Goal: Task Accomplishment & Management: Manage account settings

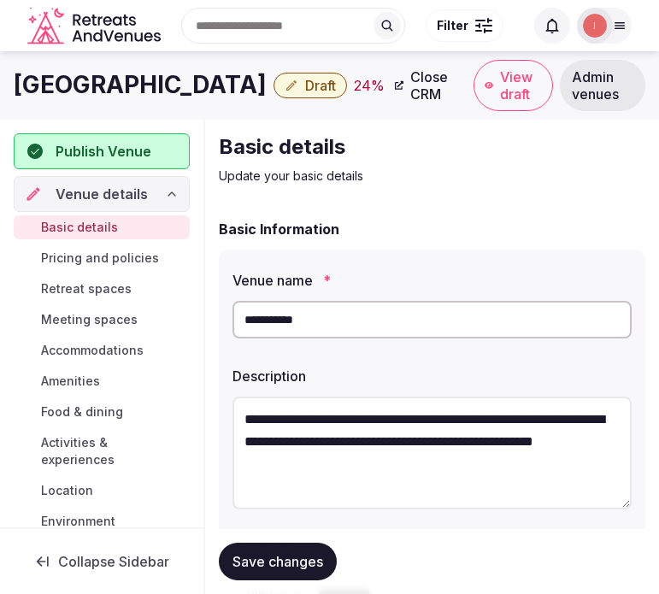
drag, startPoint x: 0, startPoint y: 0, endPoint x: 438, endPoint y: 177, distance: 472.7
click at [438, 177] on p "Update your basic details" at bounding box center [432, 175] width 426 height 17
click at [492, 250] on div "**********" at bounding box center [432, 487] width 426 height 475
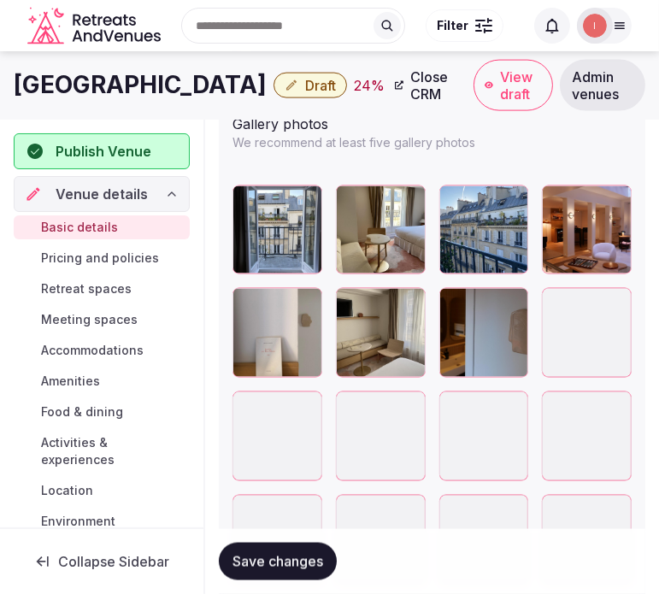
scroll to position [2278, 0]
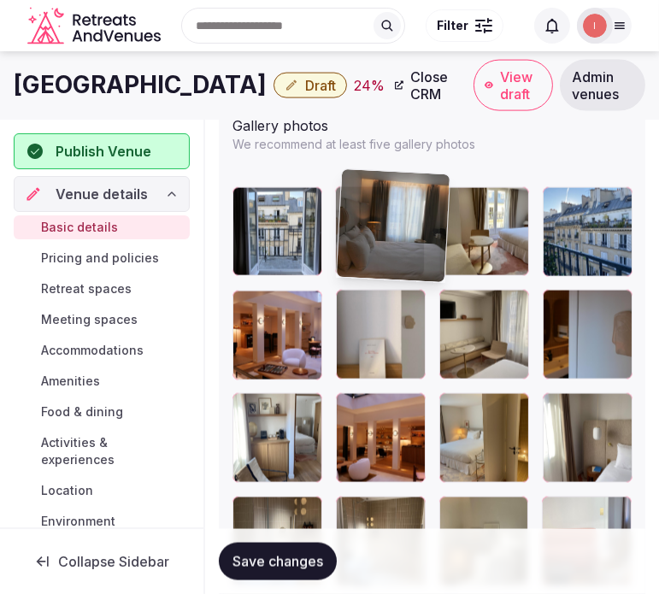
drag, startPoint x: 548, startPoint y: 385, endPoint x: 367, endPoint y: 176, distance: 275.6
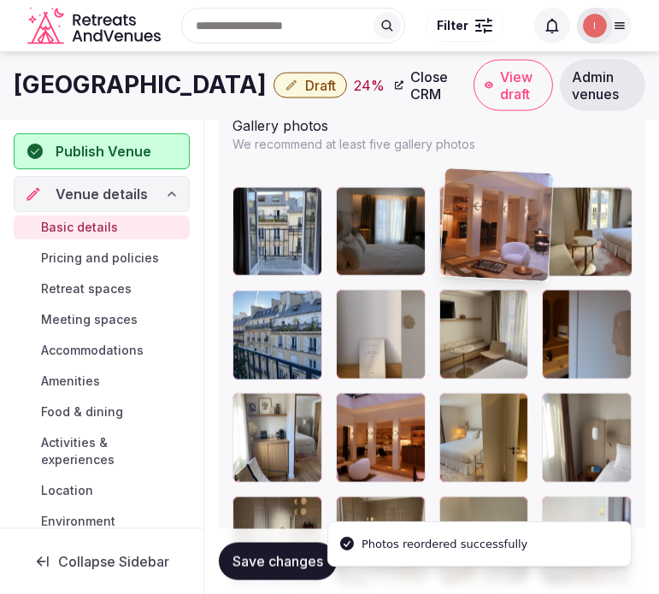
drag, startPoint x: 470, startPoint y: 226, endPoint x: 494, endPoint y: 197, distance: 37.0
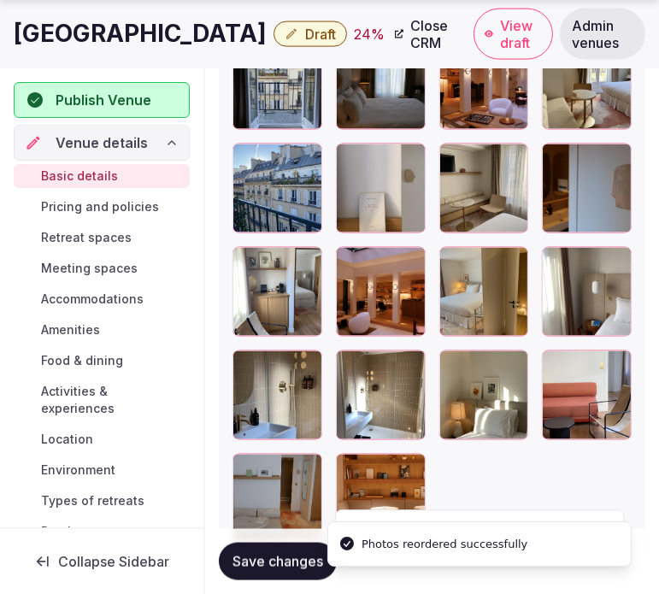
scroll to position [2468, 0]
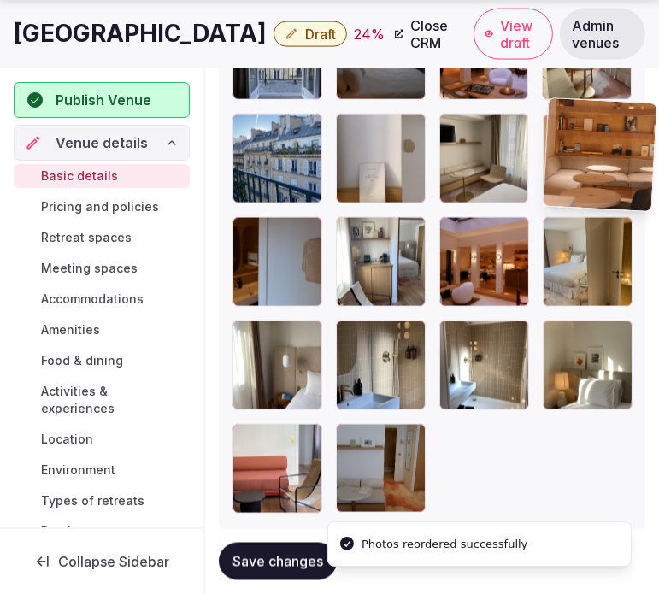
drag, startPoint x: 347, startPoint y: 414, endPoint x: 533, endPoint y: 112, distance: 354.5
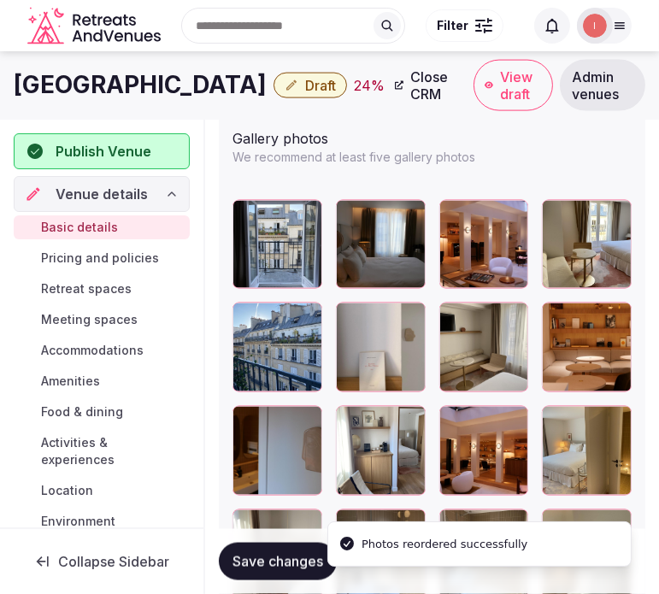
scroll to position [2167, 0]
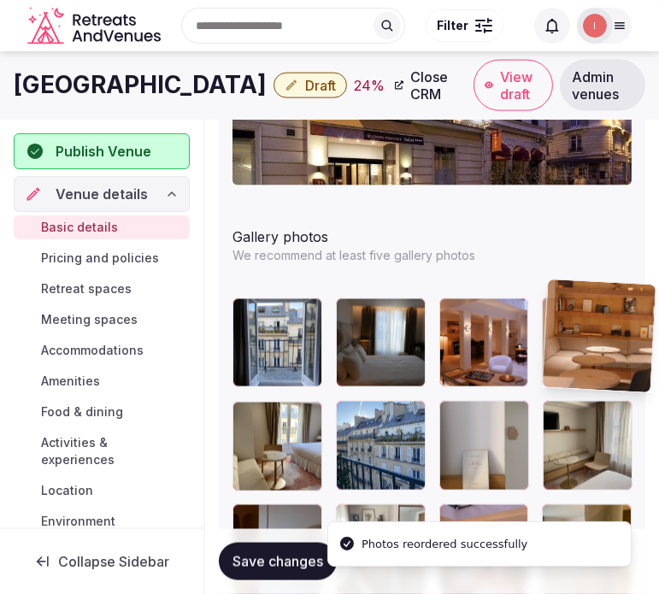
drag, startPoint x: 564, startPoint y: 391, endPoint x: 547, endPoint y: 291, distance: 101.4
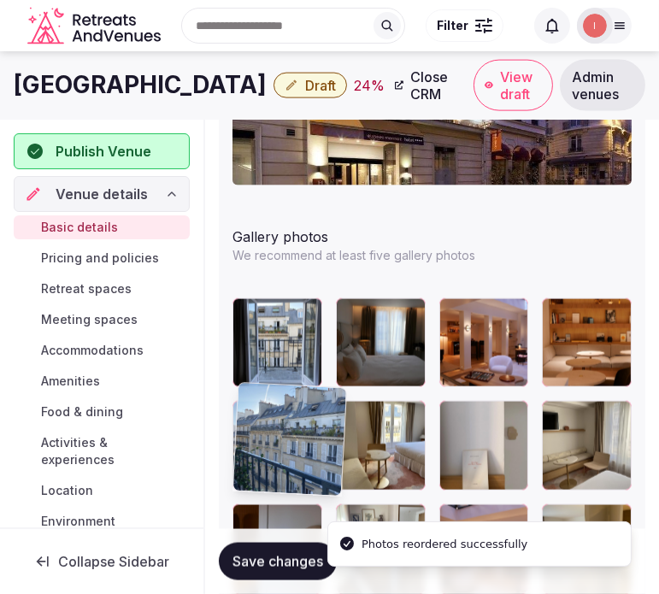
drag, startPoint x: 351, startPoint y: 393, endPoint x: 220, endPoint y: 386, distance: 130.9
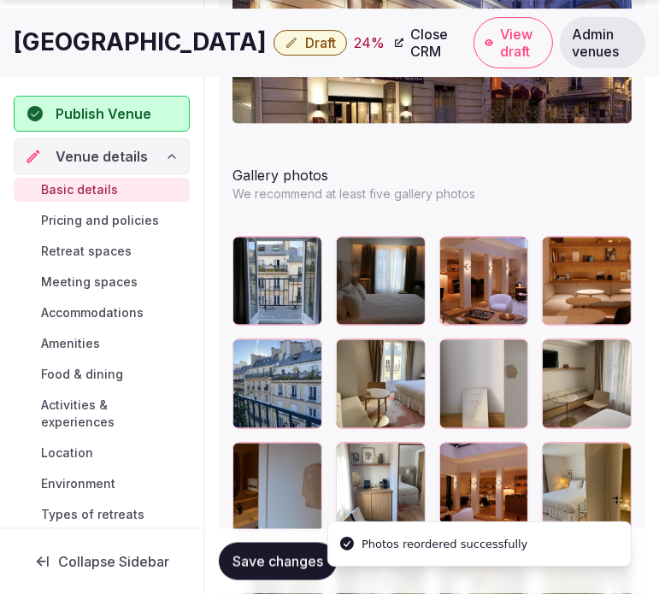
scroll to position [2262, 0]
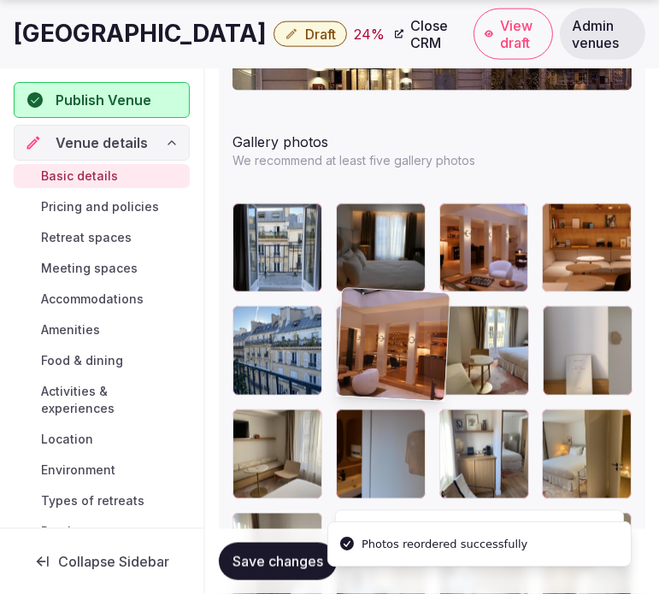
drag, startPoint x: 456, startPoint y: 408, endPoint x: 364, endPoint y: 322, distance: 126.4
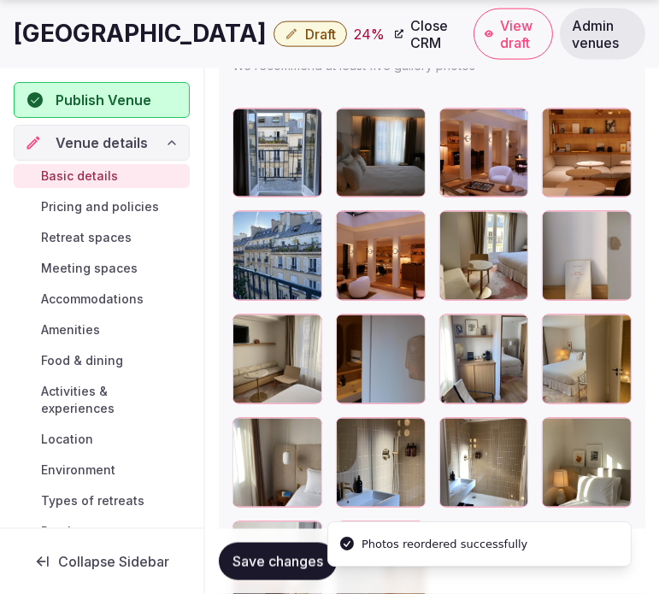
scroll to position [2452, 0]
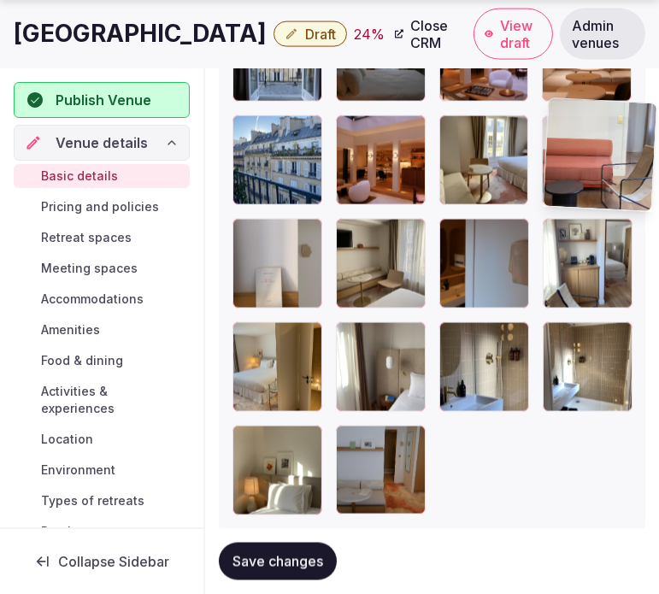
drag, startPoint x: 243, startPoint y: 427, endPoint x: 527, endPoint y: 122, distance: 417.2
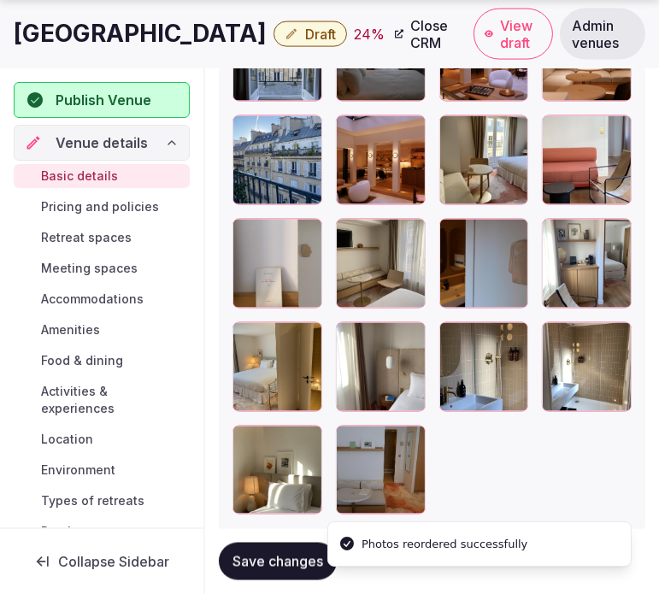
click at [265, 550] on button "Save changes" at bounding box center [278, 562] width 118 height 38
click at [32, 21] on h1 "Hotel Nuage" at bounding box center [140, 33] width 253 height 33
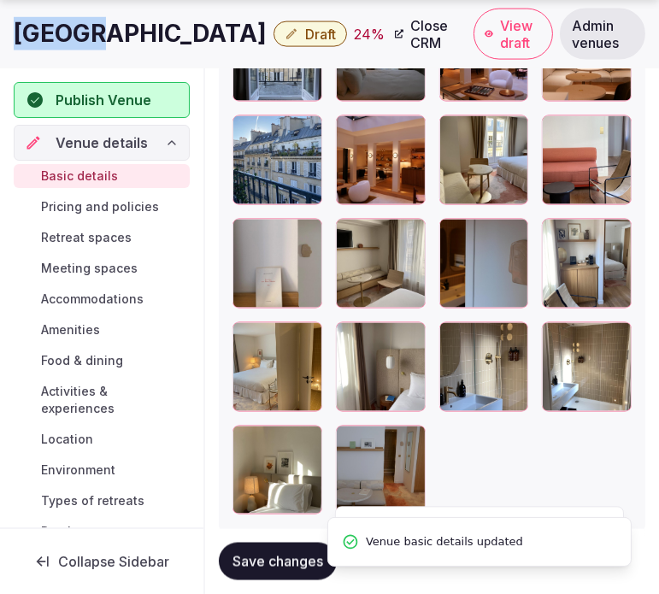
click at [32, 22] on h1 "Hotel Nuage" at bounding box center [140, 33] width 253 height 33
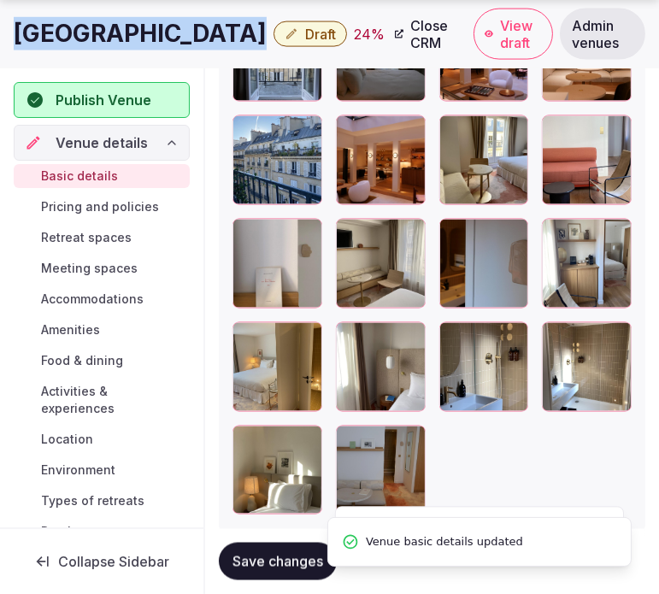
click at [32, 22] on h1 "Hotel Nuage" at bounding box center [140, 33] width 253 height 33
copy div "Hotel Nuage"
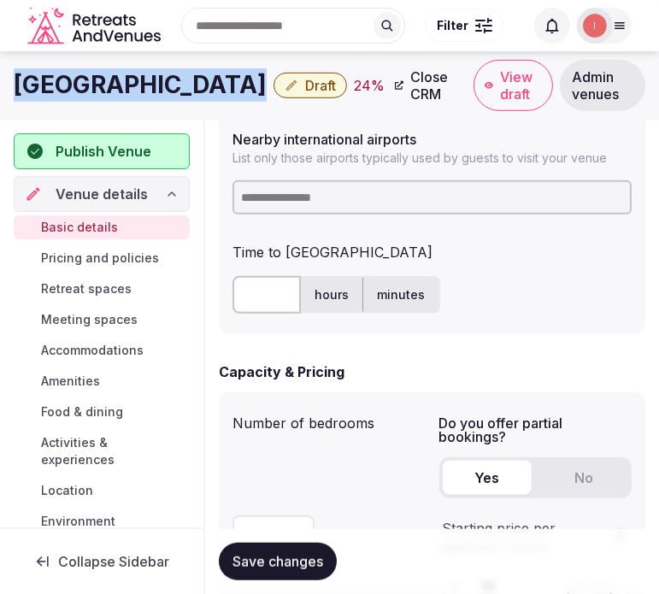
scroll to position [866, 0]
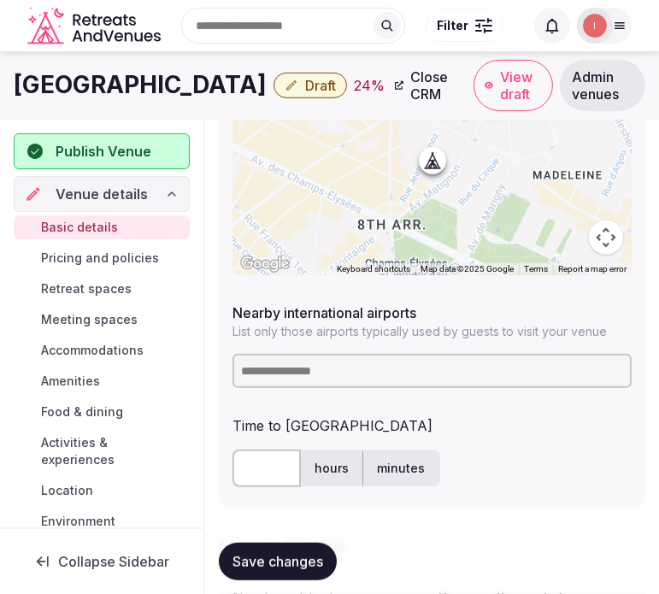
click at [390, 372] on input at bounding box center [431, 371] width 399 height 34
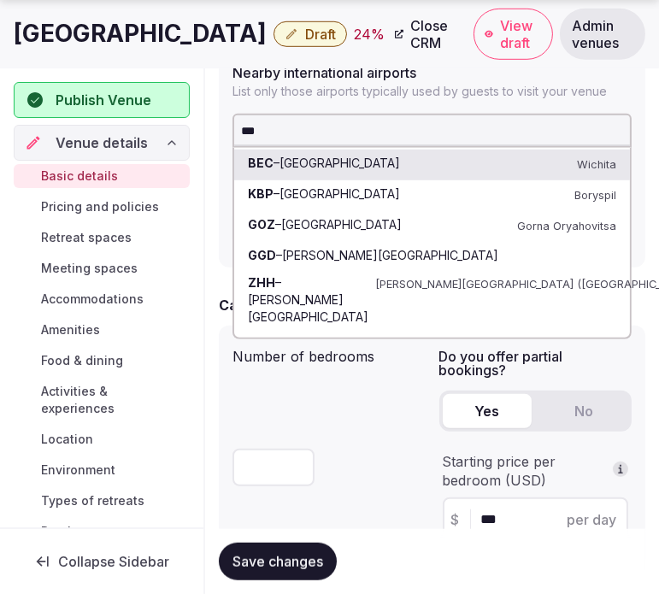
scroll to position [1151, 0]
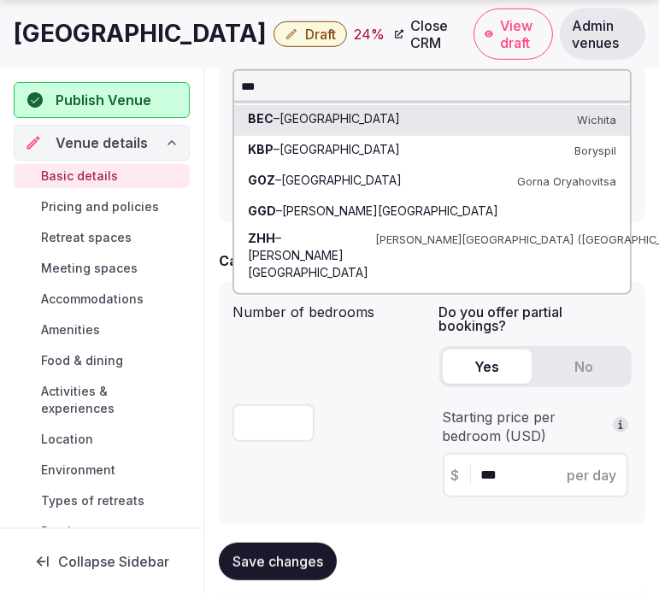
click at [342, 83] on input "***" at bounding box center [431, 86] width 399 height 34
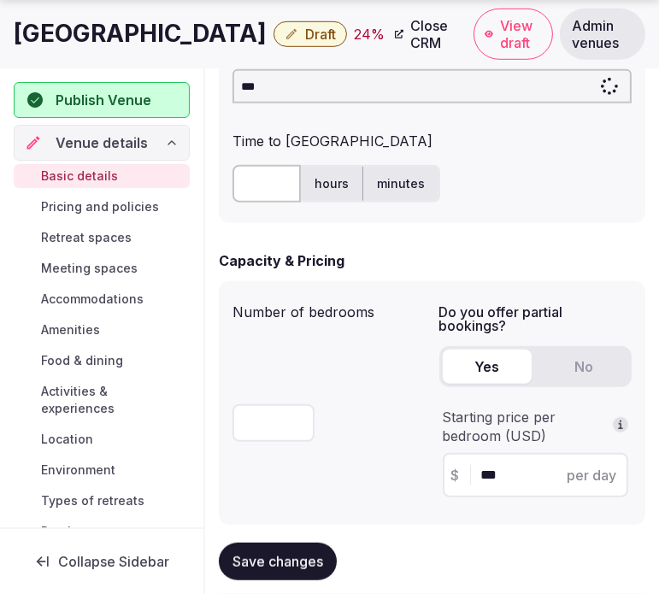
type input "****"
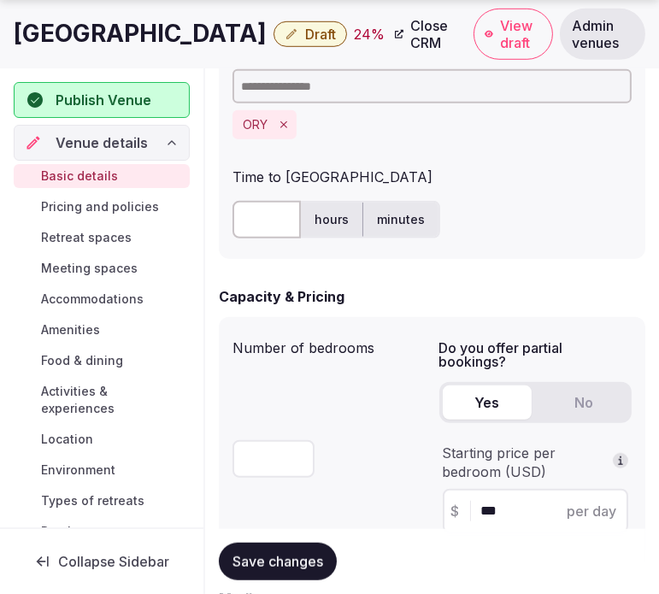
click at [258, 212] on input "text" at bounding box center [266, 220] width 68 height 38
type input "**"
click at [249, 573] on button "Save changes" at bounding box center [278, 562] width 118 height 38
click at [305, 39] on span "Draft" at bounding box center [320, 34] width 31 height 17
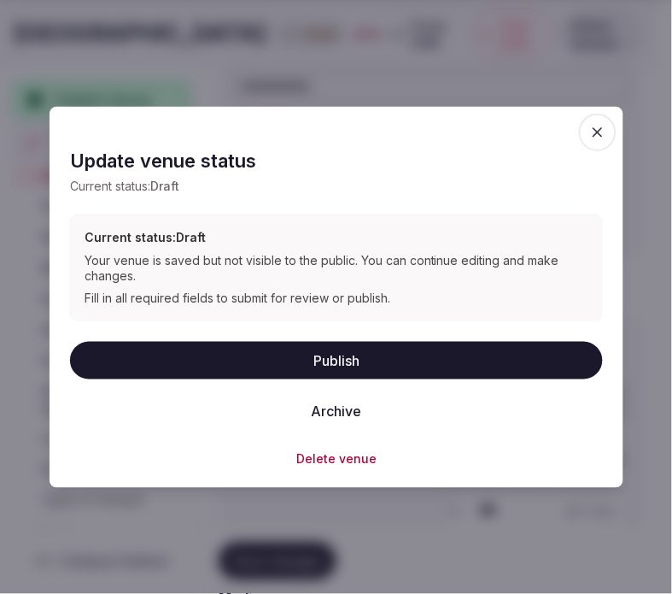
click at [349, 364] on button "Publish" at bounding box center [336, 360] width 533 height 38
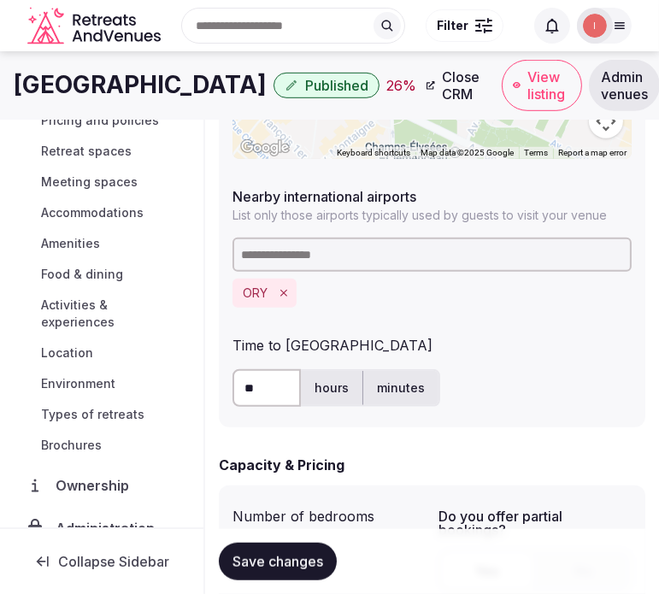
scroll to position [961, 0]
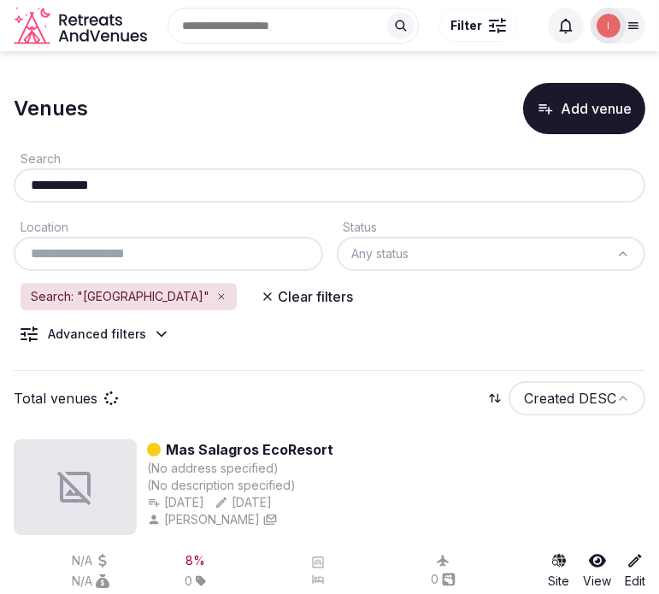
scroll to position [43, 0]
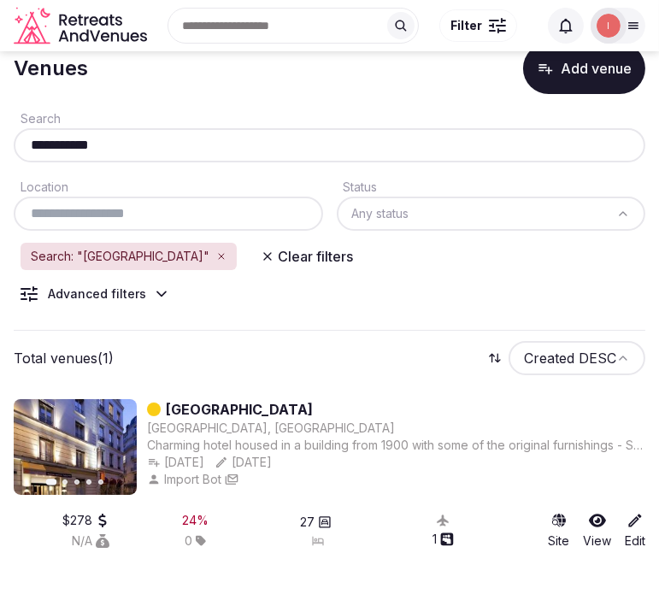
click at [146, 120] on div "**********" at bounding box center [329, 135] width 631 height 55
click at [138, 132] on div "**********" at bounding box center [329, 145] width 631 height 34
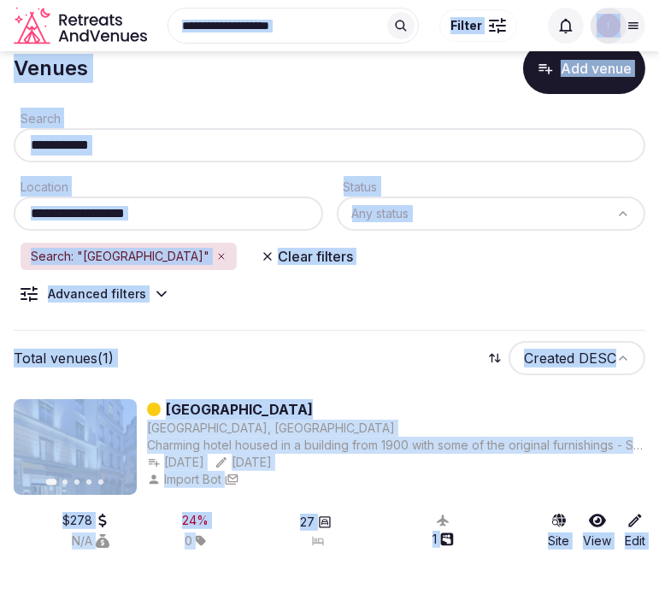
click at [126, 148] on input "**********" at bounding box center [330, 145] width 618 height 21
click at [126, 147] on input "**********" at bounding box center [330, 145] width 618 height 21
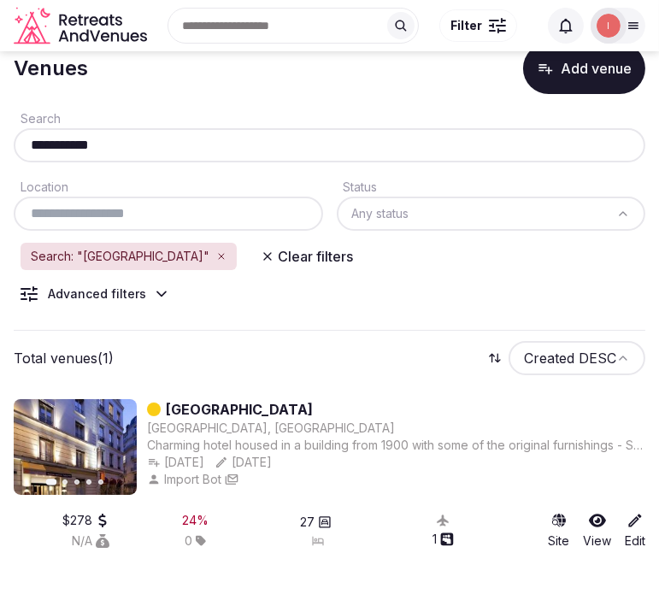
click at [126, 147] on input "**********" at bounding box center [330, 145] width 618 height 21
click at [156, 162] on div "**********" at bounding box center [329, 169] width 631 height 123
click at [147, 142] on input "**********" at bounding box center [330, 145] width 618 height 21
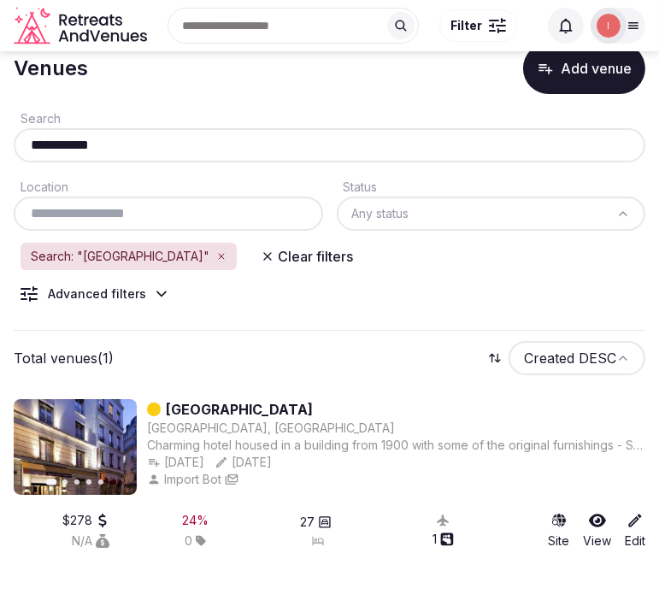
click at [147, 142] on input "**********" at bounding box center [330, 145] width 618 height 21
paste input "********"
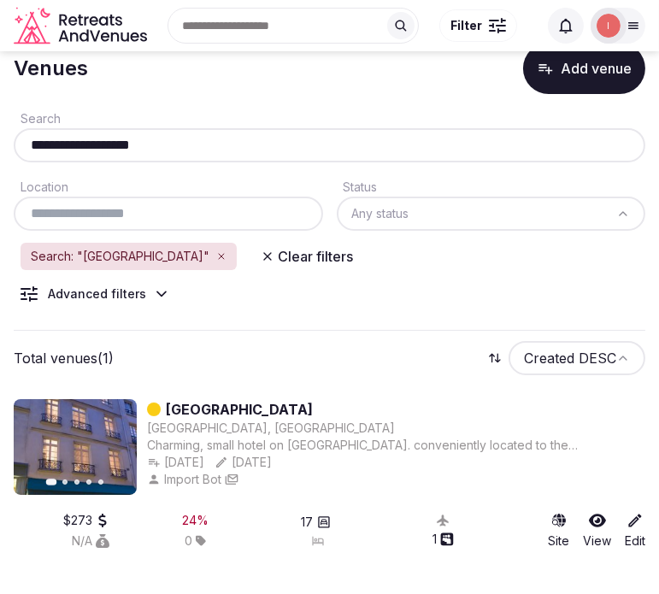
scroll to position [44, 0]
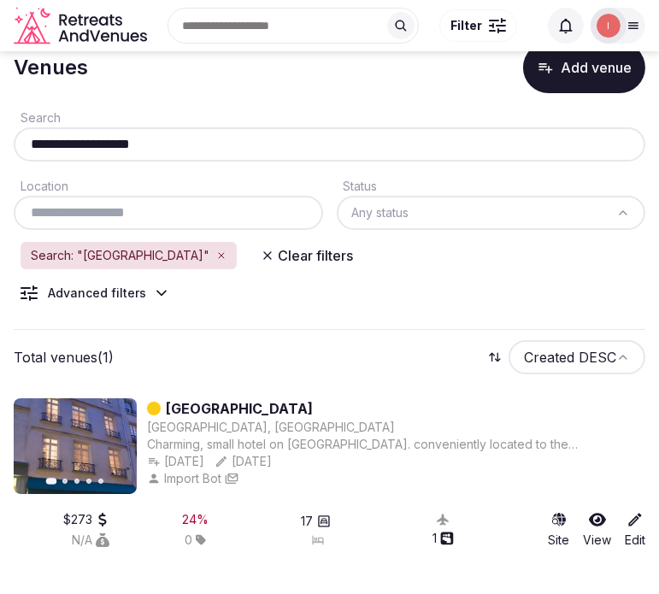
drag, startPoint x: 173, startPoint y: 125, endPoint x: 21, endPoint y: 128, distance: 152.1
click at [0, 131] on html "**********" at bounding box center [329, 253] width 659 height 594
click at [99, 152] on input "**********" at bounding box center [330, 144] width 618 height 21
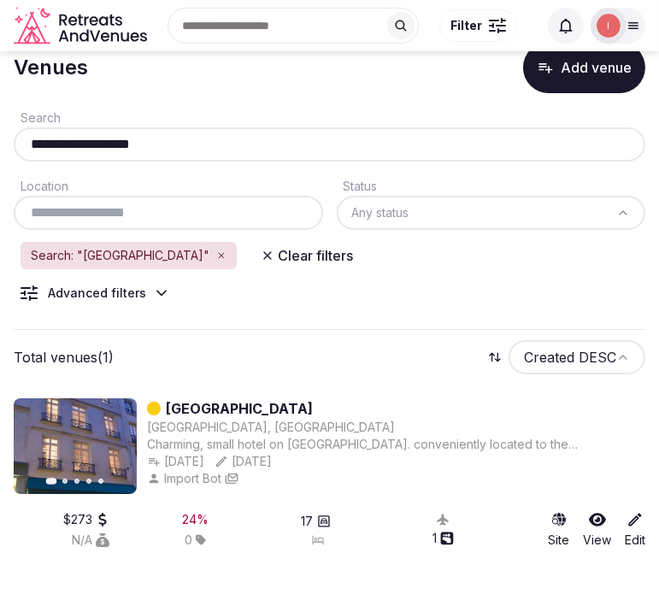
paste input "*****"
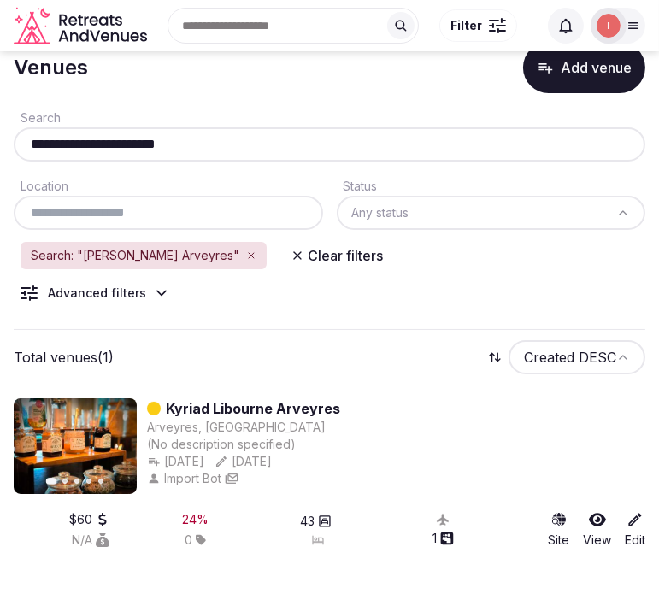
type input "**********"
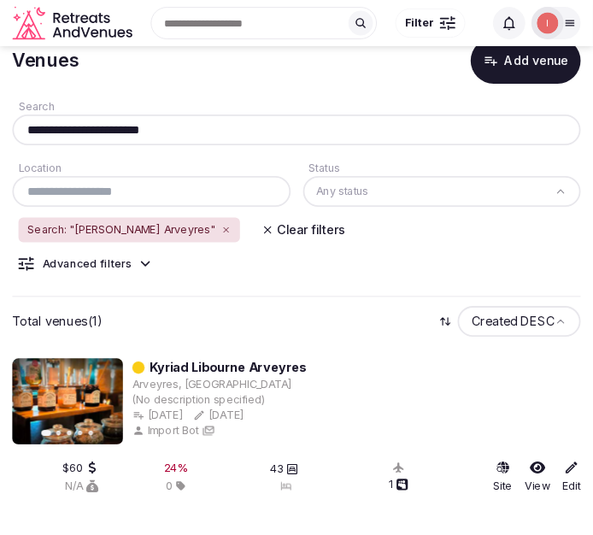
scroll to position [44, 0]
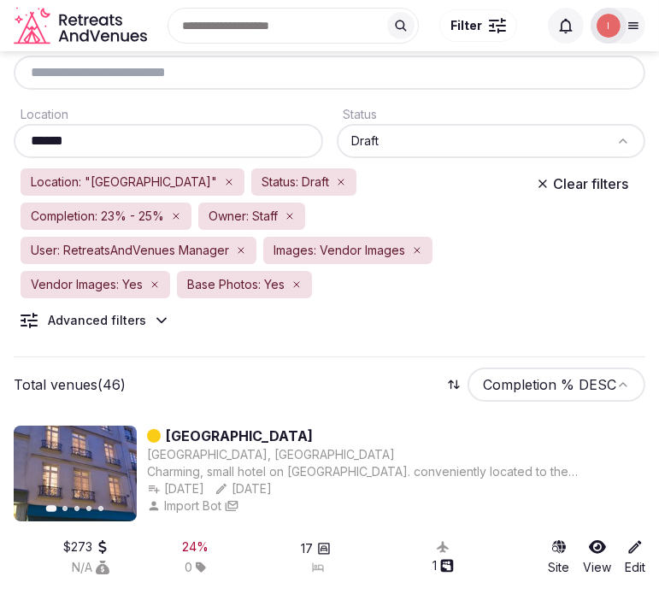
scroll to position [190, 0]
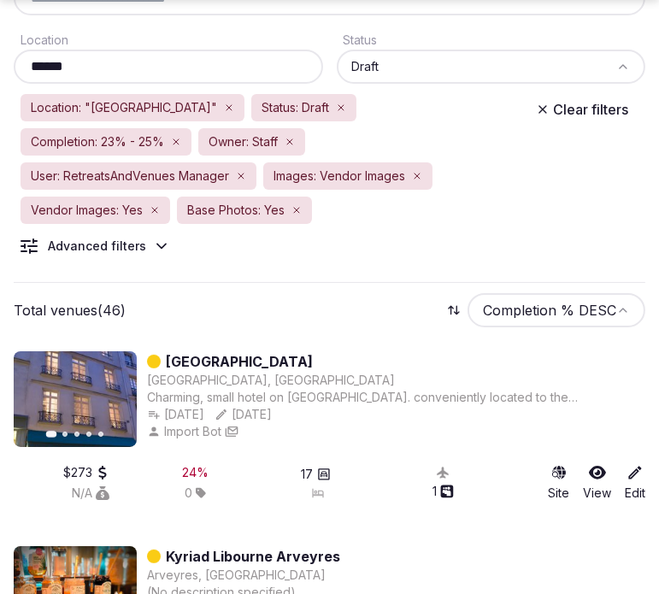
drag, startPoint x: 233, startPoint y: 311, endPoint x: 197, endPoint y: 322, distance: 37.6
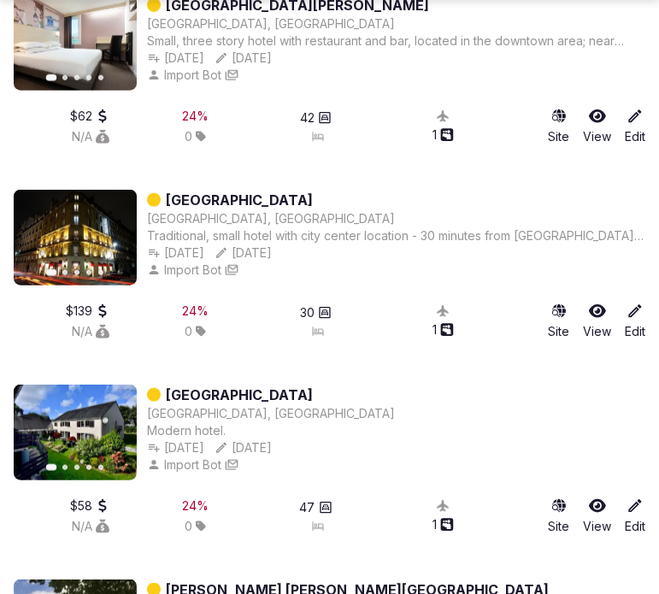
scroll to position [1804, 0]
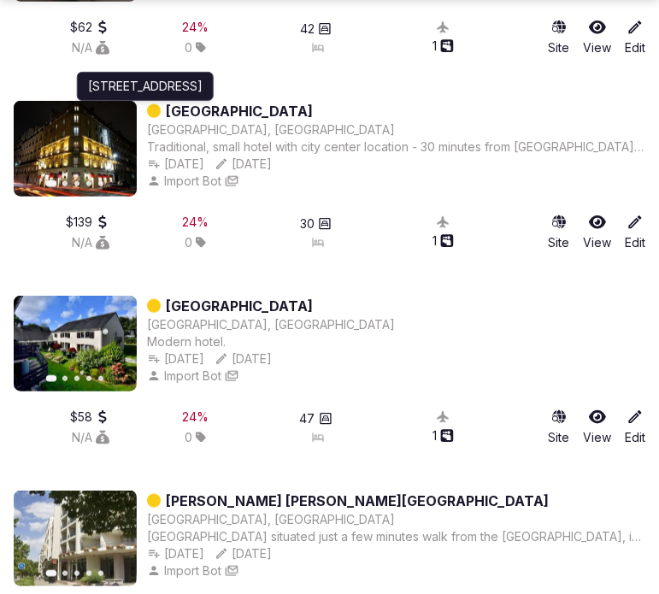
drag, startPoint x: 186, startPoint y: 67, endPoint x: 323, endPoint y: 44, distance: 138.7
drag, startPoint x: 323, startPoint y: 44, endPoint x: 257, endPoint y: 71, distance: 71.3
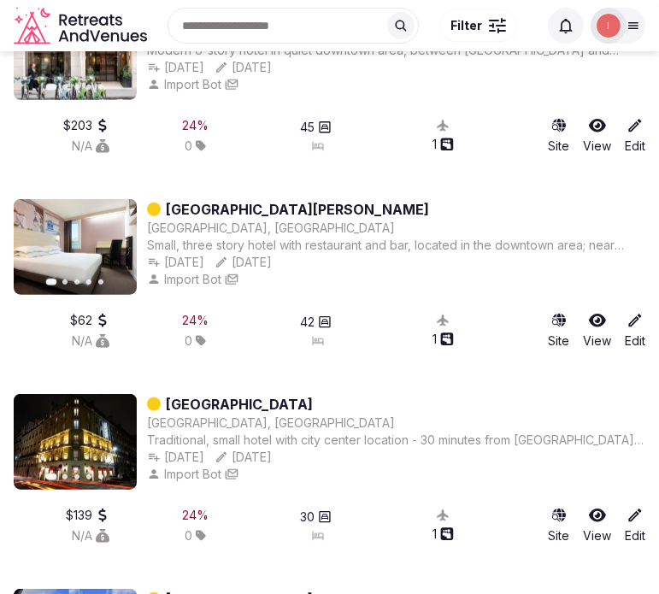
scroll to position [1329, 0]
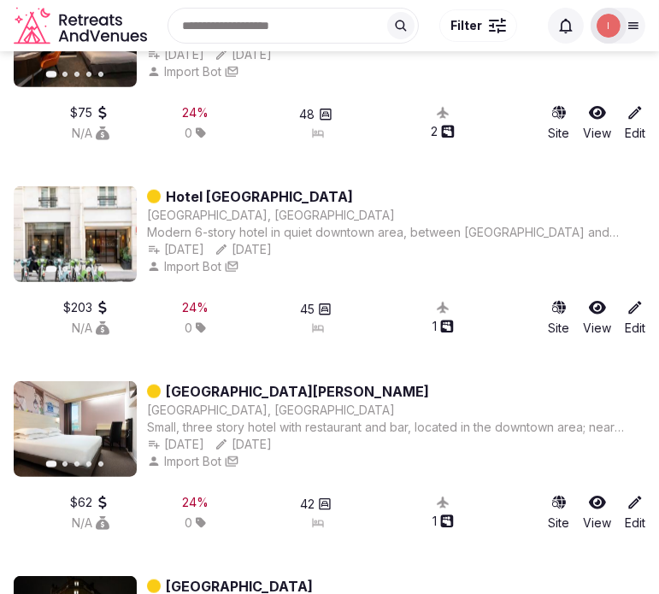
click at [156, 104] on div "24 % 0" at bounding box center [196, 123] width 82 height 38
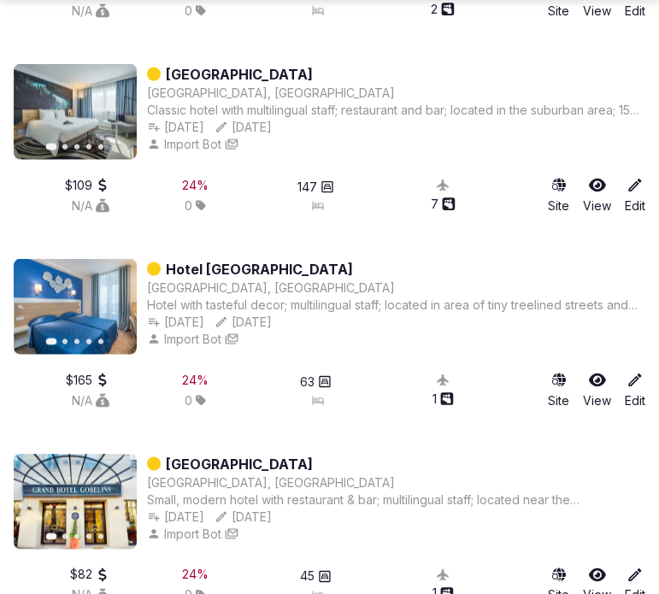
scroll to position [2468, 0]
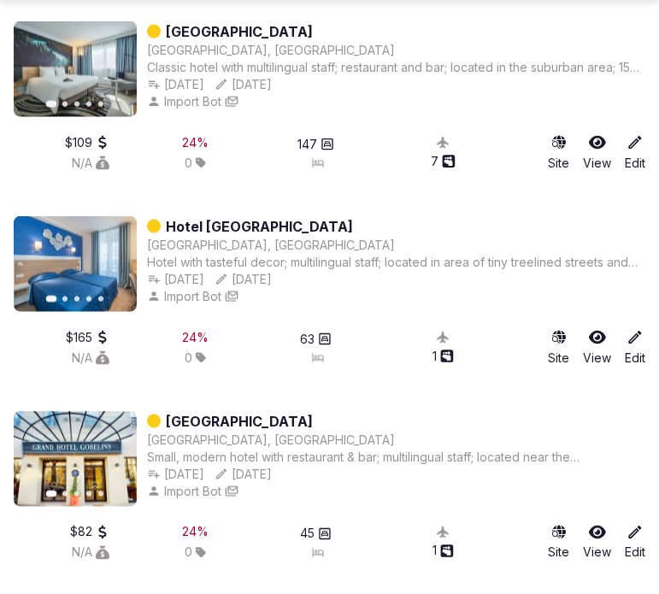
drag, startPoint x: 233, startPoint y: 176, endPoint x: 166, endPoint y: 193, distance: 69.6
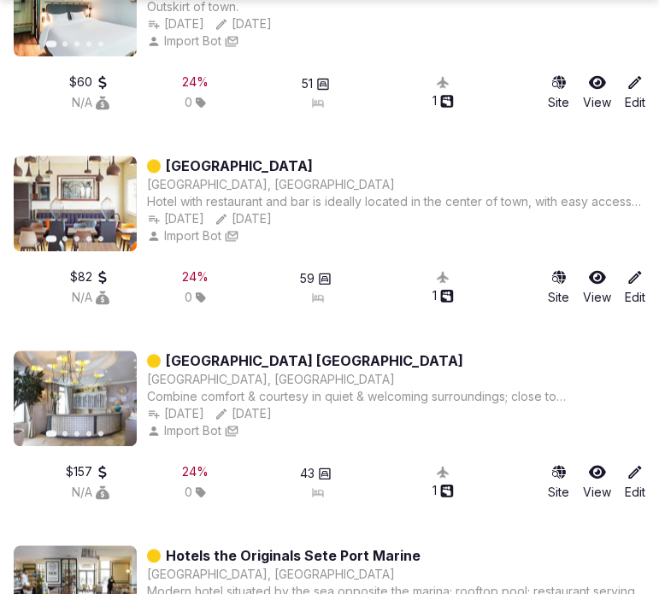
scroll to position [3227, 0]
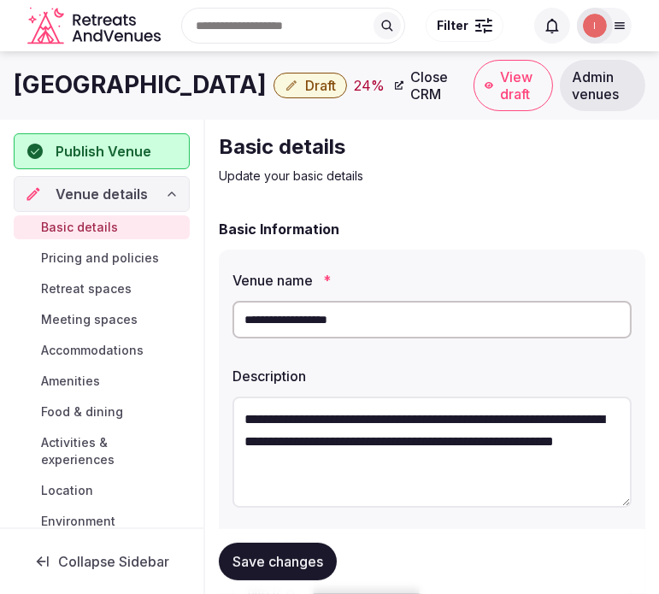
click at [179, 84] on h1 "[GEOGRAPHIC_DATA]" at bounding box center [140, 84] width 253 height 33
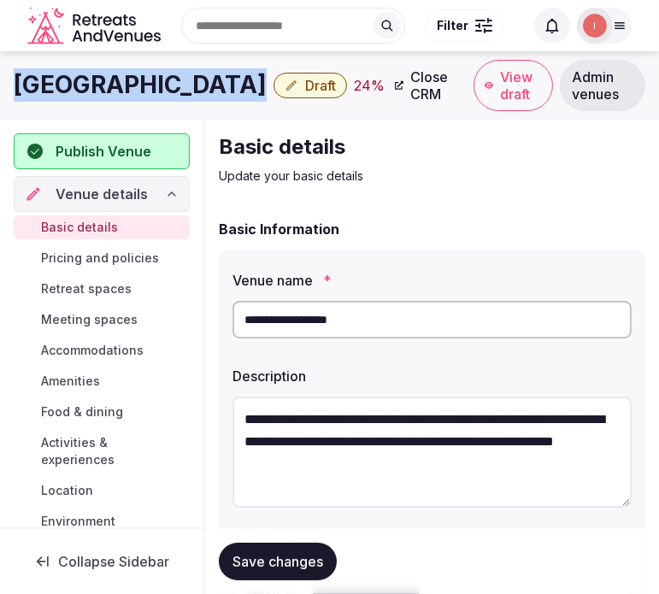
click at [179, 84] on h1 "[GEOGRAPHIC_DATA]" at bounding box center [140, 84] width 253 height 33
copy div "[GEOGRAPHIC_DATA]"
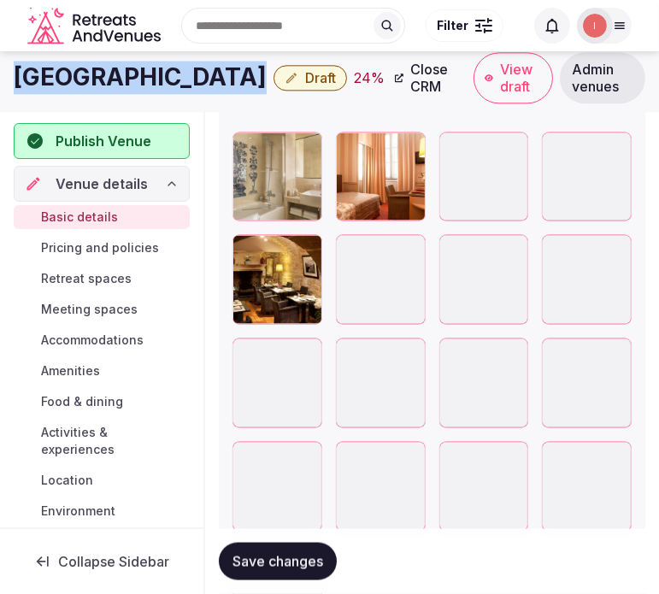
scroll to position [2213, 0]
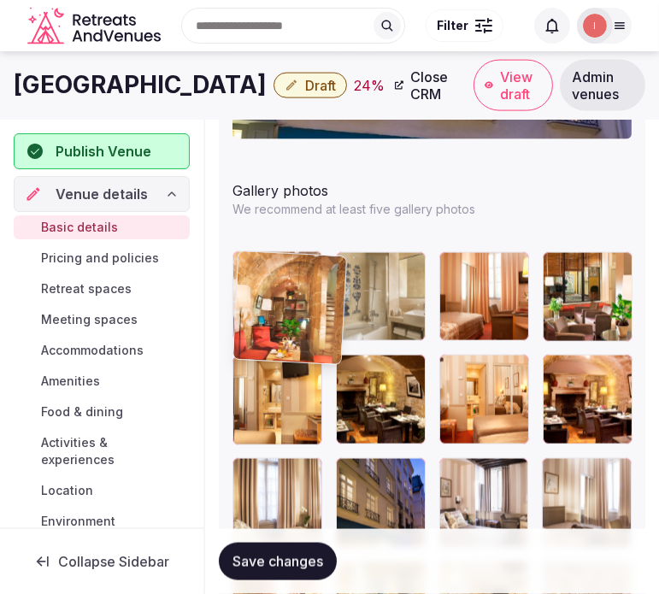
drag, startPoint x: 234, startPoint y: 473, endPoint x: 244, endPoint y: 277, distance: 195.9
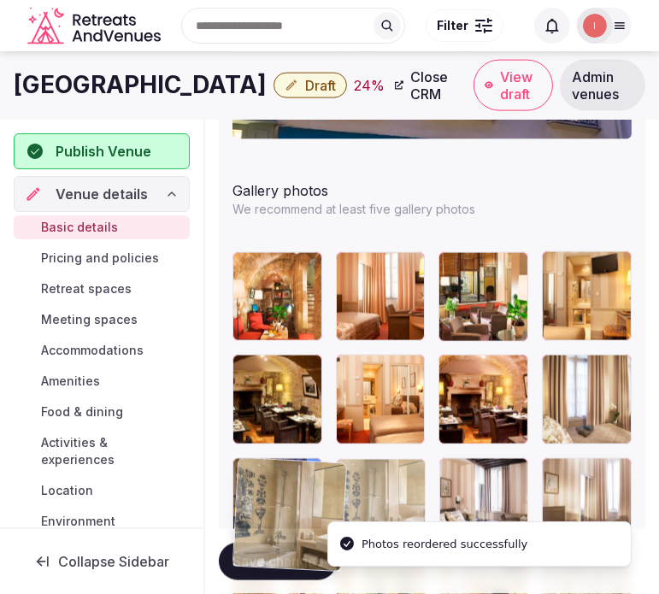
drag, startPoint x: 354, startPoint y: 262, endPoint x: 279, endPoint y: 467, distance: 217.3
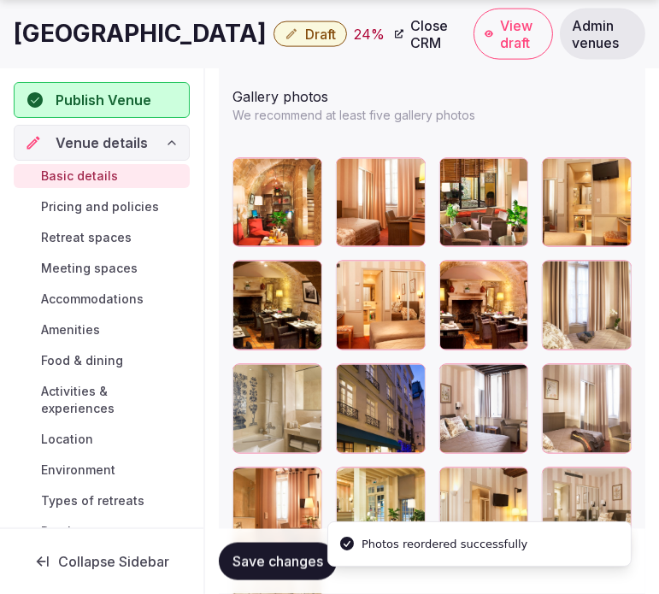
scroll to position [2308, 0]
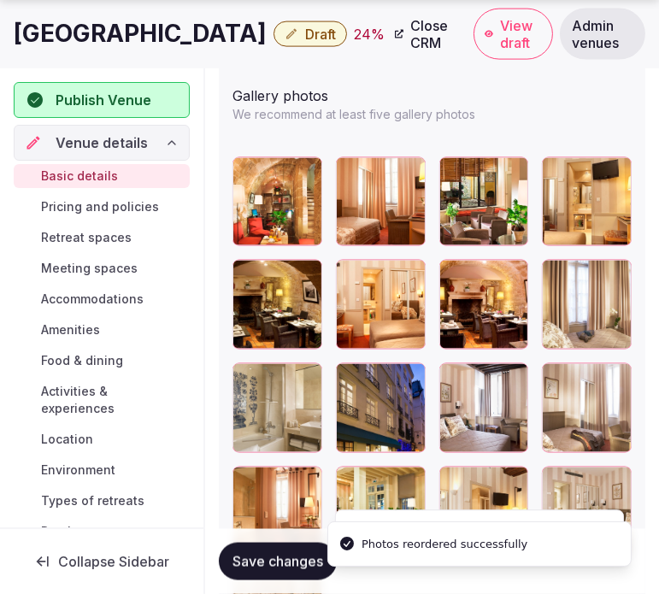
click at [267, 567] on span "Save changes" at bounding box center [277, 561] width 91 height 17
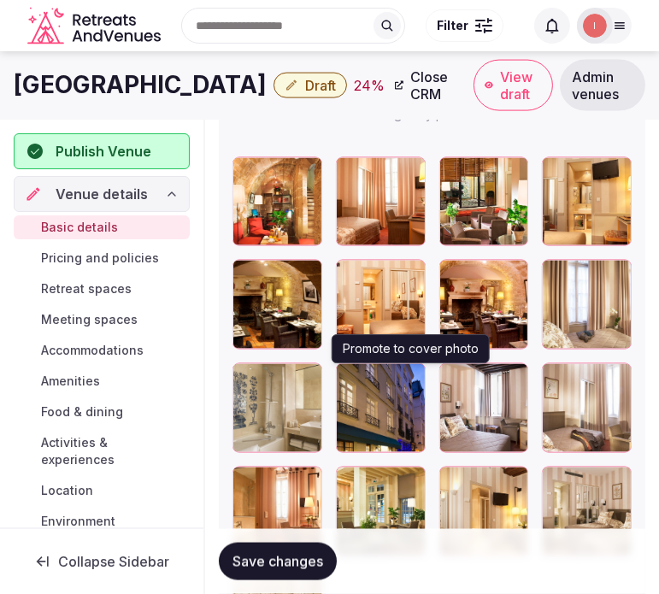
click at [414, 381] on icon "button" at bounding box center [409, 380] width 14 height 14
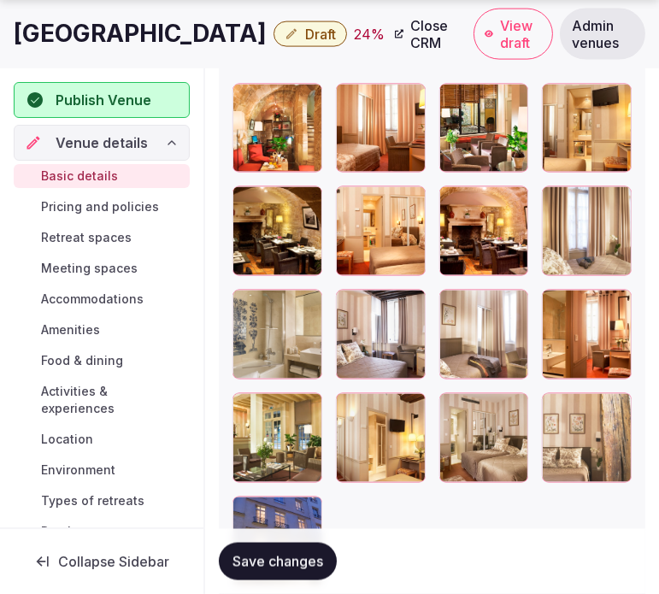
scroll to position [2403, 0]
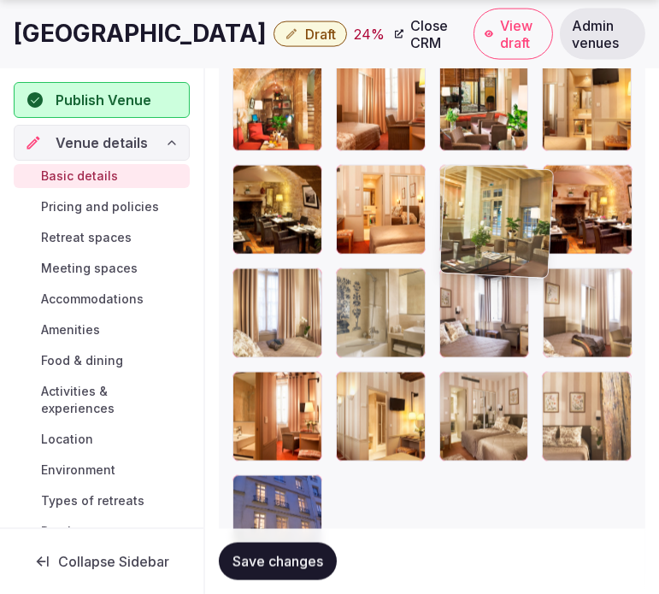
drag, startPoint x: 243, startPoint y: 389, endPoint x: 465, endPoint y: 168, distance: 313.0
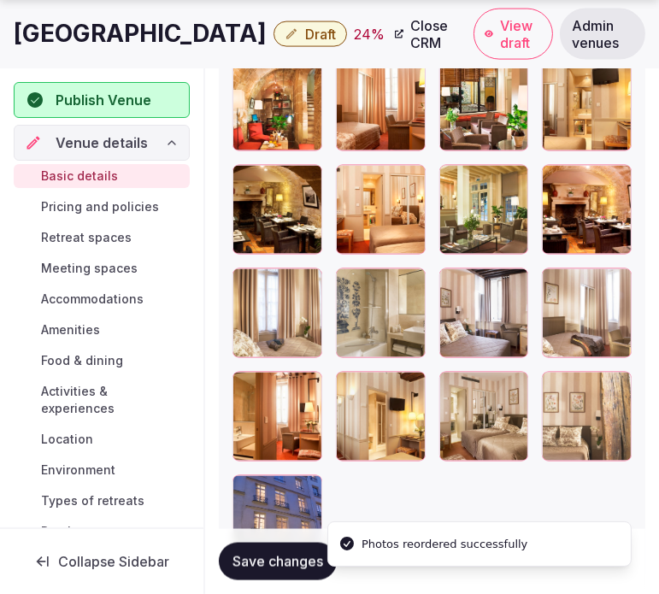
click at [251, 562] on span "Save changes" at bounding box center [277, 561] width 91 height 17
click at [251, 561] on span "Save changes" at bounding box center [277, 561] width 91 height 17
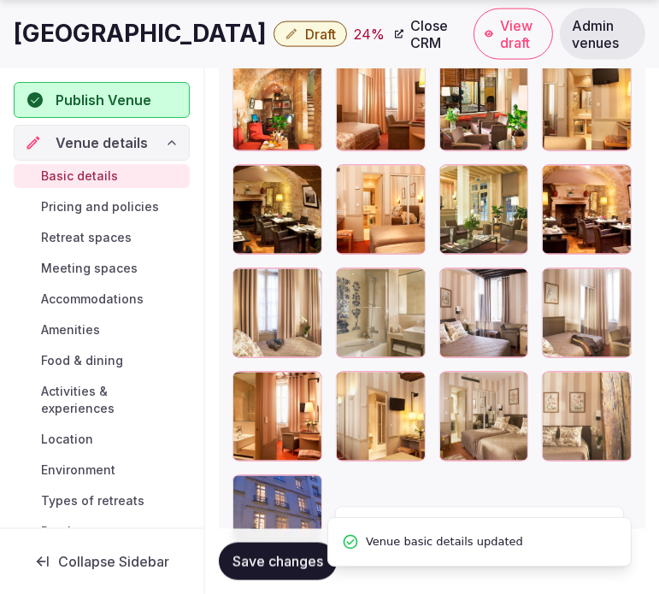
click at [97, 36] on h1 "Des Deux Iles Hotel" at bounding box center [140, 33] width 253 height 33
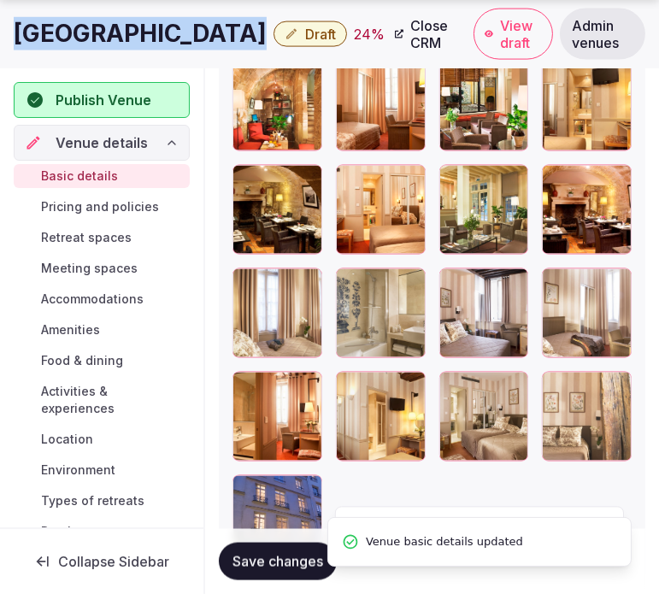
click at [97, 36] on h1 "Des Deux Iles Hotel" at bounding box center [140, 33] width 253 height 33
copy div "Des Deux Iles Hotel"
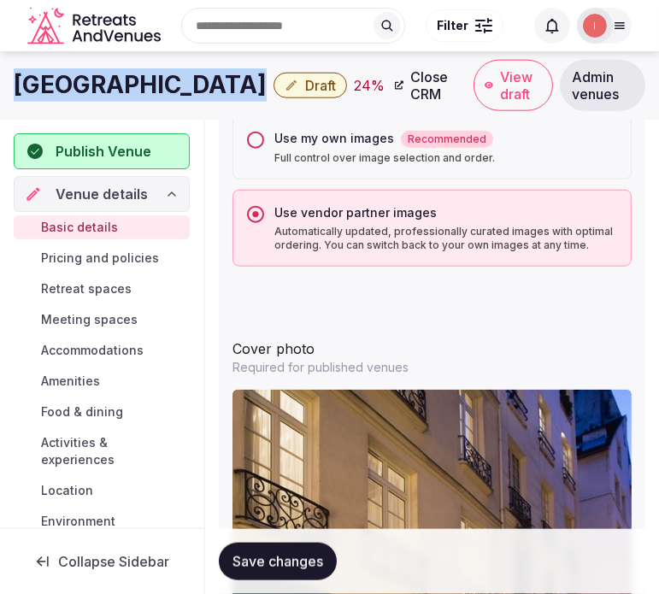
drag, startPoint x: 302, startPoint y: 573, endPoint x: 297, endPoint y: 565, distance: 10.0
click at [302, 573] on button "Save changes" at bounding box center [278, 562] width 118 height 38
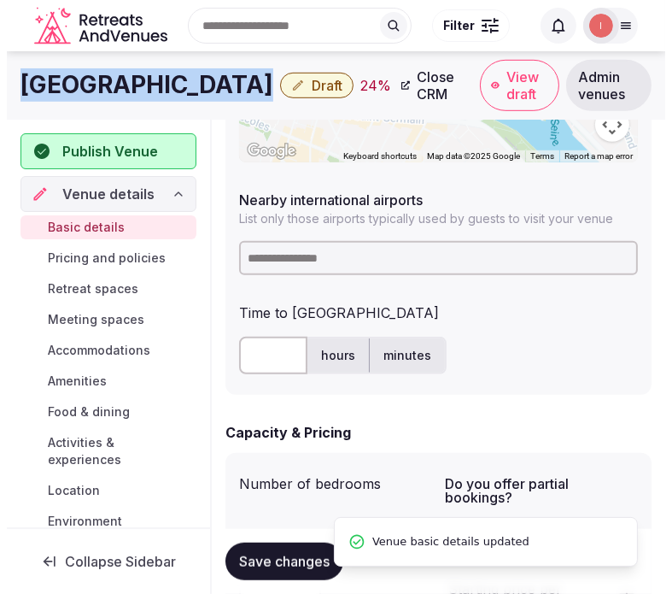
scroll to position [978, 0]
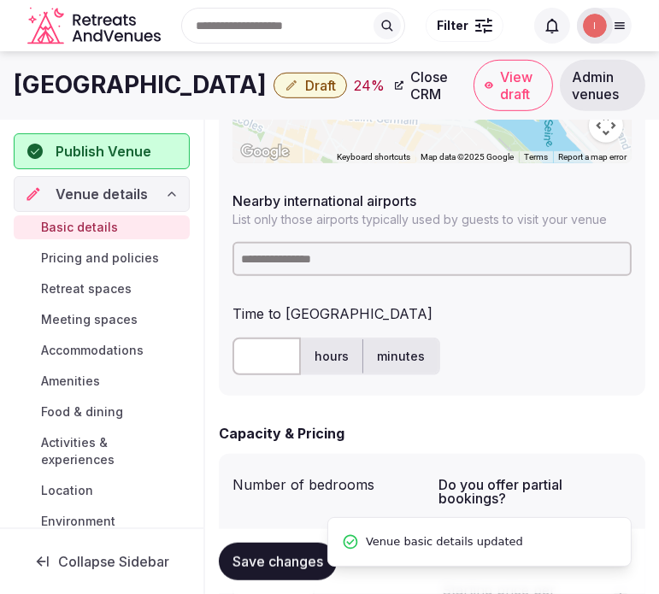
click at [326, 259] on input at bounding box center [431, 259] width 399 height 34
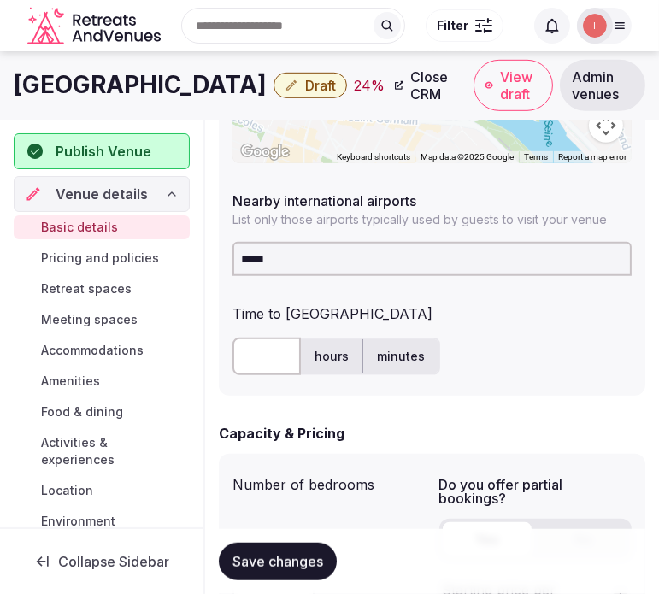
drag, startPoint x: 279, startPoint y: 258, endPoint x: 156, endPoint y: 238, distance: 124.7
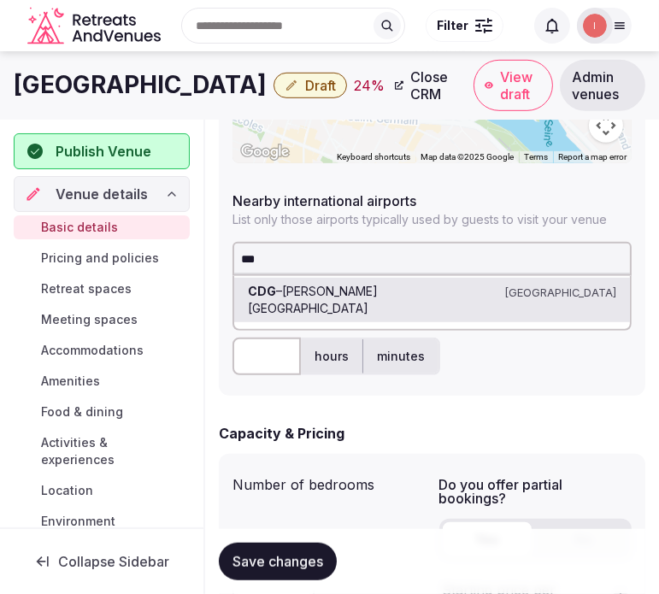
type input "***"
click at [255, 365] on input "text" at bounding box center [266, 357] width 68 height 38
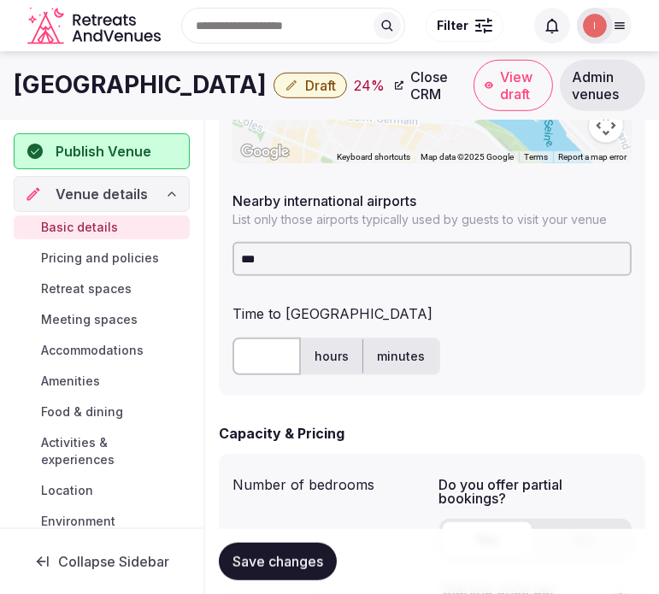
drag, startPoint x: 443, startPoint y: 288, endPoint x: 411, endPoint y: 250, distance: 49.8
click at [437, 277] on div "**********" at bounding box center [432, 99] width 426 height 591
click at [402, 256] on input "***" at bounding box center [431, 259] width 399 height 34
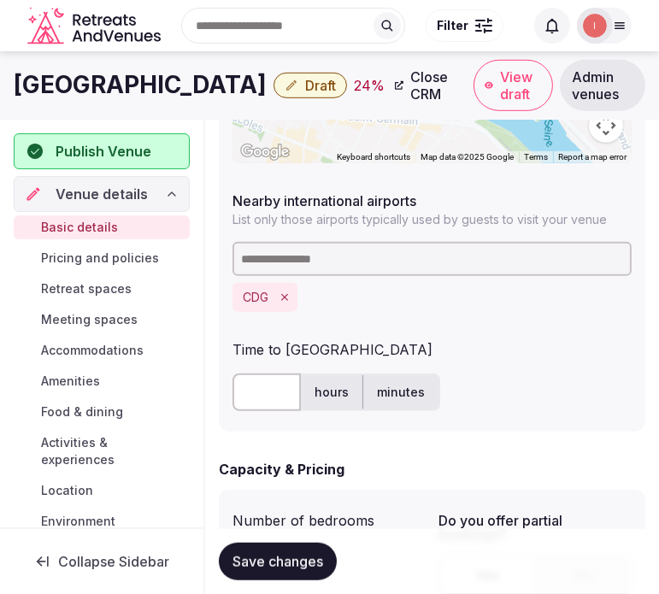
click at [257, 378] on input "text" at bounding box center [266, 392] width 68 height 38
type input "**"
click at [260, 562] on span "Save changes" at bounding box center [277, 561] width 91 height 17
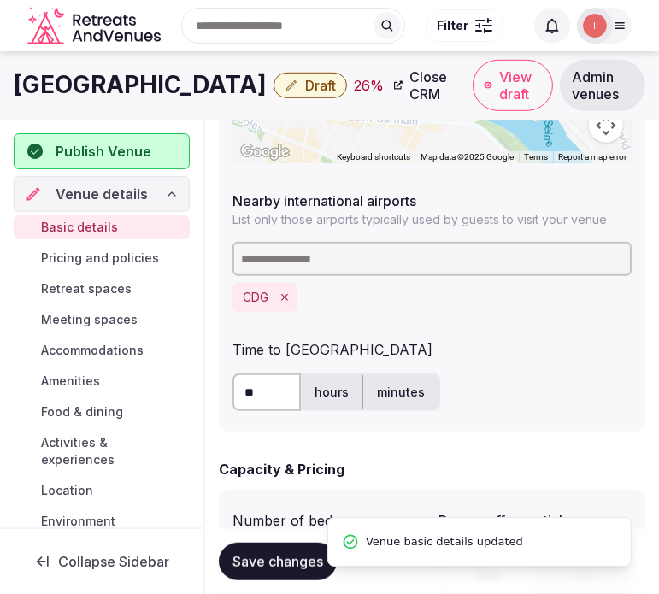
click at [161, 85] on h1 "Des Deux Iles Hotel" at bounding box center [140, 84] width 253 height 33
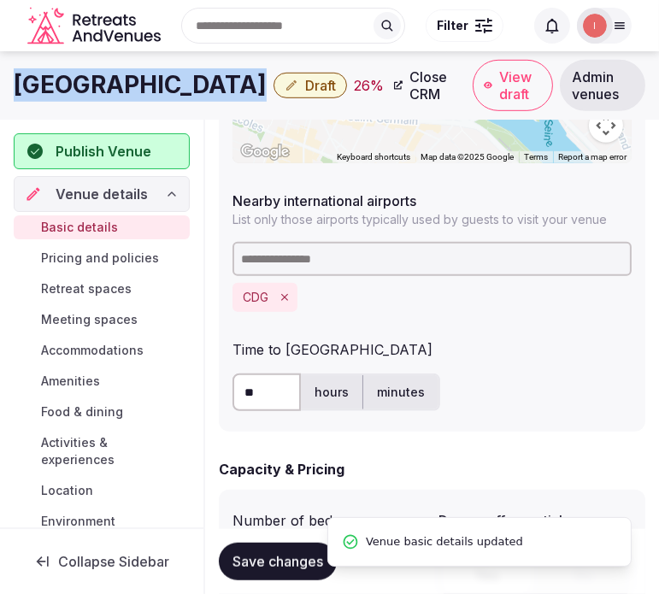
click at [161, 85] on h1 "Des Deux Iles Hotel" at bounding box center [140, 84] width 253 height 33
copy div "Des Deux Iles Hotel"
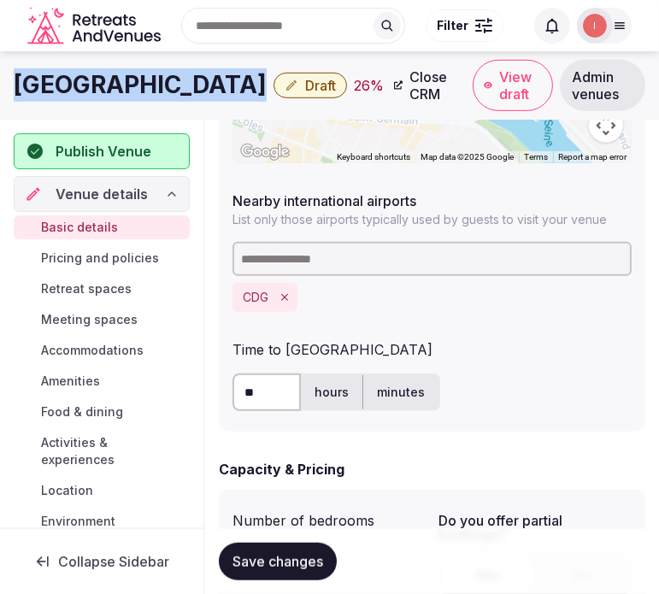
click at [305, 85] on span "Draft" at bounding box center [320, 85] width 31 height 17
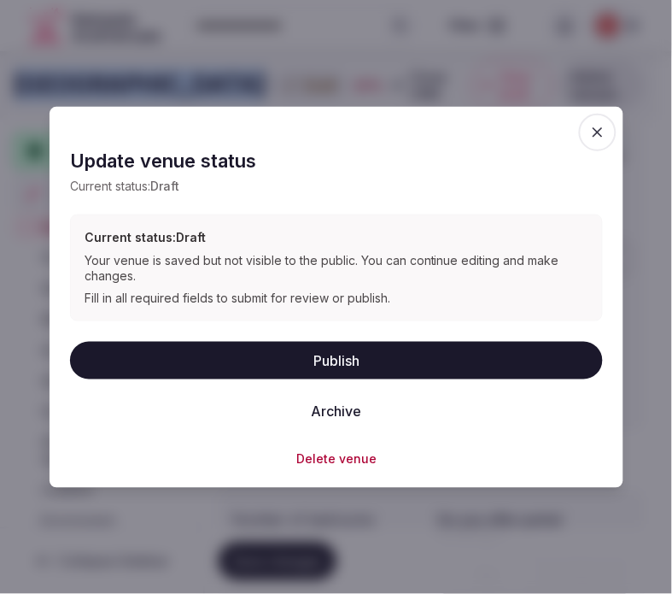
click at [320, 355] on button "Publish" at bounding box center [336, 360] width 533 height 38
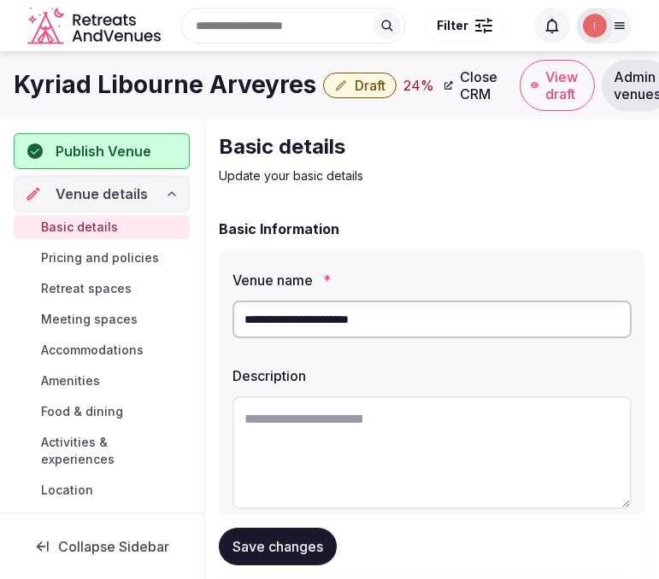
click at [178, 95] on h1 "Kyriad Libourne Arveyres" at bounding box center [165, 84] width 302 height 33
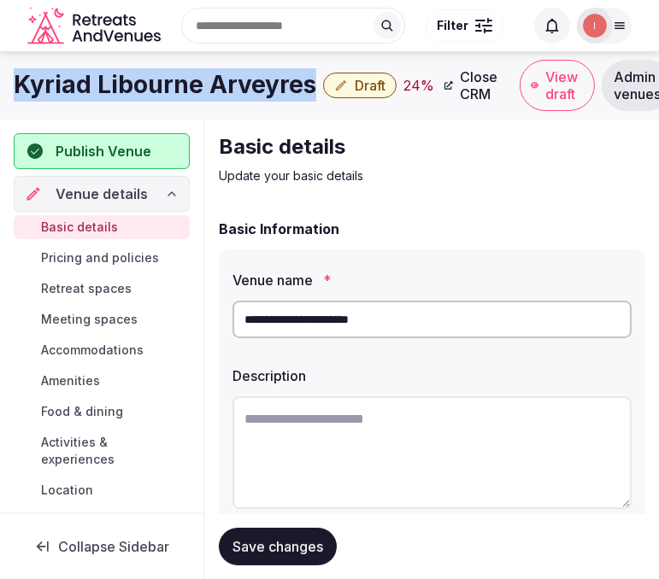
click at [178, 95] on h1 "Kyriad Libourne Arveyres" at bounding box center [165, 84] width 302 height 33
copy div "Kyriad Libourne Arveyres"
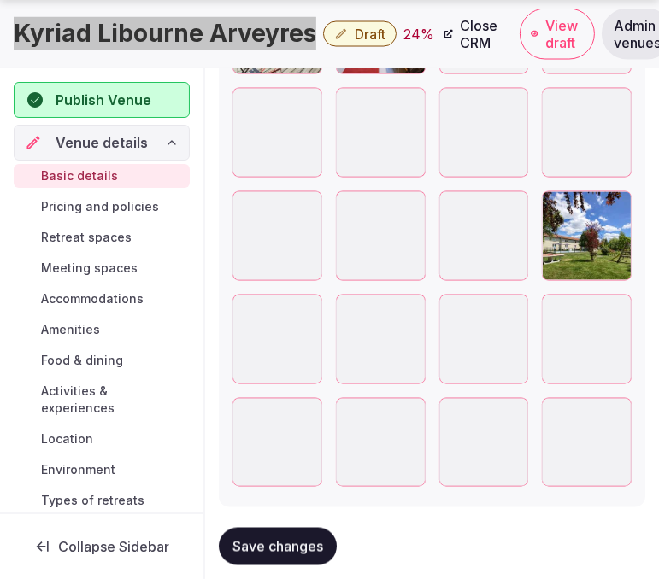
scroll to position [2810, 0]
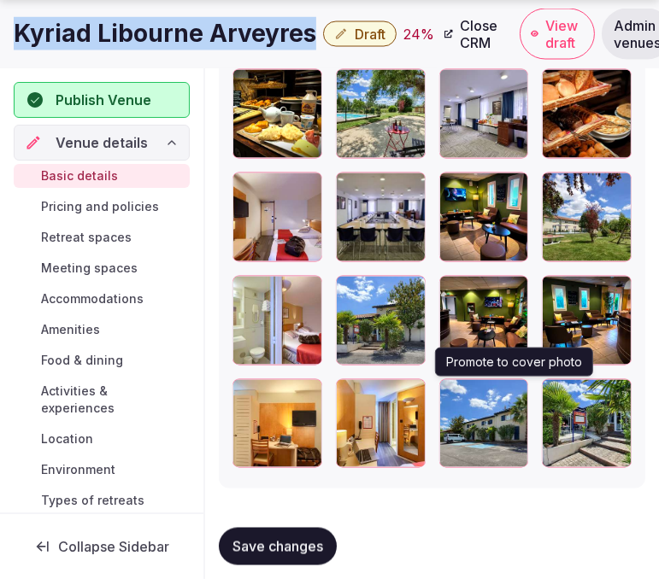
click at [511, 393] on icon "button" at bounding box center [511, 397] width 14 height 14
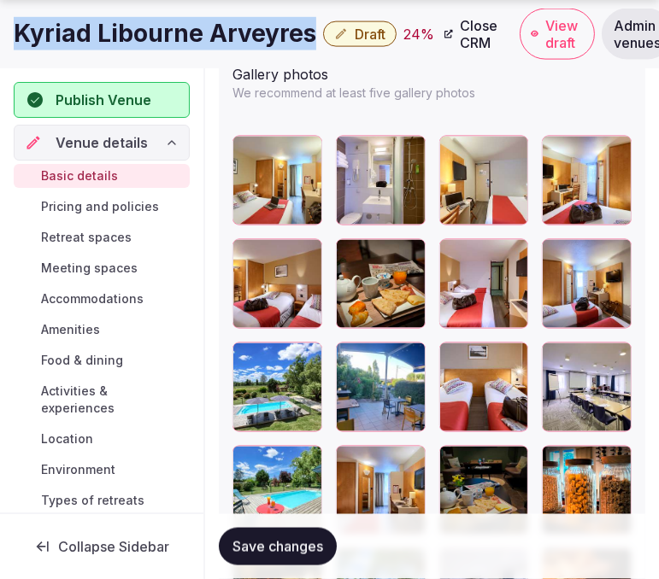
scroll to position [2335, 0]
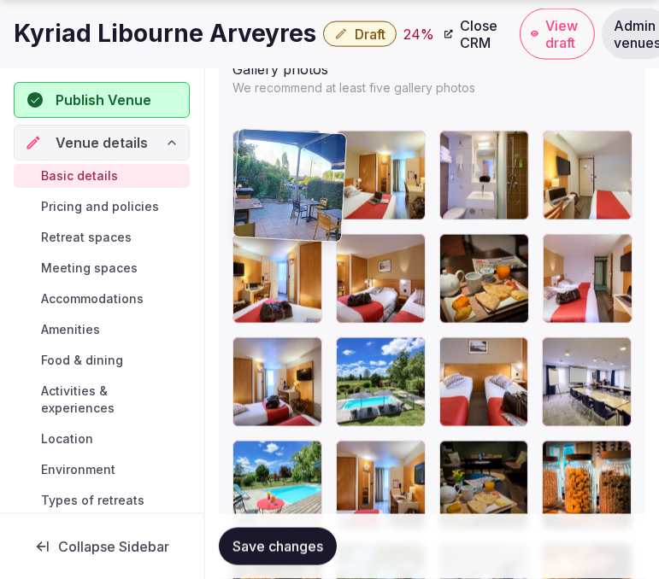
drag, startPoint x: 357, startPoint y: 351, endPoint x: 261, endPoint y: 133, distance: 238.3
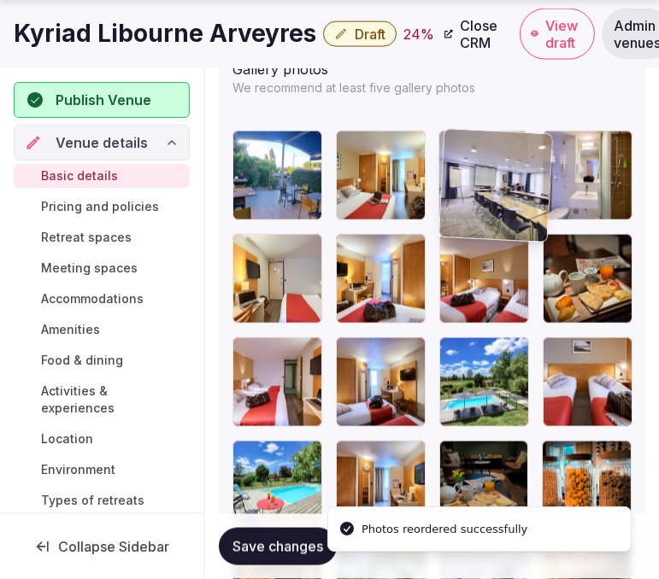
drag, startPoint x: 553, startPoint y: 347, endPoint x: 462, endPoint y: 149, distance: 218.0
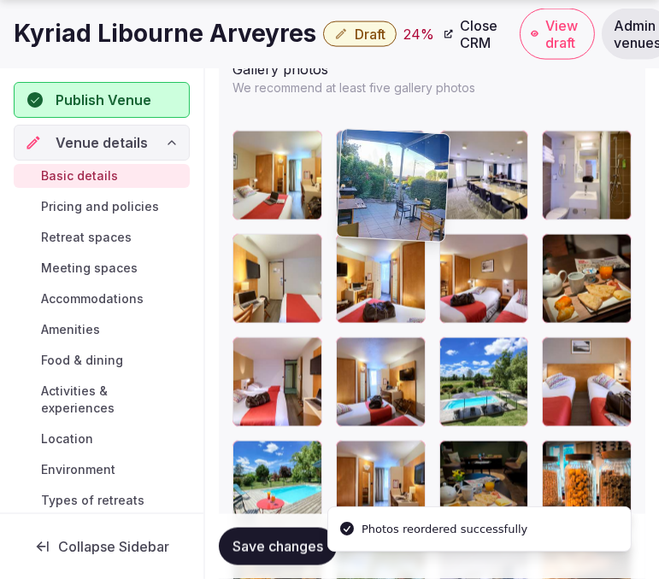
drag, startPoint x: 256, startPoint y: 148, endPoint x: 387, endPoint y: 141, distance: 130.9
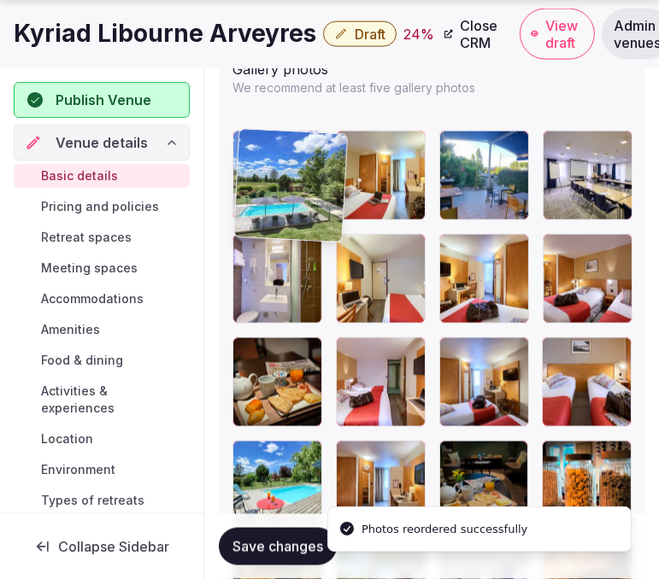
drag, startPoint x: 450, startPoint y: 348, endPoint x: 254, endPoint y: 149, distance: 279.8
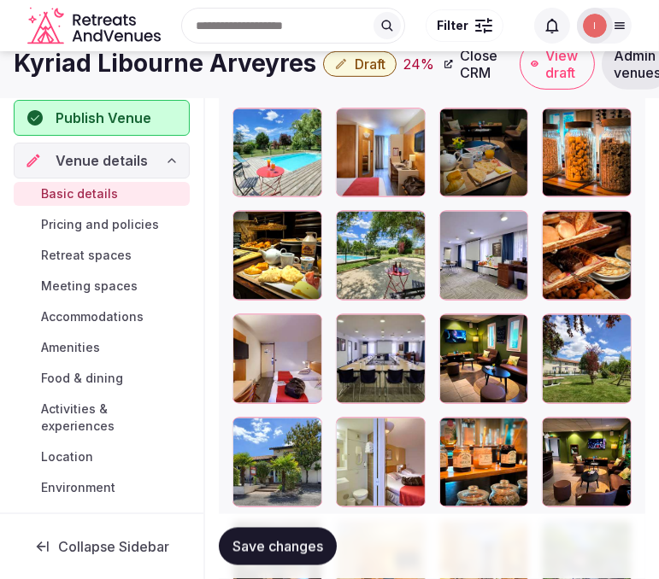
scroll to position [2620, 0]
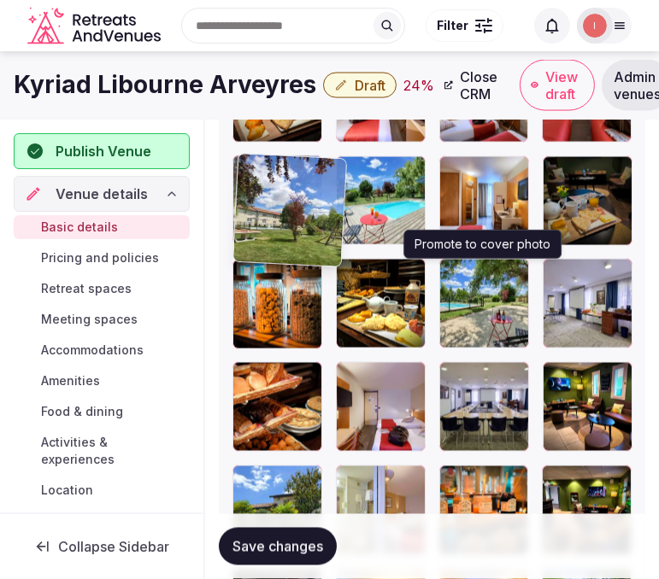
drag, startPoint x: 555, startPoint y: 379, endPoint x: 244, endPoint y: 182, distance: 368.4
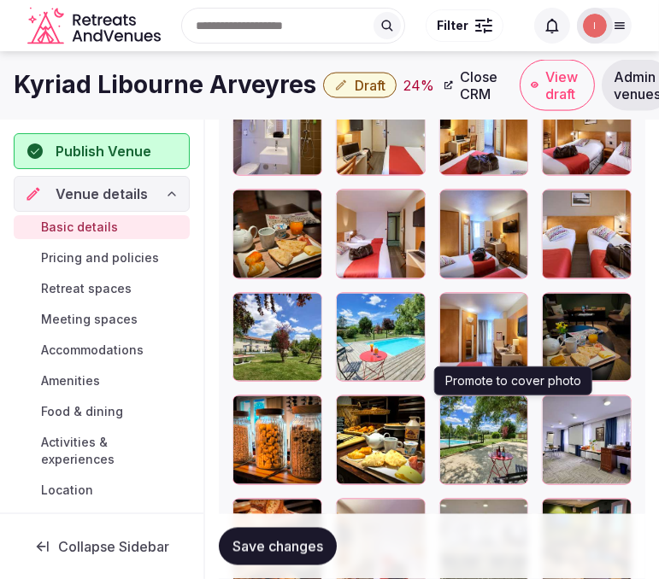
scroll to position [2430, 0]
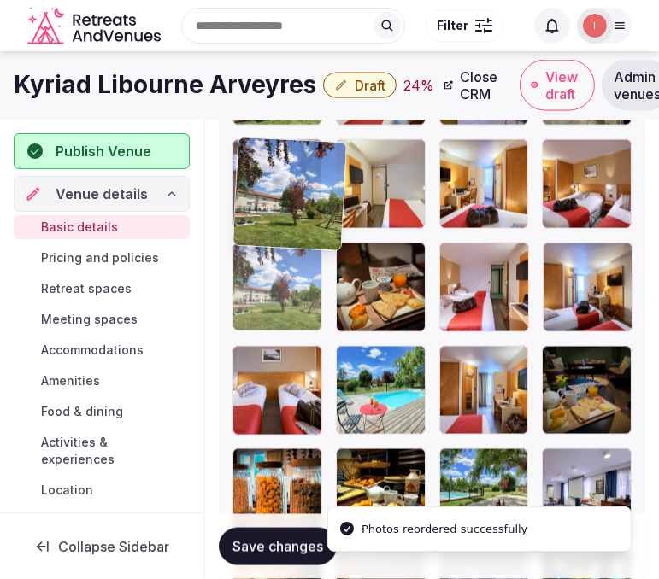
drag, startPoint x: 252, startPoint y: 343, endPoint x: 241, endPoint y: 149, distance: 194.3
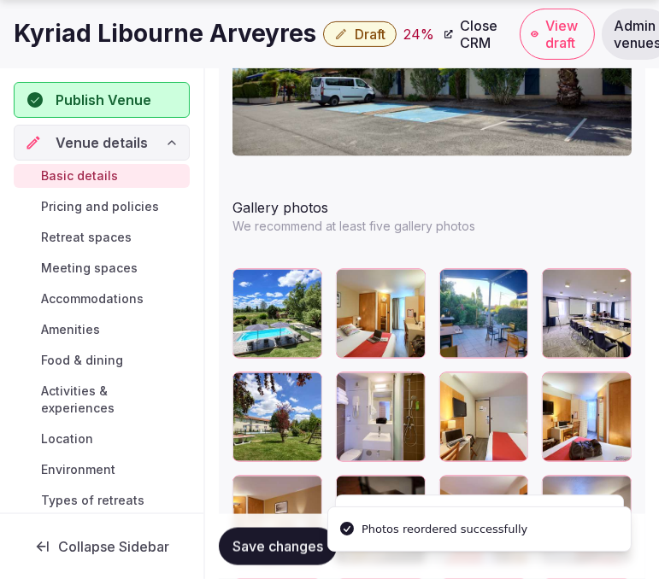
scroll to position [2335, 0]
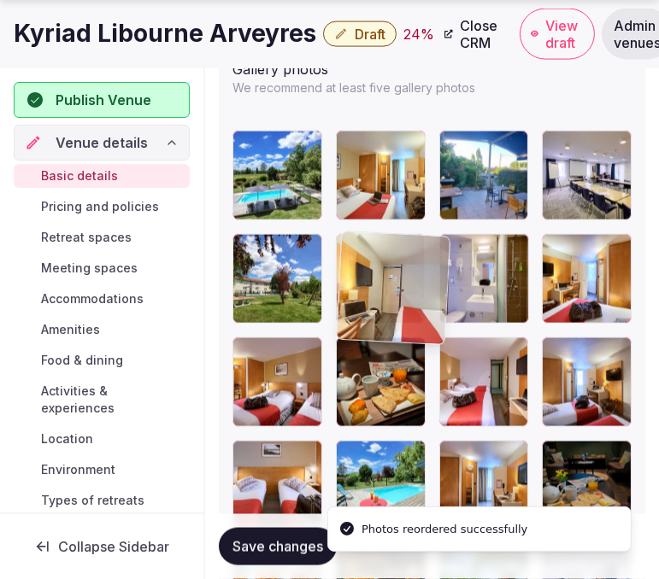
drag, startPoint x: 459, startPoint y: 241, endPoint x: 350, endPoint y: 239, distance: 108.5
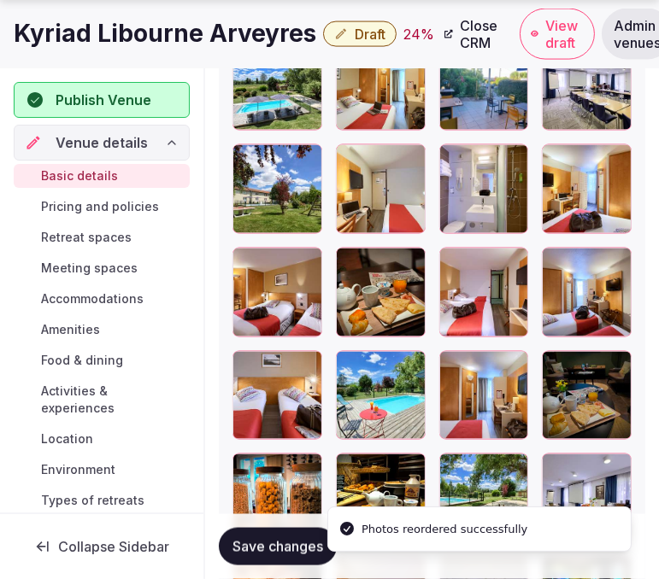
scroll to position [2430, 0]
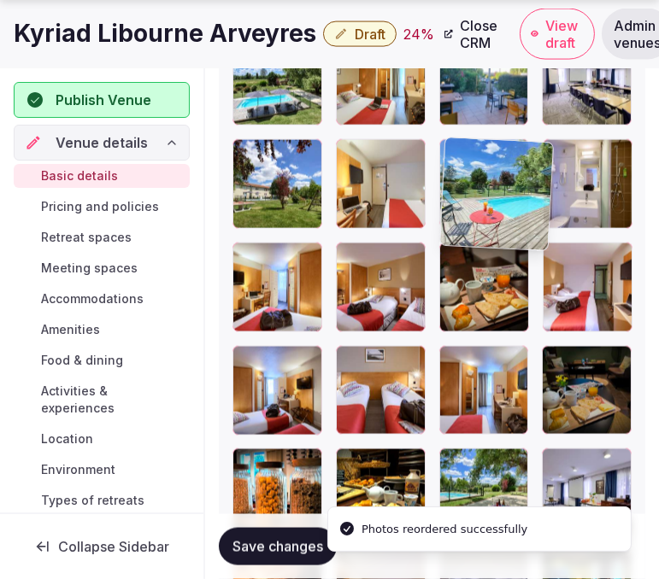
drag, startPoint x: 355, startPoint y: 367, endPoint x: 470, endPoint y: 165, distance: 232.6
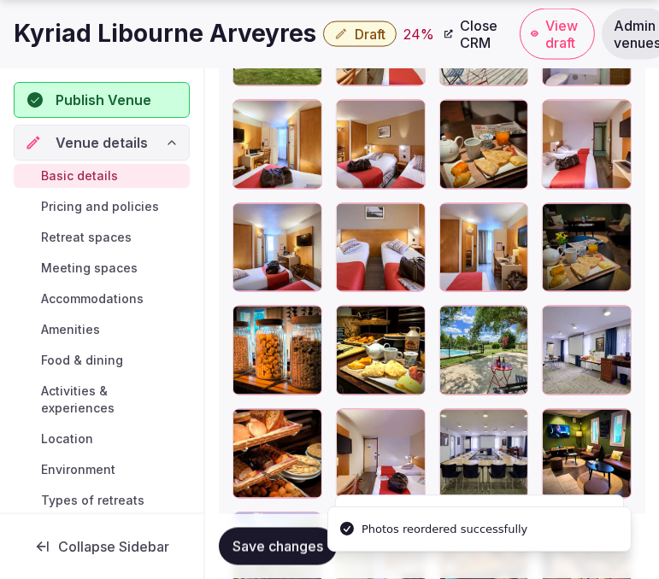
scroll to position [2620, 0]
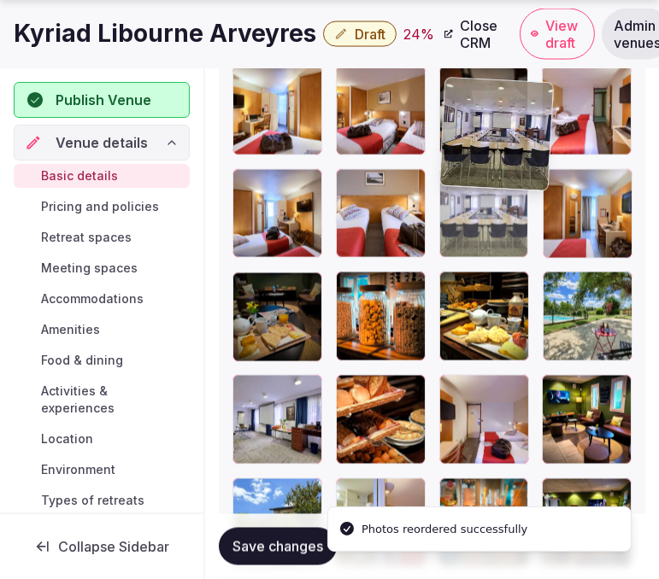
drag, startPoint x: 450, startPoint y: 370, endPoint x: 461, endPoint y: 86, distance: 283.9
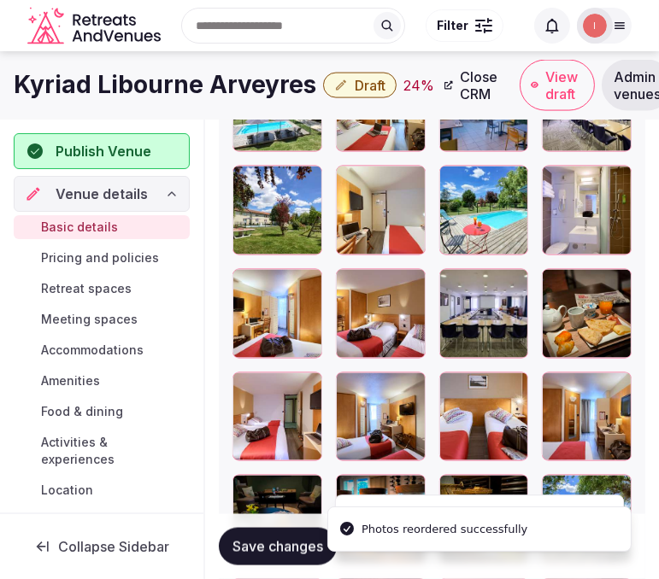
scroll to position [2403, 0]
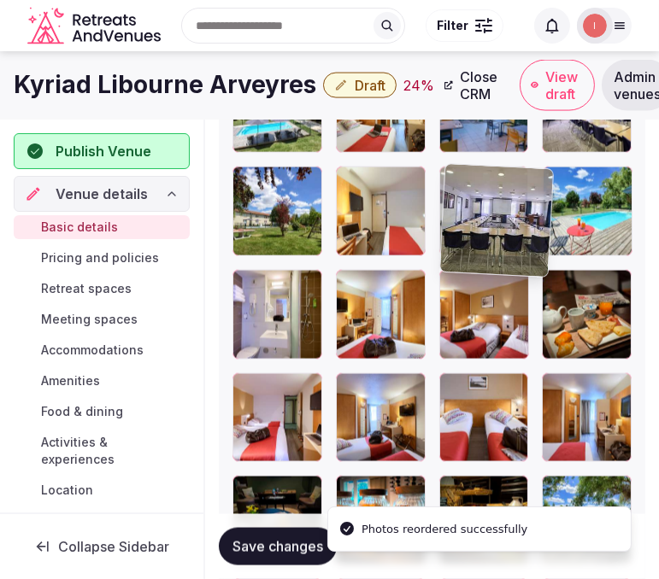
drag, startPoint x: 455, startPoint y: 285, endPoint x: 449, endPoint y: 160, distance: 124.9
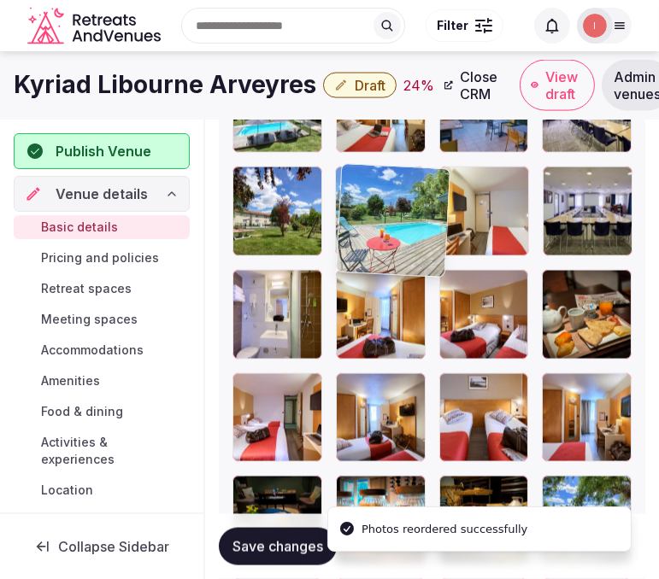
drag, startPoint x: 561, startPoint y: 176, endPoint x: 351, endPoint y: 175, distance: 210.2
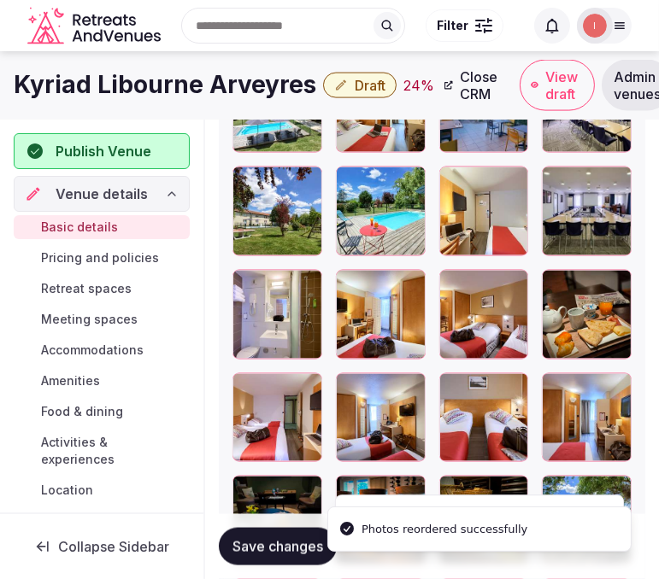
click at [279, 543] on span "Save changes" at bounding box center [277, 546] width 91 height 17
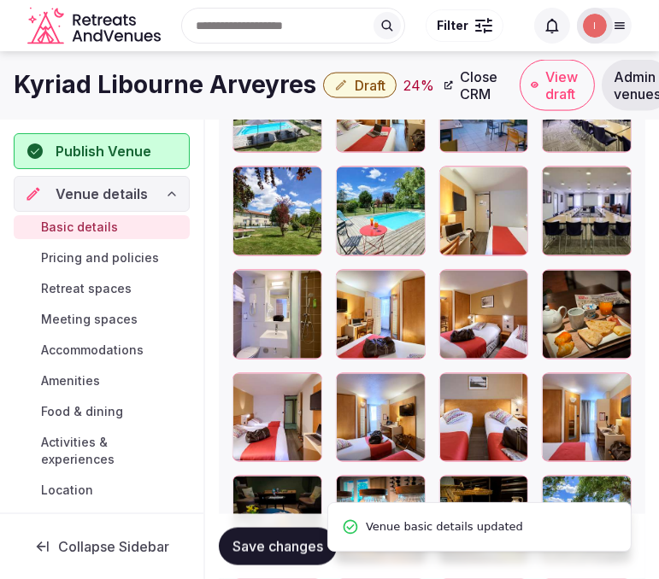
click at [279, 541] on span "Save changes" at bounding box center [277, 546] width 91 height 17
click at [206, 86] on h1 "Kyriad Libourne Arveyres" at bounding box center [165, 84] width 302 height 33
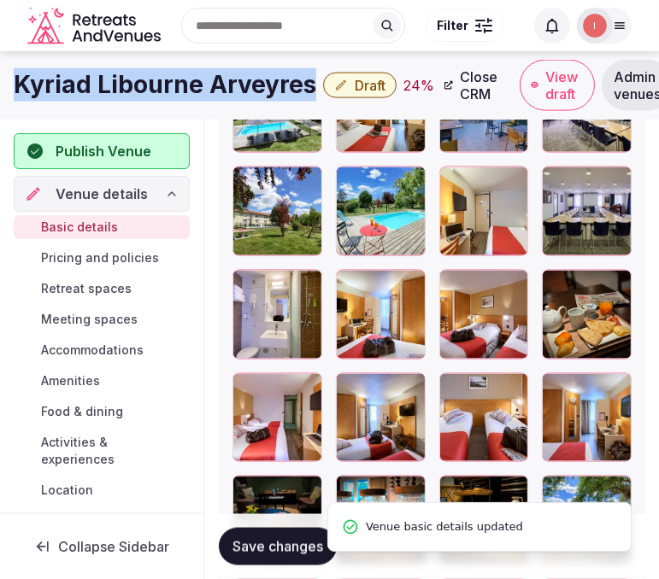
click at [206, 86] on h1 "Kyriad Libourne Arveyres" at bounding box center [165, 84] width 302 height 33
copy div "Kyriad Libourne Arveyres"
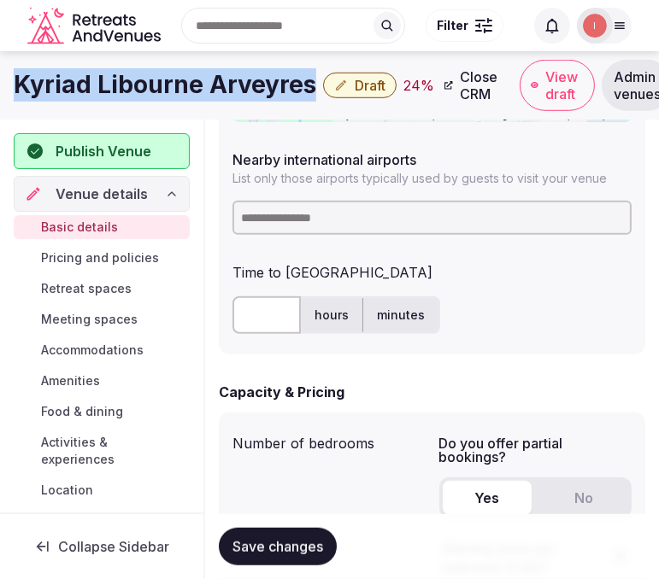
scroll to position [884, 0]
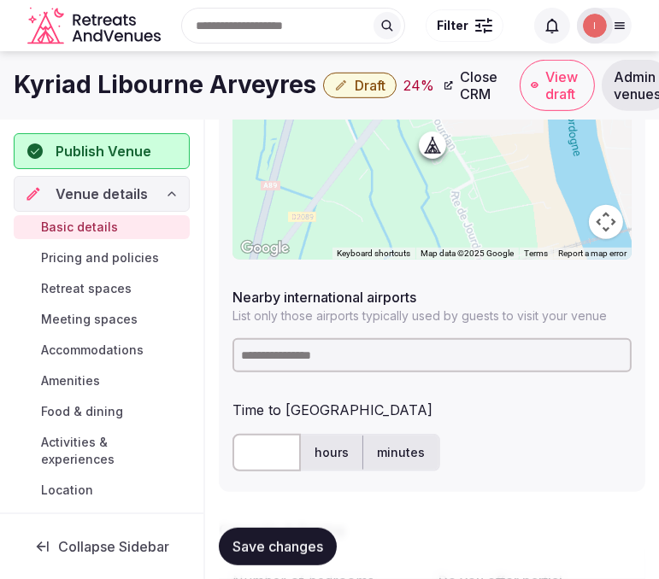
click at [310, 343] on input at bounding box center [431, 355] width 399 height 34
type input "***"
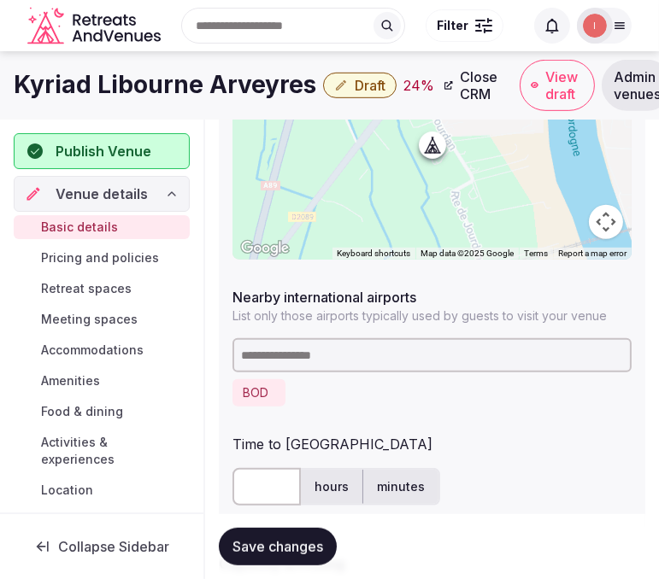
drag, startPoint x: 320, startPoint y: 509, endPoint x: 305, endPoint y: 496, distance: 19.9
click at [271, 489] on input "text" at bounding box center [266, 489] width 68 height 38
type input "**"
click at [285, 541] on span "Save changes" at bounding box center [277, 546] width 91 height 17
click at [334, 88] on icon "button" at bounding box center [341, 86] width 14 height 14
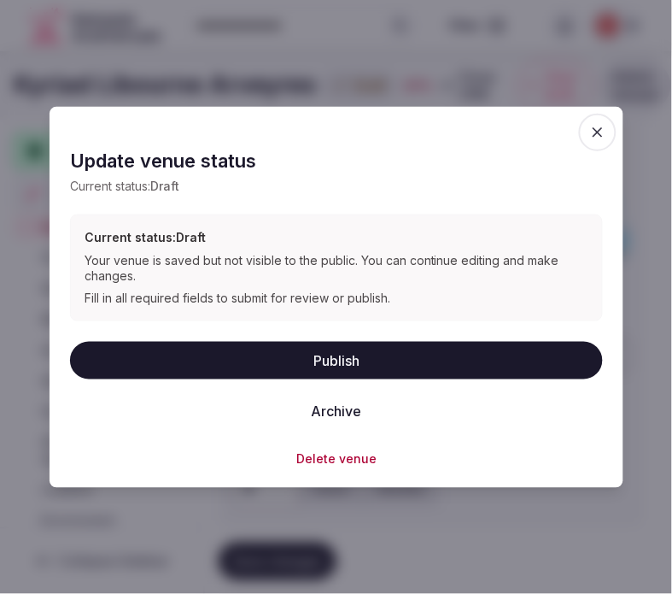
click at [332, 353] on button "Publish" at bounding box center [336, 360] width 533 height 38
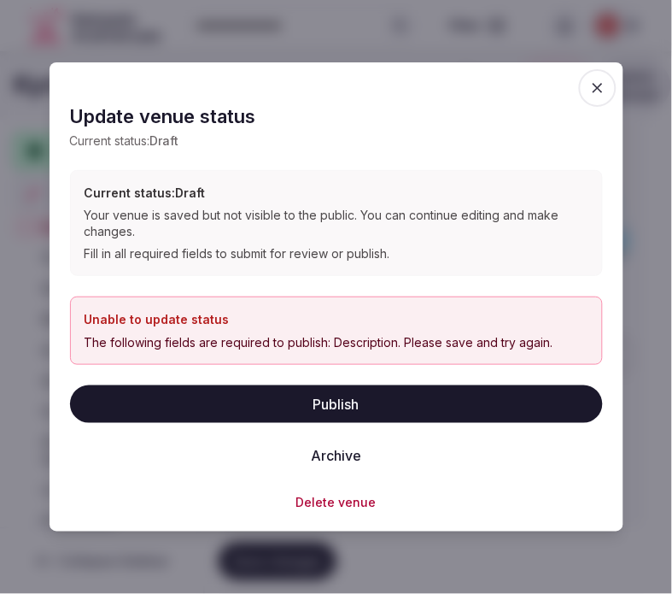
click at [602, 86] on icon "button" at bounding box center [598, 87] width 17 height 17
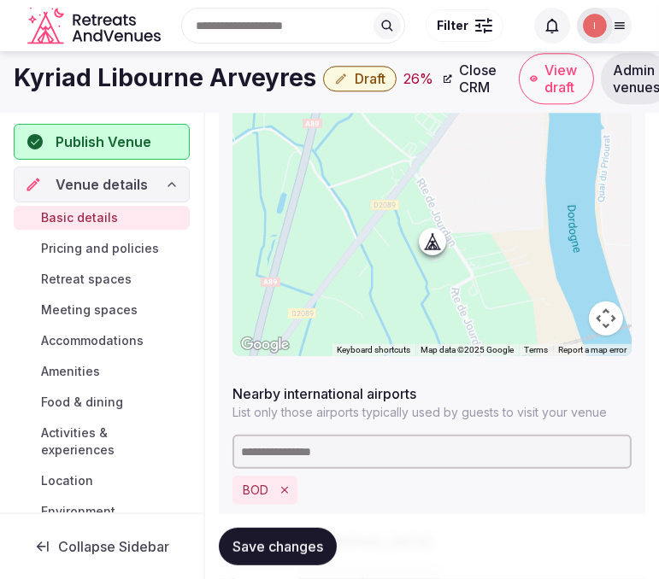
scroll to position [694, 0]
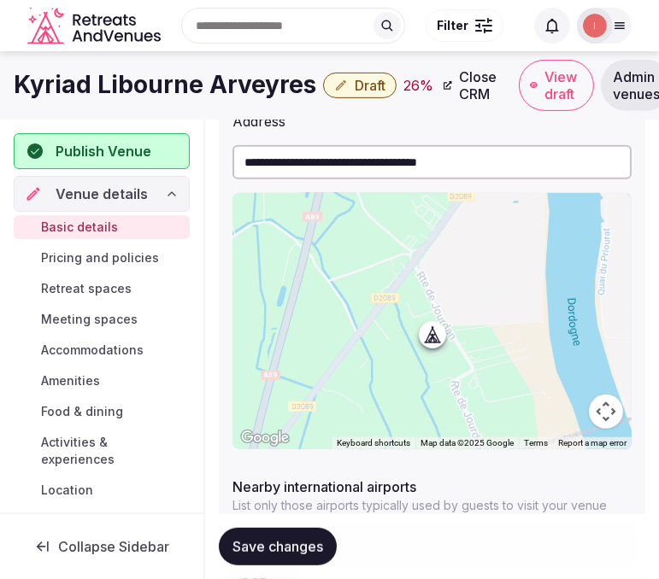
drag, startPoint x: 311, startPoint y: 541, endPoint x: 329, endPoint y: 522, distance: 26.0
click at [317, 538] on span "Save changes" at bounding box center [277, 546] width 91 height 17
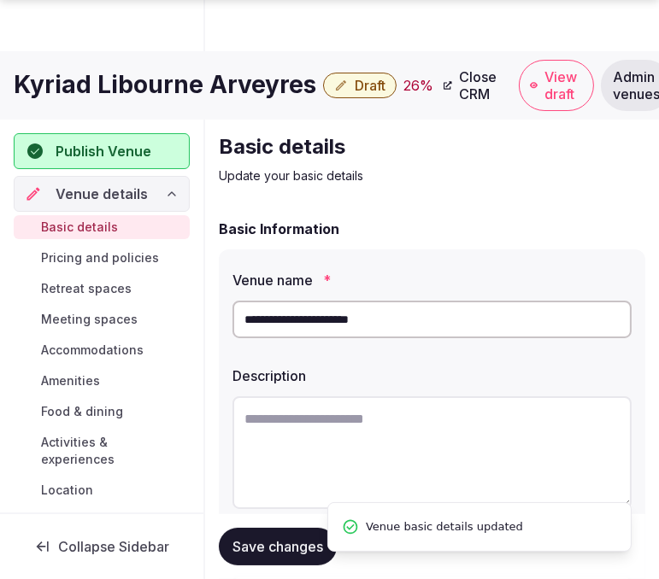
scroll to position [190, 0]
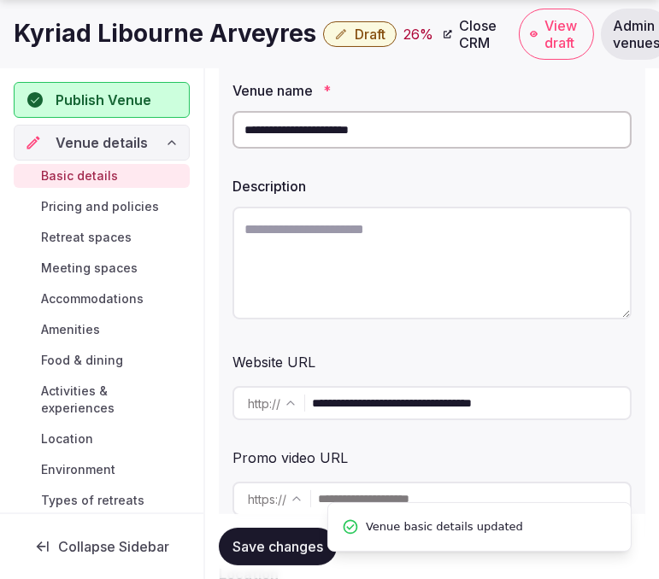
click at [391, 411] on input "**********" at bounding box center [471, 403] width 318 height 34
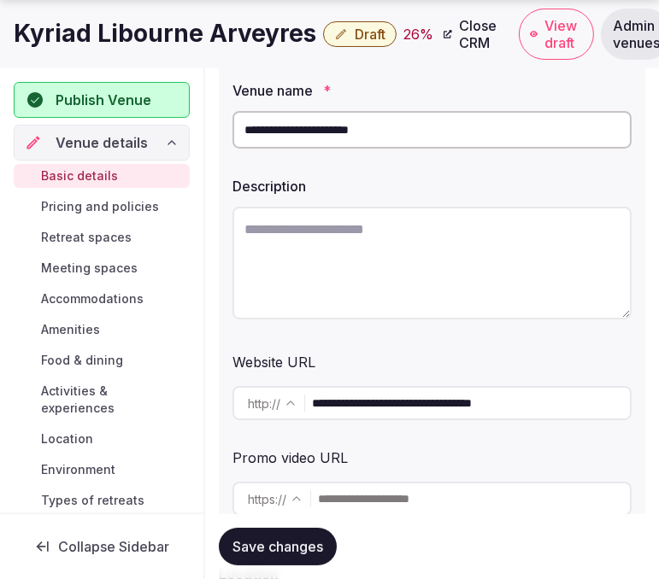
click at [300, 239] on textarea at bounding box center [431, 263] width 399 height 113
paste textarea "**********"
type textarea "**********"
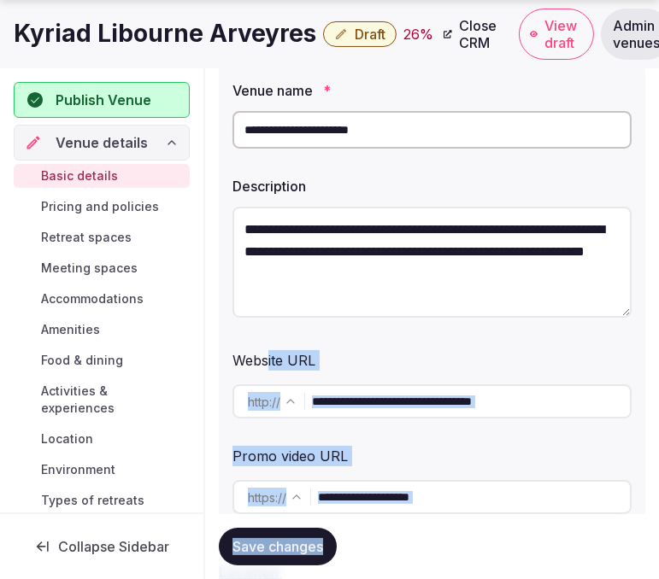
scroll to position [9, 0]
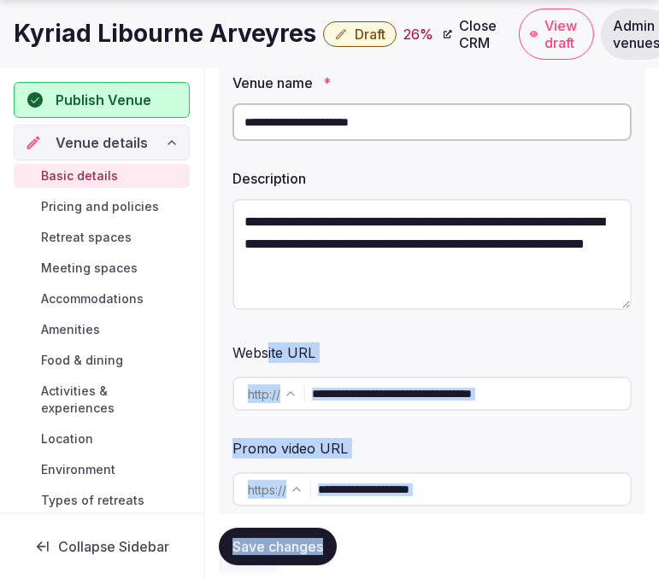
drag, startPoint x: 344, startPoint y: 501, endPoint x: 361, endPoint y: 590, distance: 90.5
click at [288, 544] on span "Save changes" at bounding box center [277, 546] width 91 height 17
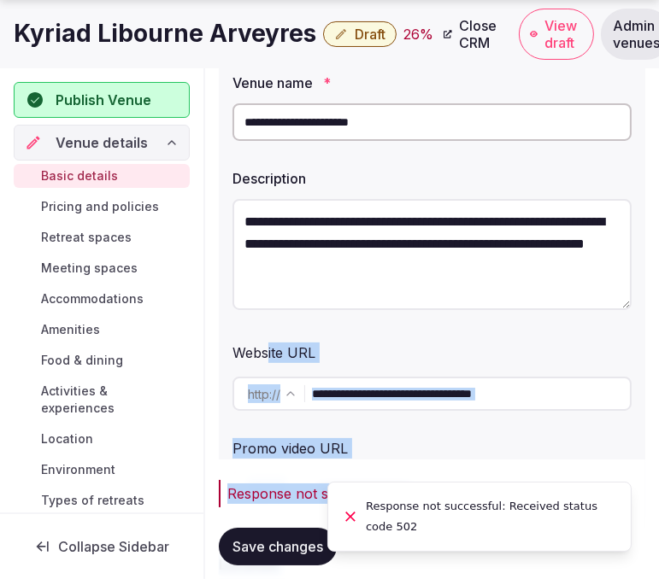
click at [263, 561] on button "Save changes" at bounding box center [278, 547] width 118 height 38
click at [259, 544] on span "Save changes" at bounding box center [277, 546] width 91 height 17
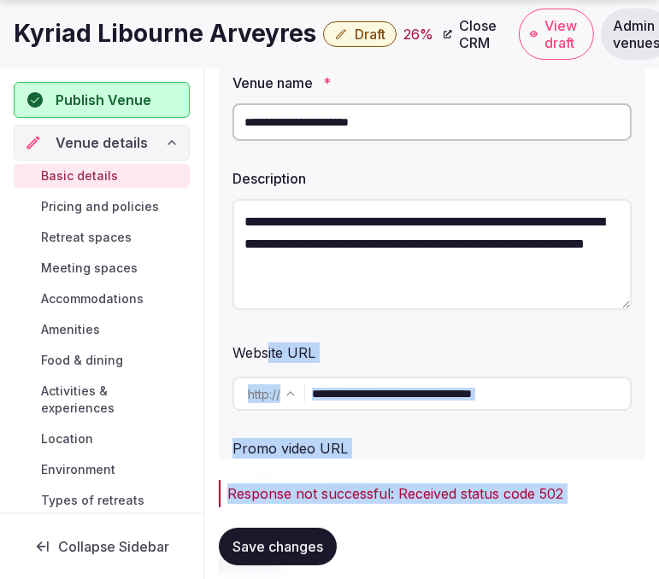
click at [522, 349] on div "Website URL" at bounding box center [431, 349] width 399 height 27
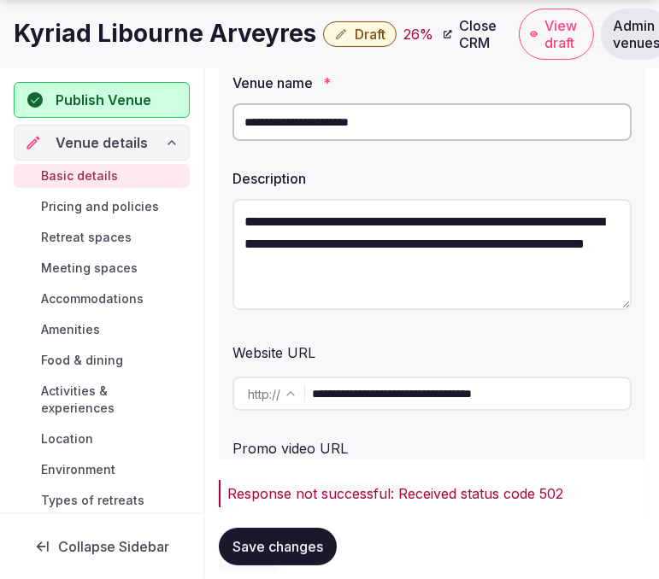
click at [279, 547] on span "Save changes" at bounding box center [277, 546] width 91 height 17
click at [296, 553] on span "Save changes" at bounding box center [277, 546] width 91 height 17
click at [308, 541] on span "Save changes" at bounding box center [277, 546] width 91 height 17
click at [286, 556] on button "Save changes" at bounding box center [278, 547] width 118 height 38
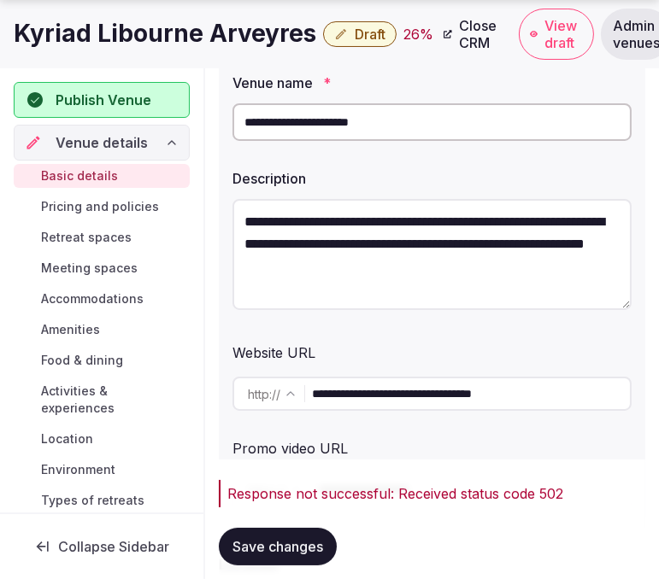
click at [245, 541] on span "Save changes" at bounding box center [277, 546] width 91 height 17
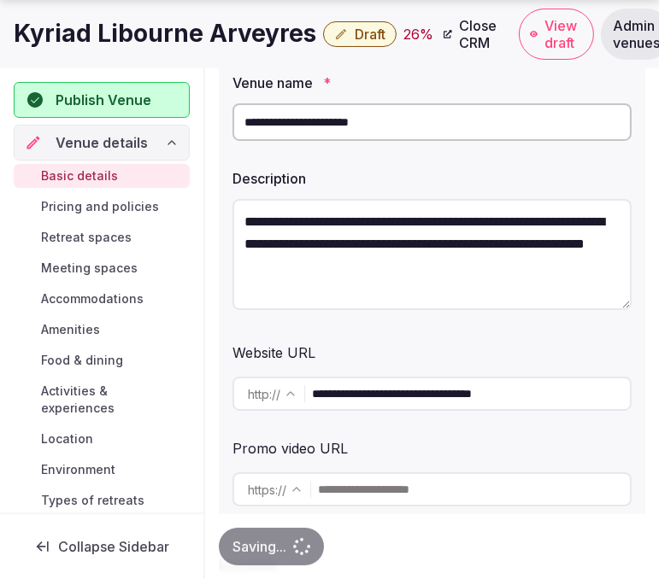
click at [456, 134] on input "**********" at bounding box center [431, 122] width 399 height 38
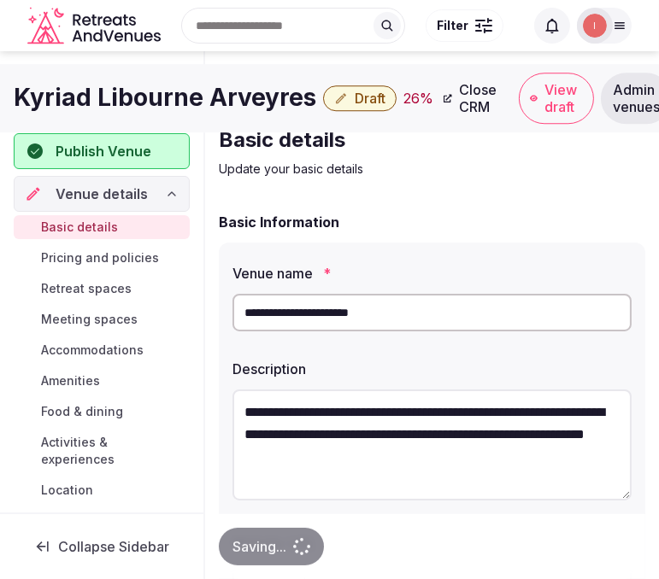
scroll to position [0, 0]
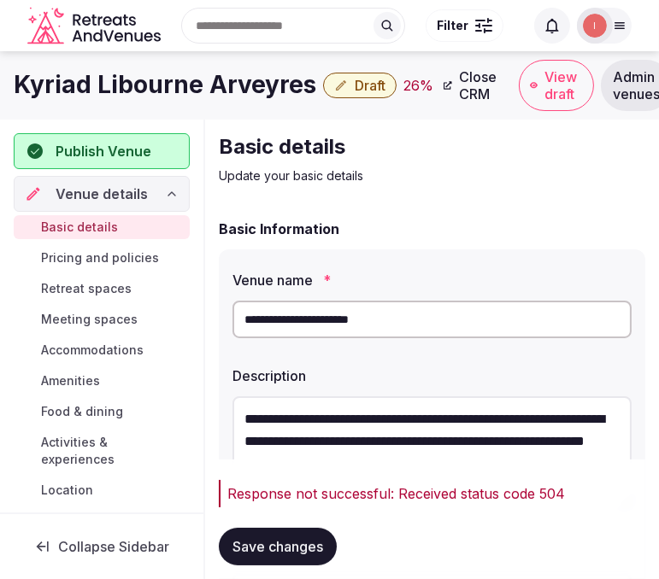
click at [318, 537] on button "Save changes" at bounding box center [278, 547] width 118 height 38
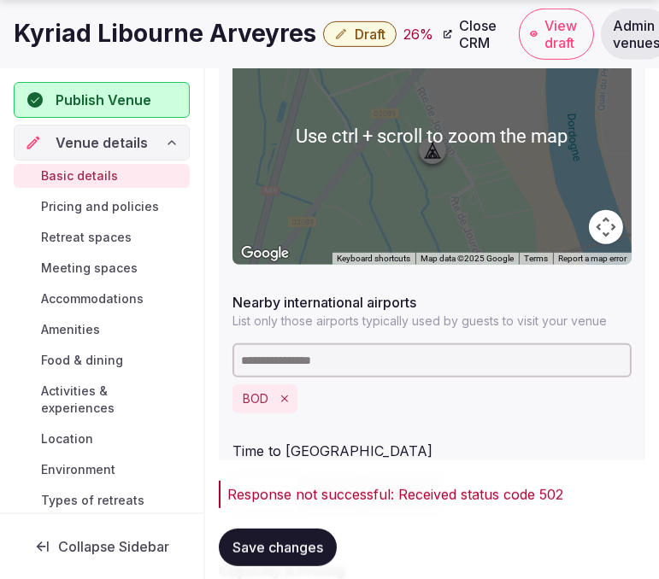
scroll to position [949, 0]
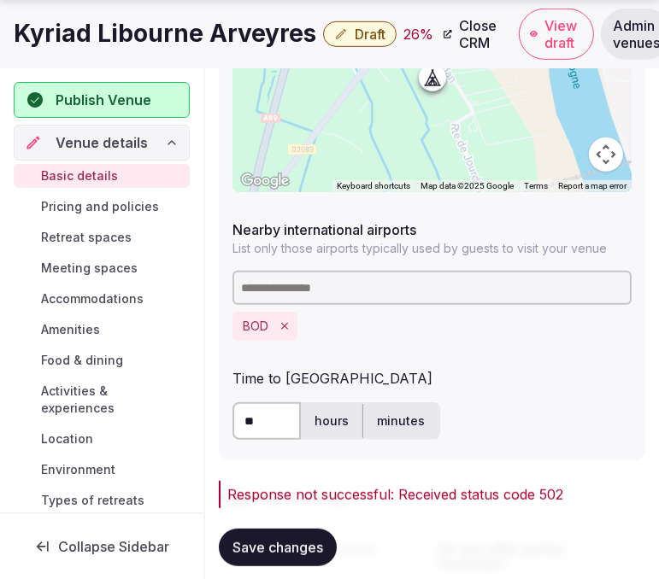
click at [297, 536] on button "Save changes" at bounding box center [278, 547] width 118 height 38
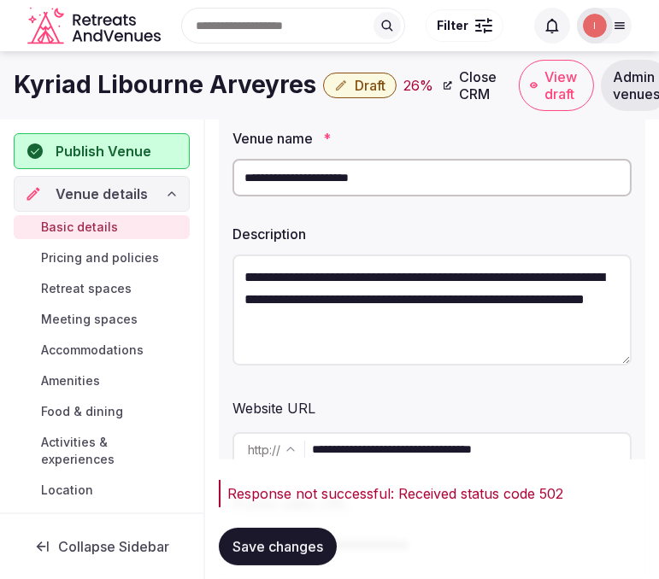
scroll to position [0, 0]
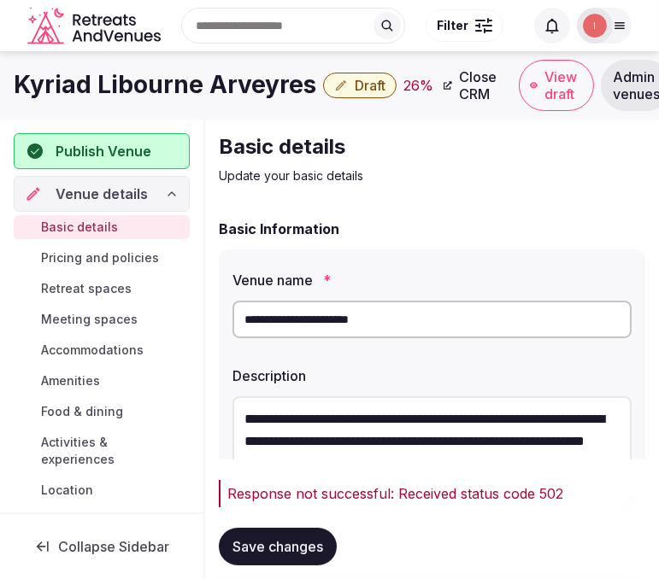
click at [407, 329] on input "**********" at bounding box center [431, 320] width 399 height 38
click at [282, 544] on span "Save changes" at bounding box center [277, 546] width 91 height 17
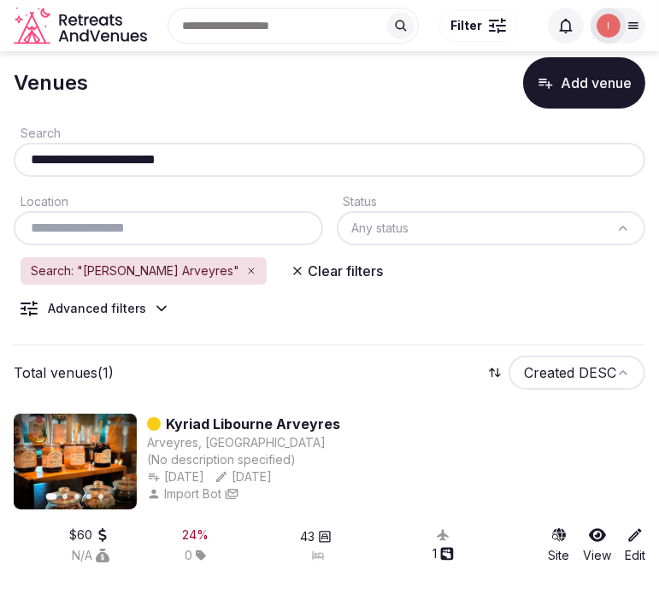
scroll to position [44, 0]
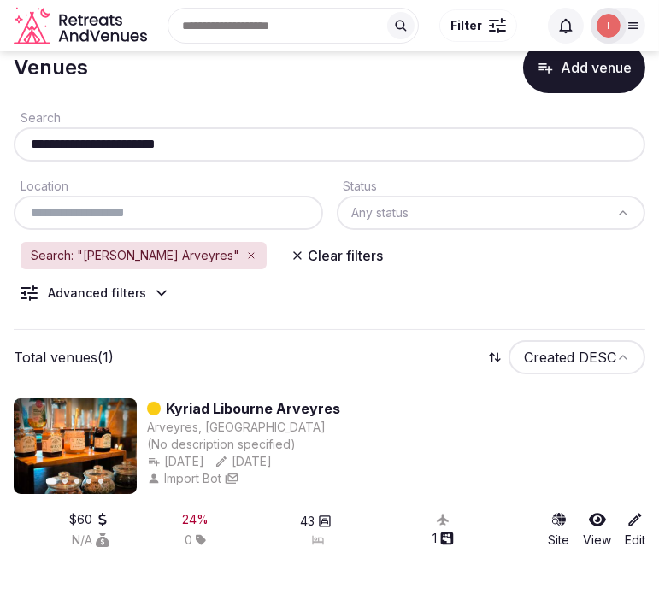
click at [167, 138] on input "**********" at bounding box center [330, 144] width 618 height 21
click at [137, 156] on div "**********" at bounding box center [329, 144] width 631 height 34
click at [139, 137] on input "**********" at bounding box center [330, 144] width 618 height 21
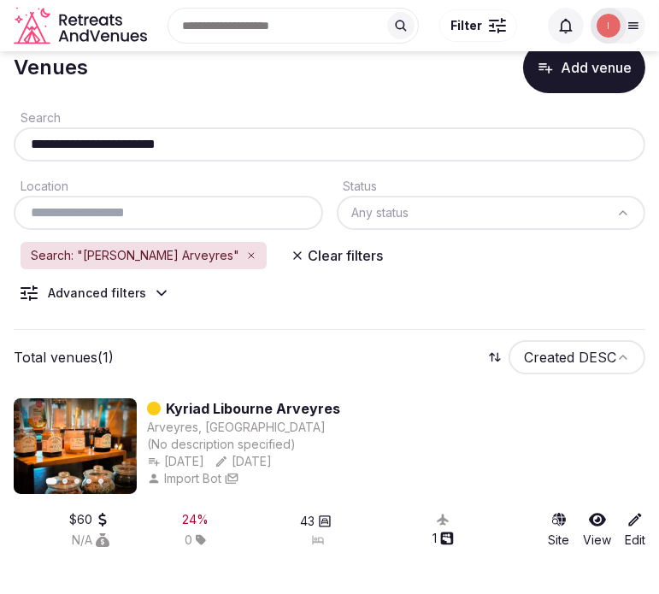
click at [139, 137] on input "**********" at bounding box center [330, 144] width 618 height 21
paste input "text"
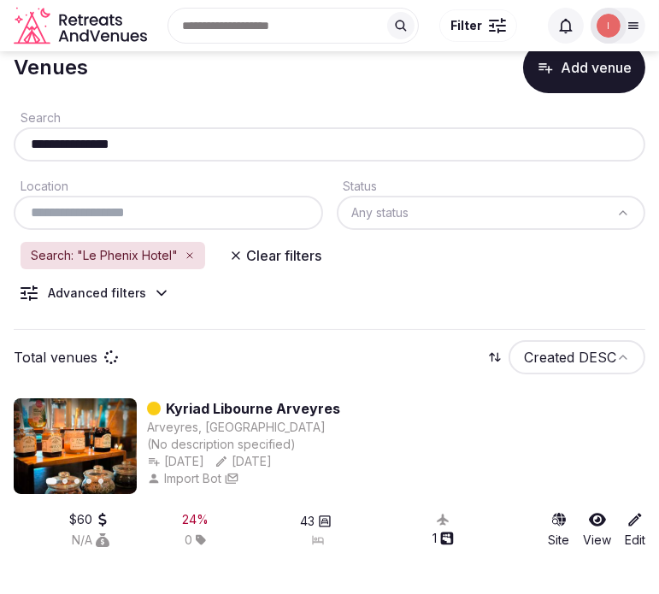
type input "**********"
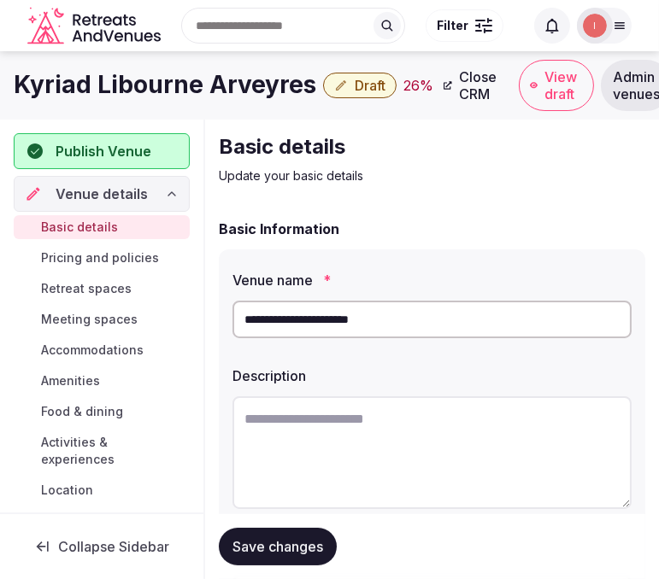
click at [348, 427] on textarea at bounding box center [431, 452] width 399 height 113
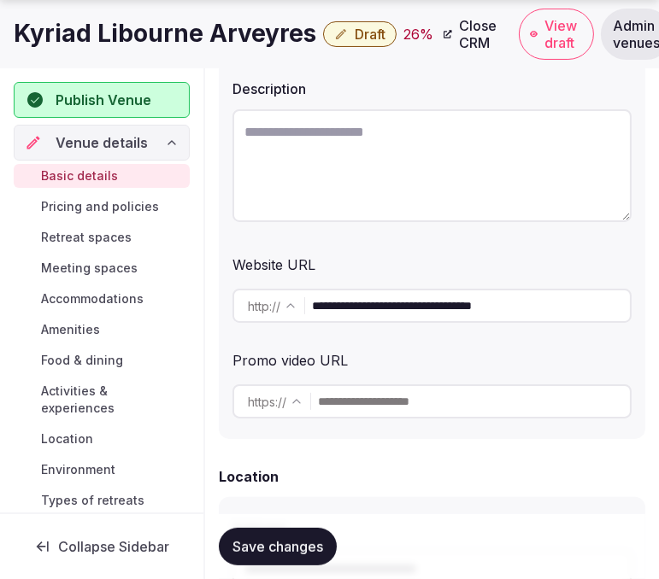
scroll to position [474, 0]
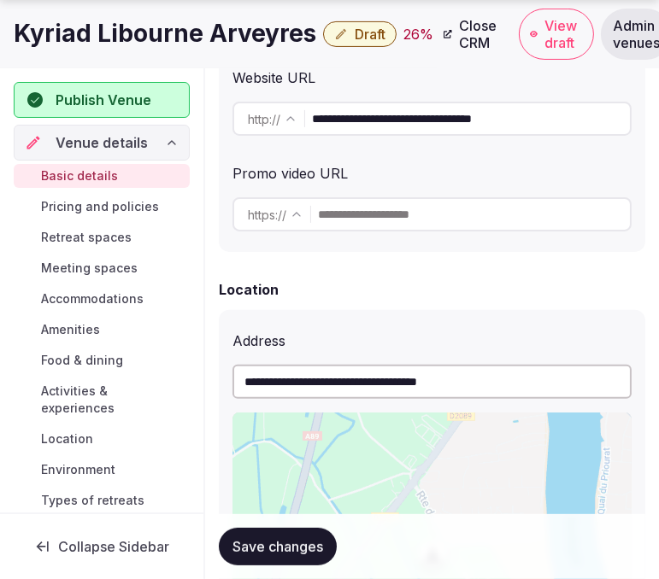
click at [377, 125] on input "**********" at bounding box center [471, 119] width 318 height 34
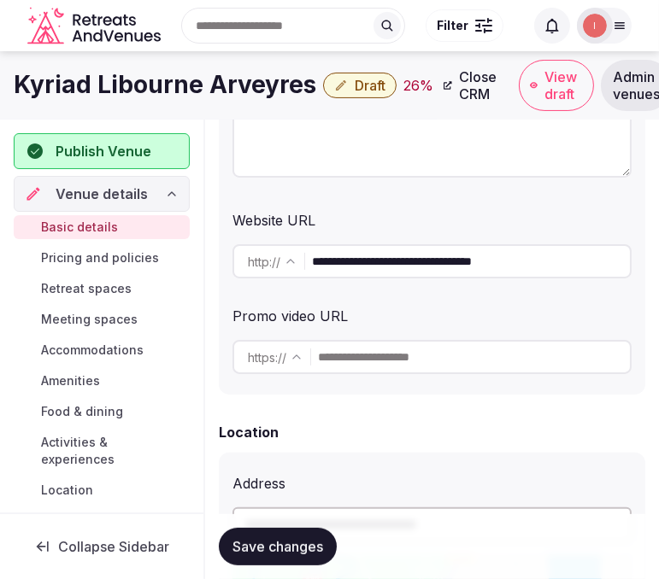
scroll to position [190, 0]
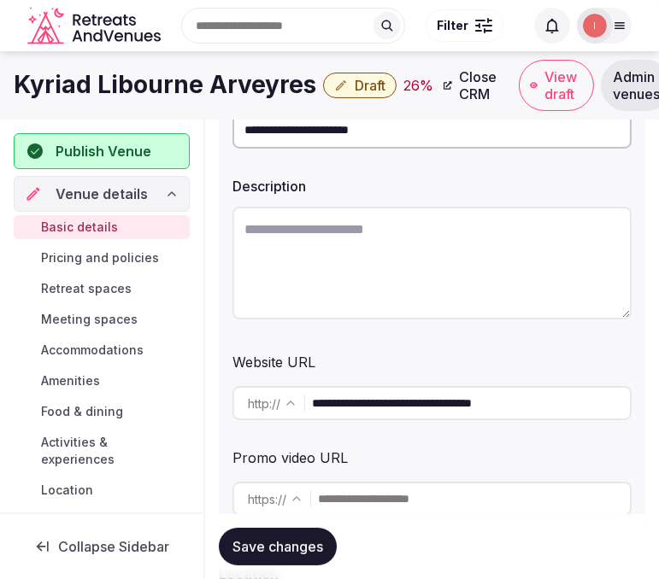
click at [343, 254] on textarea at bounding box center [431, 263] width 399 height 113
paste textarea "**********"
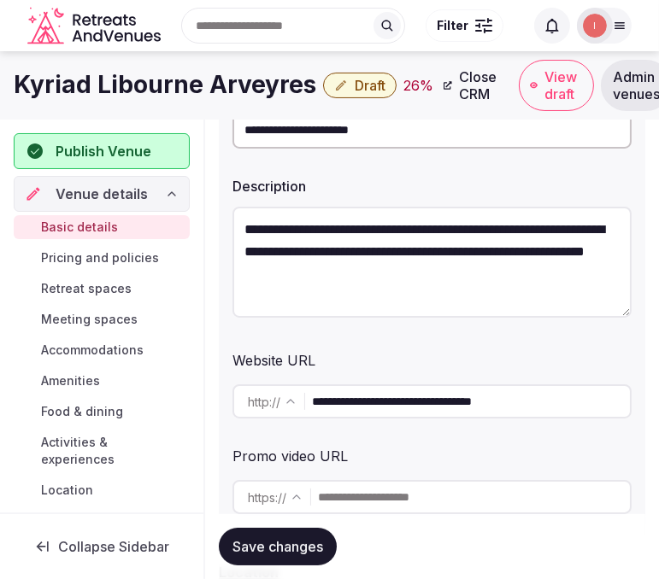
scroll to position [9, 0]
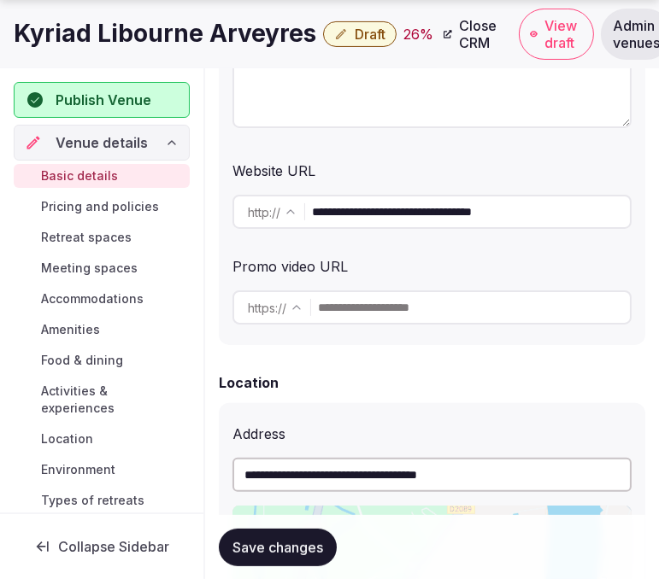
type textarea "**********"
click at [297, 549] on span "Save changes" at bounding box center [277, 546] width 91 height 17
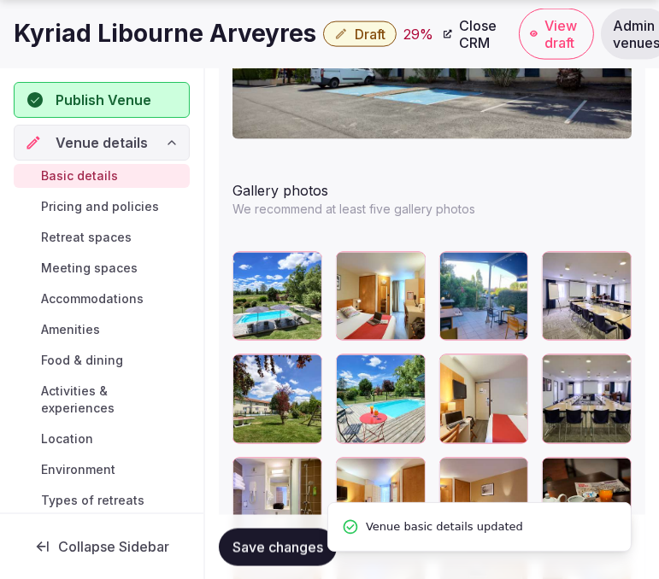
scroll to position [2373, 0]
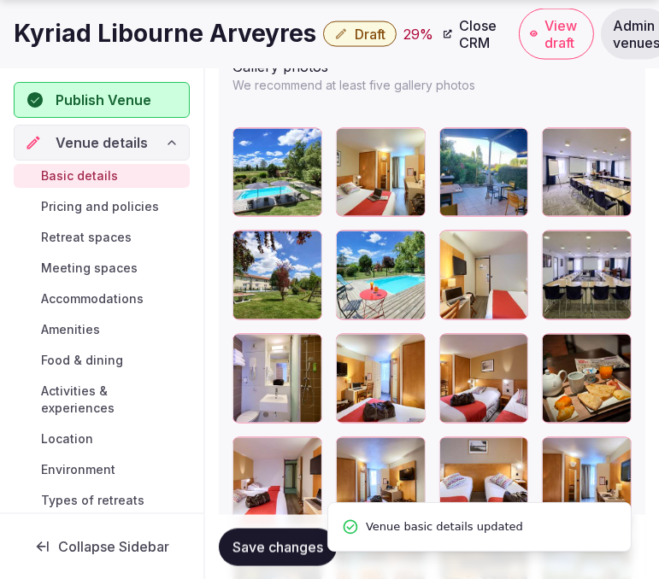
click at [294, 547] on span "Save changes" at bounding box center [277, 546] width 91 height 17
click at [355, 38] on span "Draft" at bounding box center [370, 34] width 31 height 17
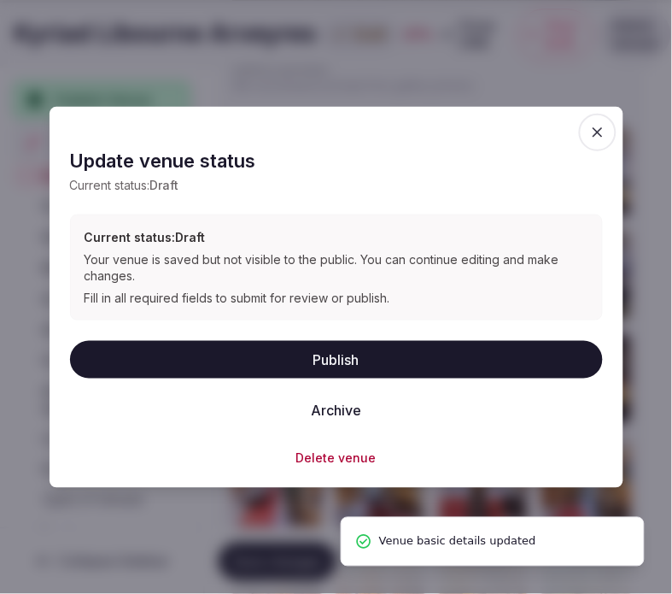
click at [348, 367] on button "Publish" at bounding box center [336, 360] width 533 height 38
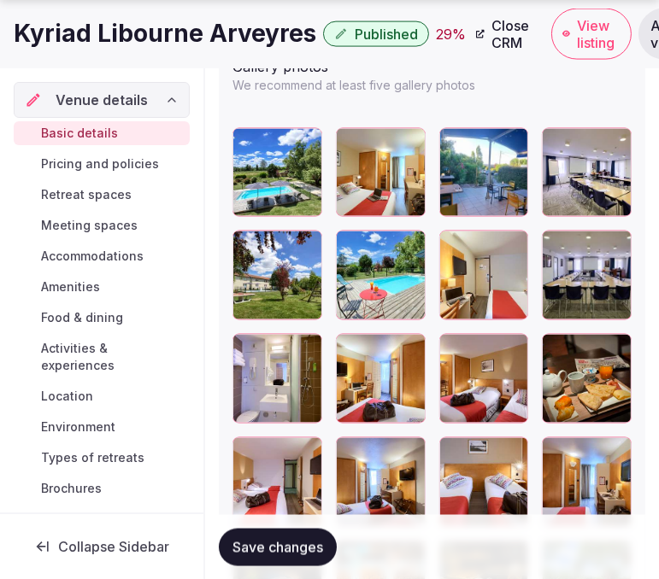
click at [265, 557] on button "Save changes" at bounding box center [278, 547] width 118 height 38
click at [183, 44] on h1 "Kyriad Libourne Arveyres" at bounding box center [165, 33] width 302 height 33
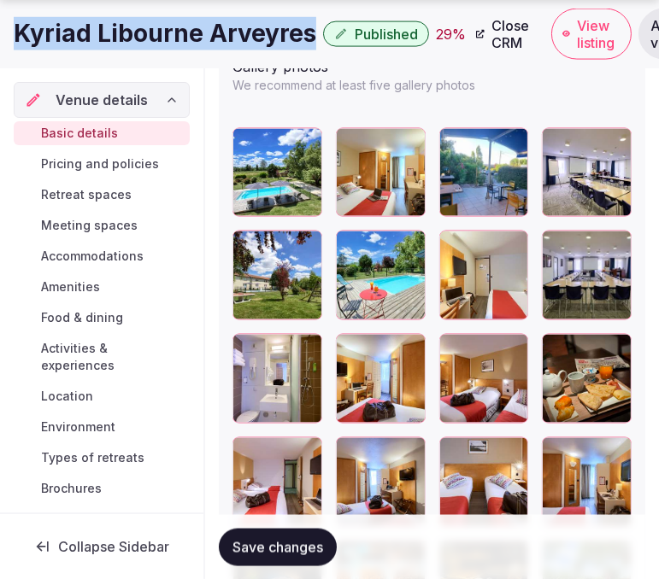
click at [183, 44] on h1 "Kyriad Libourne Arveyres" at bounding box center [165, 33] width 302 height 33
copy div "Kyriad Libourne Arveyres"
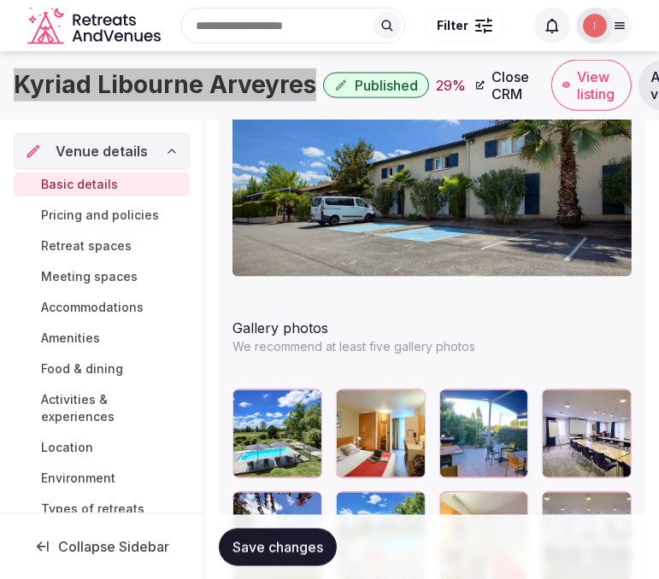
scroll to position [2088, 0]
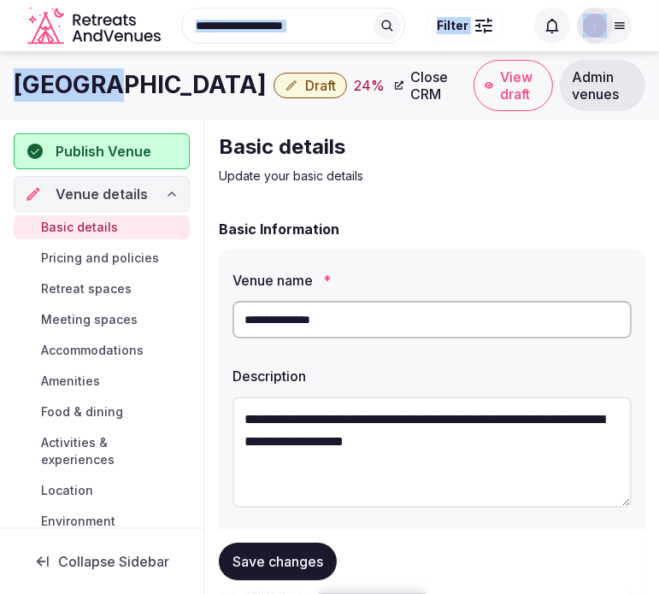
click at [99, 78] on h1 "[GEOGRAPHIC_DATA]" at bounding box center [140, 84] width 253 height 33
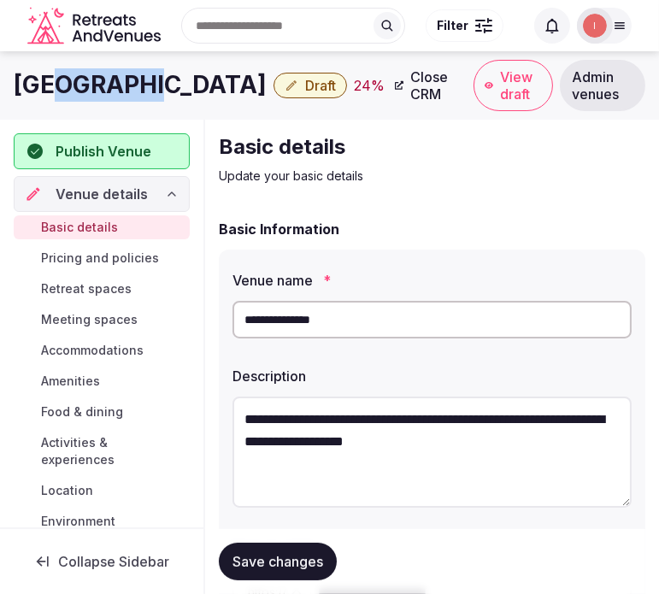
click at [99, 78] on h1 "[GEOGRAPHIC_DATA]" at bounding box center [140, 84] width 253 height 33
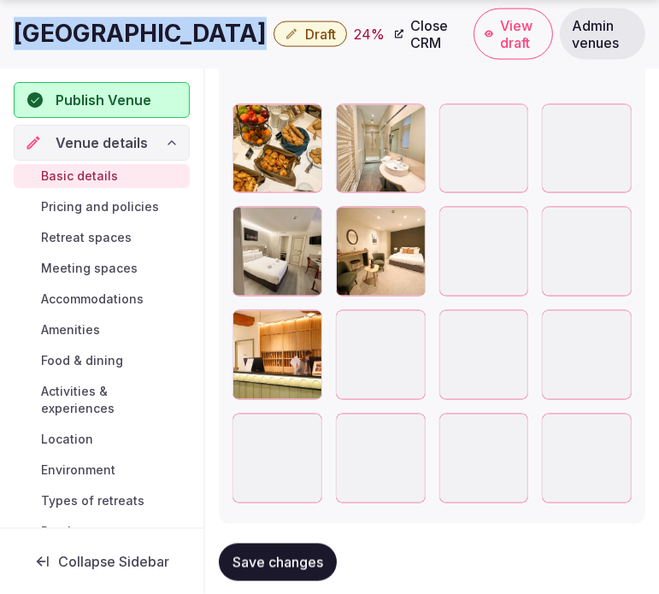
scroll to position [2394, 0]
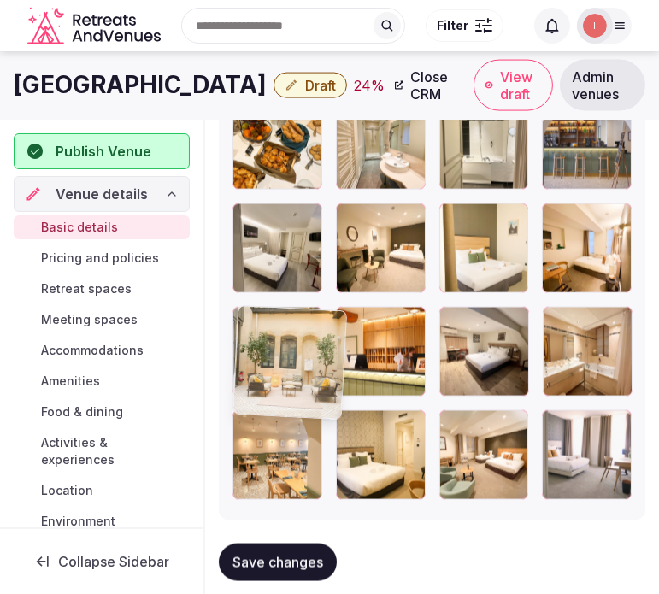
drag, startPoint x: 246, startPoint y: 391, endPoint x: 222, endPoint y: 332, distance: 63.6
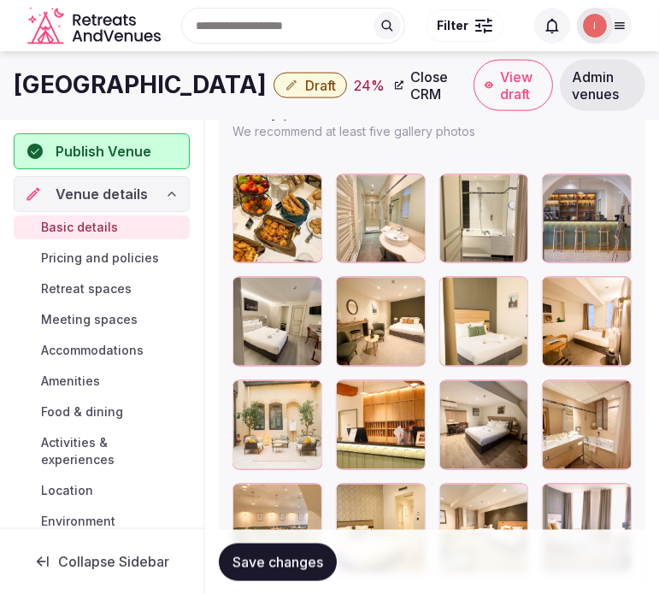
scroll to position [2270, 0]
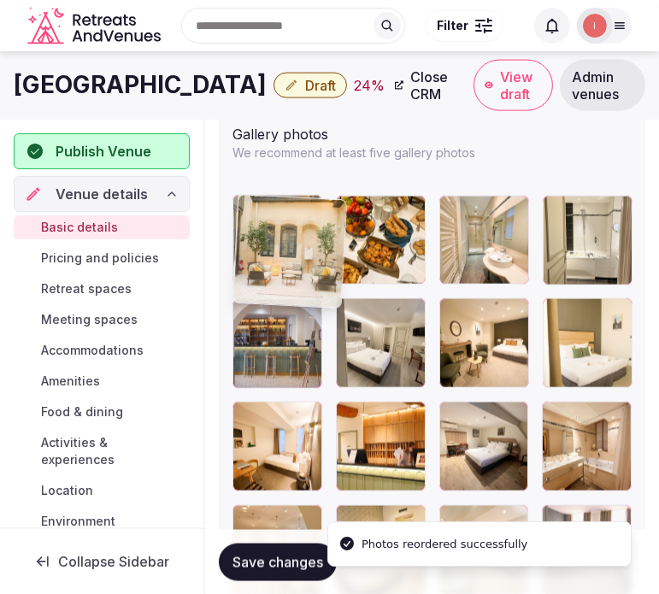
drag, startPoint x: 240, startPoint y: 407, endPoint x: 231, endPoint y: 201, distance: 206.1
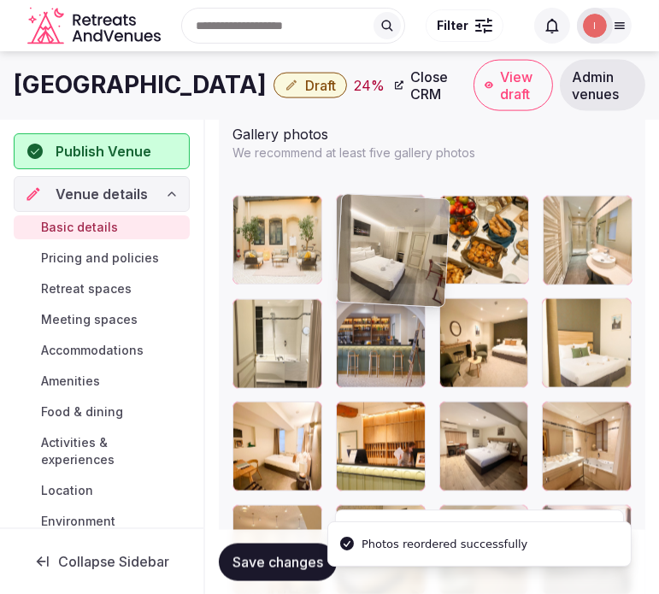
drag, startPoint x: 344, startPoint y: 326, endPoint x: 346, endPoint y: 219, distance: 106.8
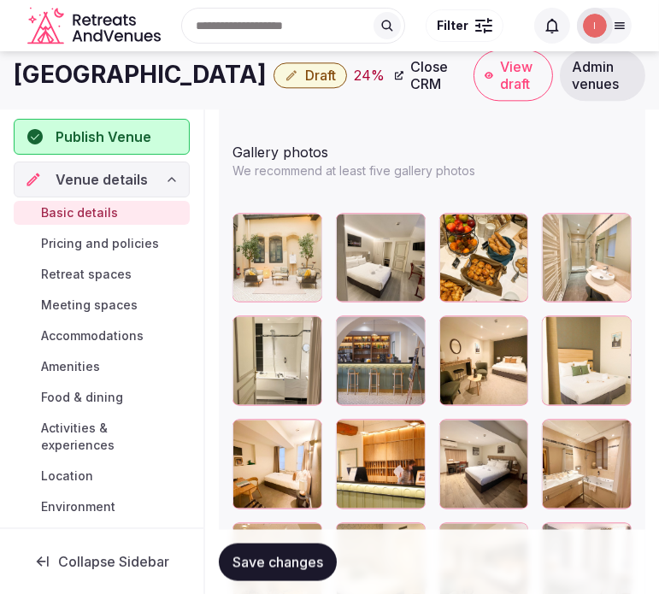
scroll to position [2205, 0]
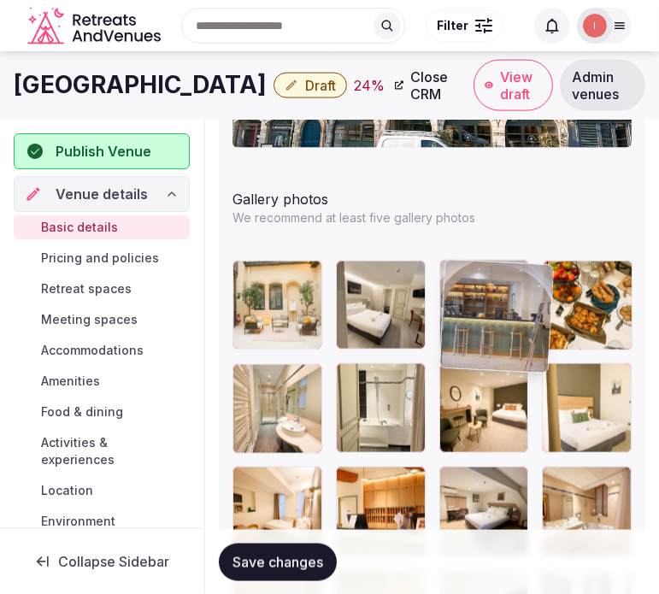
drag, startPoint x: 351, startPoint y: 380, endPoint x: 463, endPoint y: 275, distance: 153.5
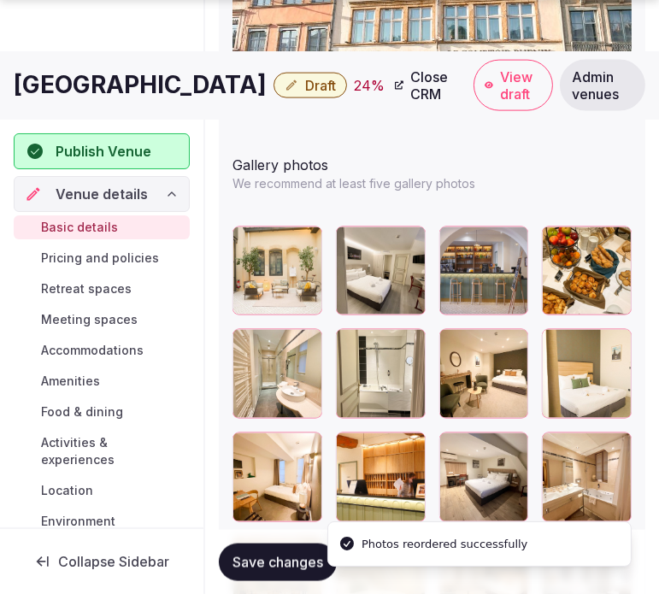
scroll to position [2299, 0]
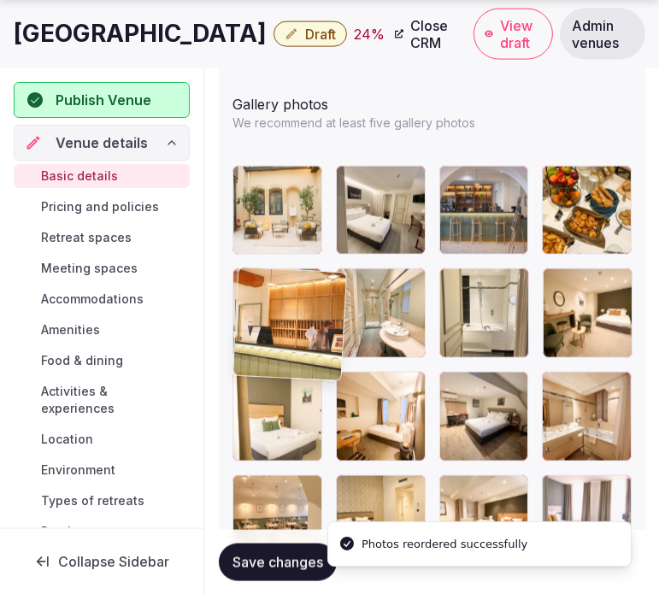
drag, startPoint x: 344, startPoint y: 383, endPoint x: 245, endPoint y: 292, distance: 133.6
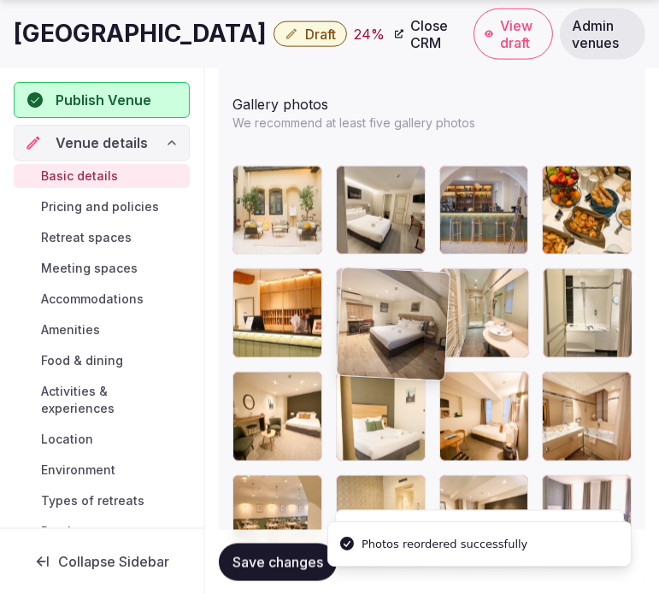
drag, startPoint x: 458, startPoint y: 388, endPoint x: 349, endPoint y: 289, distance: 147.6
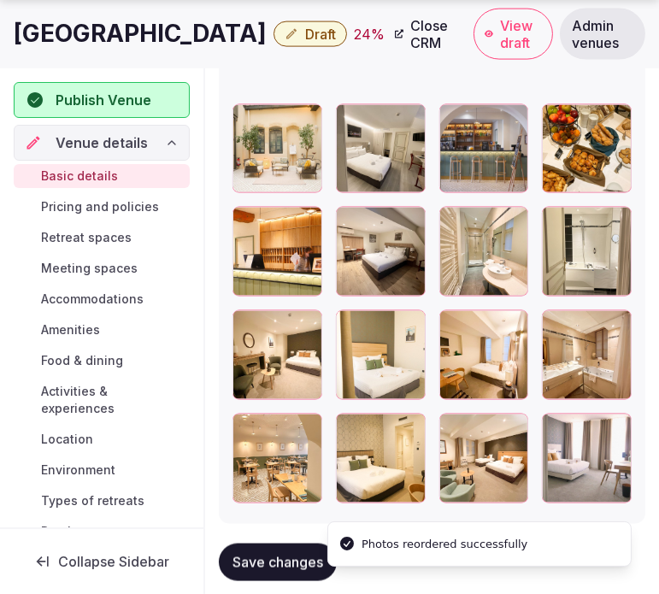
scroll to position [2394, 0]
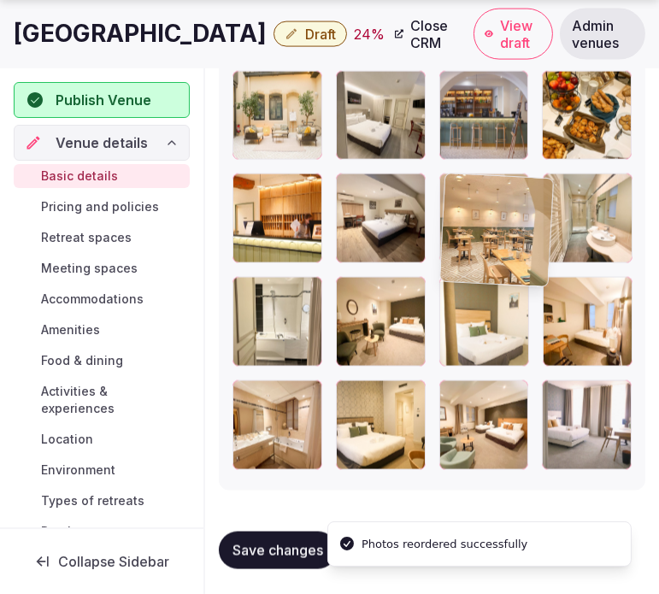
drag, startPoint x: 251, startPoint y: 385, endPoint x: 453, endPoint y: 156, distance: 305.8
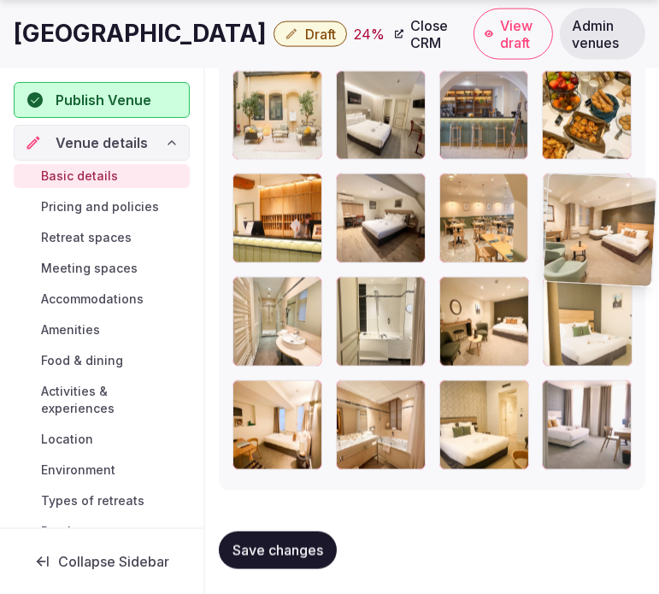
drag, startPoint x: 443, startPoint y: 400, endPoint x: 558, endPoint y: 176, distance: 251.8
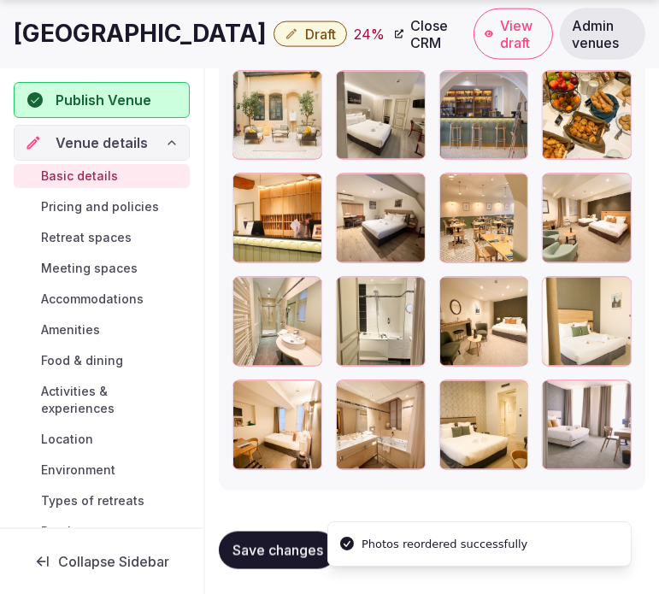
click at [279, 554] on span "Save changes" at bounding box center [277, 550] width 91 height 17
click at [130, 37] on h1 "[GEOGRAPHIC_DATA]" at bounding box center [140, 33] width 253 height 33
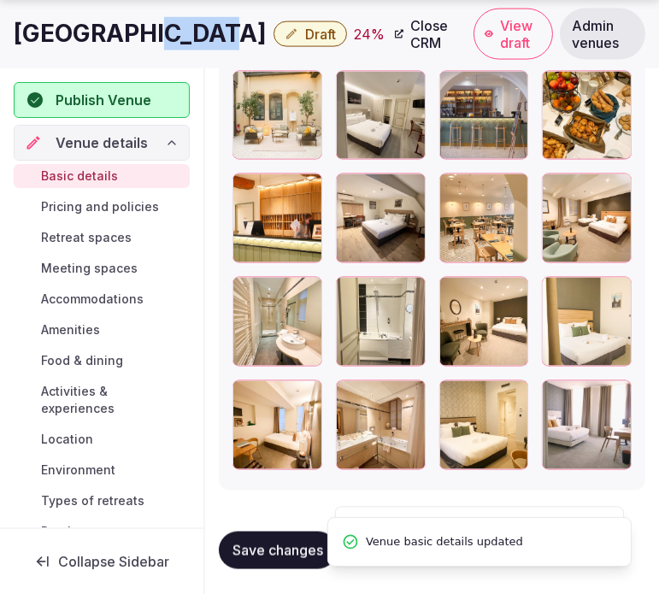
click at [130, 37] on h1 "[GEOGRAPHIC_DATA]" at bounding box center [140, 33] width 253 height 33
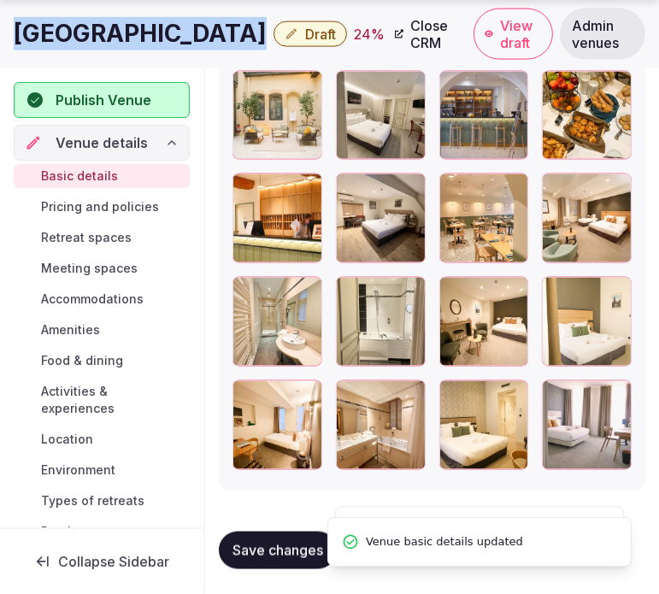
click at [130, 37] on h1 "[GEOGRAPHIC_DATA]" at bounding box center [140, 33] width 253 height 33
copy div "[GEOGRAPHIC_DATA]"
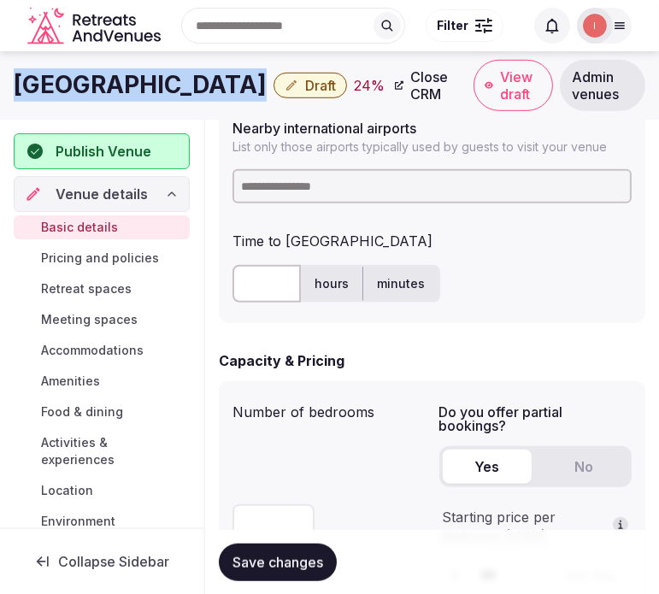
scroll to position [780, 0]
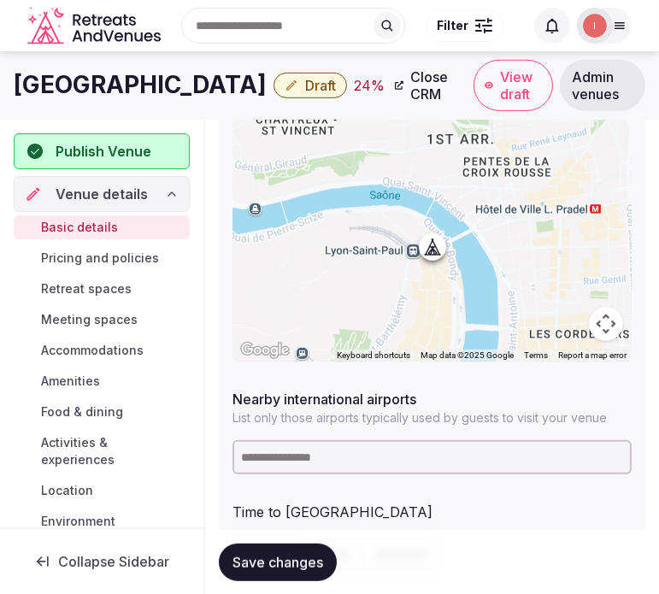
click at [314, 460] on input at bounding box center [431, 457] width 399 height 34
type input "****"
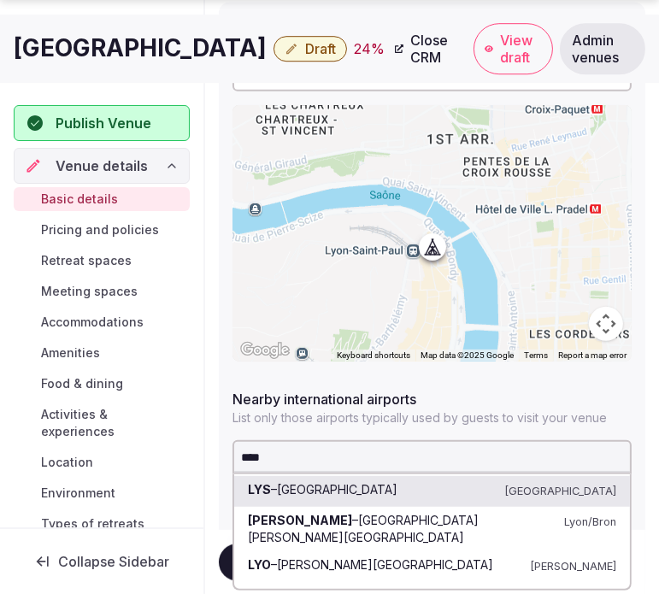
scroll to position [875, 0]
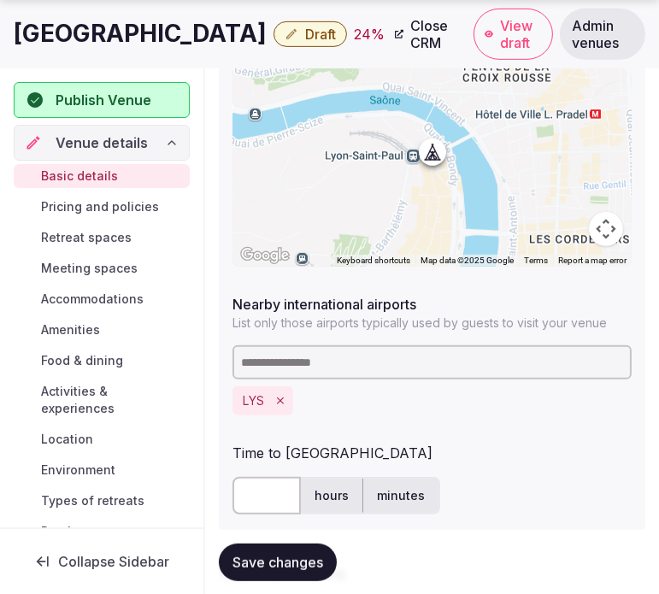
click at [243, 480] on input "text" at bounding box center [266, 496] width 68 height 38
type input "**"
click at [257, 558] on span "Save changes" at bounding box center [277, 561] width 91 height 17
click at [55, 18] on h1 "[GEOGRAPHIC_DATA]" at bounding box center [140, 33] width 253 height 33
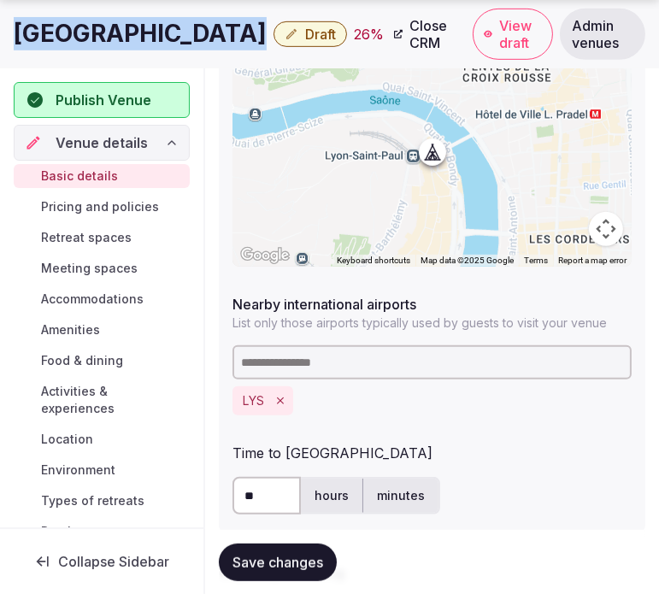
click at [55, 18] on h1 "[GEOGRAPHIC_DATA]" at bounding box center [140, 33] width 253 height 33
copy div "[GEOGRAPHIC_DATA]"
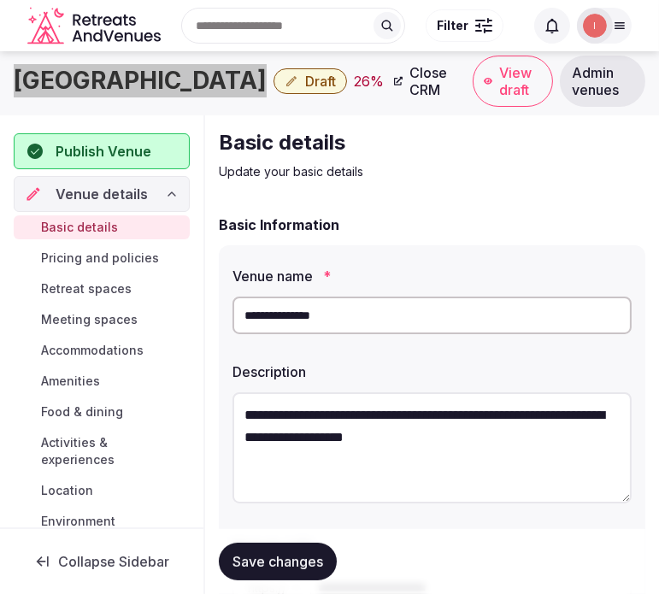
scroll to position [0, 0]
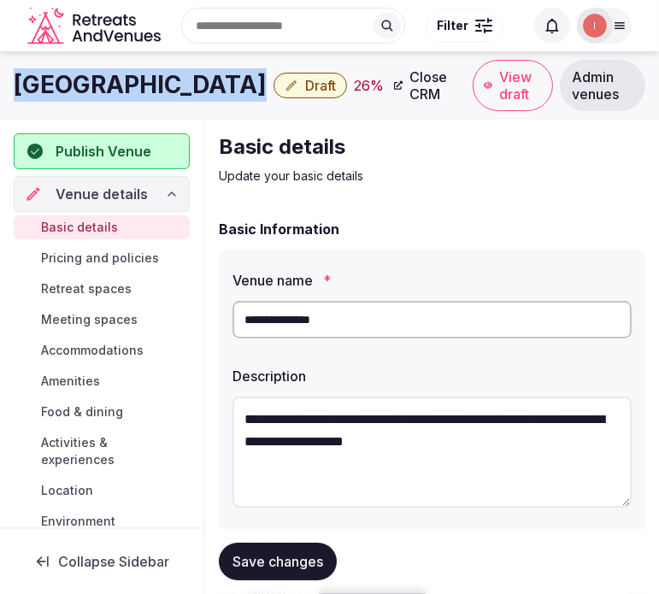
click at [275, 559] on span "Save changes" at bounding box center [277, 561] width 91 height 17
click at [273, 92] on button "Draft" at bounding box center [309, 86] width 73 height 26
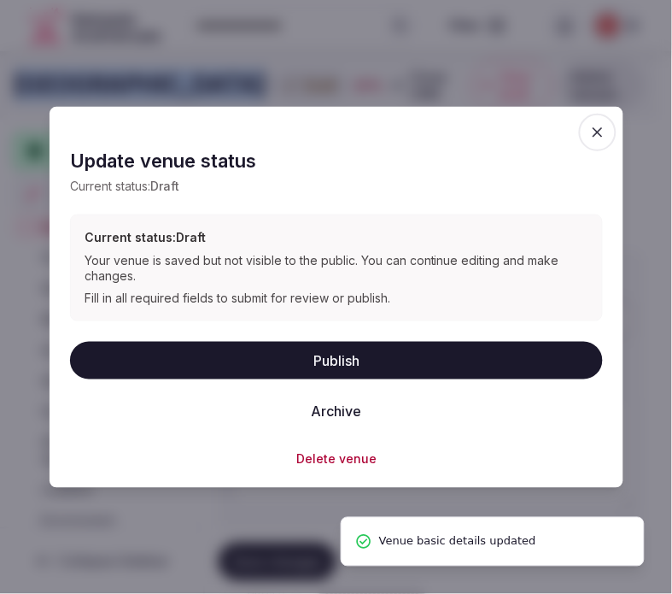
click at [394, 362] on button "Publish" at bounding box center [336, 360] width 533 height 38
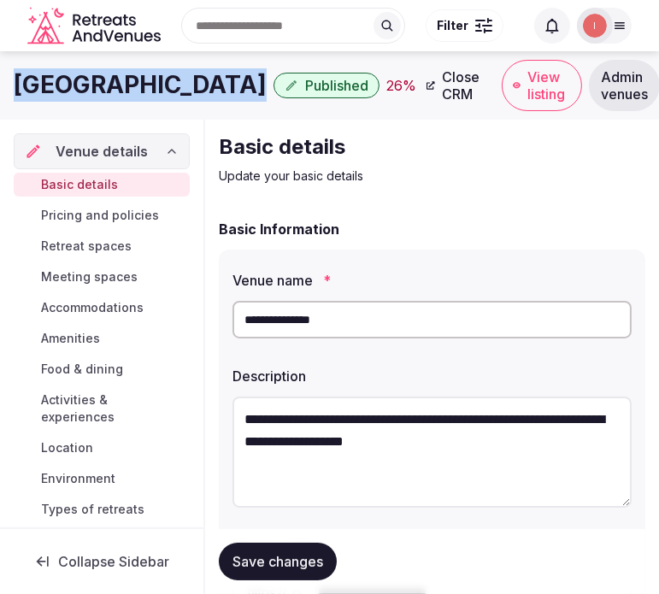
drag, startPoint x: 295, startPoint y: 566, endPoint x: 313, endPoint y: 543, distance: 29.2
click at [297, 562] on span "Save changes" at bounding box center [277, 561] width 91 height 17
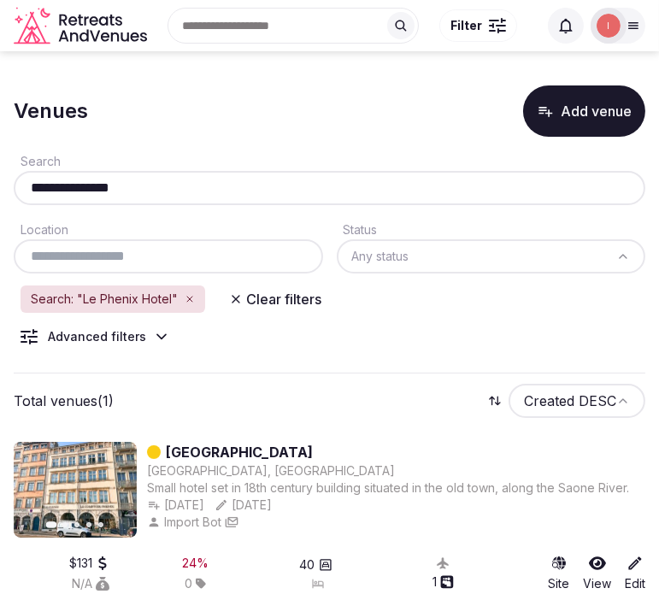
click at [167, 179] on input "**********" at bounding box center [330, 188] width 618 height 21
paste input "****"
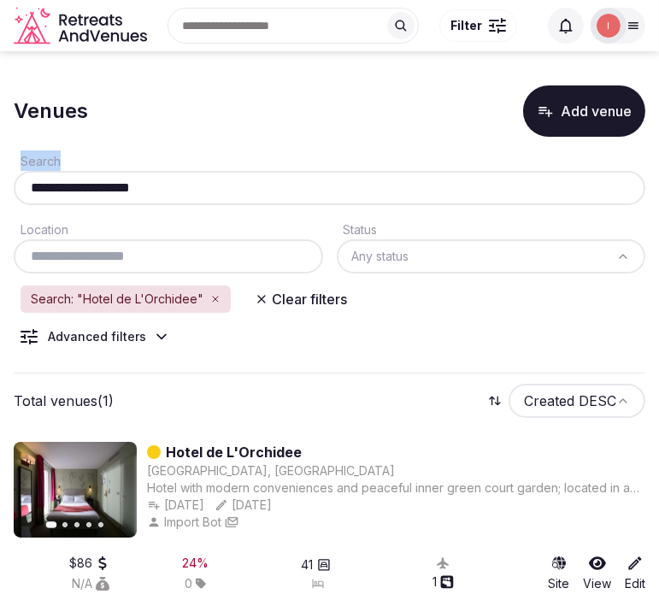
drag, startPoint x: 132, startPoint y: 179, endPoint x: 63, endPoint y: 172, distance: 69.6
click at [19, 168] on div "**********" at bounding box center [329, 177] width 631 height 55
click at [89, 186] on input "**********" at bounding box center [330, 188] width 618 height 21
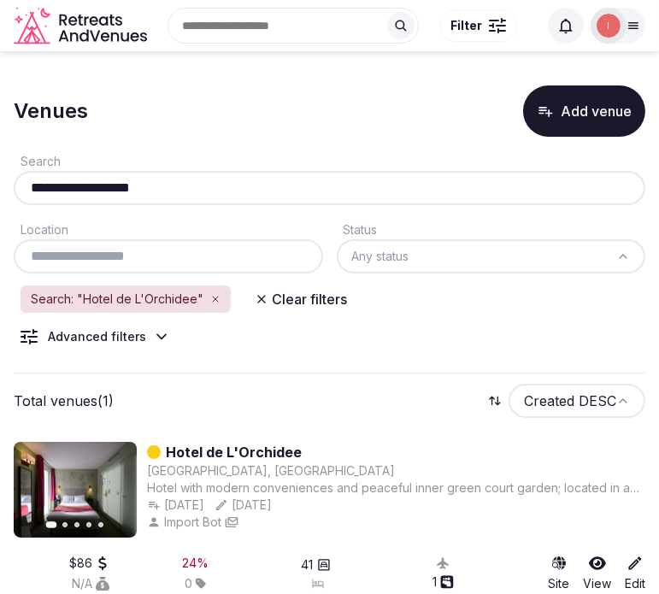
click at [179, 181] on input "**********" at bounding box center [330, 188] width 618 height 21
drag, startPoint x: 176, startPoint y: 185, endPoint x: 28, endPoint y: 177, distance: 148.1
click at [28, 178] on input "**********" at bounding box center [330, 188] width 618 height 21
paste input "**********"
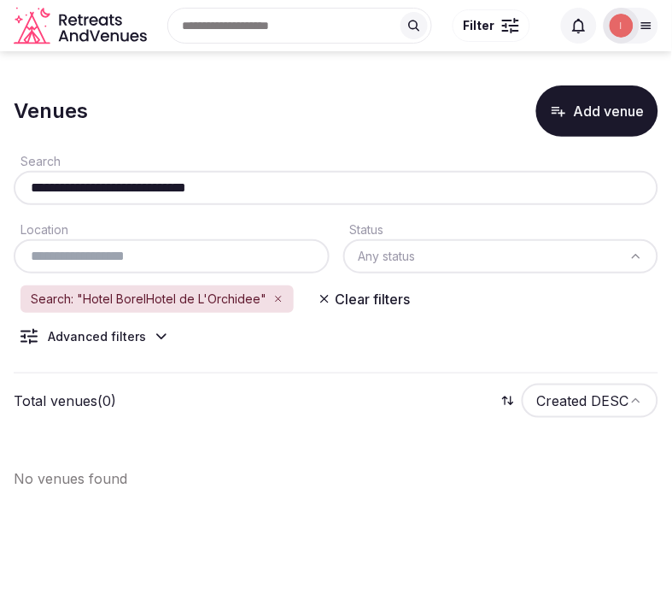
click at [120, 189] on input "**********" at bounding box center [336, 188] width 631 height 21
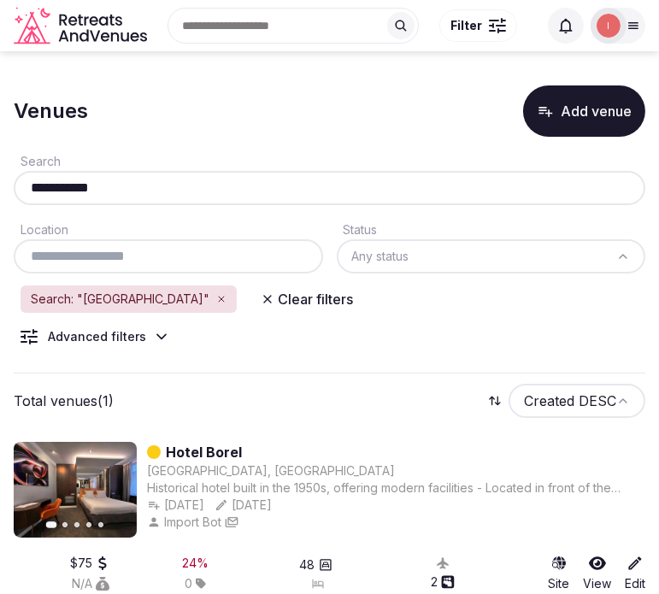
scroll to position [44, 0]
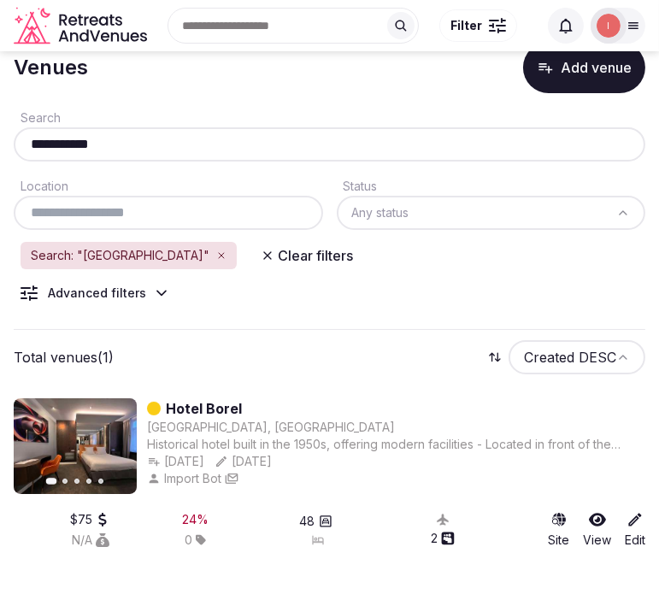
drag, startPoint x: 133, startPoint y: 148, endPoint x: 9, endPoint y: 137, distance: 124.4
click at [9, 137] on section "**********" at bounding box center [329, 302] width 659 height 589
paste input "*****"
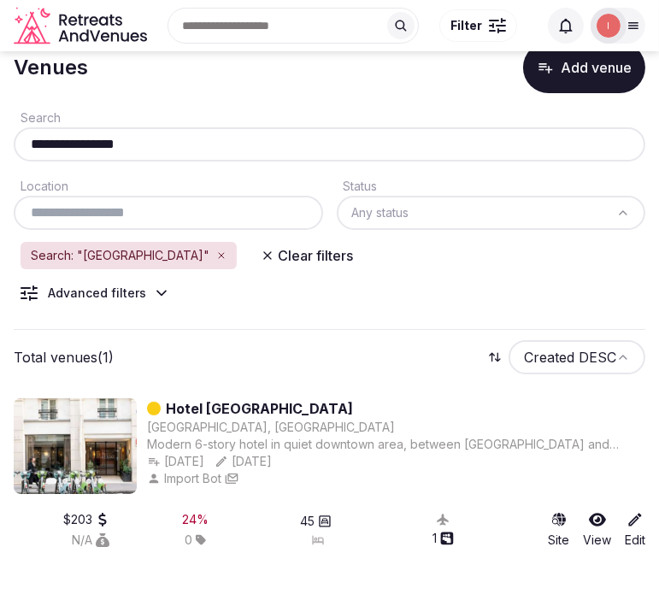
click at [197, 138] on input "**********" at bounding box center [330, 144] width 618 height 21
paste input "**********"
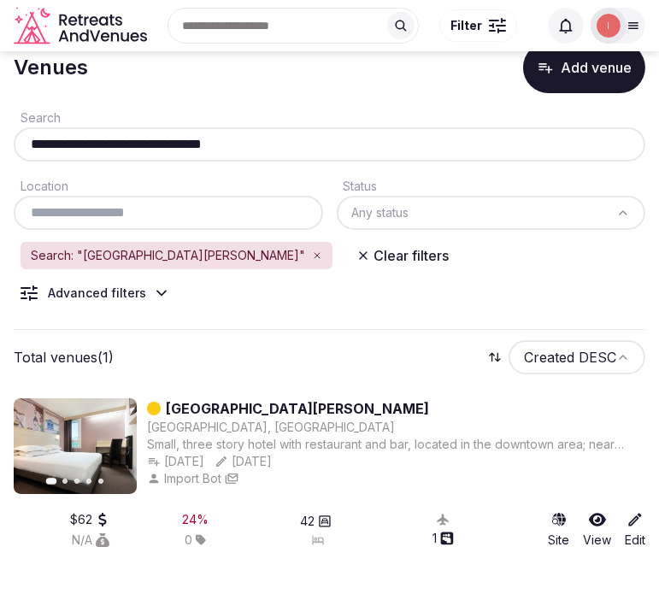
click at [256, 134] on input "**********" at bounding box center [330, 144] width 618 height 21
paste input "text"
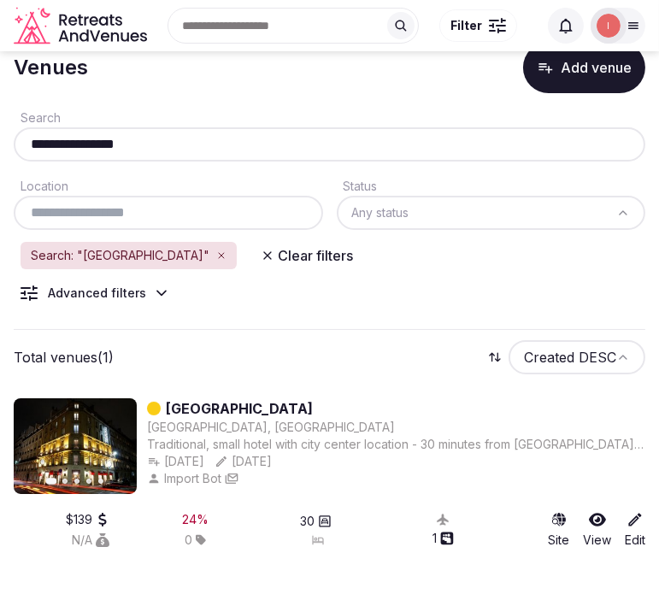
click at [126, 154] on div "**********" at bounding box center [329, 144] width 631 height 34
click at [132, 148] on input "**********" at bounding box center [330, 144] width 618 height 21
click at [185, 138] on input "**********" at bounding box center [330, 144] width 618 height 21
paste input "****"
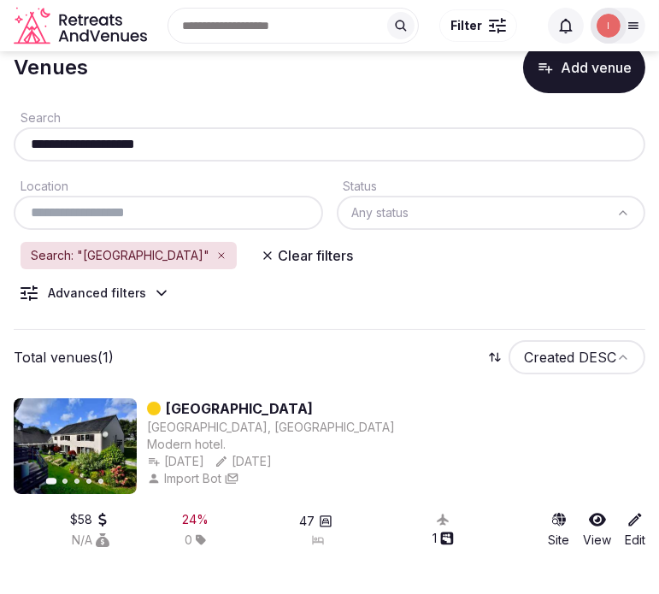
click at [157, 142] on input "**********" at bounding box center [330, 144] width 618 height 21
drag, startPoint x: 177, startPoint y: 140, endPoint x: -30, endPoint y: 150, distance: 207.0
click at [0, 150] on html "**********" at bounding box center [329, 253] width 659 height 594
paste input "**********"
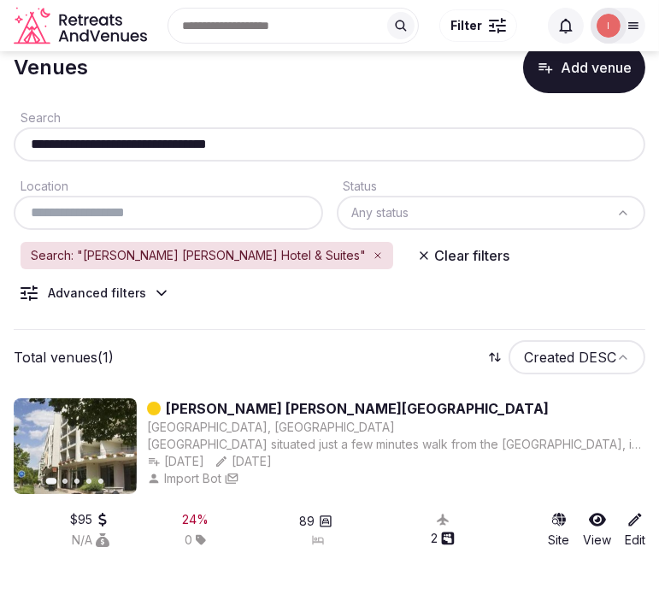
click at [188, 155] on div "**********" at bounding box center [329, 144] width 631 height 34
click at [183, 139] on input "**********" at bounding box center [330, 144] width 618 height 21
paste input "text"
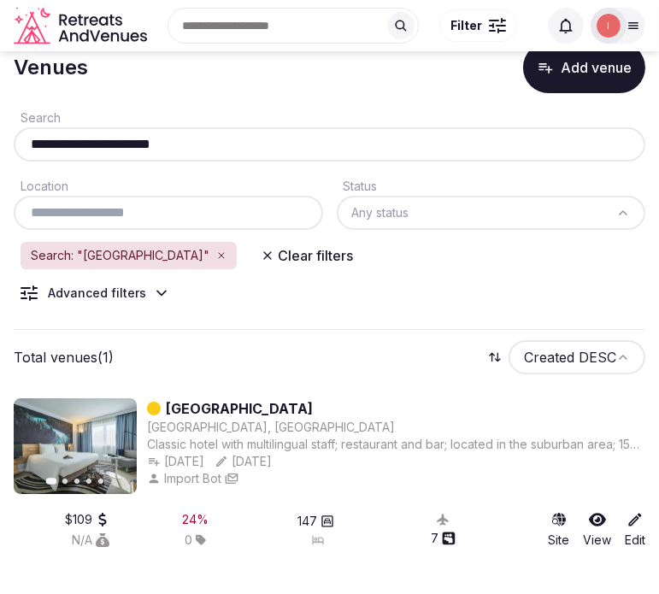
click at [215, 138] on input "**********" at bounding box center [330, 144] width 618 height 21
paste input "****"
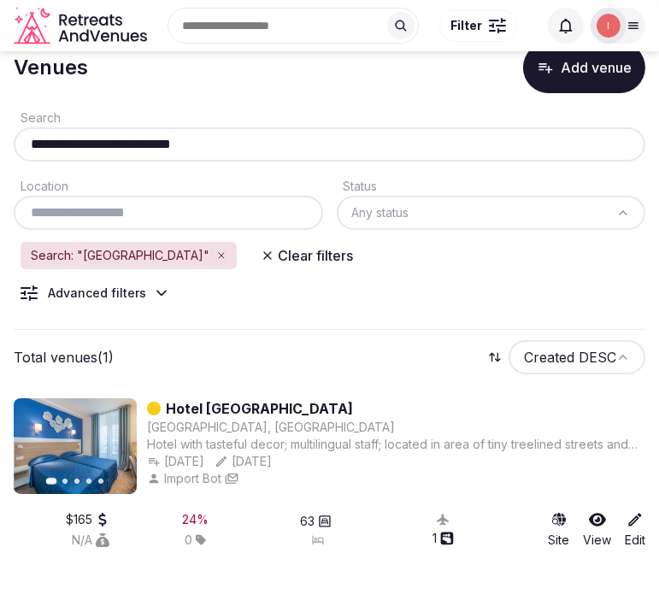
click at [217, 141] on input "**********" at bounding box center [330, 144] width 618 height 21
paste input "text"
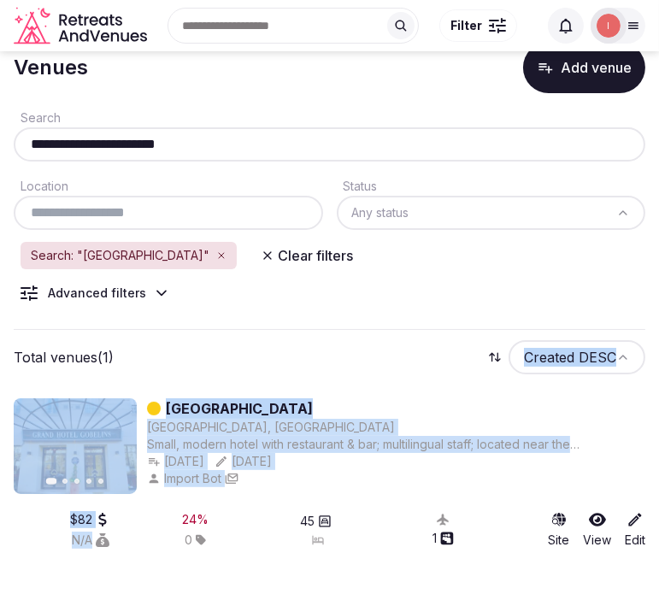
drag, startPoint x: 143, startPoint y: 339, endPoint x: -91, endPoint y: 557, distance: 319.2
click at [0, 550] on html "**********" at bounding box center [329, 253] width 659 height 594
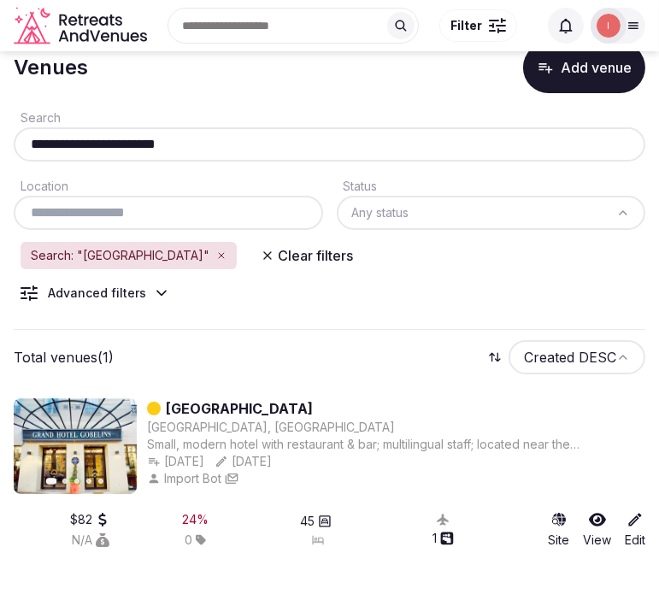
click at [156, 142] on input "**********" at bounding box center [330, 144] width 618 height 21
paste input "*"
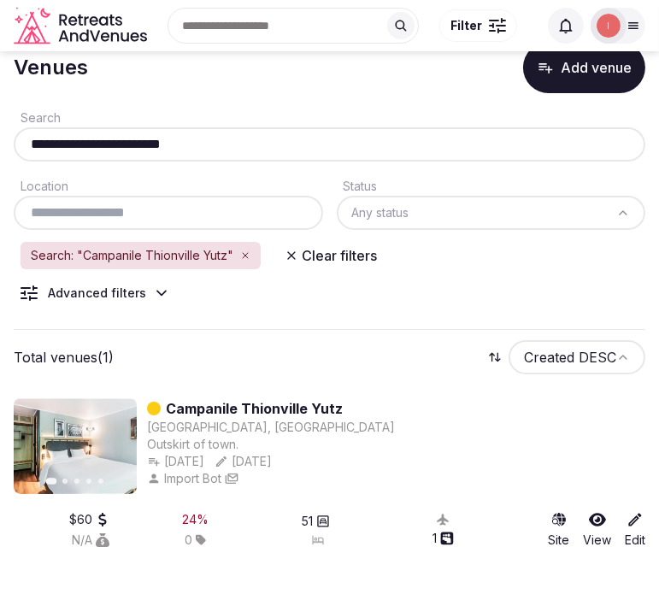
drag, startPoint x: 225, startPoint y: 148, endPoint x: -10, endPoint y: 147, distance: 235.0
click at [0, 147] on html "**********" at bounding box center [329, 253] width 659 height 594
paste input "text"
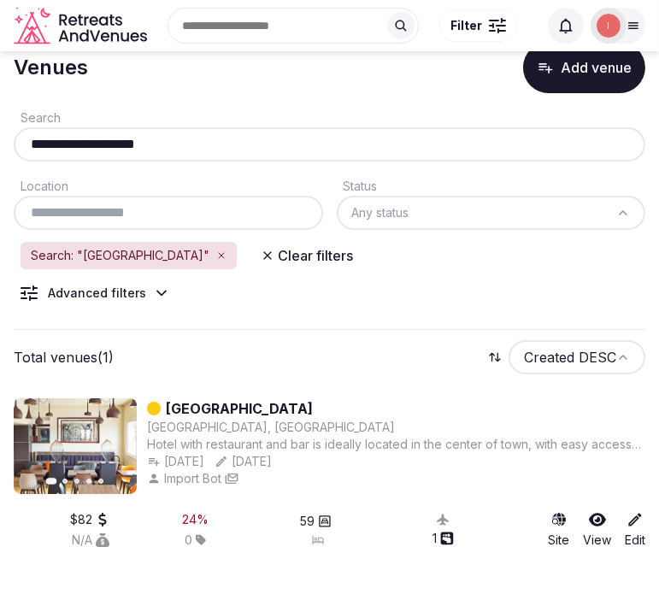
type input "**********"
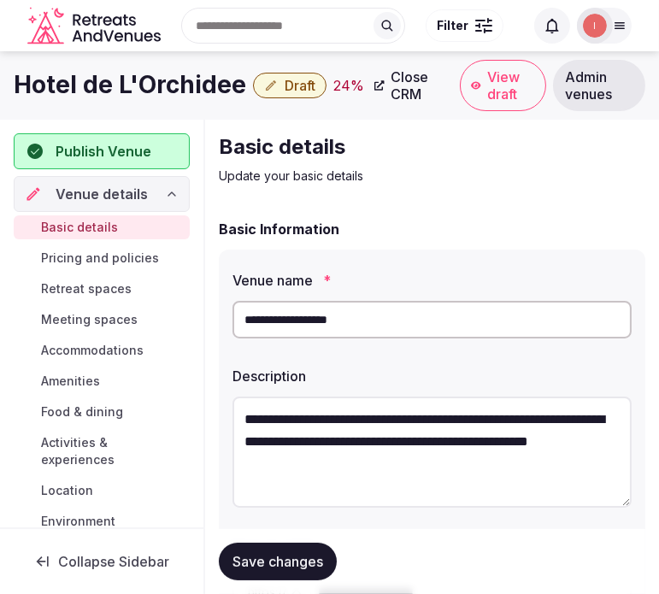
click at [134, 85] on h1 "Hotel de L'Orchidee" at bounding box center [130, 84] width 232 height 33
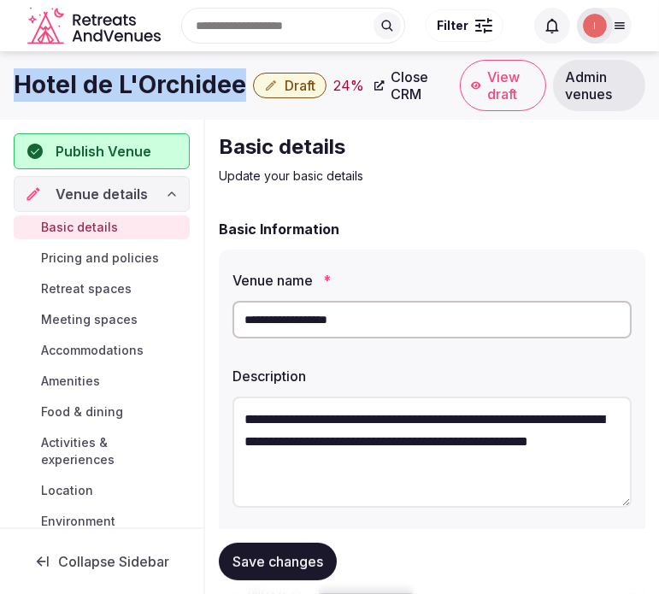
click at [134, 85] on h1 "Hotel de L'Orchidee" at bounding box center [130, 84] width 232 height 33
copy div "Hotel de L'Orchidee"
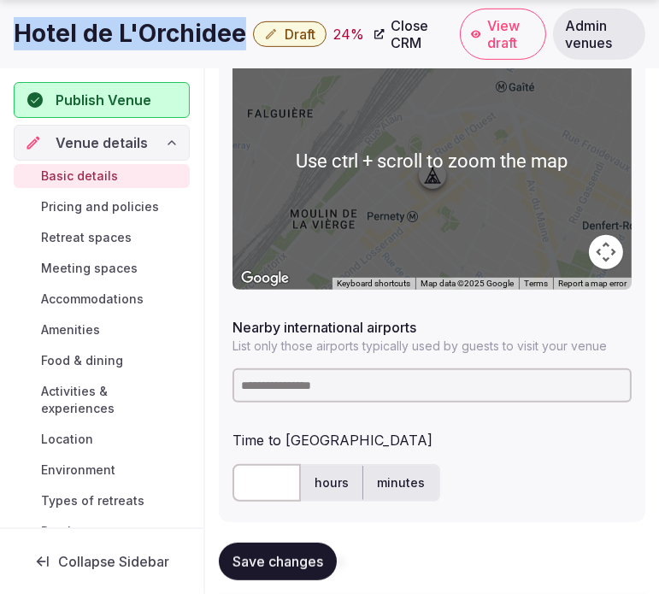
scroll to position [949, 0]
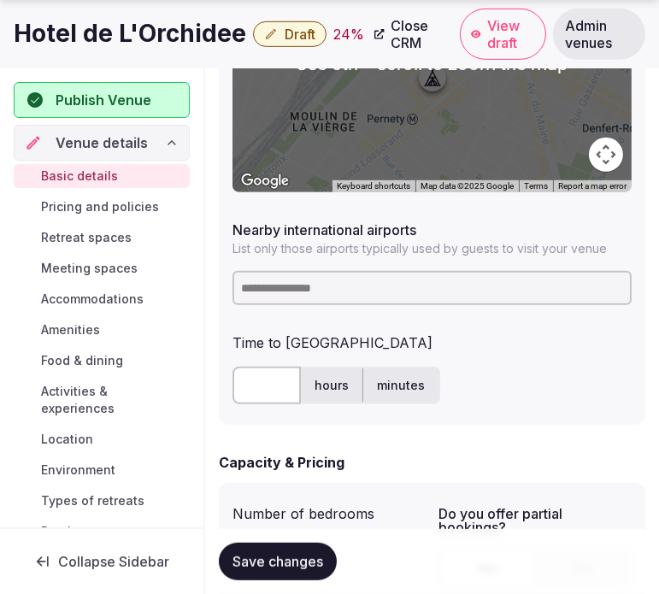
click at [318, 300] on input at bounding box center [431, 288] width 399 height 34
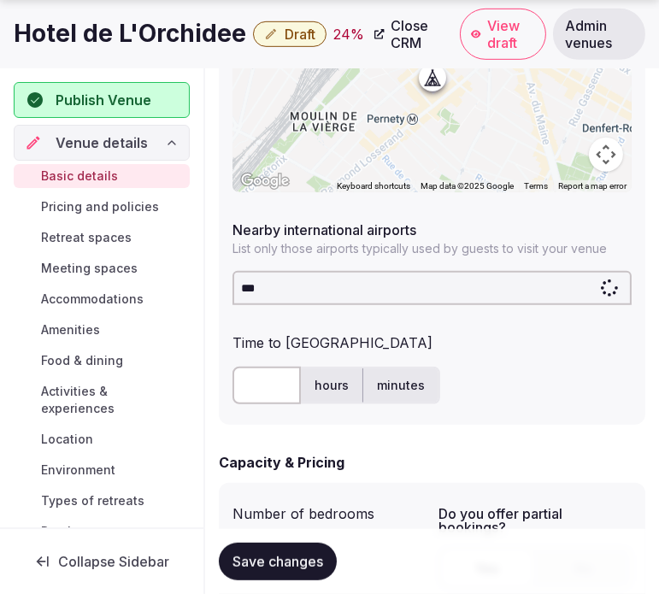
type input "***"
click at [261, 383] on input "text" at bounding box center [266, 386] width 68 height 38
type input "**"
click at [299, 562] on span "Save changes" at bounding box center [277, 561] width 91 height 17
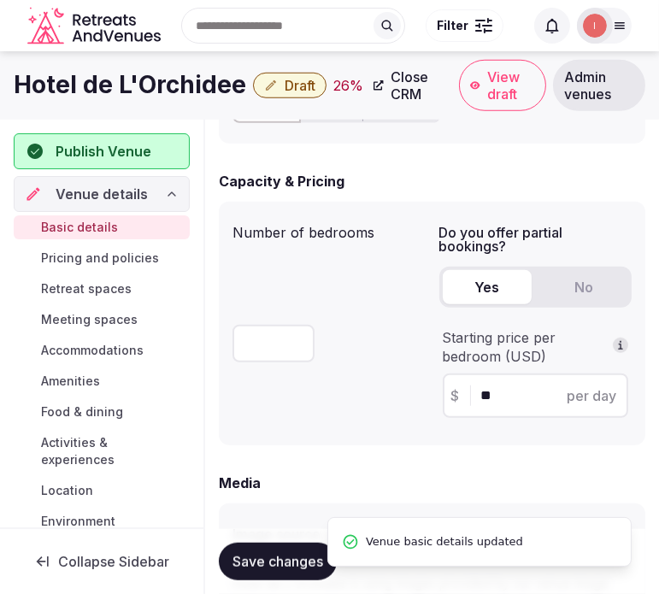
scroll to position [1139, 0]
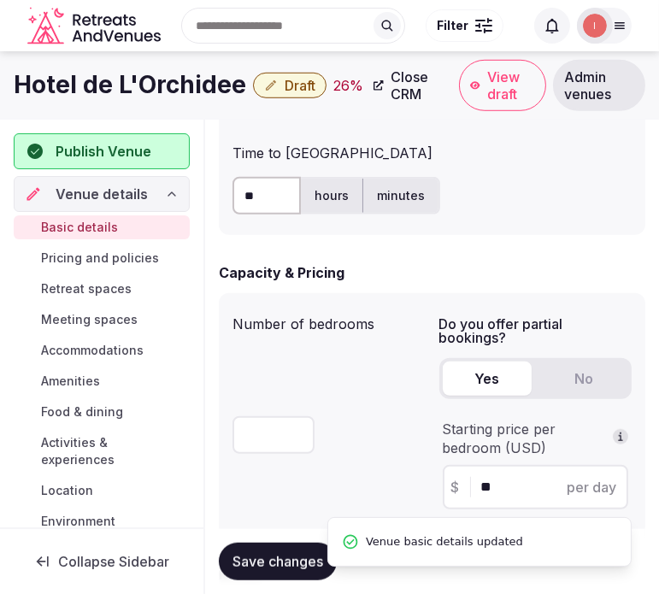
click at [278, 81] on button "Draft" at bounding box center [289, 86] width 73 height 26
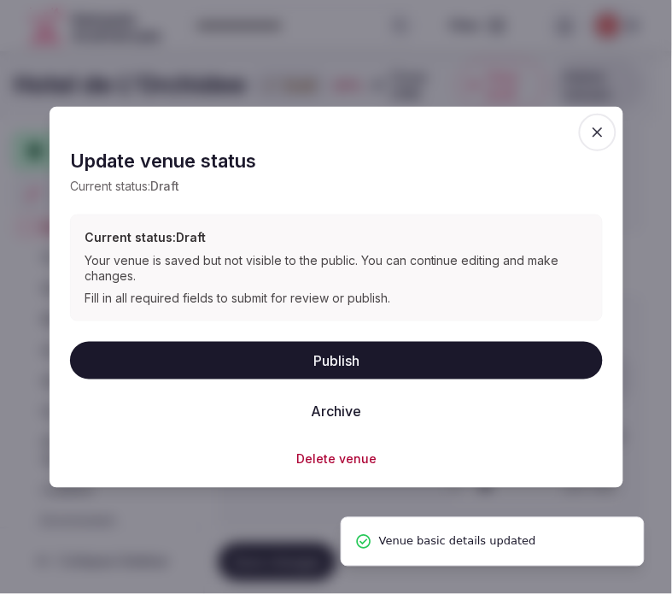
click at [350, 354] on button "Publish" at bounding box center [336, 360] width 533 height 38
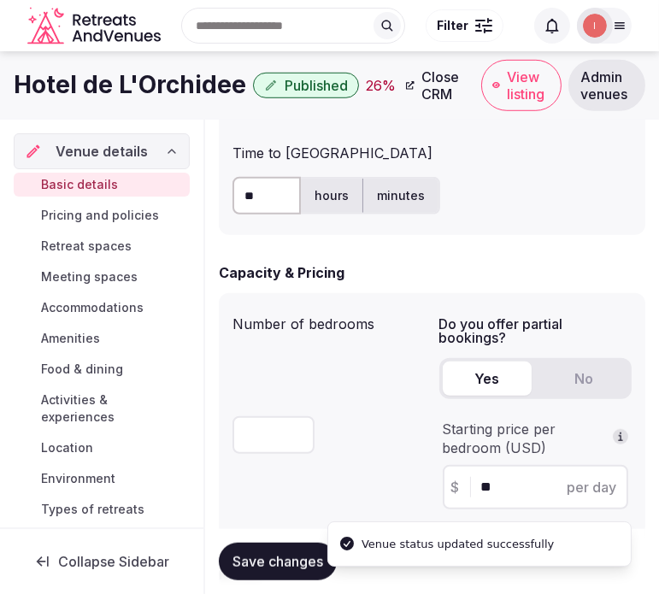
click at [114, 97] on h1 "Hotel de L'Orchidee" at bounding box center [130, 84] width 232 height 33
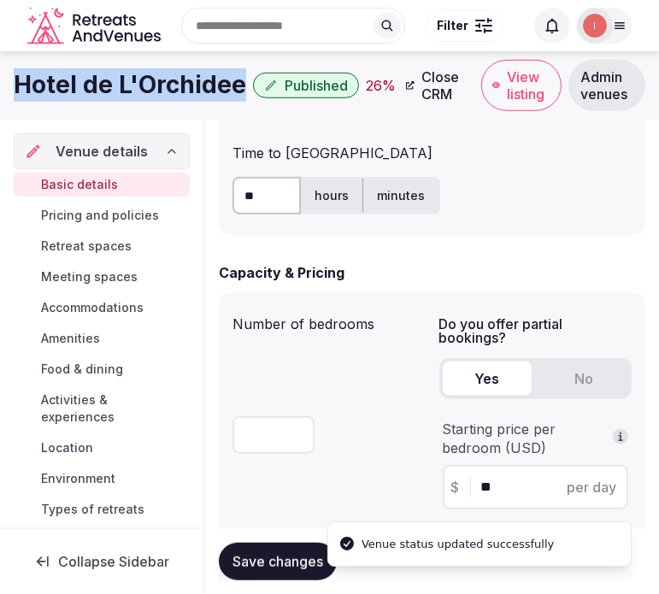
click at [114, 97] on h1 "Hotel de L'Orchidee" at bounding box center [130, 84] width 232 height 33
copy div "Hotel de L'Orchidee"
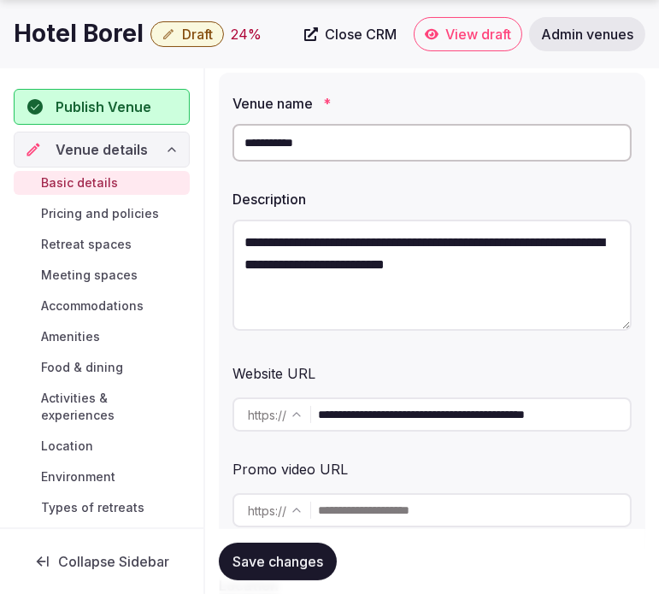
scroll to position [190, 0]
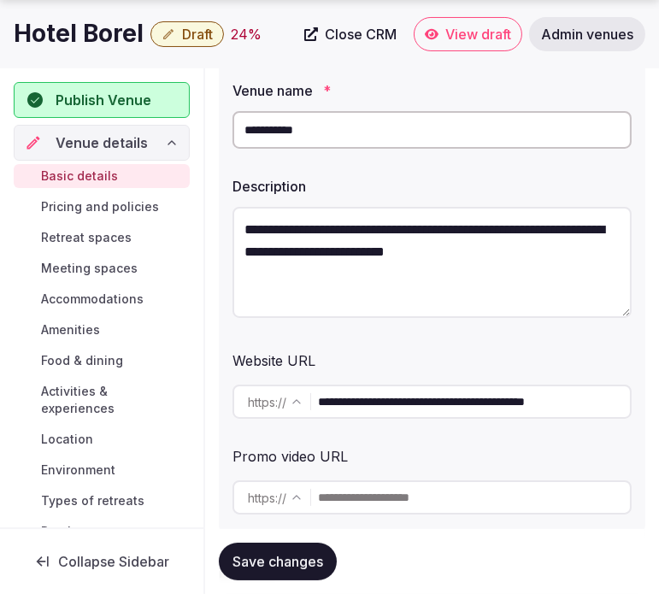
click at [261, 132] on input "**********" at bounding box center [431, 130] width 399 height 38
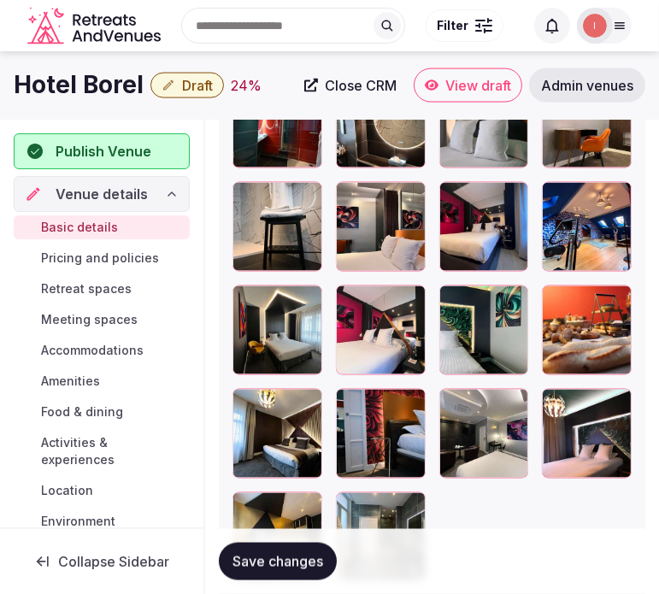
scroll to position [2291, 0]
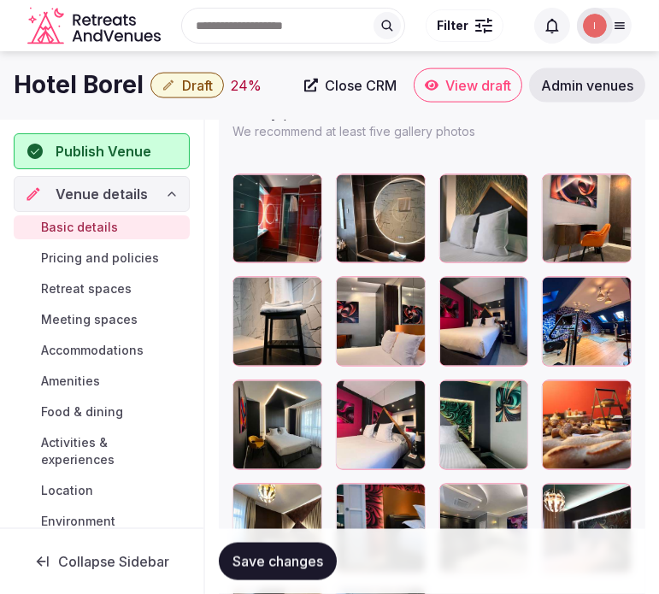
click at [96, 91] on h1 "Hotel Borel" at bounding box center [79, 84] width 130 height 33
copy div "Hotel Borel"
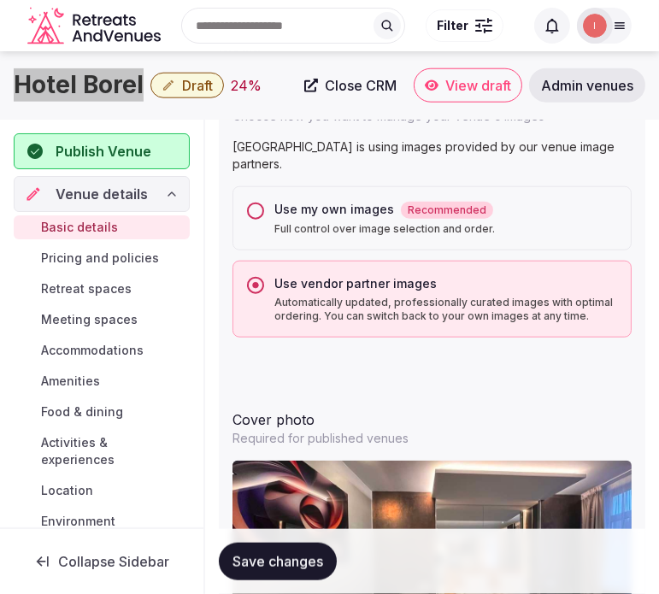
scroll to position [1531, 0]
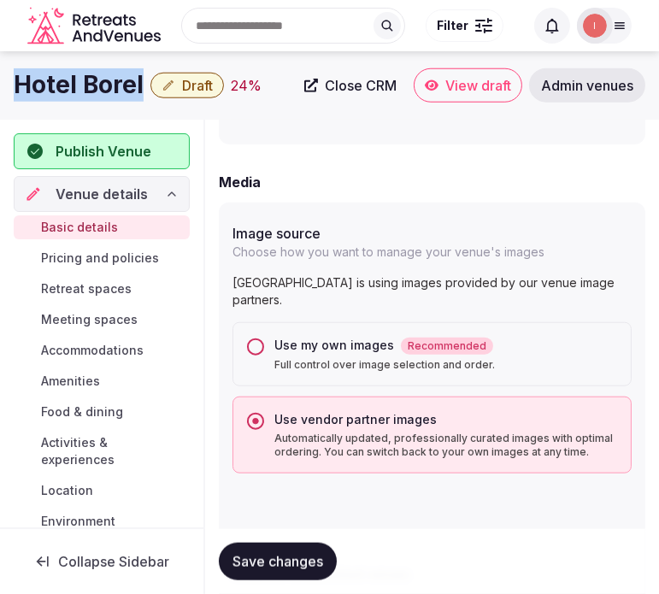
drag, startPoint x: 252, startPoint y: 323, endPoint x: 278, endPoint y: 388, distance: 69.8
click at [253, 338] on button "Use my own images Recommended Full control over image selection and order." at bounding box center [255, 346] width 17 height 17
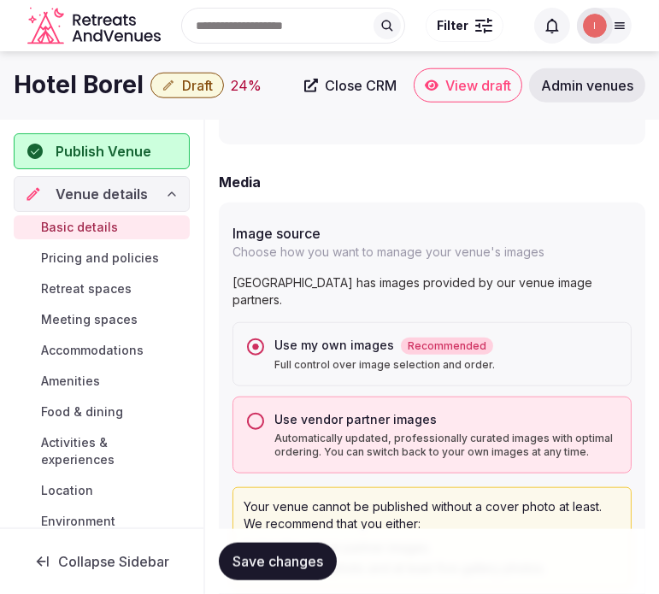
click at [272, 538] on div "Save changes" at bounding box center [432, 561] width 426 height 65
click at [289, 574] on button "Save changes" at bounding box center [278, 562] width 118 height 38
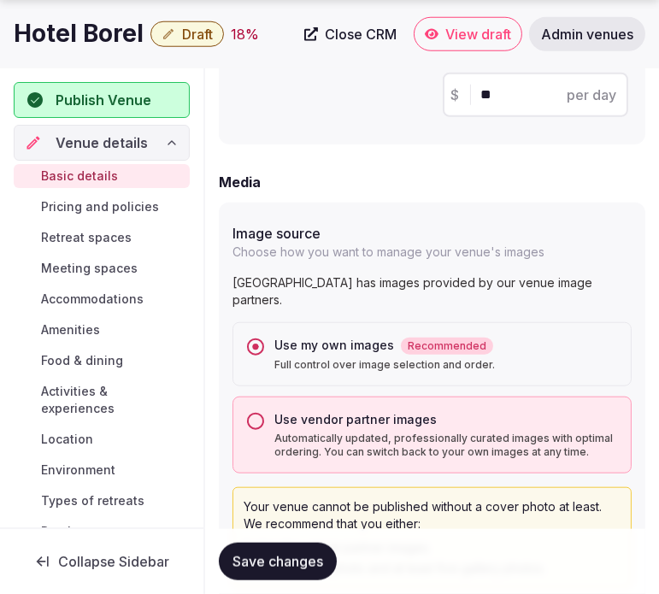
click at [280, 561] on span "Save changes" at bounding box center [277, 561] width 91 height 17
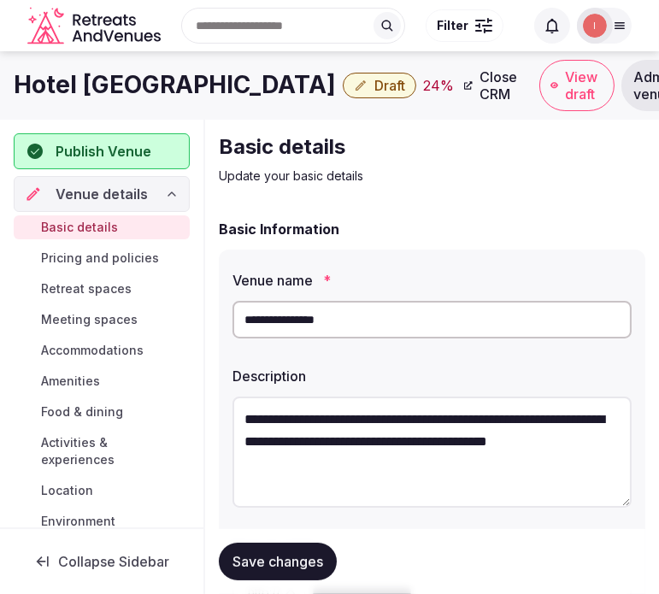
click at [100, 65] on div "Search Popular Destinations [GEOGRAPHIC_DATA], [GEOGRAPHIC_DATA] [GEOGRAPHIC_DA…" at bounding box center [329, 25] width 631 height 87
drag, startPoint x: 100, startPoint y: 65, endPoint x: 98, endPoint y: 78, distance: 12.9
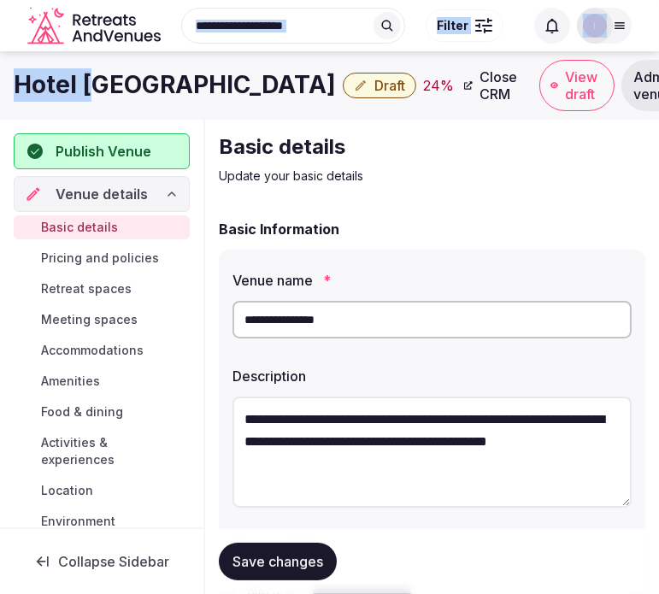
click at [98, 78] on h1 "Hotel [GEOGRAPHIC_DATA]" at bounding box center [175, 84] width 322 height 33
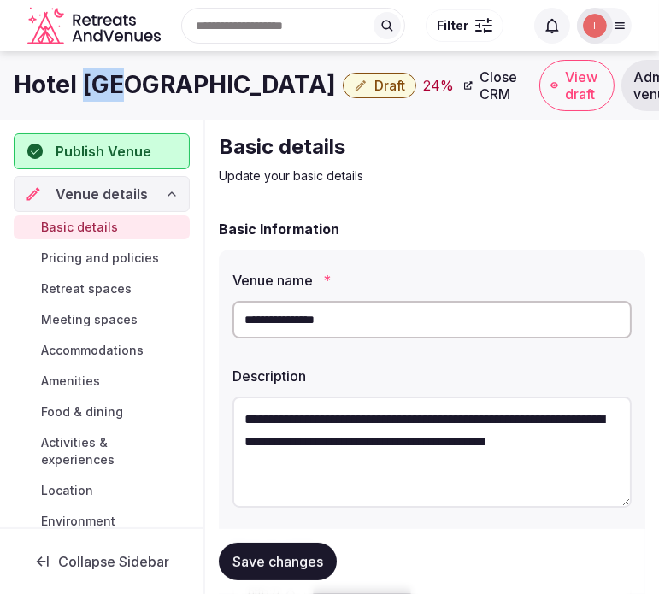
click at [98, 78] on h1 "Hotel [GEOGRAPHIC_DATA]" at bounding box center [175, 84] width 322 height 33
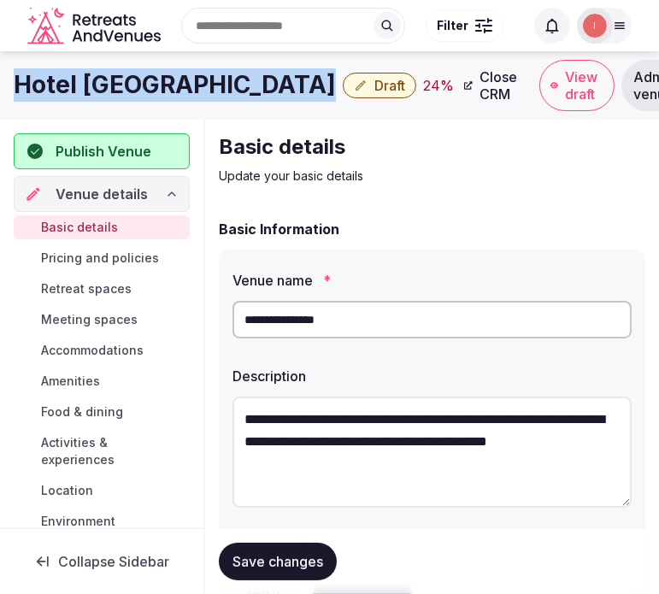
click at [98, 78] on h1 "Hotel [GEOGRAPHIC_DATA]" at bounding box center [175, 84] width 322 height 33
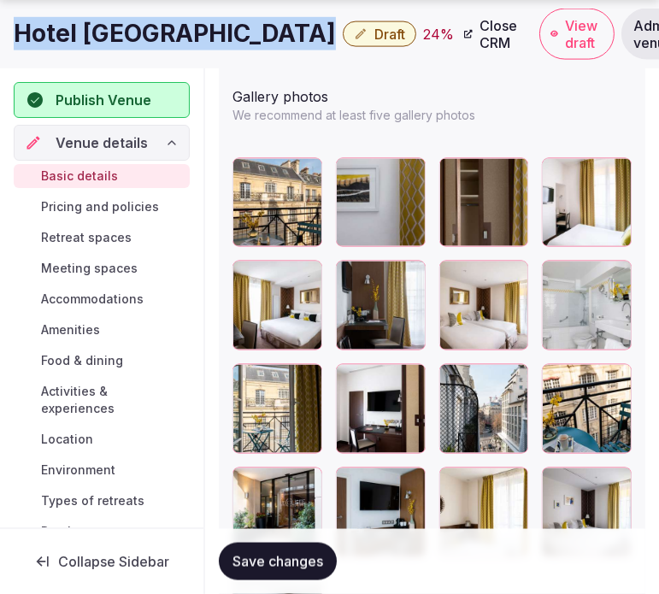
scroll to position [2308, 0]
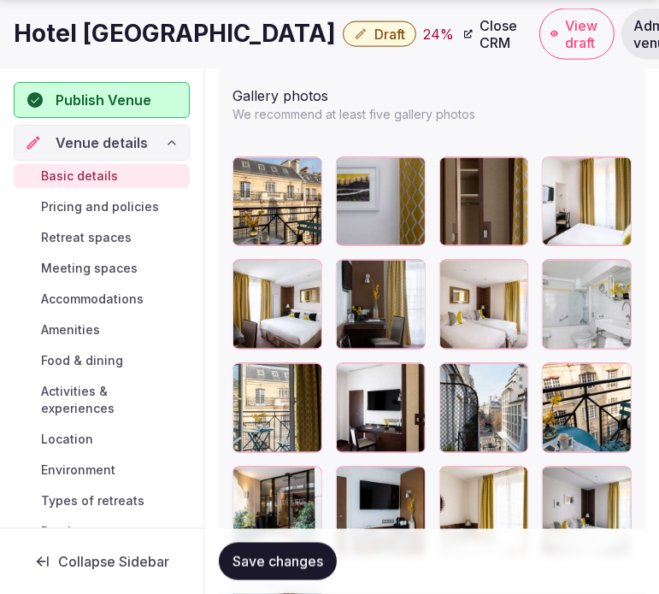
click at [305, 183] on div at bounding box center [305, 175] width 21 height 22
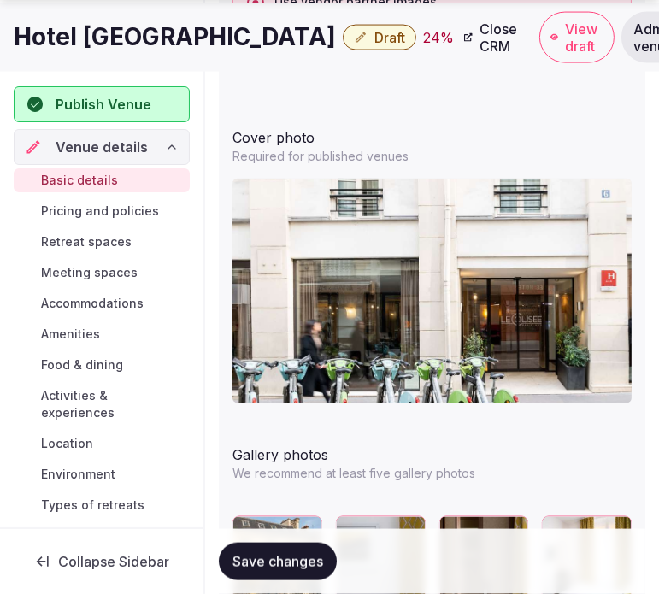
scroll to position [2117, 0]
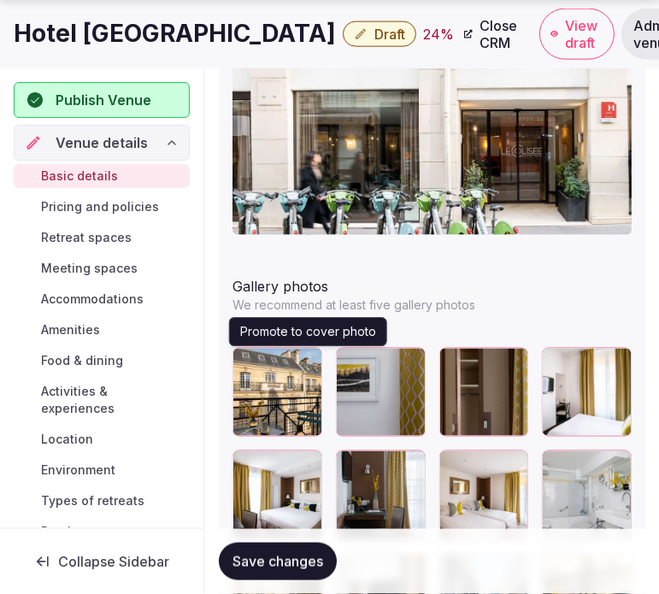
click at [308, 361] on icon "button" at bounding box center [305, 365] width 14 height 14
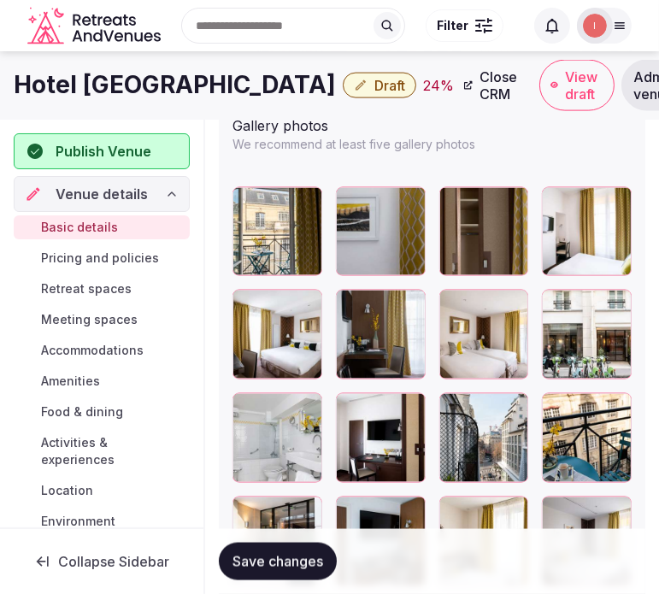
scroll to position [2213, 0]
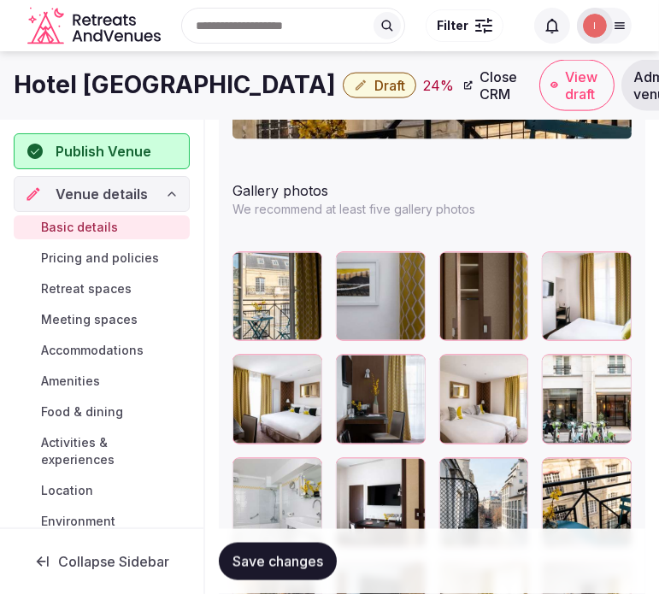
click at [56, 88] on h1 "Hotel [GEOGRAPHIC_DATA]" at bounding box center [175, 84] width 322 height 33
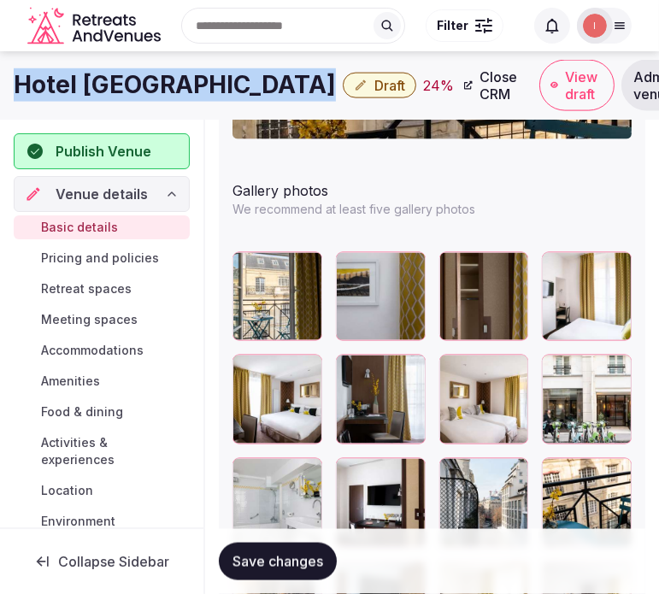
click at [56, 88] on h1 "Hotel [GEOGRAPHIC_DATA]" at bounding box center [175, 84] width 322 height 33
copy div "Hotel [GEOGRAPHIC_DATA]"
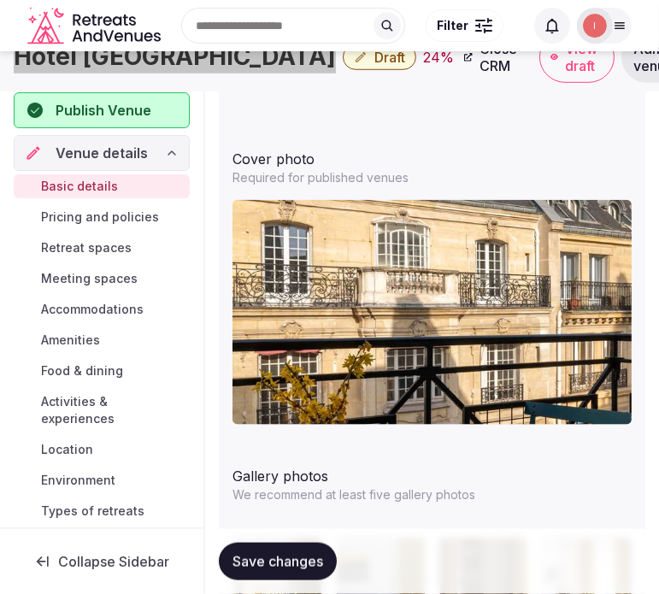
scroll to position [1738, 0]
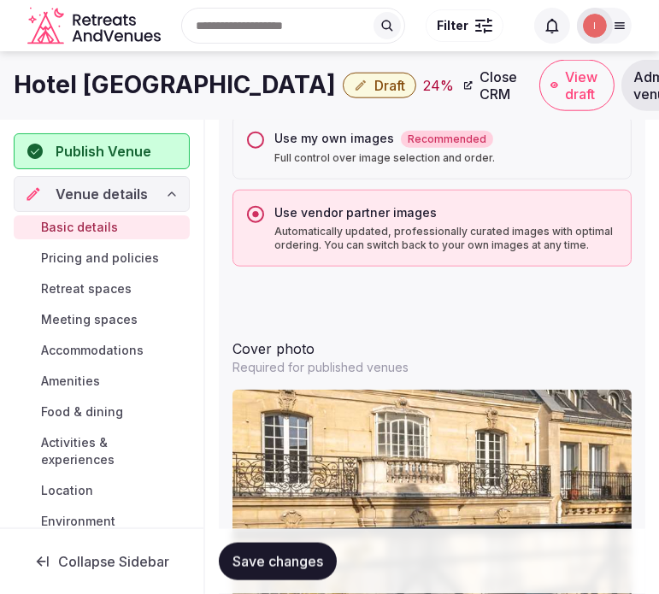
drag, startPoint x: 260, startPoint y: 145, endPoint x: 249, endPoint y: 148, distance: 11.4
click at [260, 145] on div "Use my own images Recommended Full control over image selection and order." at bounding box center [431, 147] width 399 height 64
click at [256, 135] on button "Use my own images Recommended Full control over image selection and order." at bounding box center [255, 140] width 17 height 17
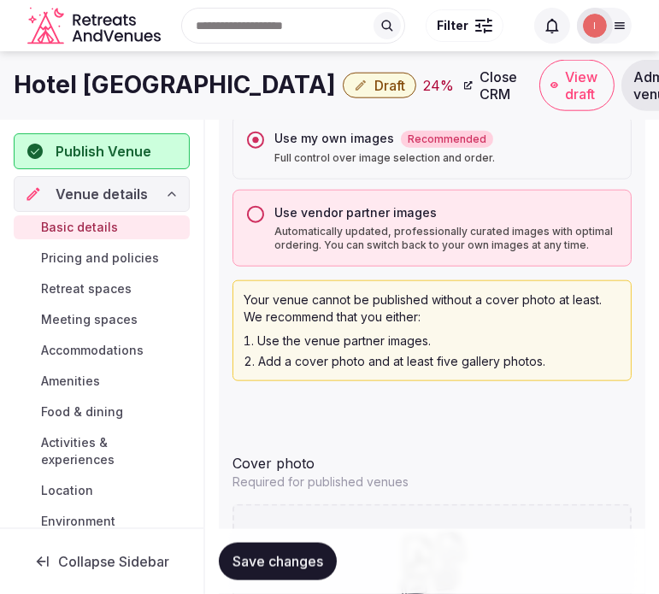
click at [268, 570] on button "Save changes" at bounding box center [278, 562] width 118 height 38
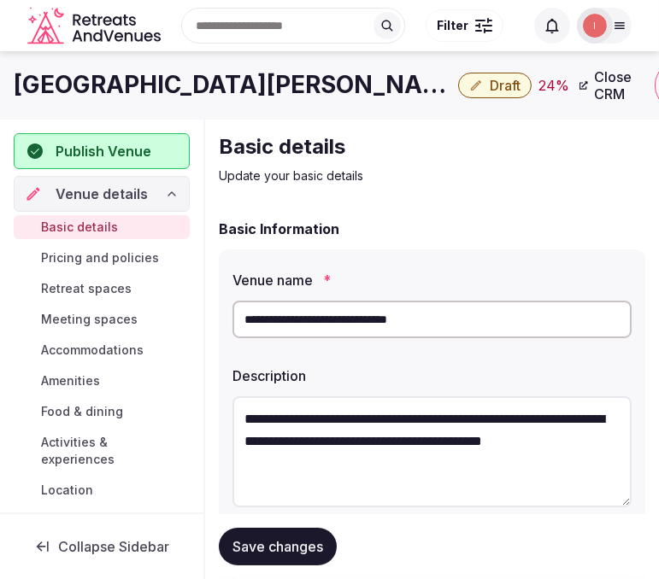
click at [325, 317] on input "**********" at bounding box center [431, 320] width 399 height 38
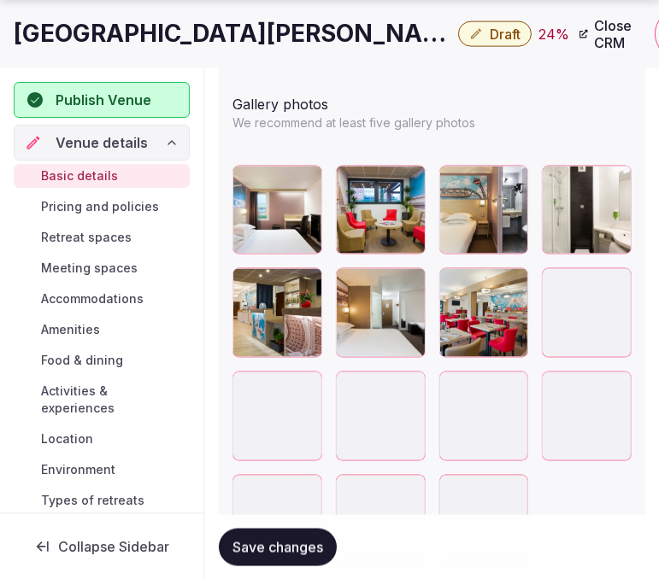
scroll to position [2313, 0]
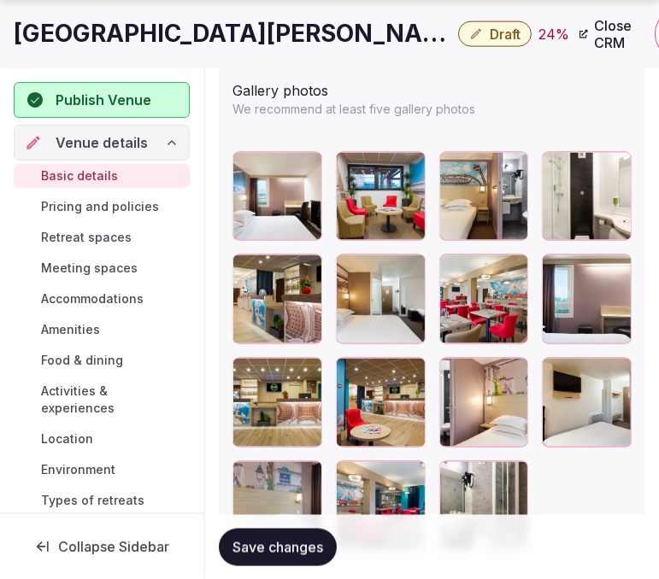
drag, startPoint x: 249, startPoint y: 265, endPoint x: 297, endPoint y: 260, distance: 48.1
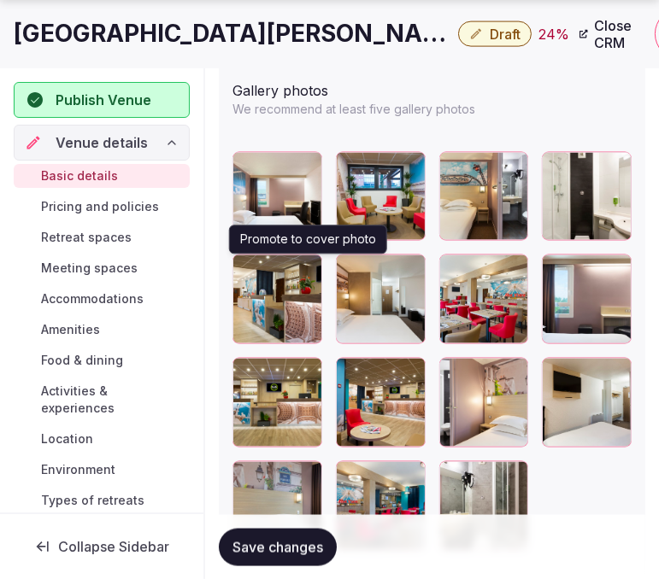
click at [302, 265] on icon "button" at bounding box center [305, 272] width 14 height 14
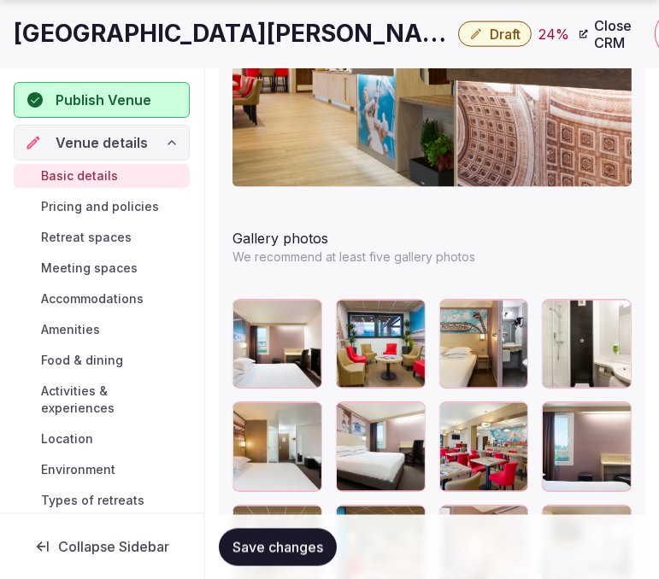
scroll to position [2218, 0]
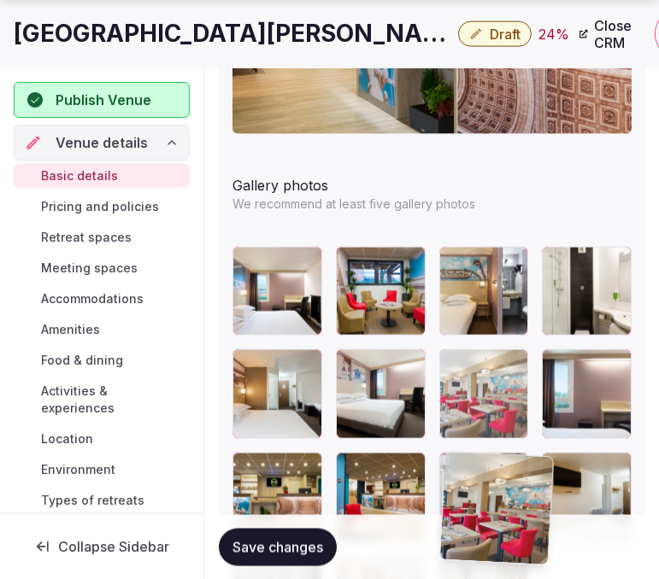
drag, startPoint x: 465, startPoint y: 368, endPoint x: 468, endPoint y: 413, distance: 44.6
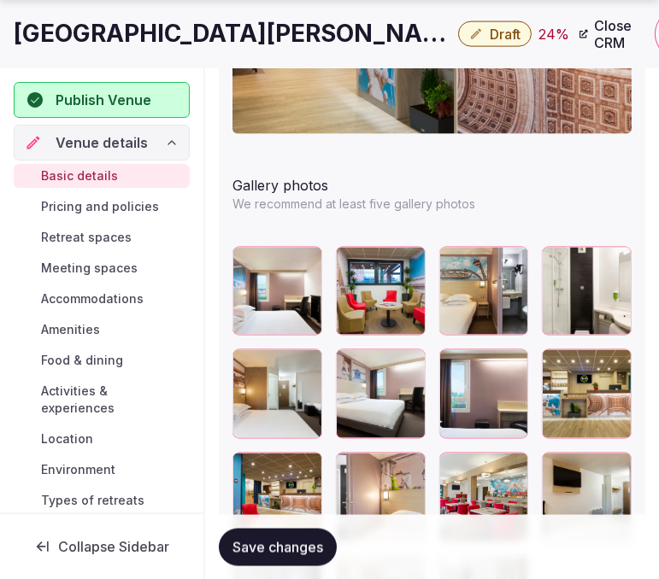
scroll to position [2313, 0]
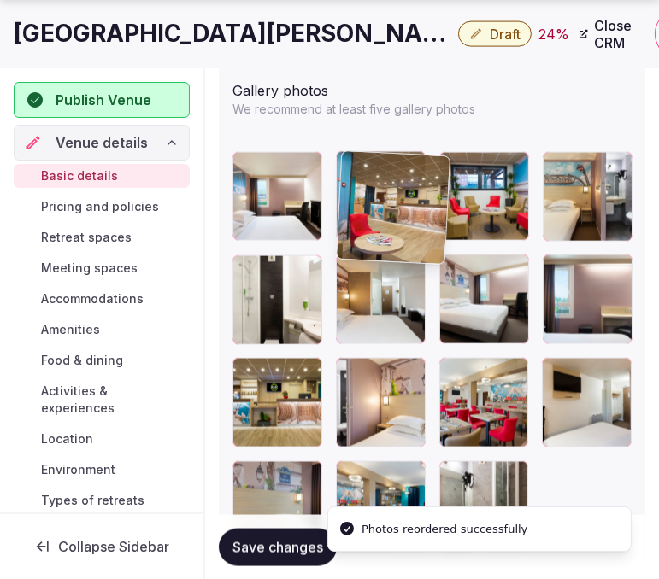
drag, startPoint x: 250, startPoint y: 366, endPoint x: 357, endPoint y: 156, distance: 235.8
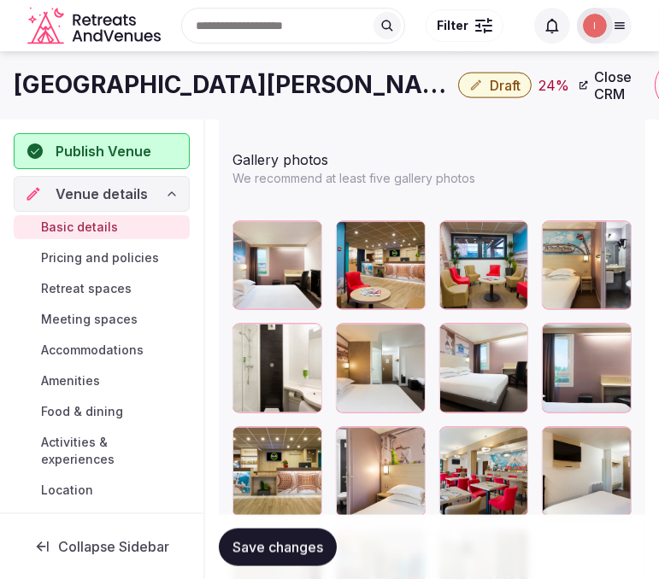
scroll to position [2218, 0]
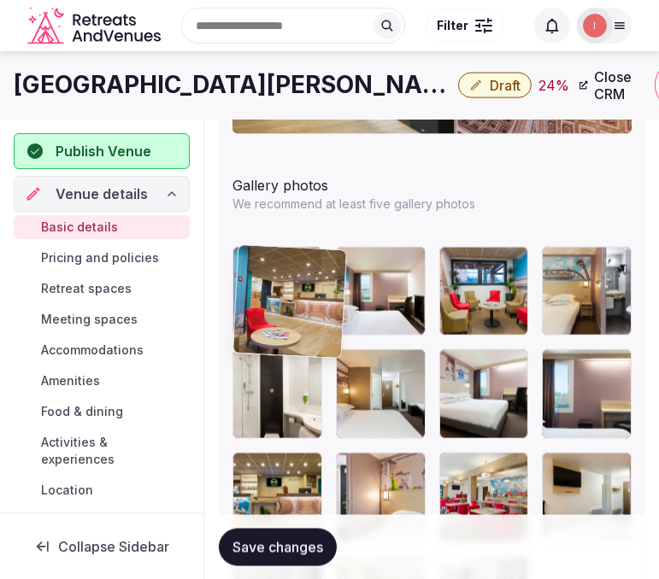
drag, startPoint x: 350, startPoint y: 259, endPoint x: 267, endPoint y: 260, distance: 83.7
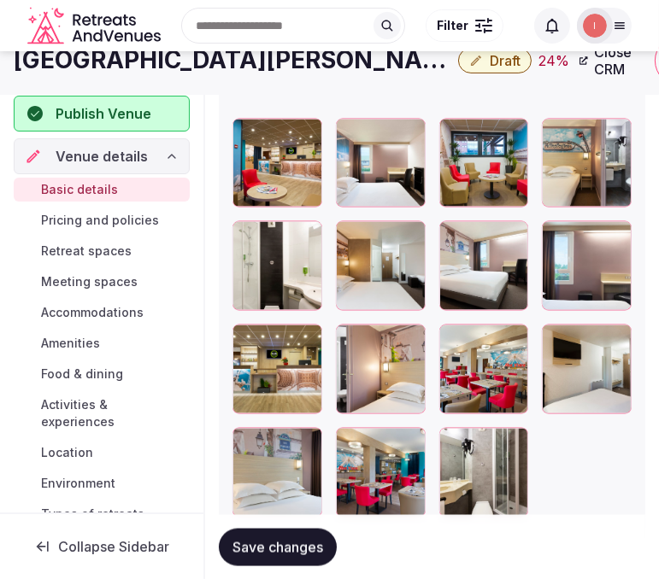
scroll to position [2313, 0]
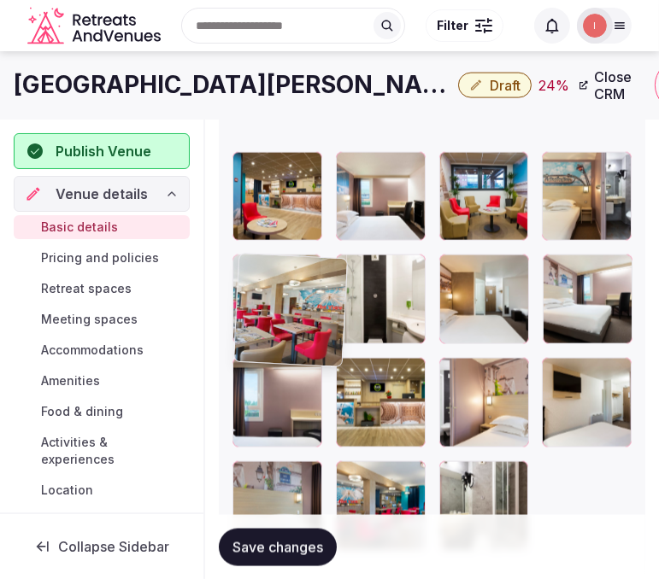
drag, startPoint x: 449, startPoint y: 377, endPoint x: 255, endPoint y: 272, distance: 220.6
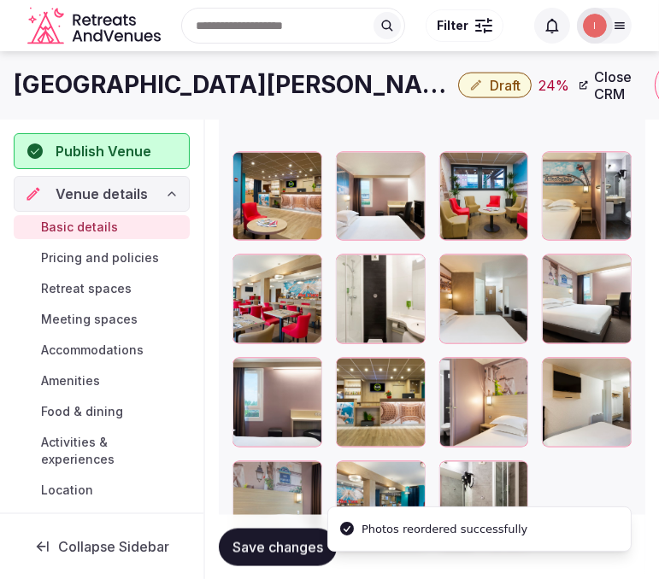
scroll to position [2408, 0]
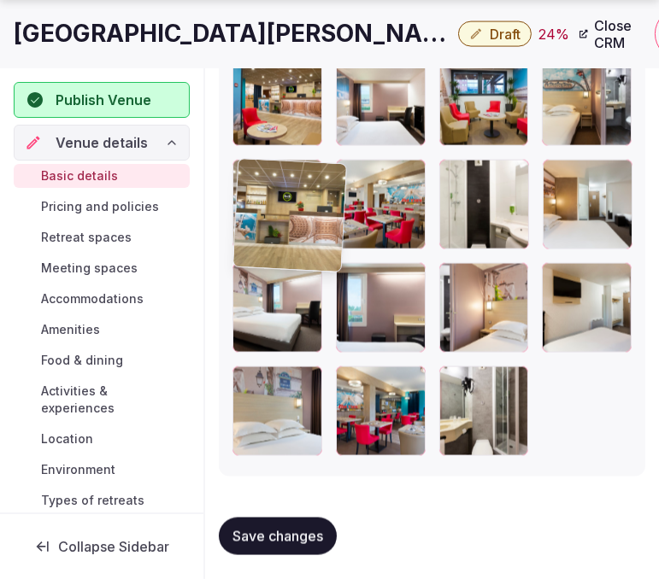
drag, startPoint x: 355, startPoint y: 257, endPoint x: 277, endPoint y: 166, distance: 120.0
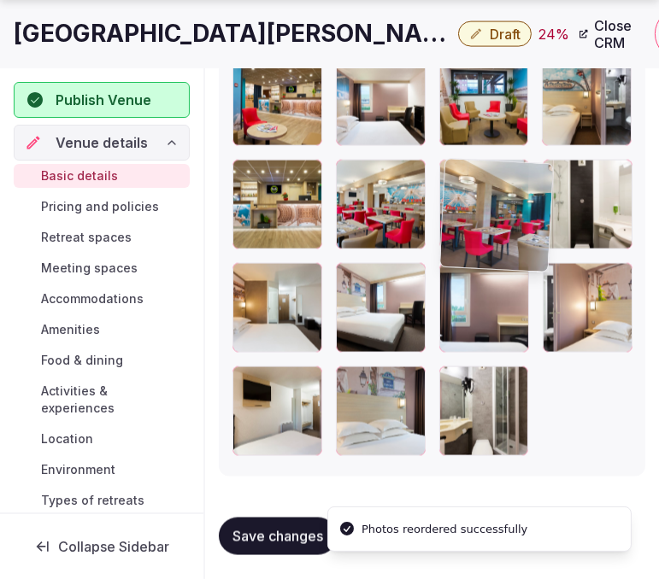
drag, startPoint x: 353, startPoint y: 379, endPoint x: 438, endPoint y: 169, distance: 226.6
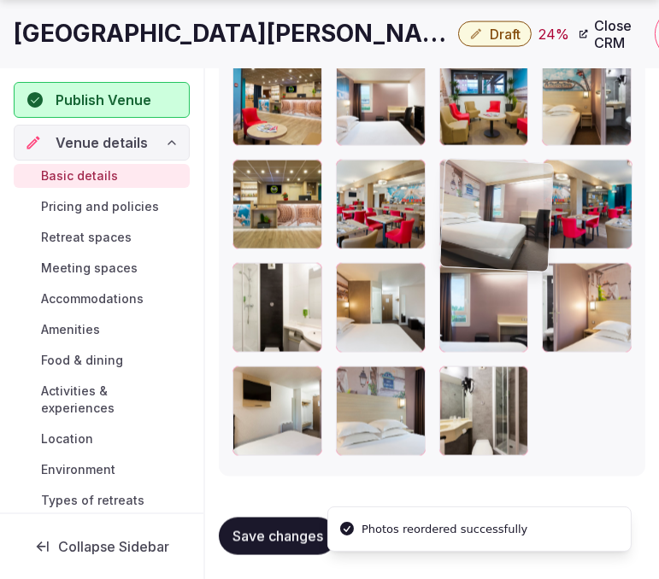
drag, startPoint x: 346, startPoint y: 276, endPoint x: 433, endPoint y: 173, distance: 135.2
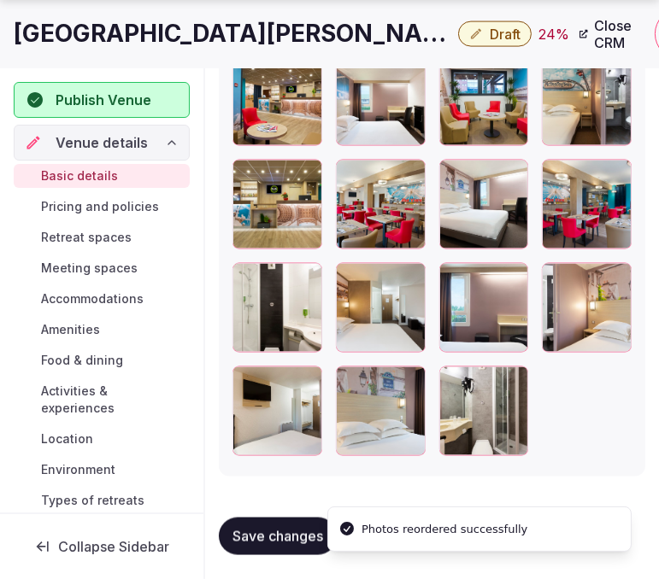
click at [254, 537] on span "Save changes" at bounding box center [277, 536] width 91 height 17
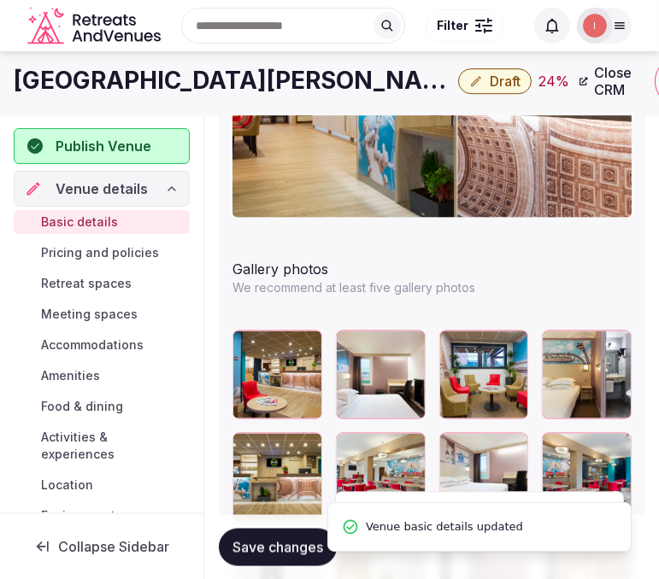
scroll to position [2123, 0]
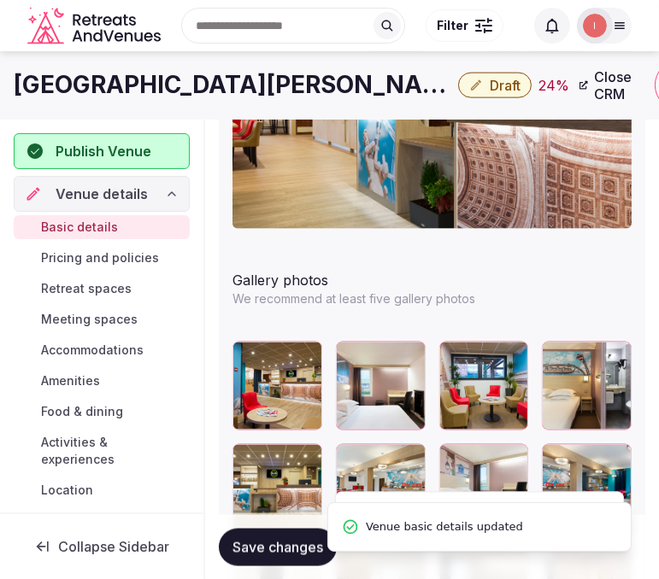
drag, startPoint x: 302, startPoint y: 549, endPoint x: 444, endPoint y: 238, distance: 343.0
click at [303, 544] on span "Save changes" at bounding box center [277, 546] width 91 height 17
click at [227, 91] on h1 "B&B Hotel Marne-la-Vallee Chelles" at bounding box center [233, 84] width 438 height 33
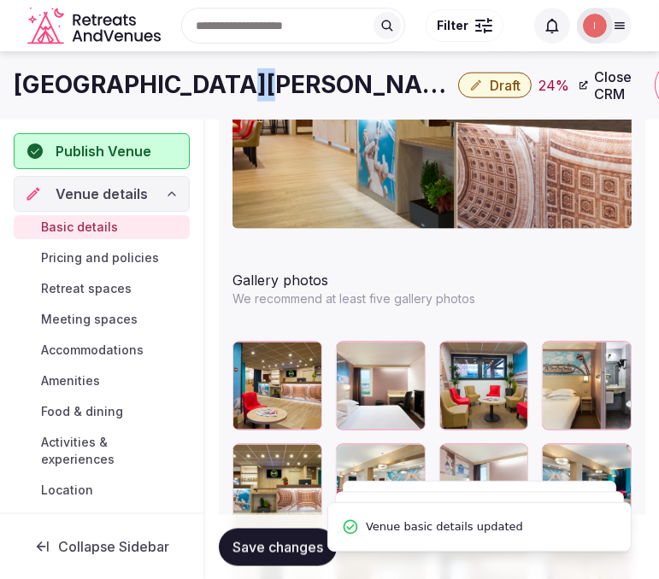
click at [227, 91] on h1 "B&B Hotel Marne-la-Vallee Chelles" at bounding box center [233, 84] width 438 height 33
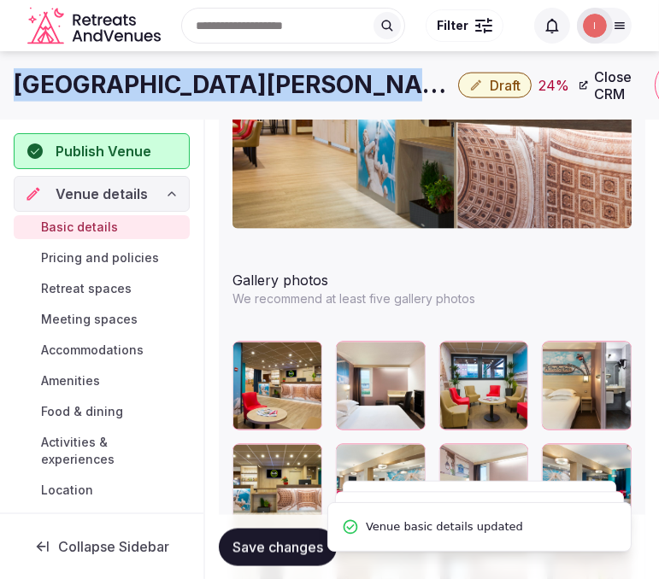
click at [227, 91] on h1 "B&B Hotel Marne-la-Vallee Chelles" at bounding box center [233, 84] width 438 height 33
copy div "B&B Hotel Marne-la-Vallee Chelles"
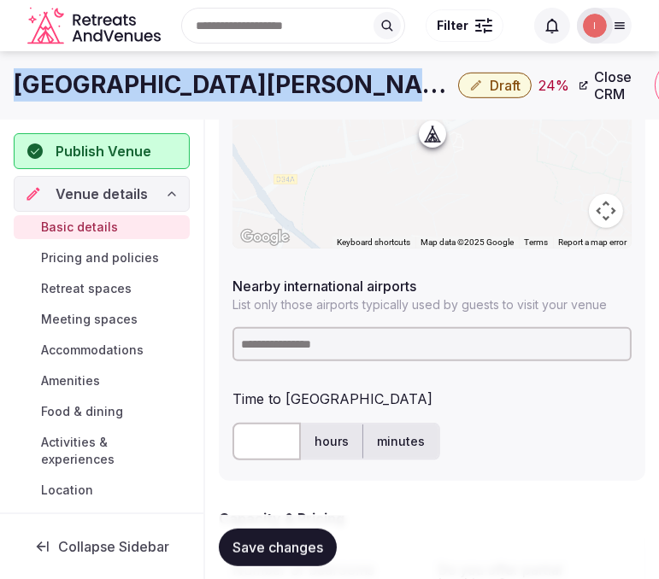
scroll to position [890, 0]
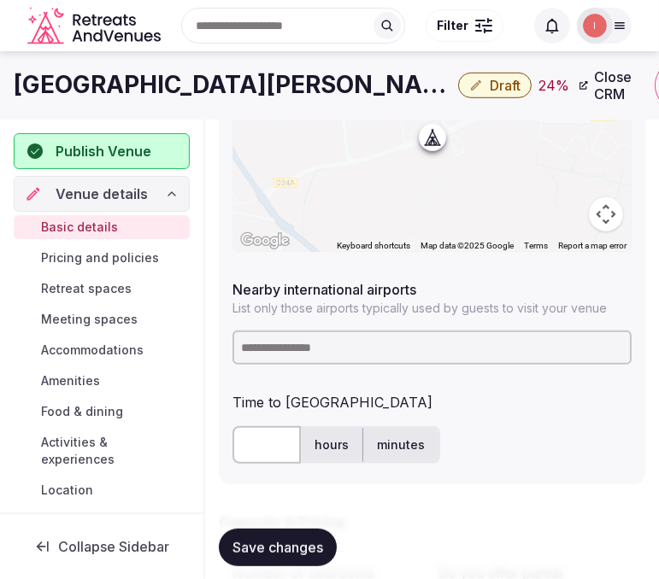
click at [320, 344] on input at bounding box center [431, 348] width 399 height 34
type input "***"
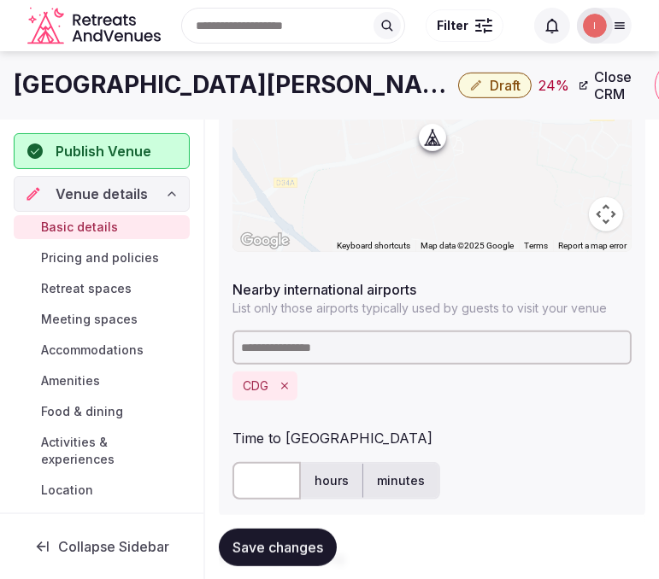
click at [255, 487] on input "text" at bounding box center [266, 481] width 68 height 38
type input "**"
click at [263, 549] on span "Save changes" at bounding box center [277, 546] width 91 height 17
click at [490, 91] on span "Draft" at bounding box center [505, 85] width 31 height 17
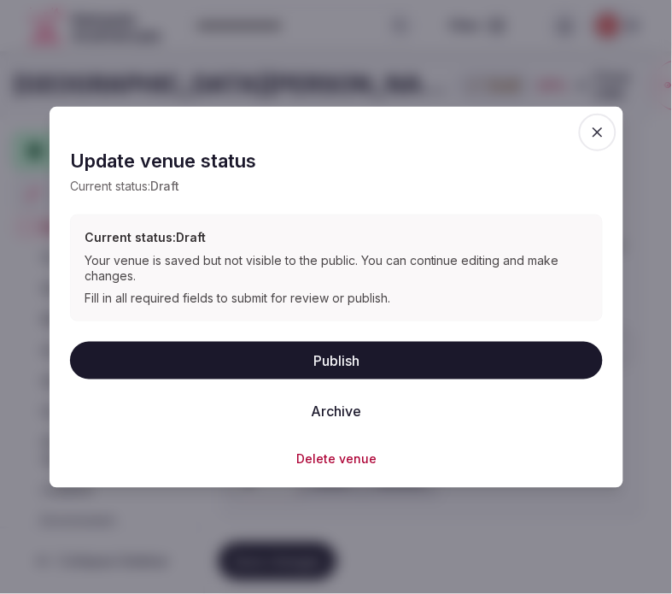
click at [346, 357] on button "Publish" at bounding box center [336, 360] width 533 height 38
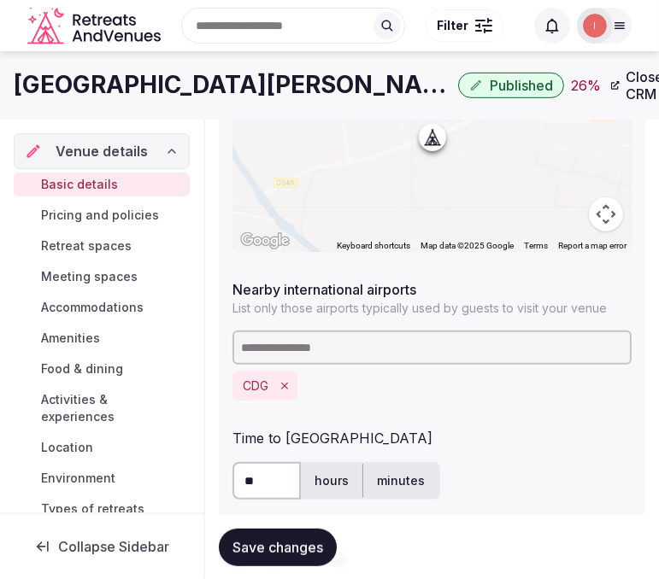
click at [133, 73] on h1 "B&B Hotel Marne-la-Vallee Chelles" at bounding box center [233, 84] width 438 height 33
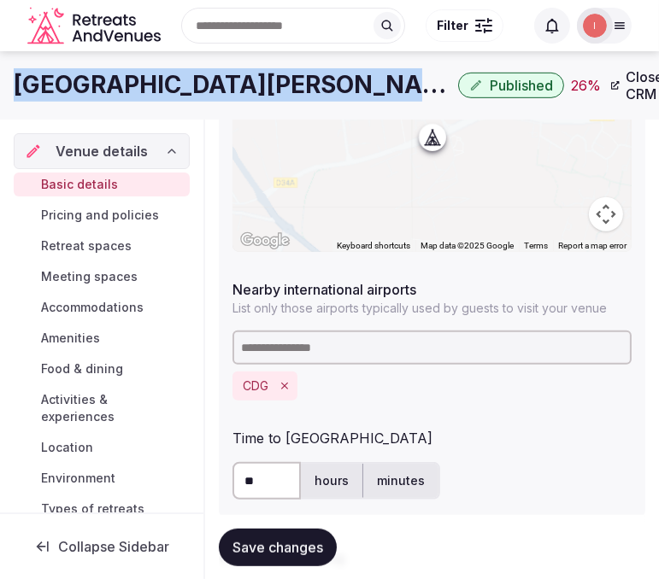
click at [133, 73] on h1 "B&B Hotel Marne-la-Vallee Chelles" at bounding box center [233, 84] width 438 height 33
copy div "B&B Hotel Marne-la-Vallee Chelles"
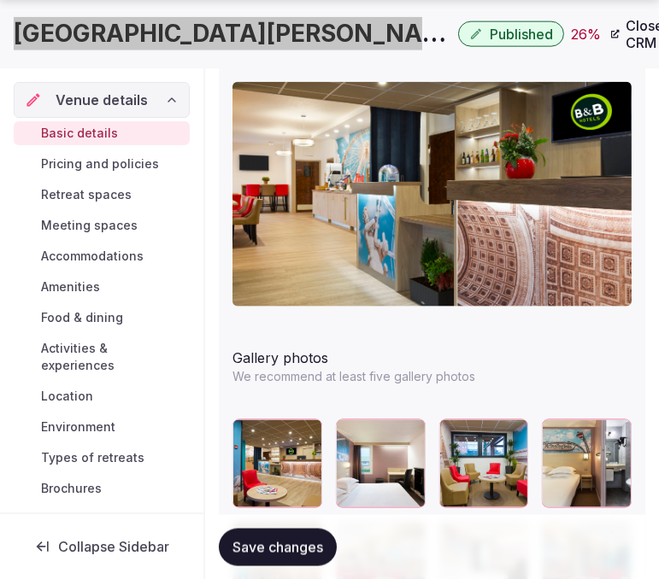
scroll to position [2088, 0]
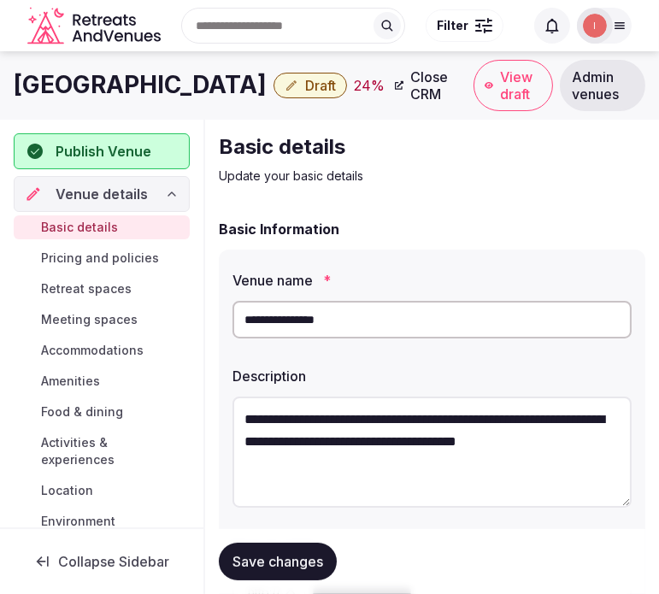
click at [158, 86] on h1 "[GEOGRAPHIC_DATA]" at bounding box center [140, 84] width 253 height 33
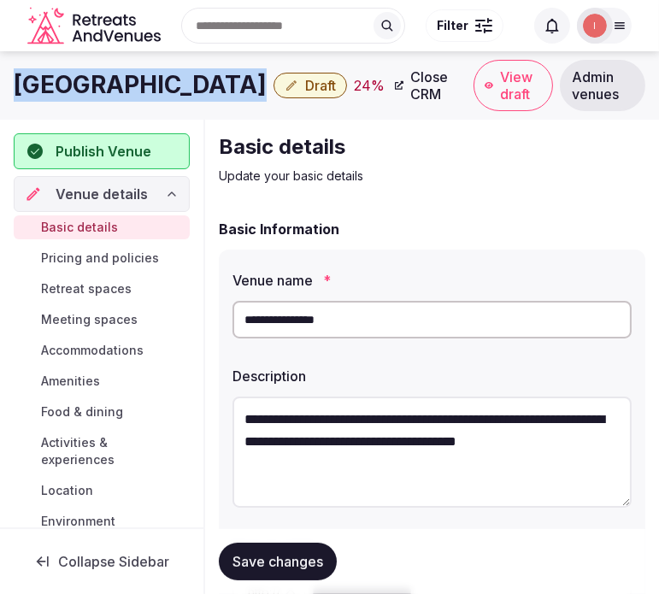
click at [158, 86] on h1 "[GEOGRAPHIC_DATA]" at bounding box center [140, 84] width 253 height 33
copy div "[GEOGRAPHIC_DATA]"
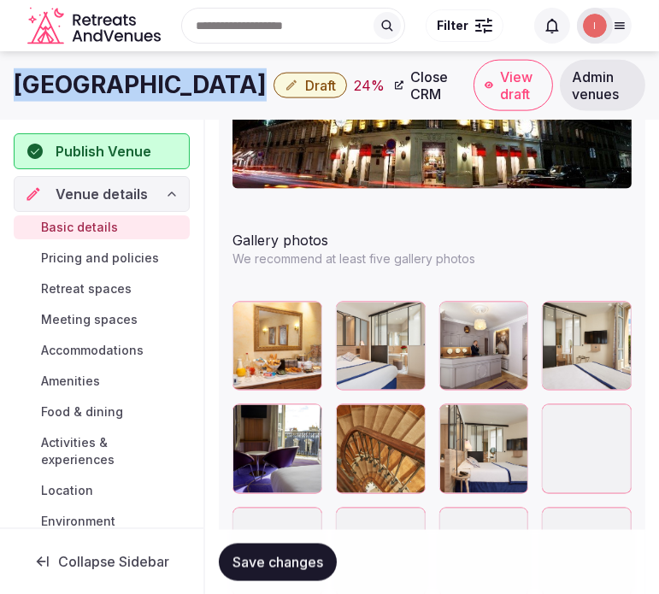
scroll to position [2142, 0]
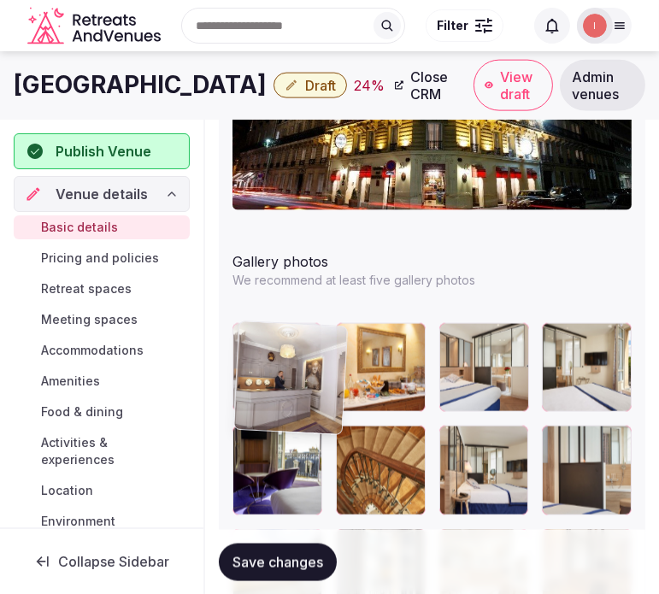
drag, startPoint x: 457, startPoint y: 339, endPoint x: 258, endPoint y: 357, distance: 199.9
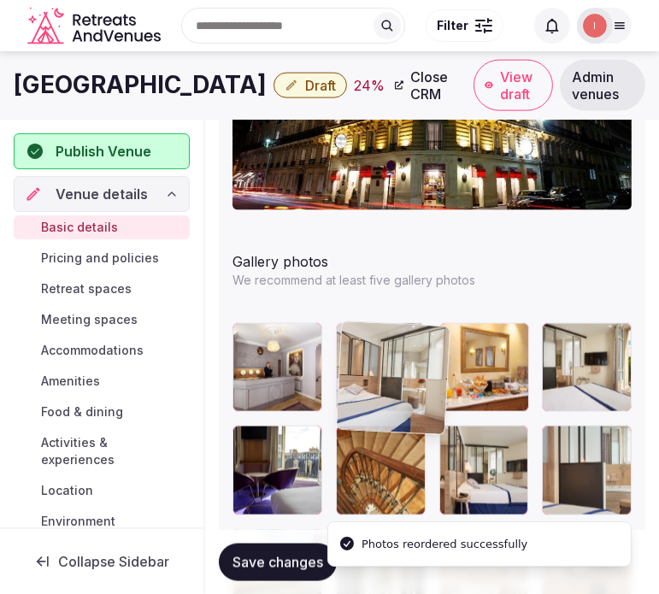
drag, startPoint x: 449, startPoint y: 332, endPoint x: 355, endPoint y: 335, distance: 94.9
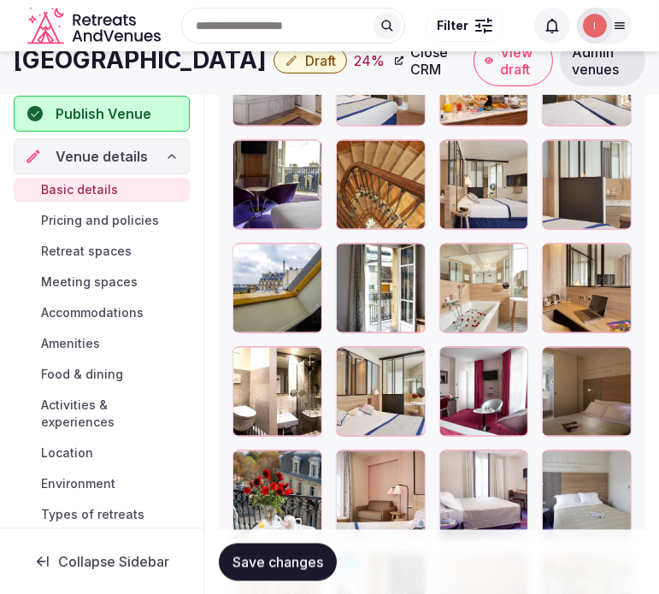
scroll to position [2333, 0]
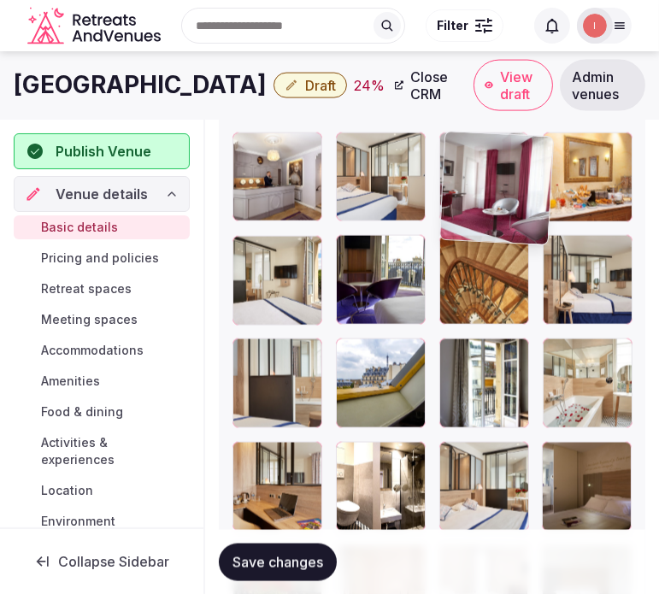
drag, startPoint x: 448, startPoint y: 460, endPoint x: 458, endPoint y: 160, distance: 300.1
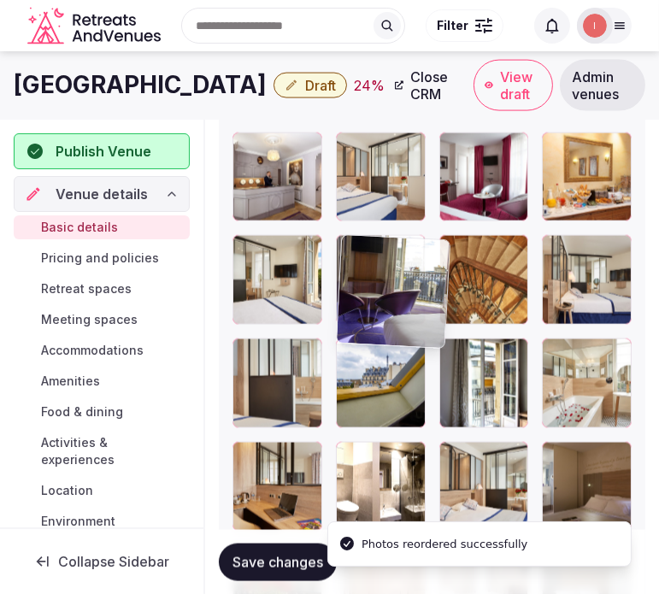
drag, startPoint x: 342, startPoint y: 255, endPoint x: 338, endPoint y: 242, distance: 13.3
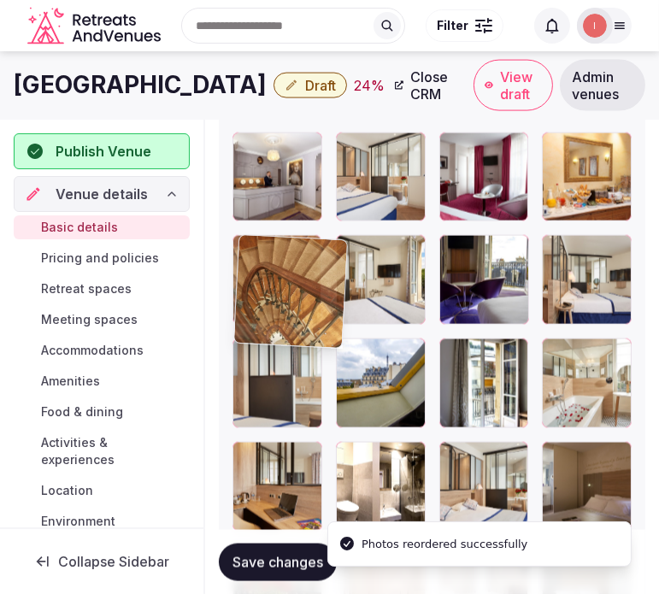
drag, startPoint x: 456, startPoint y: 258, endPoint x: 267, endPoint y: 265, distance: 189.8
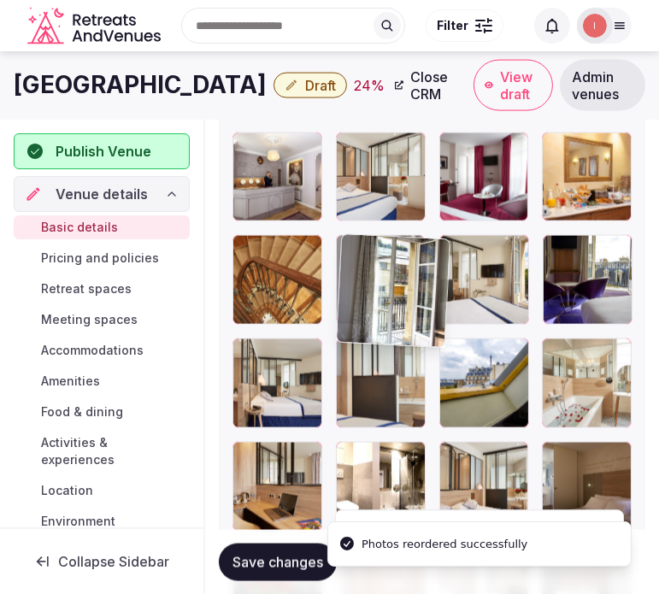
drag, startPoint x: 450, startPoint y: 354, endPoint x: 371, endPoint y: 249, distance: 131.8
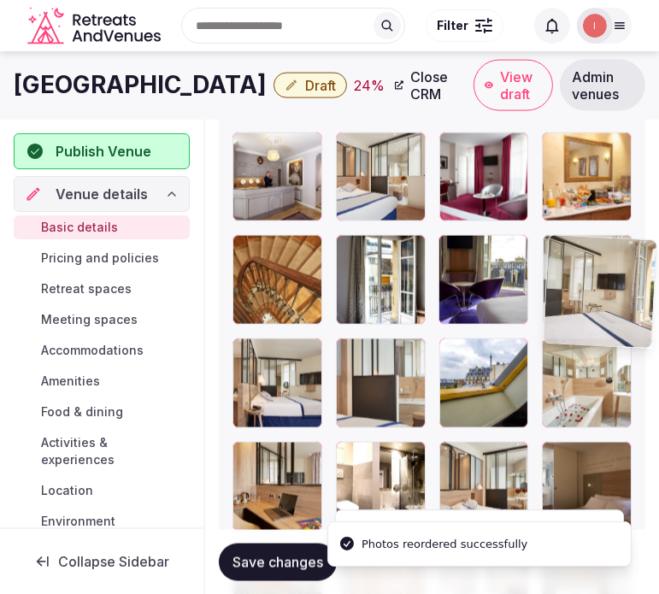
drag, startPoint x: 448, startPoint y: 239, endPoint x: 506, endPoint y: 237, distance: 58.2
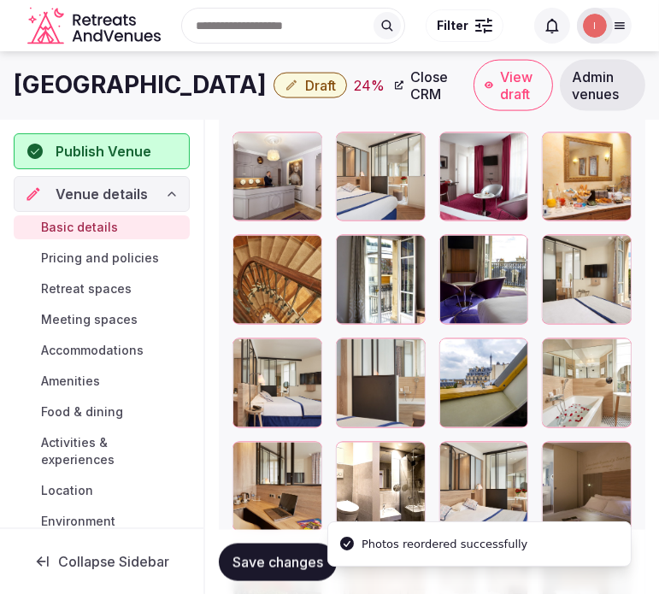
click at [261, 566] on span "Save changes" at bounding box center [277, 561] width 91 height 17
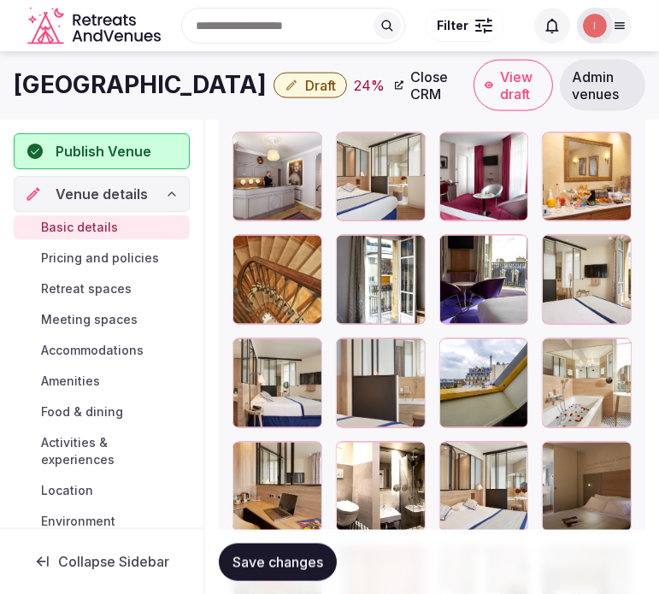
click at [151, 88] on h1 "Hotel de Sevigne" at bounding box center [140, 84] width 253 height 33
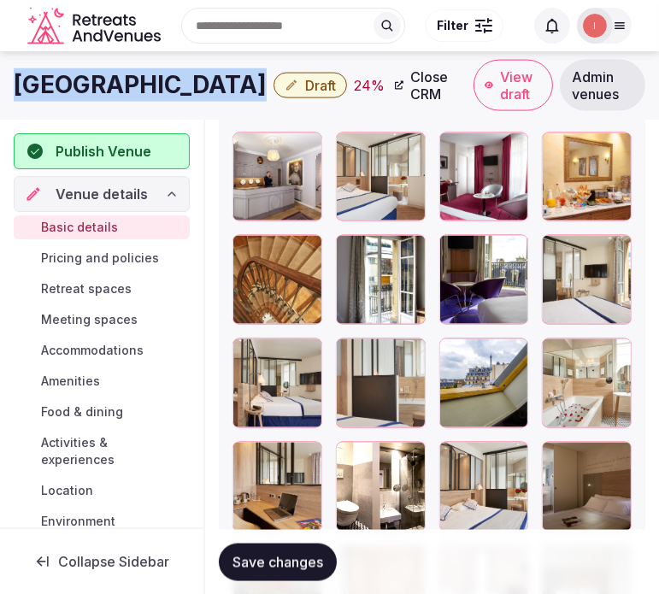
click at [151, 88] on h1 "Hotel de Sevigne" at bounding box center [140, 84] width 253 height 33
copy div "Hotel de Sevigne"
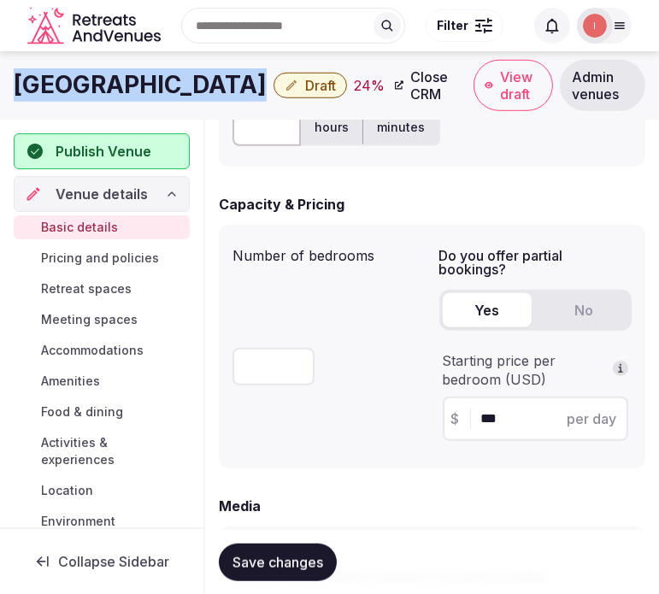
scroll to position [1098, 0]
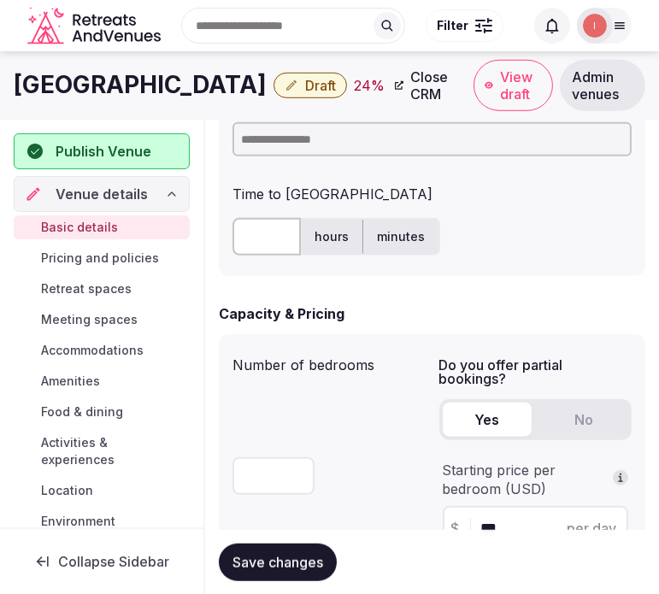
click at [304, 131] on input at bounding box center [431, 139] width 399 height 34
type input "***"
click at [273, 237] on input "text" at bounding box center [266, 237] width 68 height 38
type input "**"
click at [265, 147] on input "***" at bounding box center [431, 139] width 399 height 34
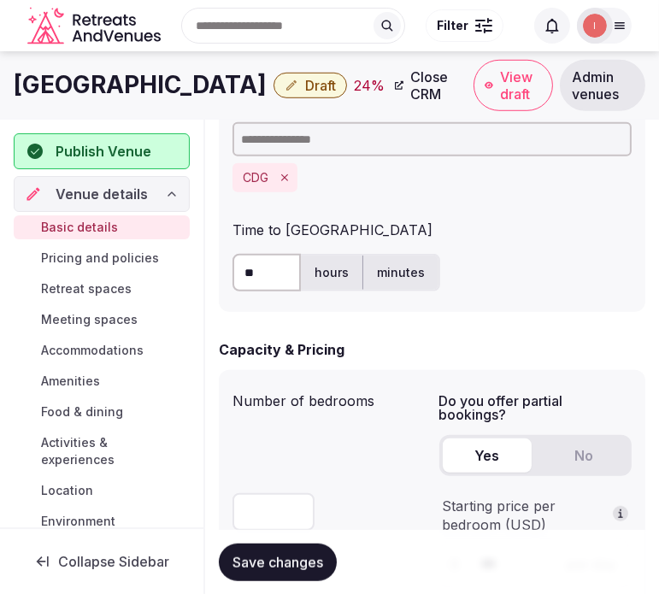
click at [420, 350] on div "Capacity & Pricing" at bounding box center [432, 349] width 426 height 21
click at [223, 562] on button "Save changes" at bounding box center [278, 562] width 118 height 38
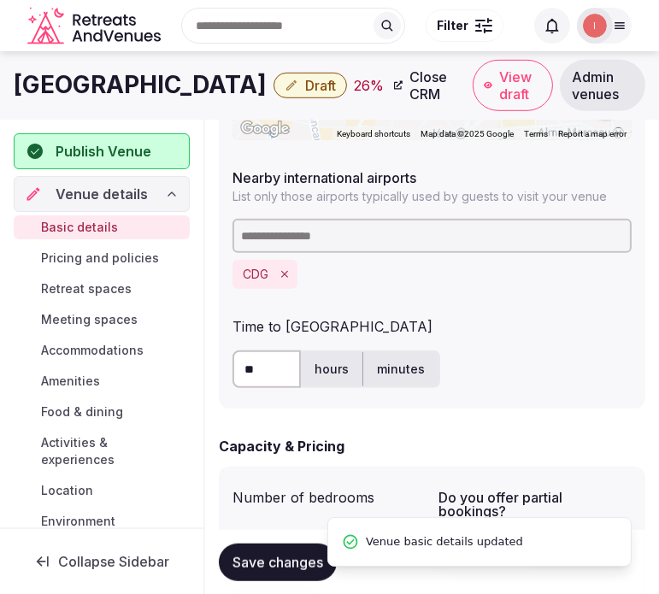
scroll to position [719, 0]
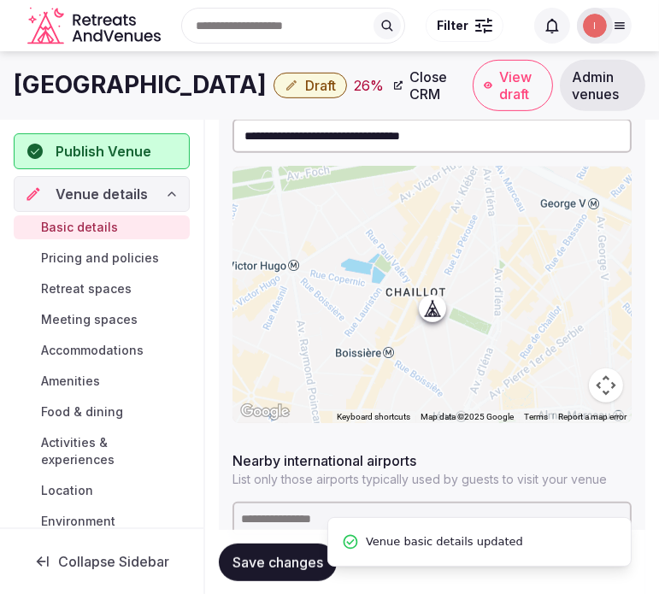
click at [305, 79] on span "Draft" at bounding box center [320, 85] width 31 height 17
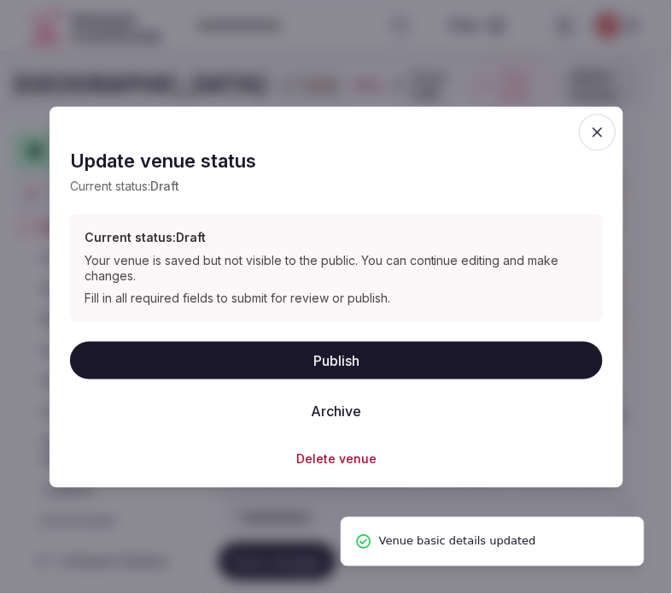
drag, startPoint x: 345, startPoint y: 356, endPoint x: 321, endPoint y: 360, distance: 24.2
click at [344, 356] on button "Publish" at bounding box center [336, 360] width 533 height 38
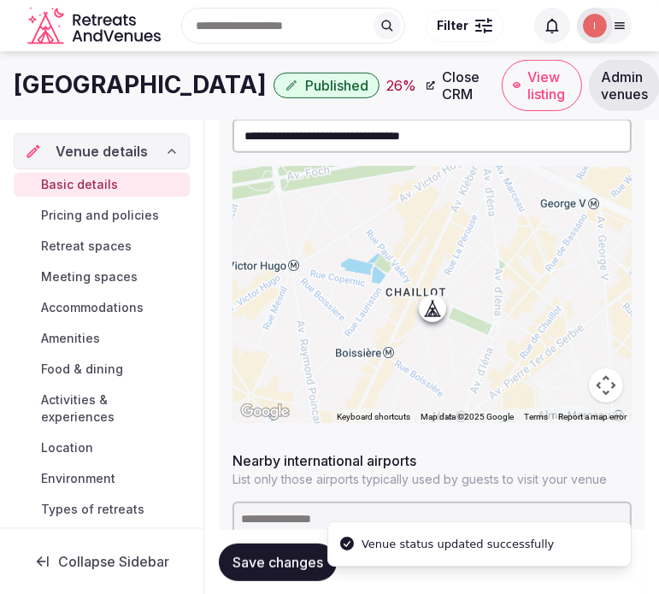
click at [122, 79] on h1 "Hotel de Sevigne" at bounding box center [140, 84] width 253 height 33
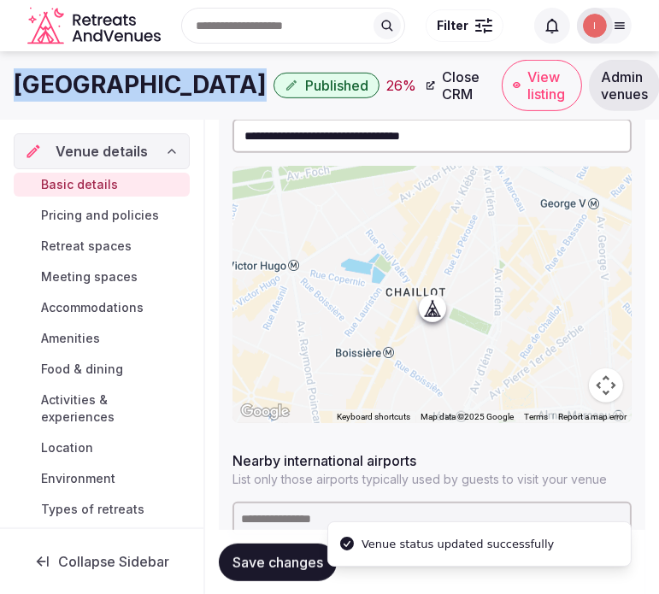
click at [122, 79] on h1 "Hotel de Sevigne" at bounding box center [140, 84] width 253 height 33
copy div "Hotel de Sevigne"
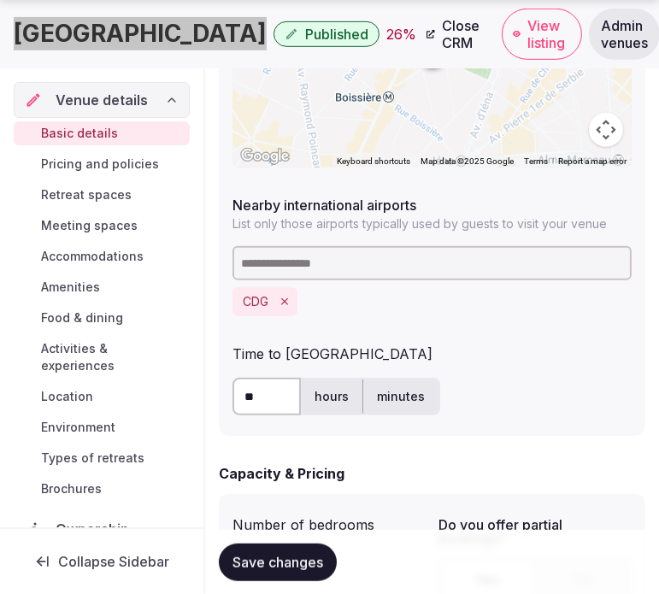
scroll to position [1329, 0]
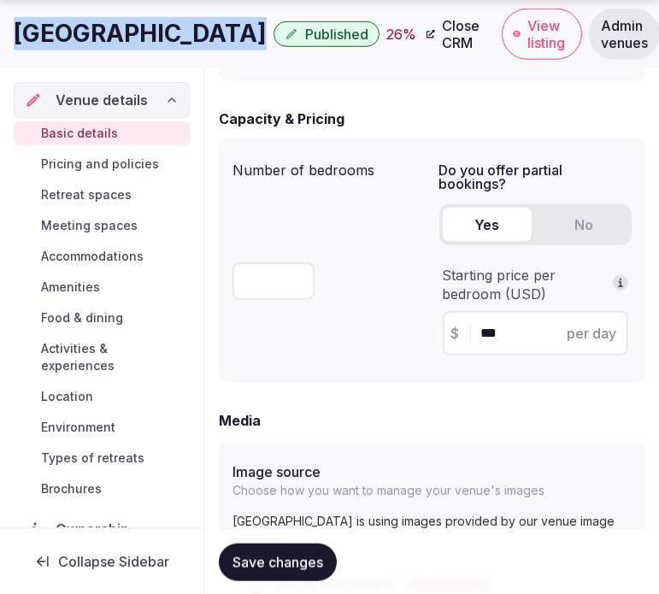
click at [314, 570] on button "Save changes" at bounding box center [278, 562] width 118 height 38
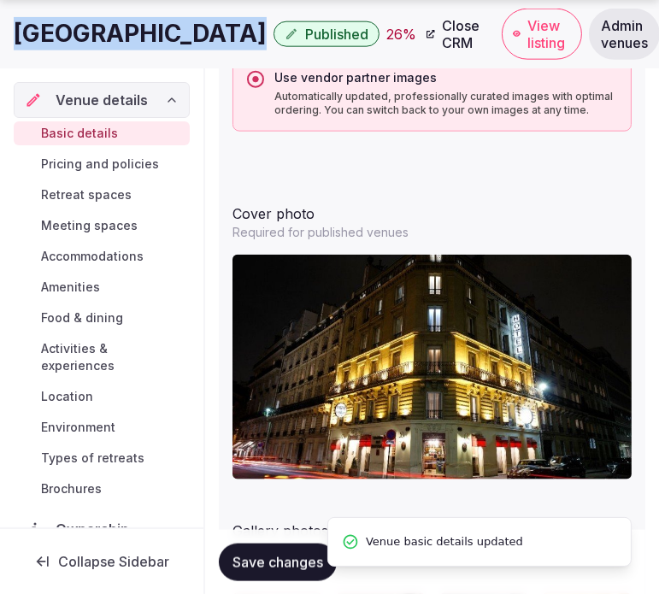
scroll to position [2183, 0]
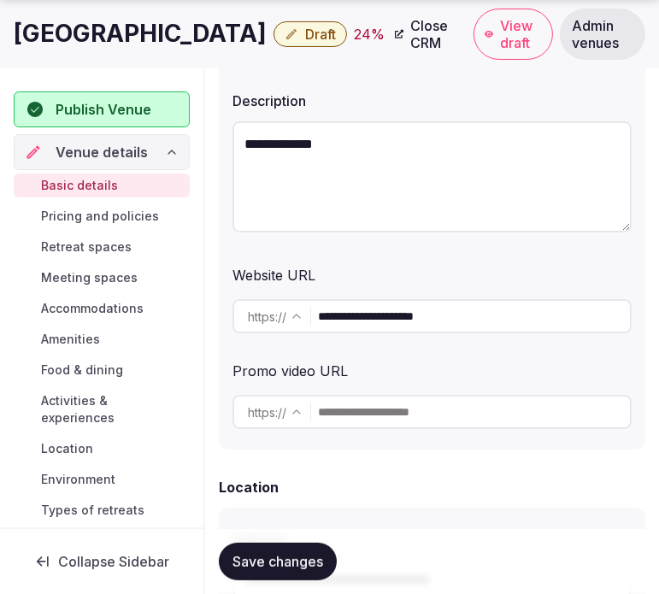
scroll to position [285, 0]
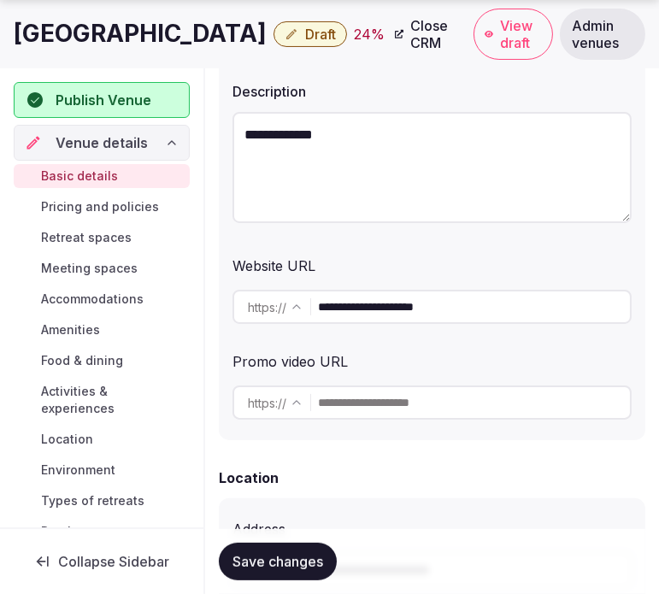
click at [131, 38] on h1 "Hotel Kyriad Lannion" at bounding box center [140, 33] width 253 height 33
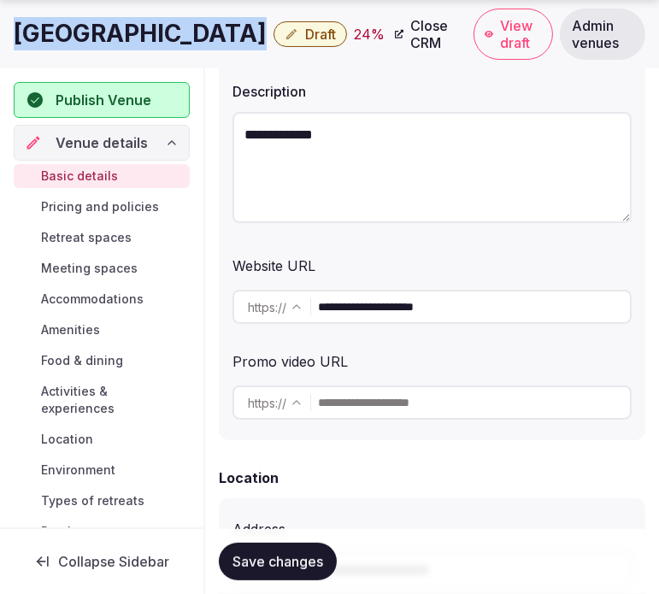
click at [131, 38] on h1 "Hotel Kyriad Lannion" at bounding box center [140, 33] width 253 height 33
copy div "Hotel Kyriad Lannion"
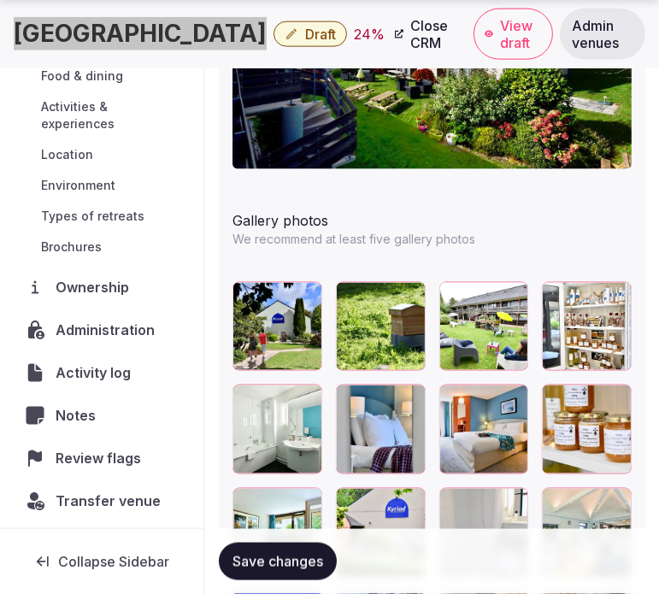
scroll to position [2278, 0]
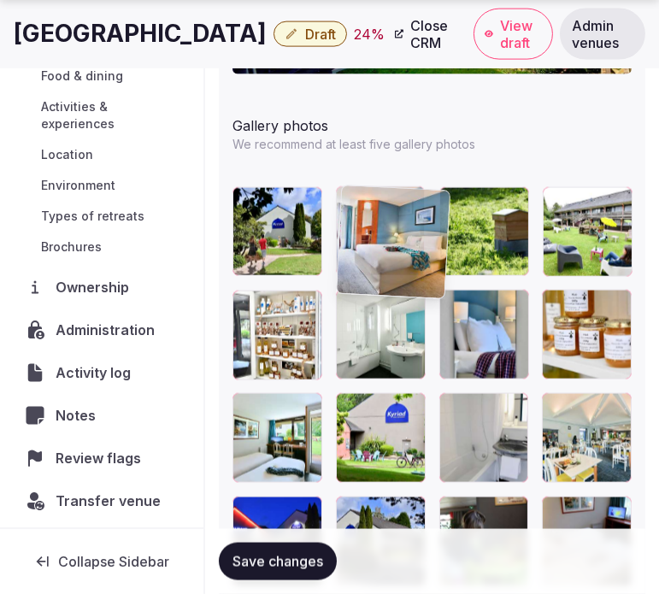
drag, startPoint x: 449, startPoint y: 309, endPoint x: 343, endPoint y: 191, distance: 158.5
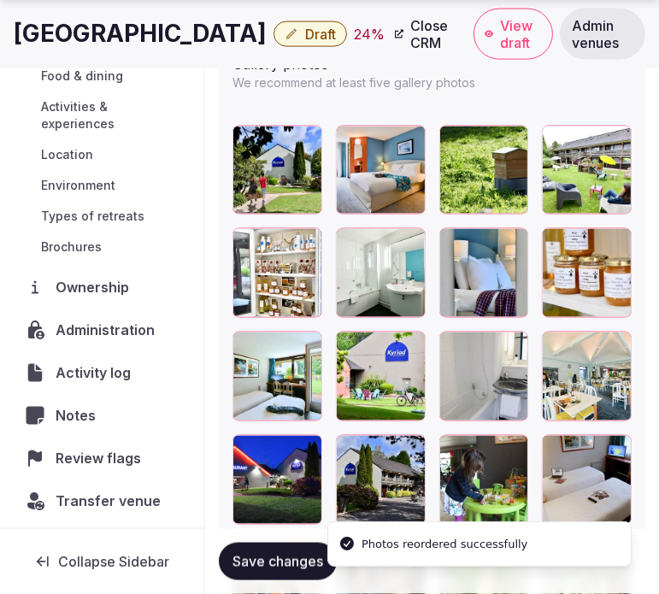
scroll to position [2373, 0]
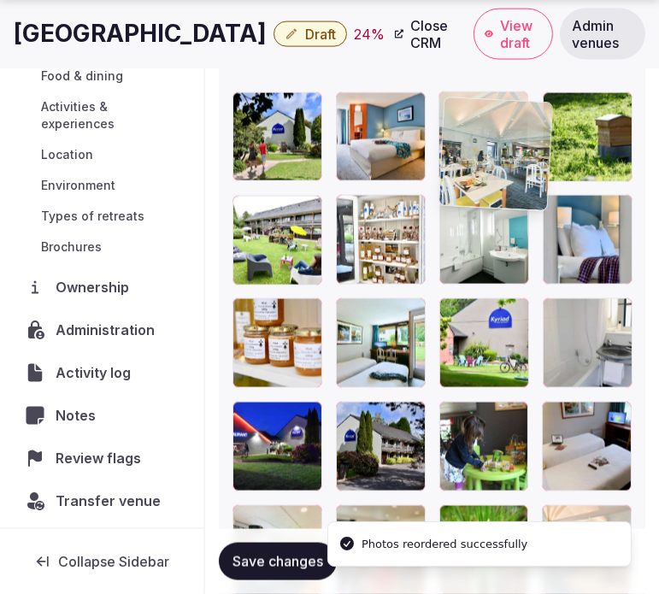
drag, startPoint x: 549, startPoint y: 309, endPoint x: 463, endPoint y: 112, distance: 215.4
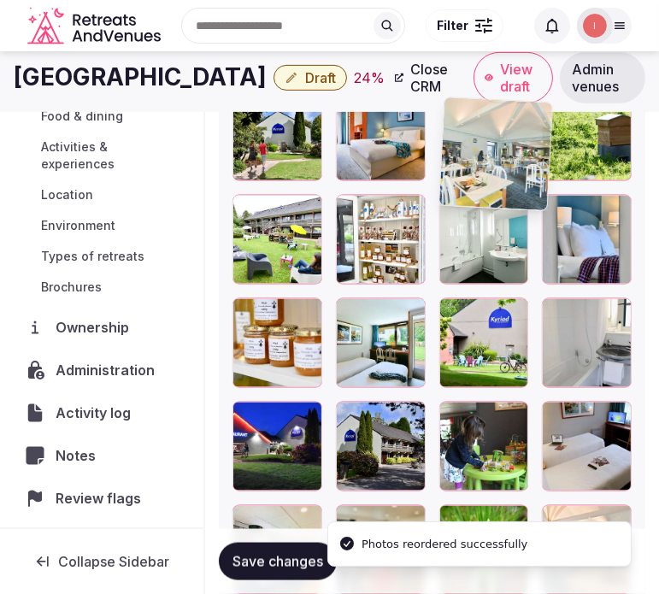
scroll to position [2367, 0]
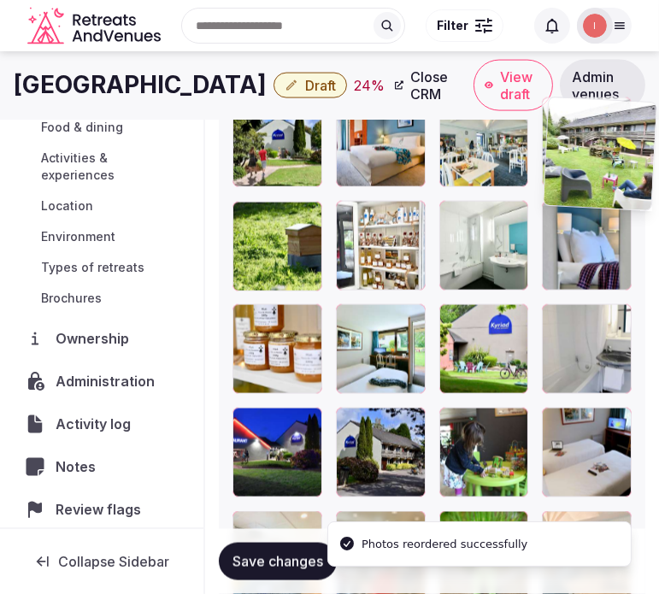
drag, startPoint x: 246, startPoint y: 218, endPoint x: 554, endPoint y: 131, distance: 319.7
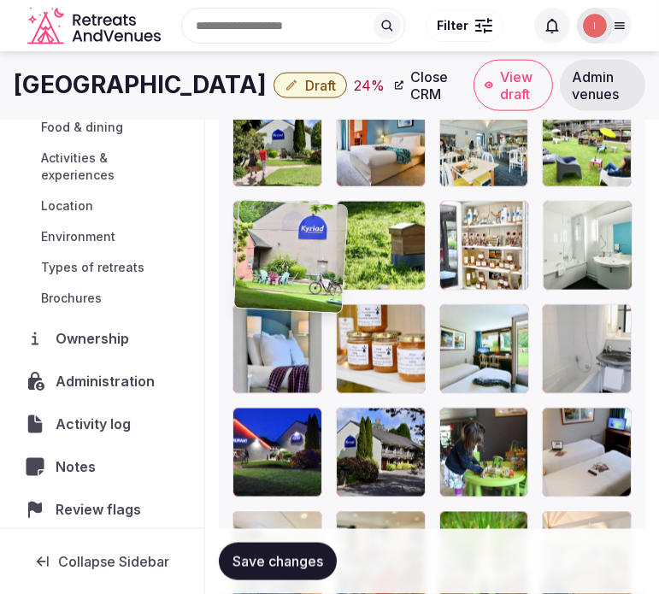
drag, startPoint x: 317, startPoint y: 231, endPoint x: 267, endPoint y: 208, distance: 54.3
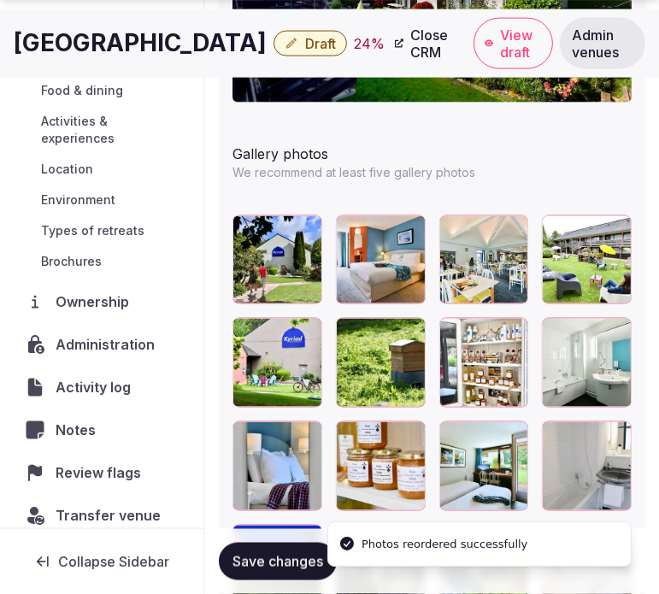
scroll to position [2271, 0]
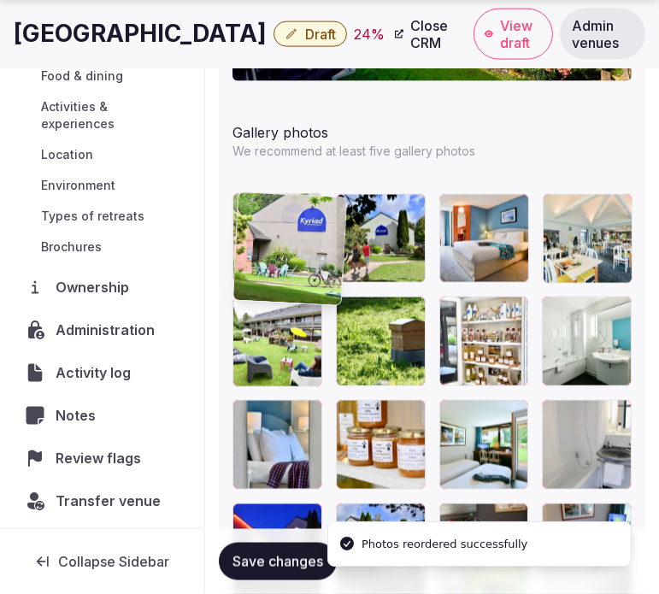
drag, startPoint x: 234, startPoint y: 270, endPoint x: 284, endPoint y: 208, distance: 79.7
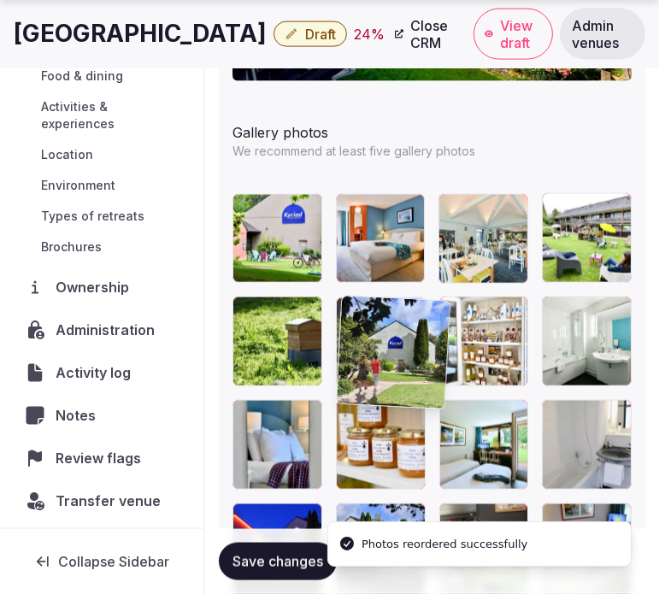
drag, startPoint x: 349, startPoint y: 203, endPoint x: 288, endPoint y: 320, distance: 131.9
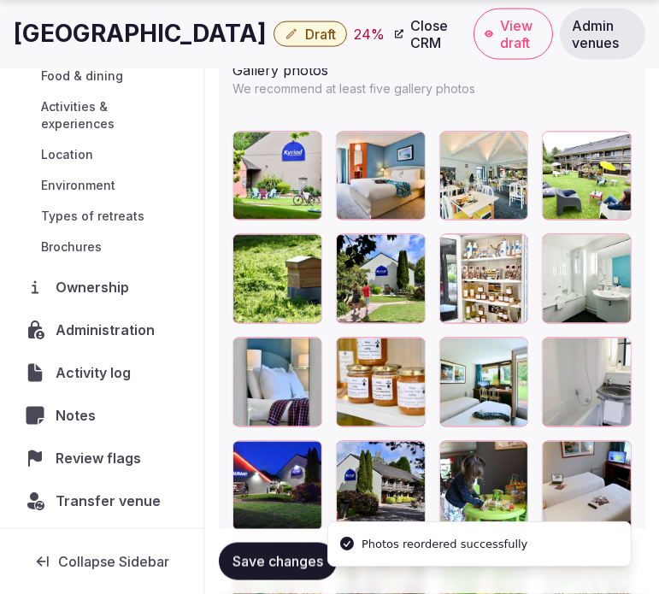
scroll to position [2367, 0]
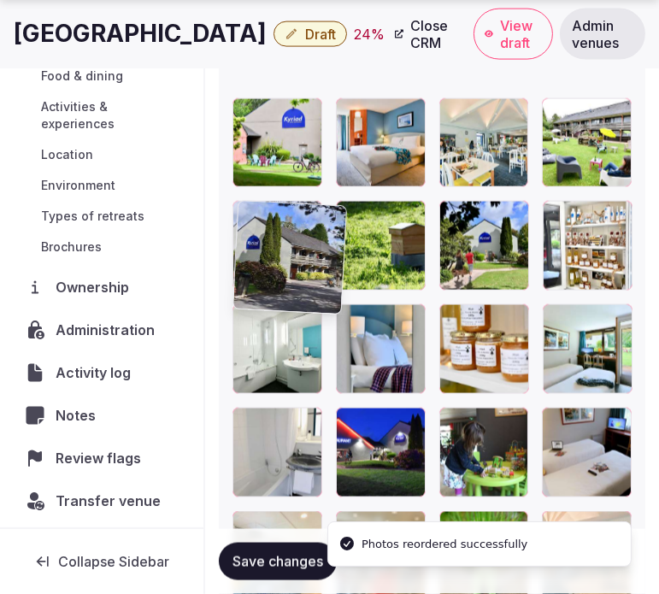
drag, startPoint x: 351, startPoint y: 420, endPoint x: 220, endPoint y: 220, distance: 239.6
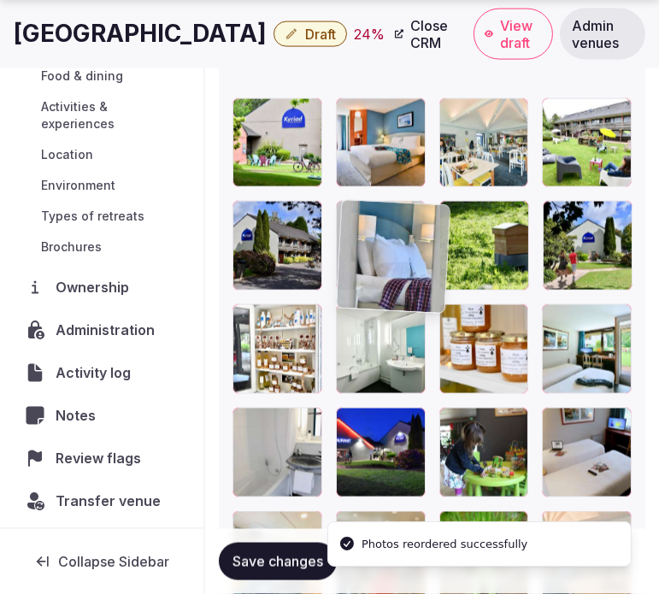
drag, startPoint x: 357, startPoint y: 326, endPoint x: 335, endPoint y: 223, distance: 104.9
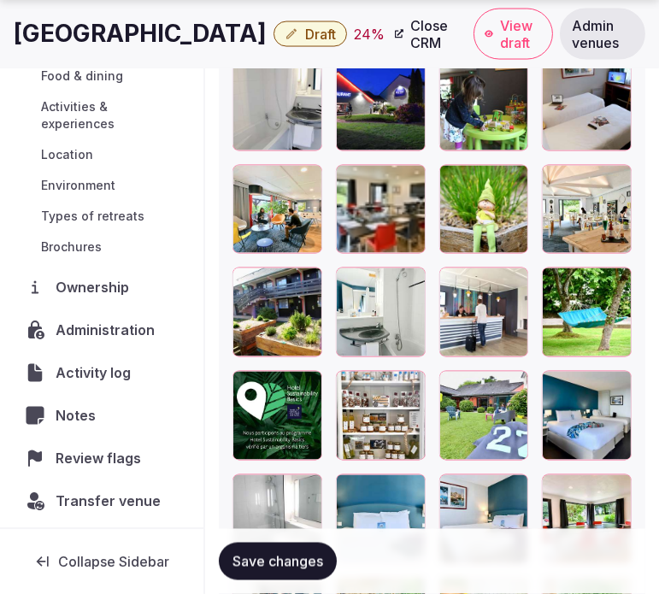
scroll to position [2746, 0]
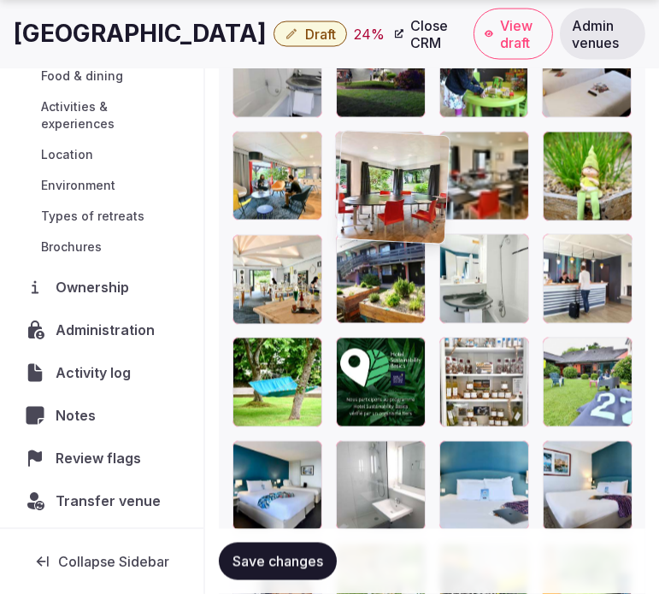
drag, startPoint x: 553, startPoint y: 451, endPoint x: 337, endPoint y: 176, distance: 349.9
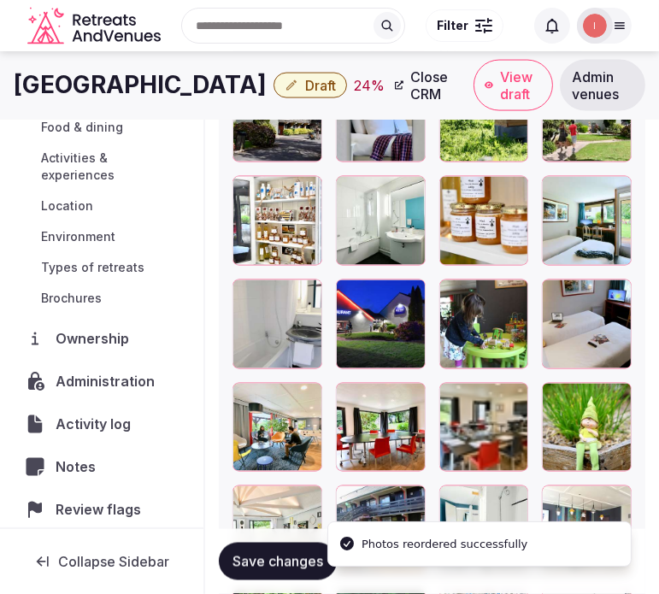
scroll to position [2462, 0]
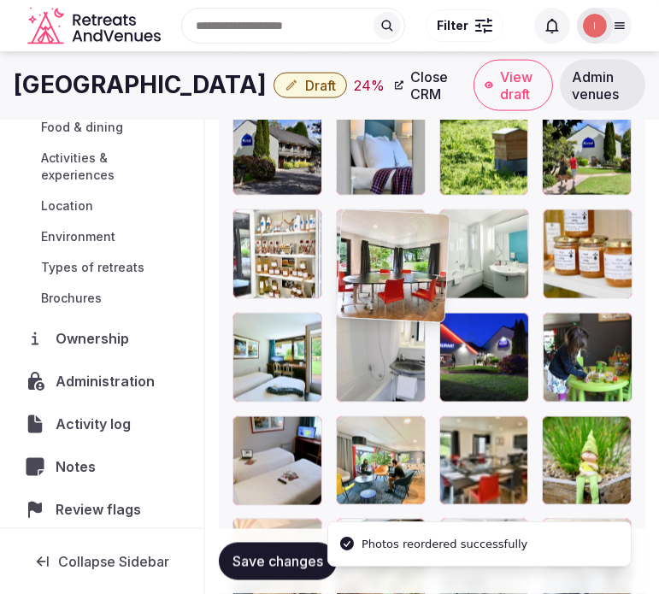
drag, startPoint x: 350, startPoint y: 431, endPoint x: 351, endPoint y: 225, distance: 205.9
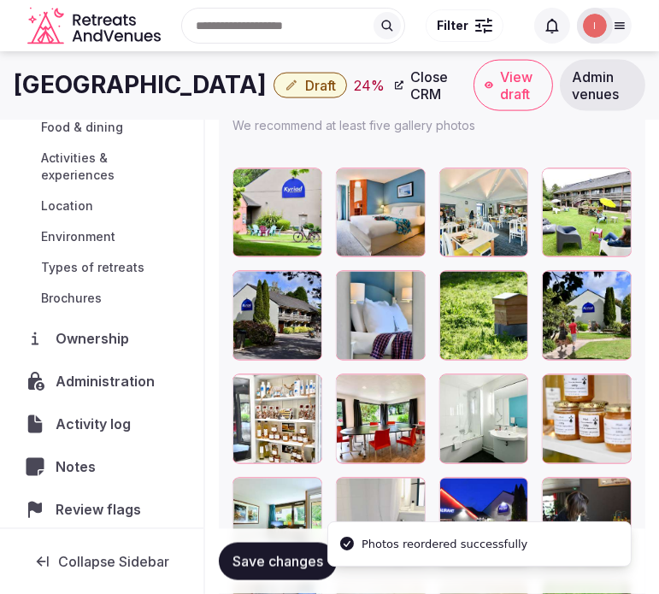
scroll to position [2271, 0]
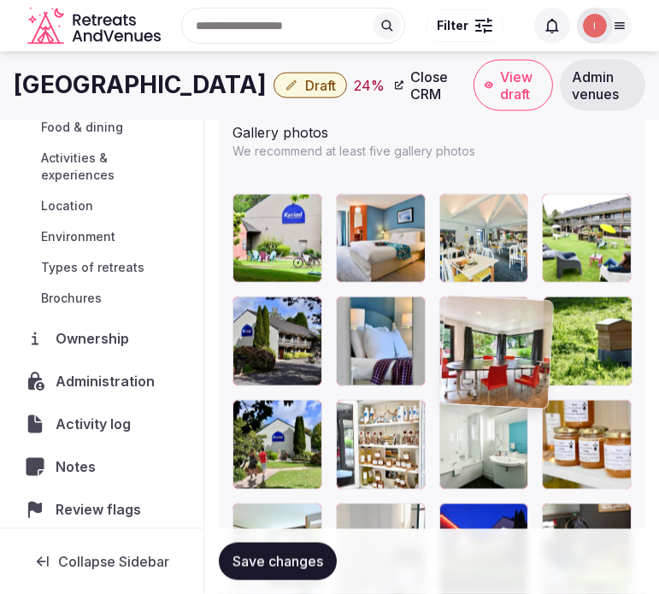
drag, startPoint x: 350, startPoint y: 404, endPoint x: 449, endPoint y: 279, distance: 159.5
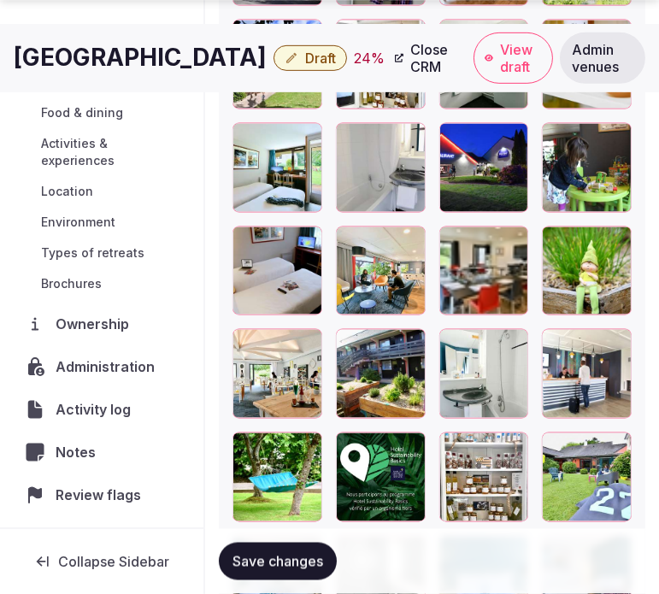
scroll to position [2746, 0]
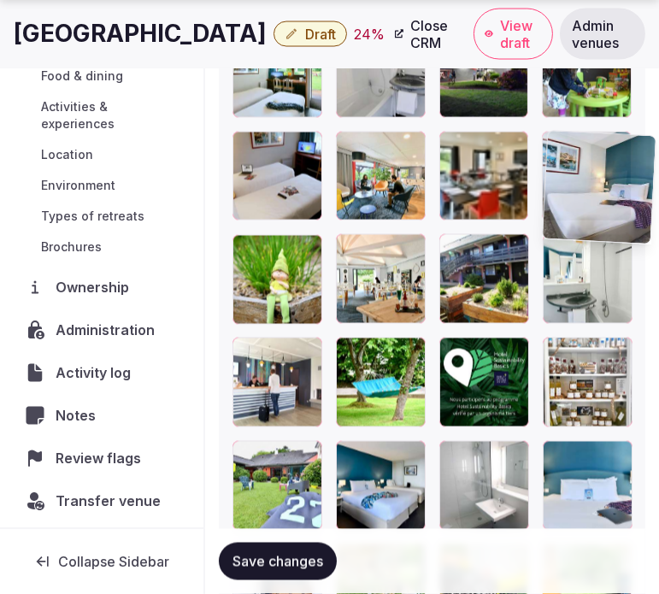
drag, startPoint x: 553, startPoint y: 448, endPoint x: 581, endPoint y: 146, distance: 303.0
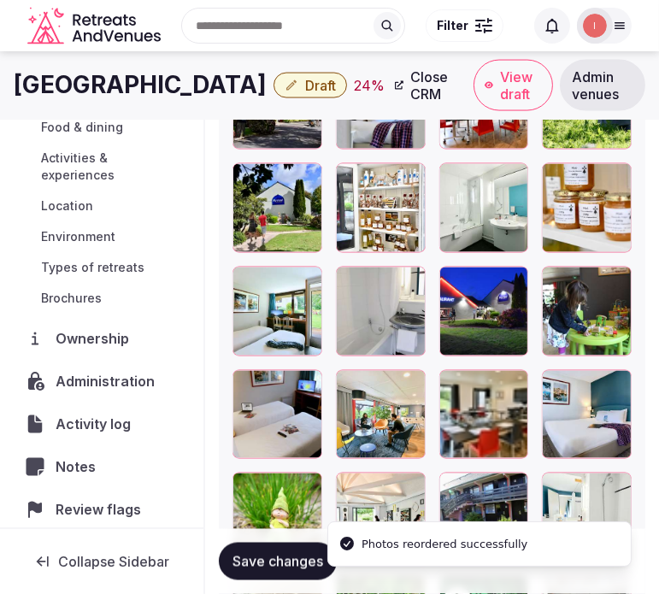
scroll to position [2462, 0]
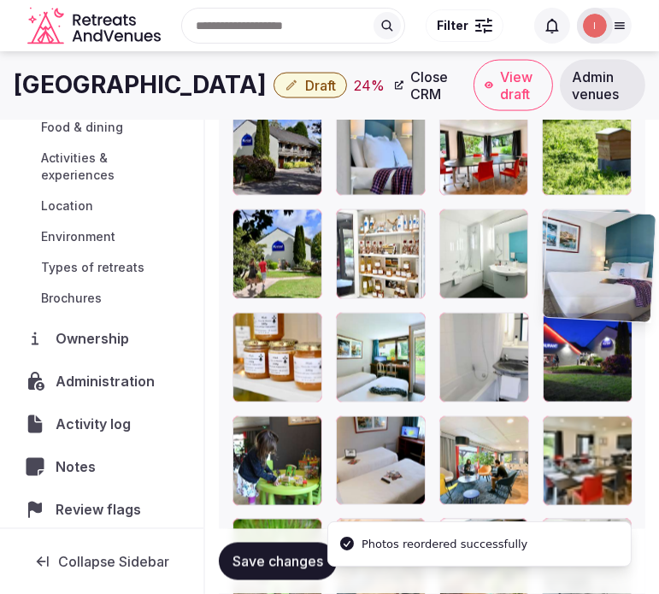
drag, startPoint x: 565, startPoint y: 434, endPoint x: 539, endPoint y: 227, distance: 208.4
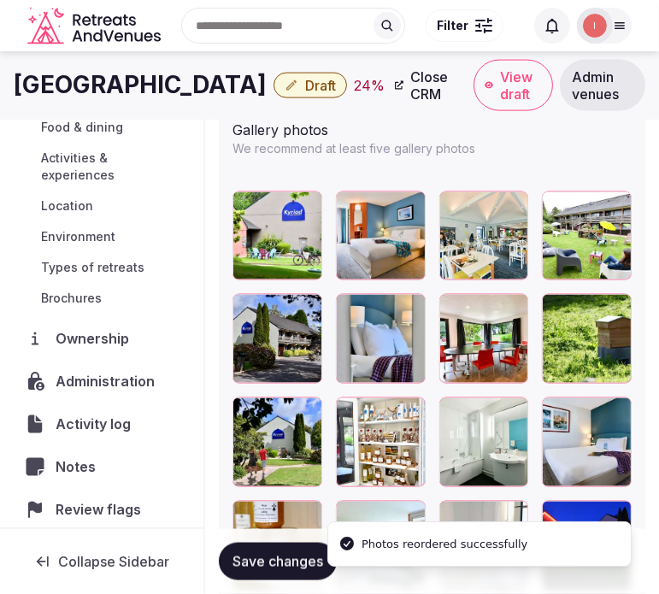
scroll to position [2271, 0]
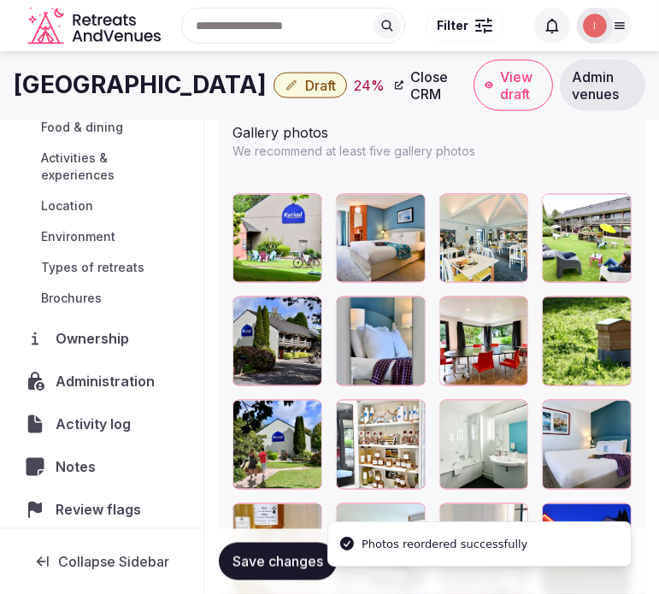
click at [302, 558] on span "Save changes" at bounding box center [277, 561] width 91 height 17
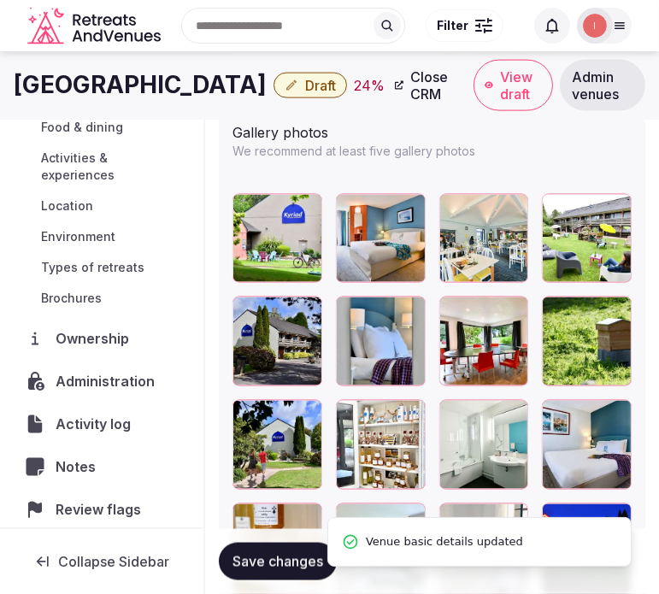
click at [308, 554] on span "Save changes" at bounding box center [277, 561] width 91 height 17
click at [309, 553] on span "Save changes" at bounding box center [277, 561] width 91 height 17
click at [72, 90] on h1 "Hotel Kyriad Lannion" at bounding box center [140, 84] width 253 height 33
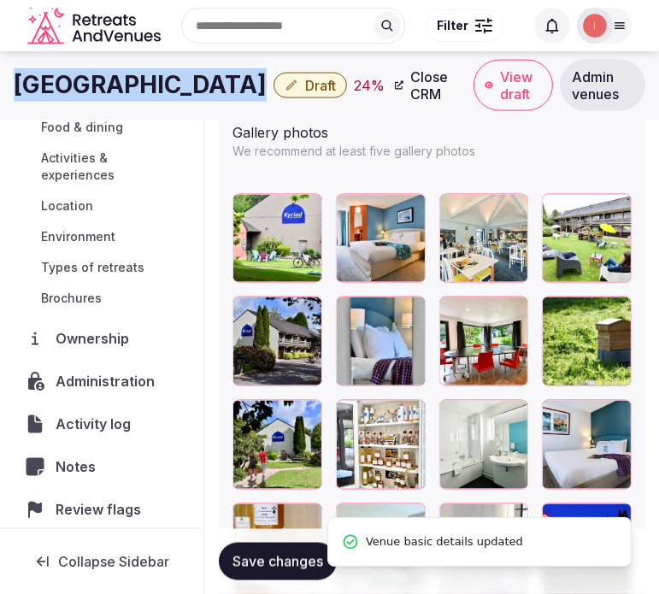
click at [72, 90] on h1 "Hotel Kyriad Lannion" at bounding box center [140, 84] width 253 height 33
copy div "Hotel Kyriad Lannion"
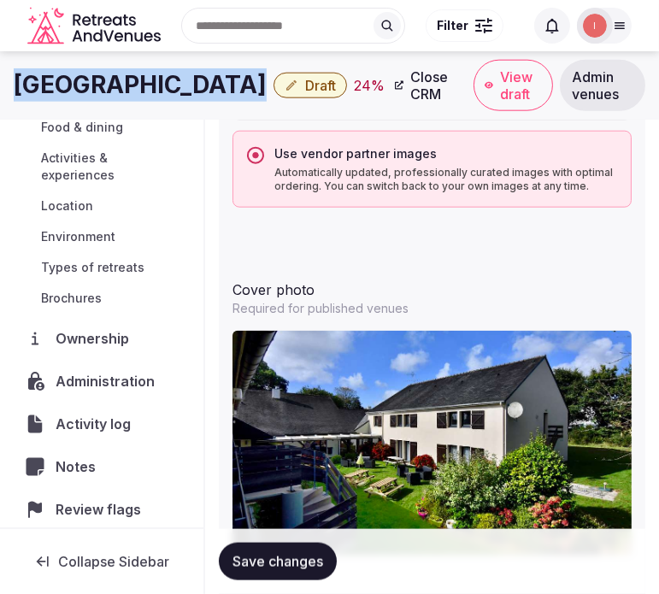
drag, startPoint x: 284, startPoint y: 570, endPoint x: 296, endPoint y: 557, distance: 17.5
click at [287, 566] on button "Save changes" at bounding box center [278, 562] width 118 height 38
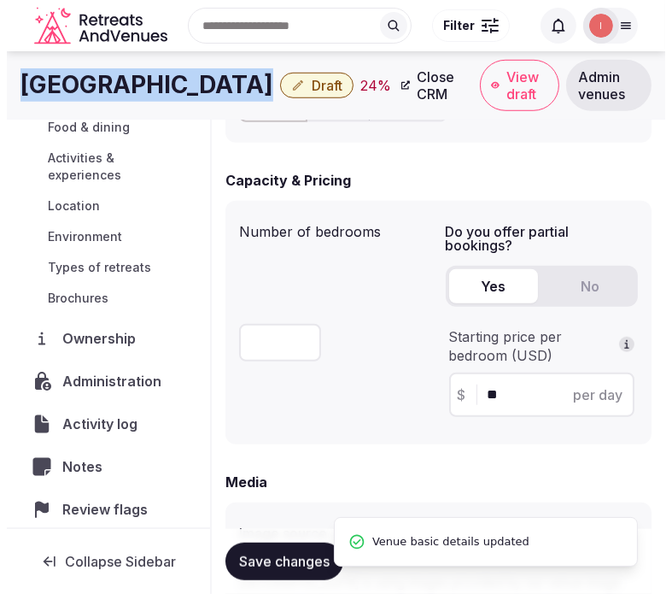
scroll to position [848, 0]
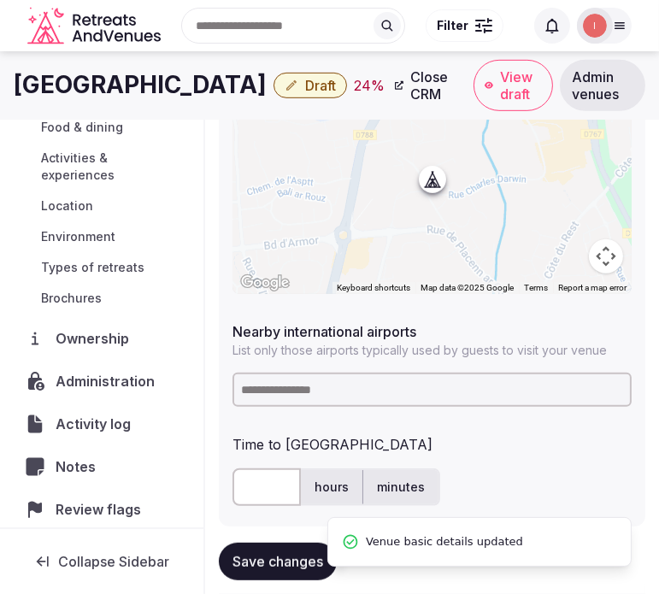
click at [385, 396] on input at bounding box center [431, 390] width 399 height 34
paste input "*******"
type input "*******"
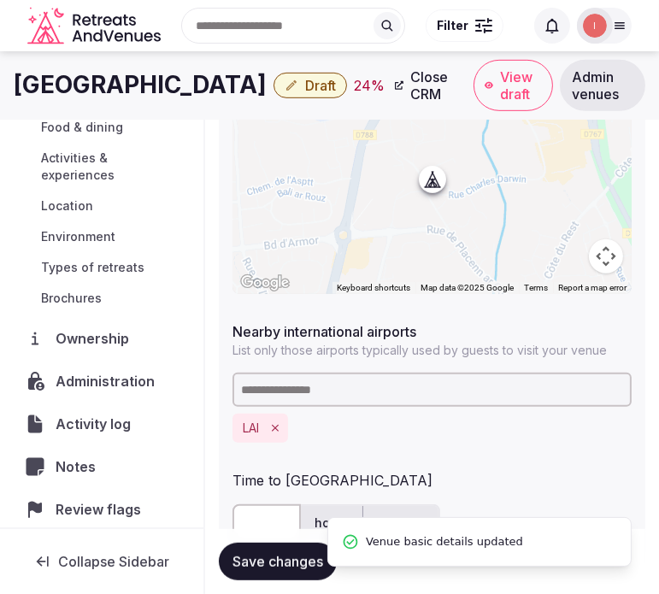
click at [270, 518] on input "text" at bounding box center [266, 523] width 68 height 38
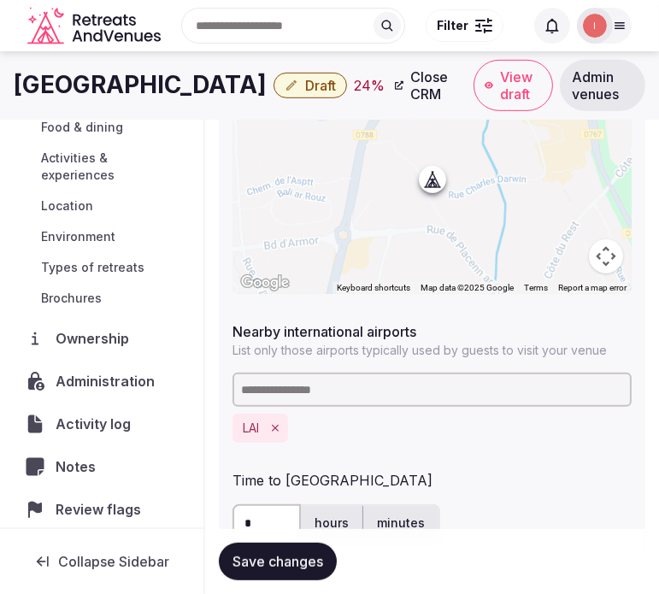
type input "*"
click at [279, 556] on span "Save changes" at bounding box center [277, 561] width 91 height 17
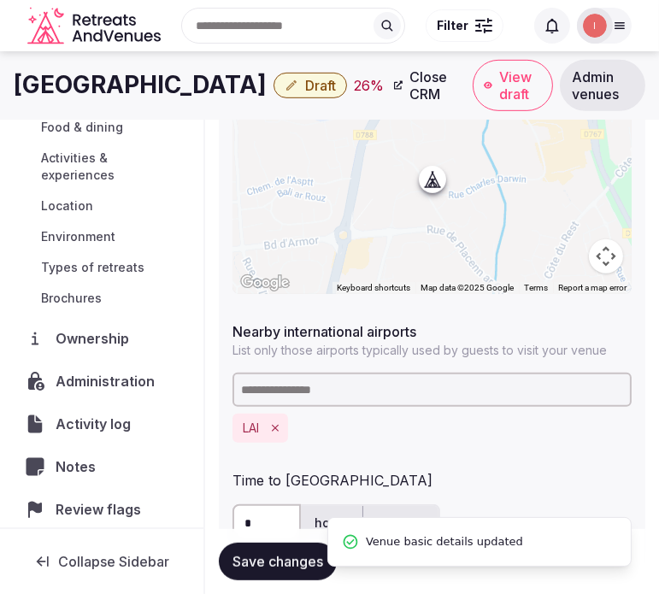
click at [279, 553] on span "Save changes" at bounding box center [277, 561] width 91 height 17
click at [129, 77] on h1 "Hotel Kyriad Lannion" at bounding box center [140, 84] width 253 height 33
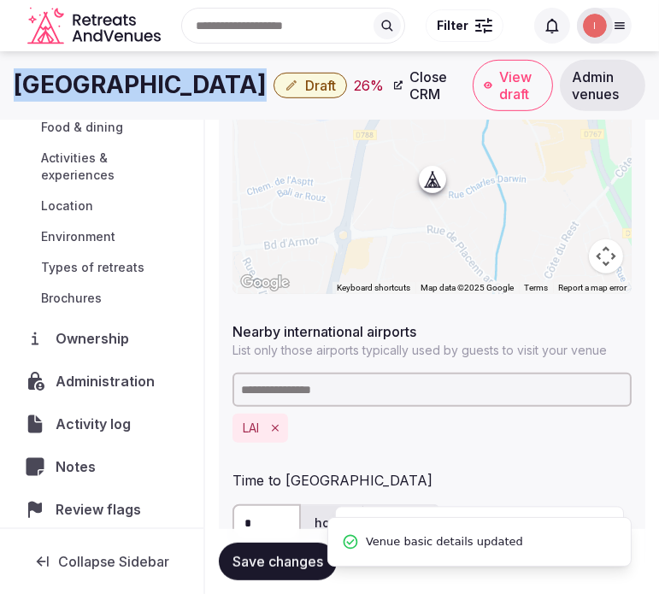
click at [129, 77] on h1 "Hotel Kyriad Lannion" at bounding box center [140, 84] width 253 height 33
copy div "Hotel Kyriad Lannion"
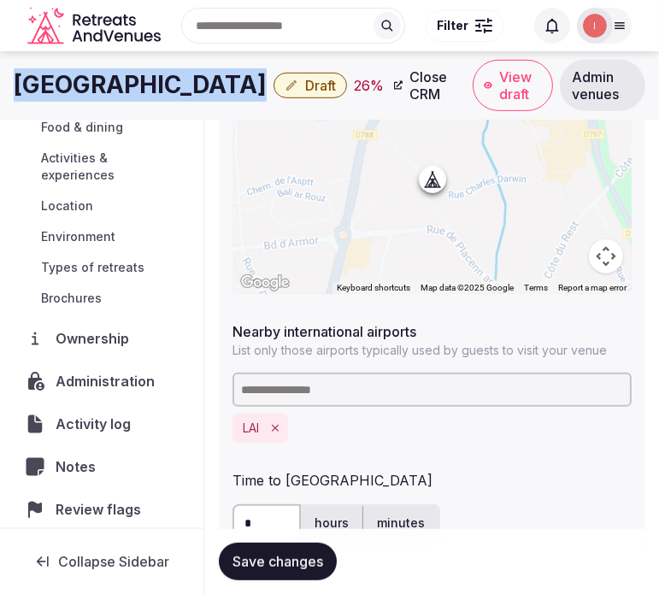
click at [305, 86] on span "Draft" at bounding box center [320, 85] width 31 height 17
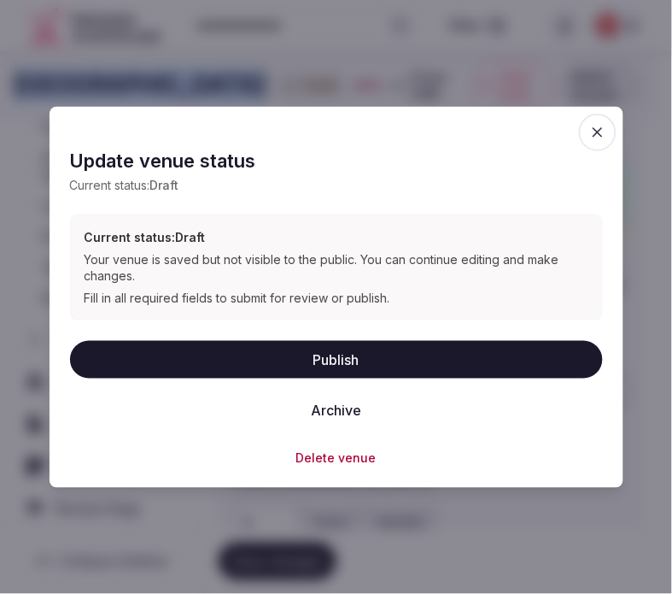
click at [338, 352] on button "Publish" at bounding box center [336, 360] width 533 height 38
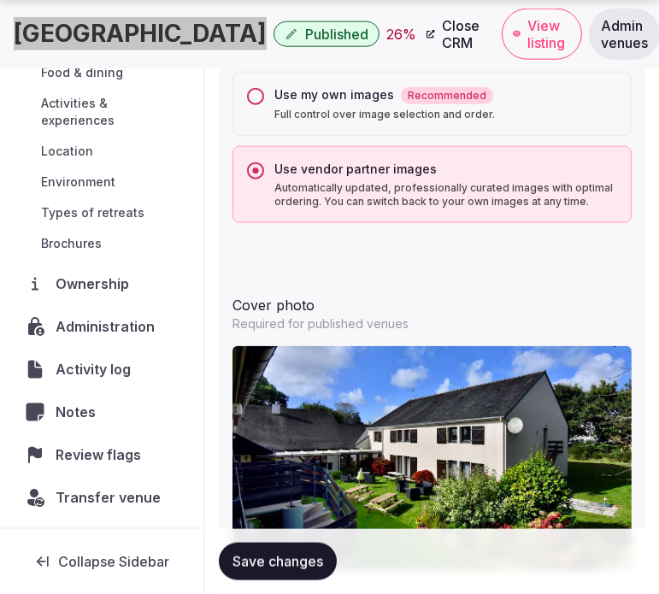
scroll to position [1994, 0]
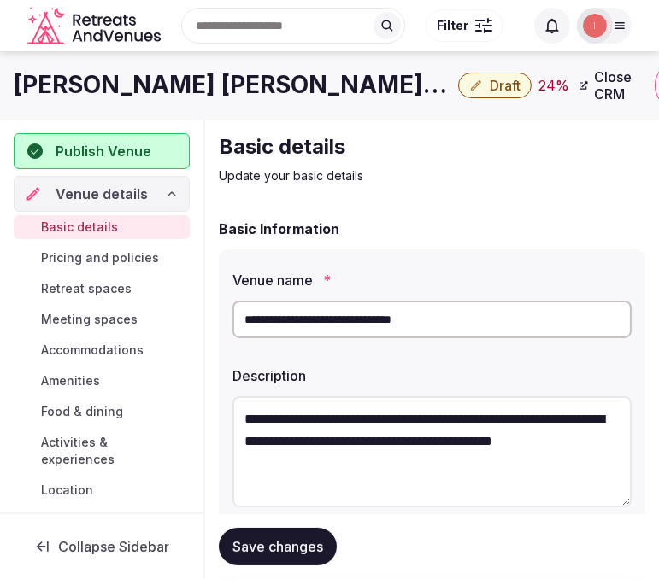
click at [233, 82] on h1 "[PERSON_NAME] [PERSON_NAME][GEOGRAPHIC_DATA]" at bounding box center [233, 84] width 438 height 33
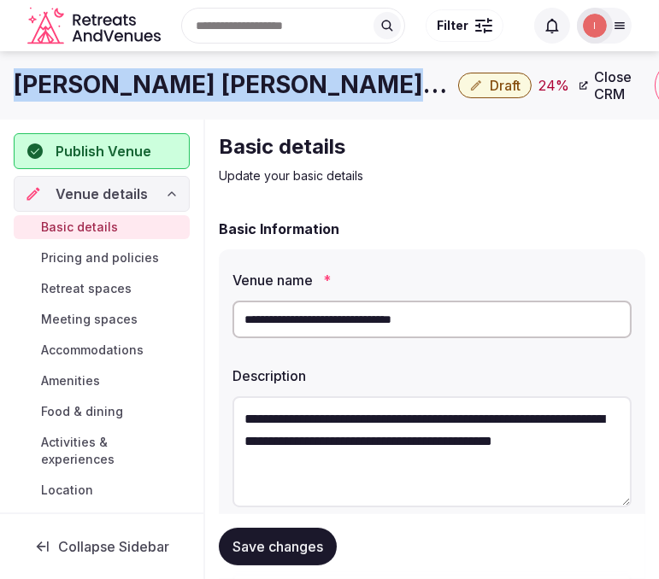
click at [233, 82] on h1 "[PERSON_NAME] [PERSON_NAME][GEOGRAPHIC_DATA]" at bounding box center [233, 84] width 438 height 33
copy div "[PERSON_NAME] [PERSON_NAME][GEOGRAPHIC_DATA]"
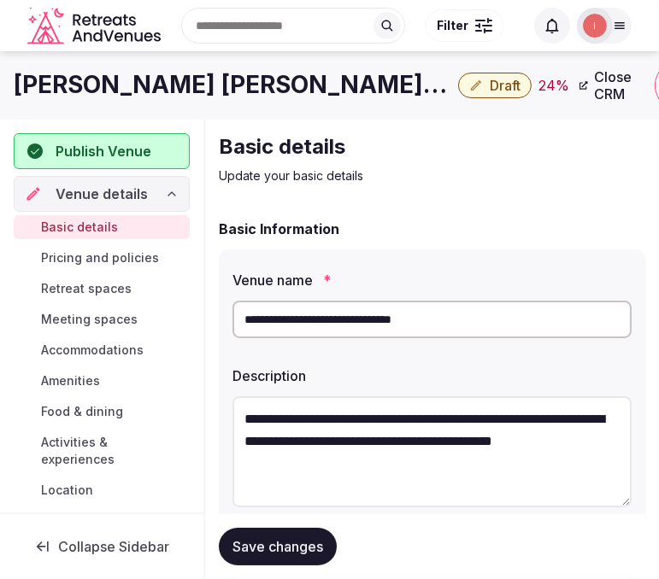
click at [297, 325] on input "**********" at bounding box center [431, 320] width 399 height 38
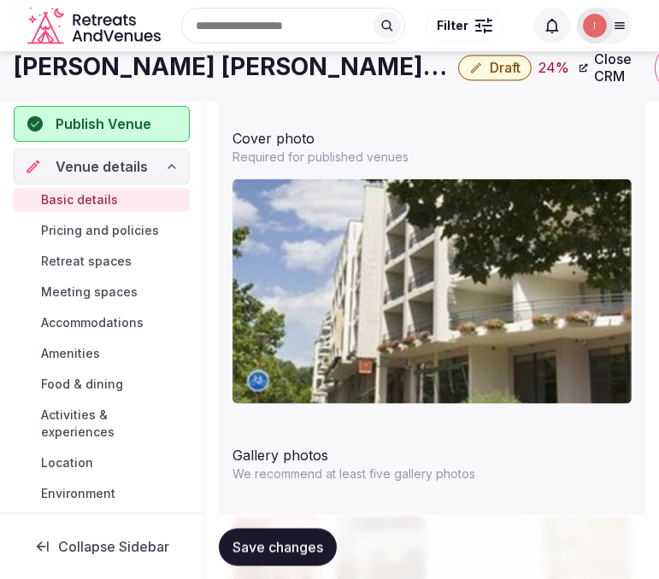
scroll to position [1925, 0]
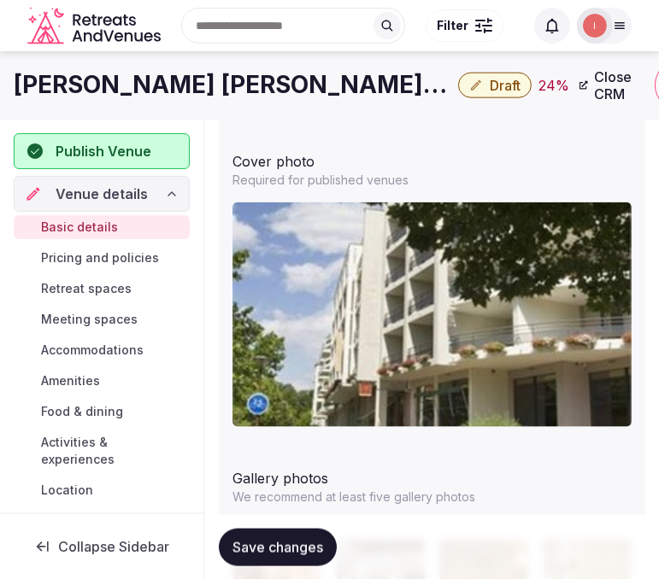
click at [195, 91] on h1 "[PERSON_NAME] [PERSON_NAME][GEOGRAPHIC_DATA]" at bounding box center [233, 84] width 438 height 33
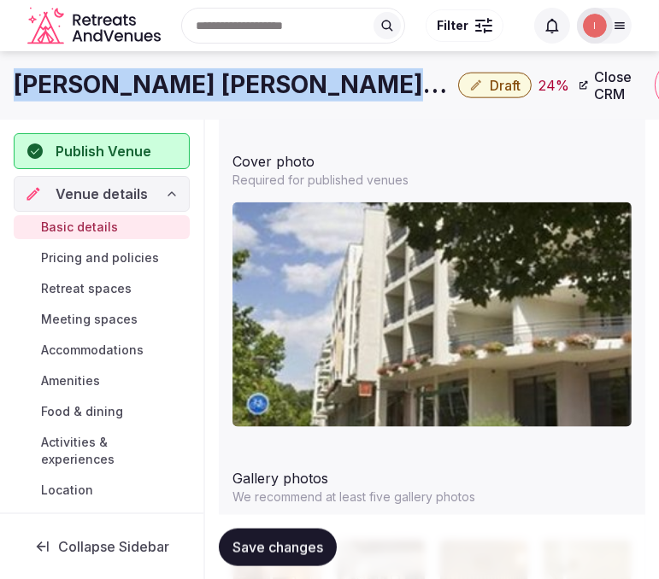
click at [195, 91] on h1 "[PERSON_NAME] [PERSON_NAME][GEOGRAPHIC_DATA]" at bounding box center [233, 84] width 438 height 33
copy div "[PERSON_NAME] [PERSON_NAME][GEOGRAPHIC_DATA]"
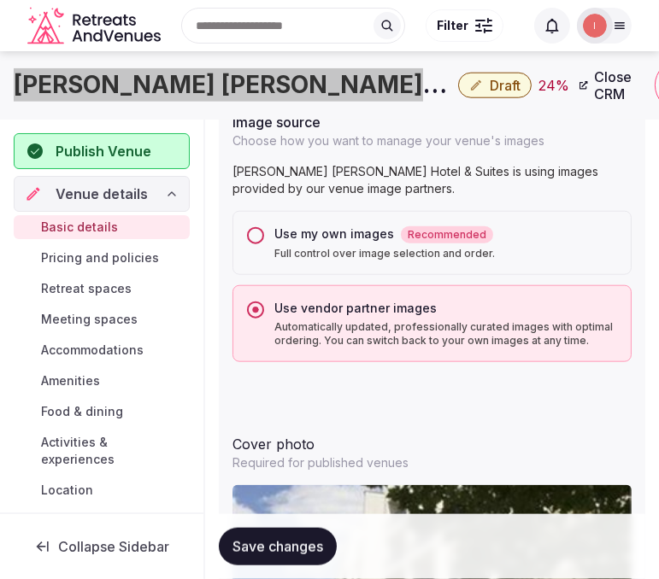
scroll to position [1641, 0]
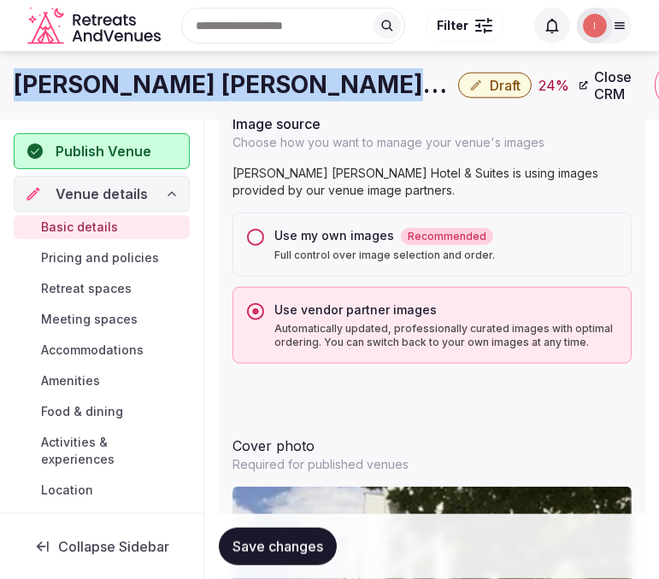
drag, startPoint x: 250, startPoint y: 239, endPoint x: 250, endPoint y: 255, distance: 15.4
click at [250, 239] on button "Use my own images Recommended Full control over image selection and order." at bounding box center [255, 237] width 17 height 17
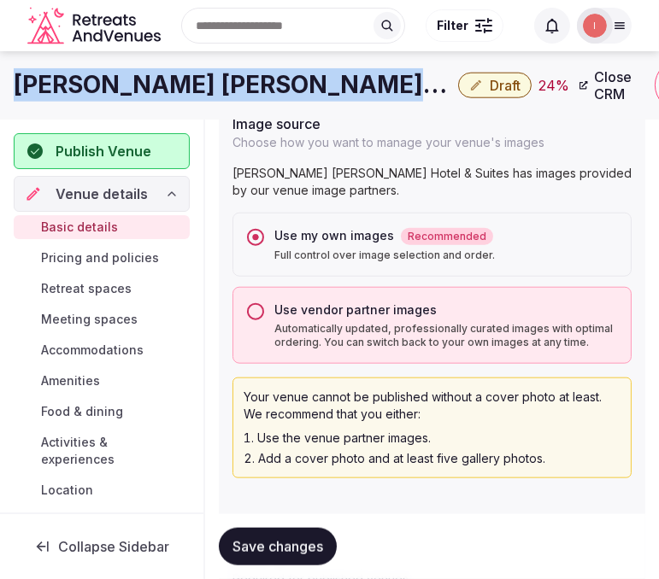
click at [262, 549] on span "Save changes" at bounding box center [277, 546] width 91 height 17
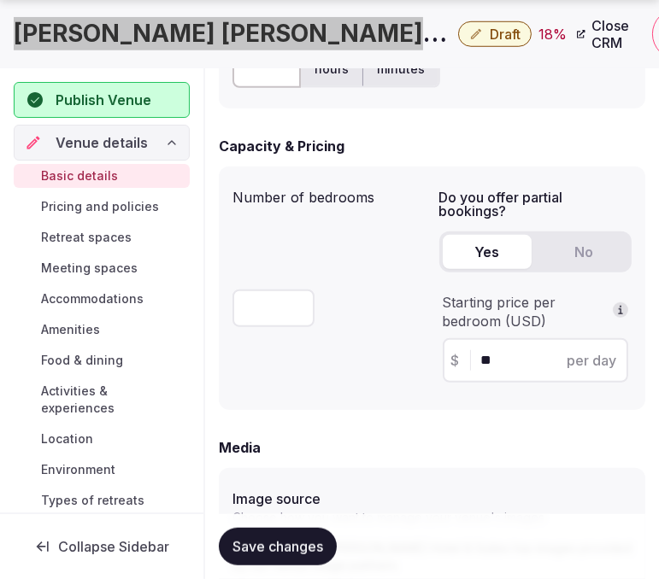
scroll to position [1450, 0]
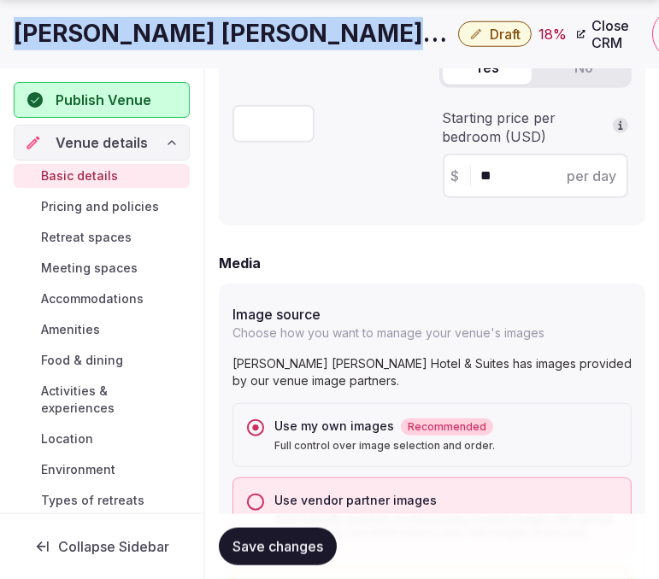
click at [256, 500] on button "Use vendor partner images Automatically updated, professionally curated images …" at bounding box center [255, 502] width 17 height 17
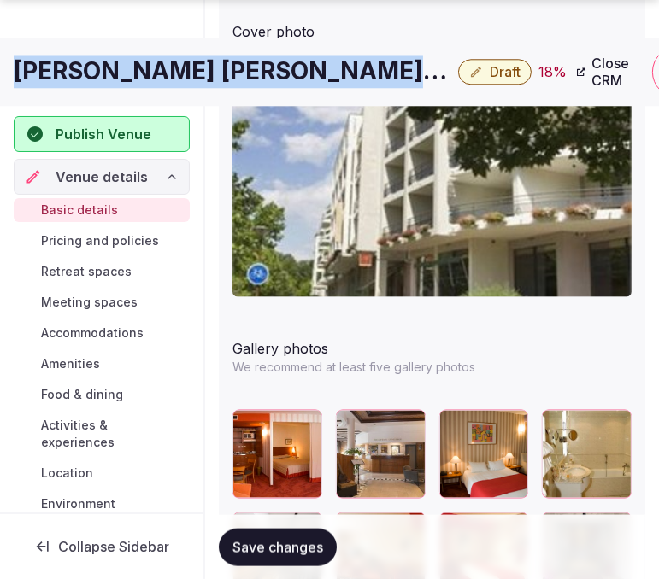
scroll to position [2210, 0]
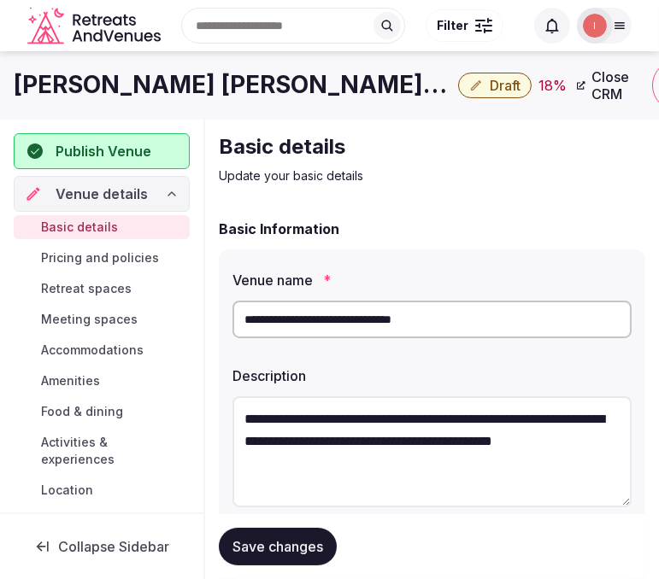
click at [255, 97] on h1 "[PERSON_NAME] [PERSON_NAME][GEOGRAPHIC_DATA]" at bounding box center [233, 84] width 438 height 33
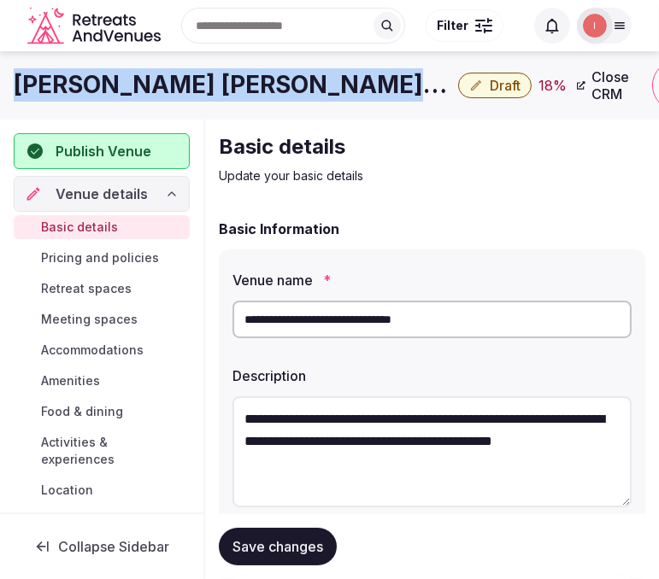
click at [255, 97] on h1 "Jean Sebastien Bach Hotel & Suites" at bounding box center [233, 84] width 438 height 33
copy div "Jean Sebastien Bach Hotel & Suites"
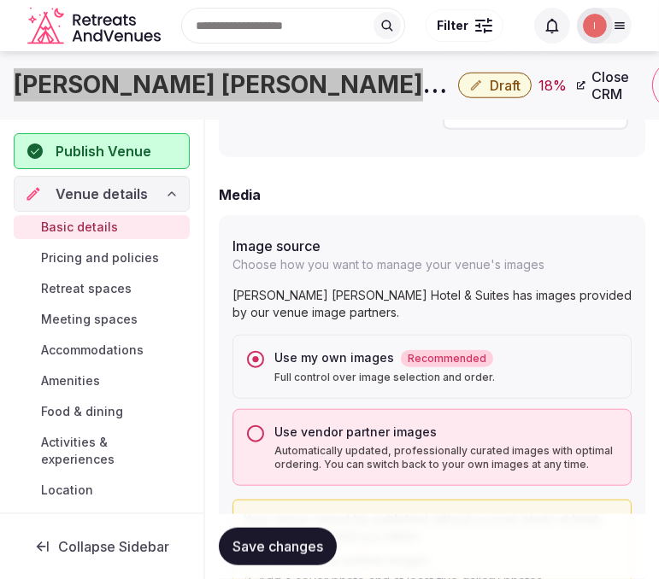
scroll to position [1514, 0]
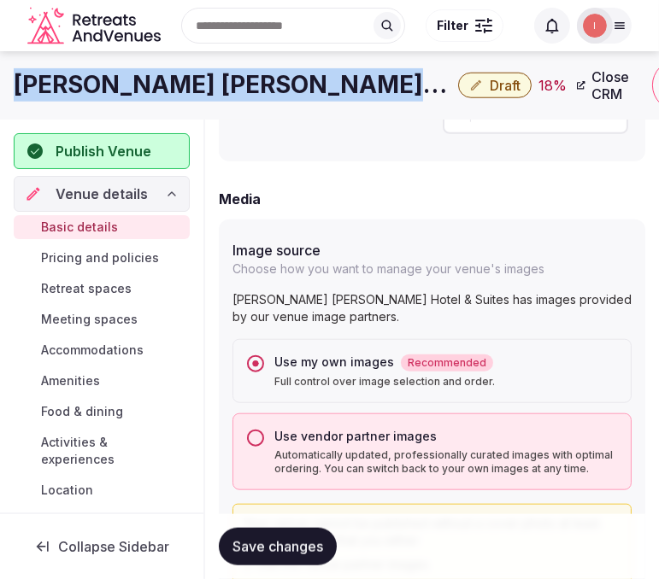
click at [257, 436] on button "Use vendor partner images Automatically updated, professionally curated images …" at bounding box center [255, 438] width 17 height 17
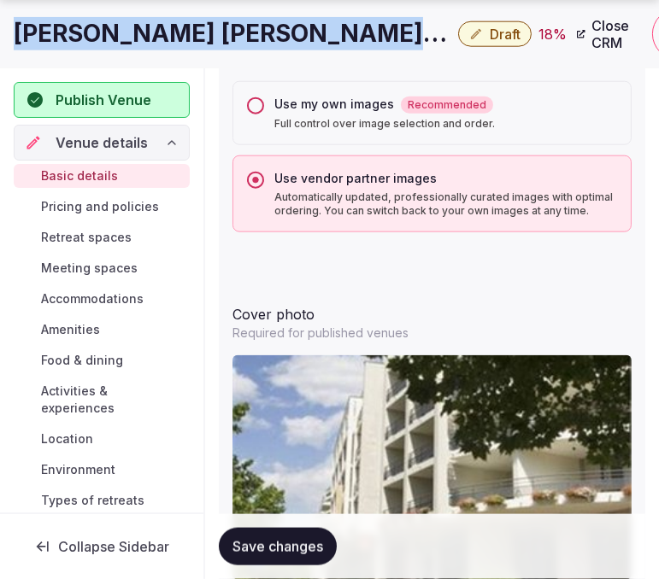
scroll to position [1799, 0]
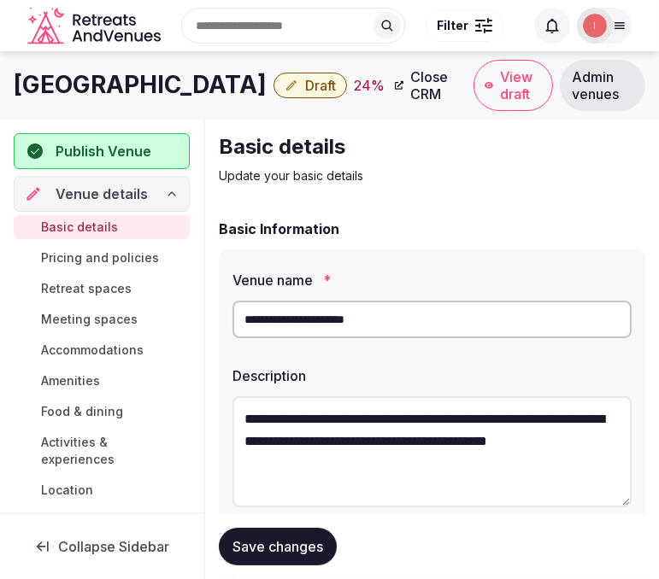
click at [214, 84] on h1 "Novotel Massy Palaiseau" at bounding box center [140, 84] width 253 height 33
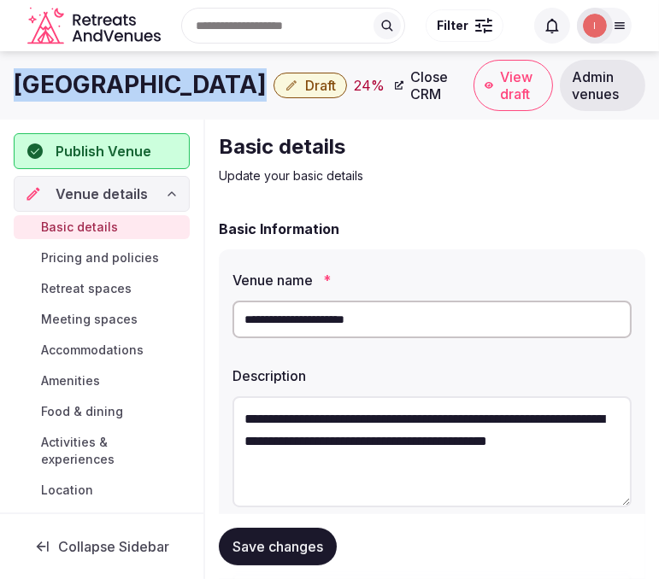
click at [214, 84] on h1 "Novotel Massy Palaiseau" at bounding box center [140, 84] width 253 height 33
copy div "Novotel Massy Palaiseau"
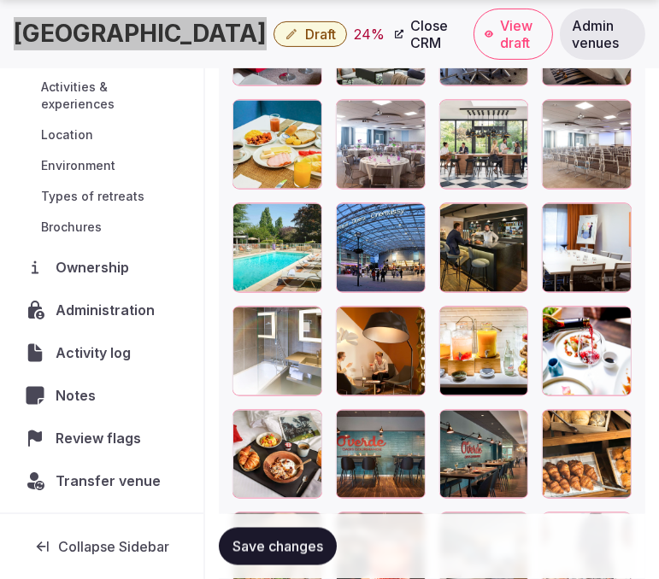
scroll to position [302, 0]
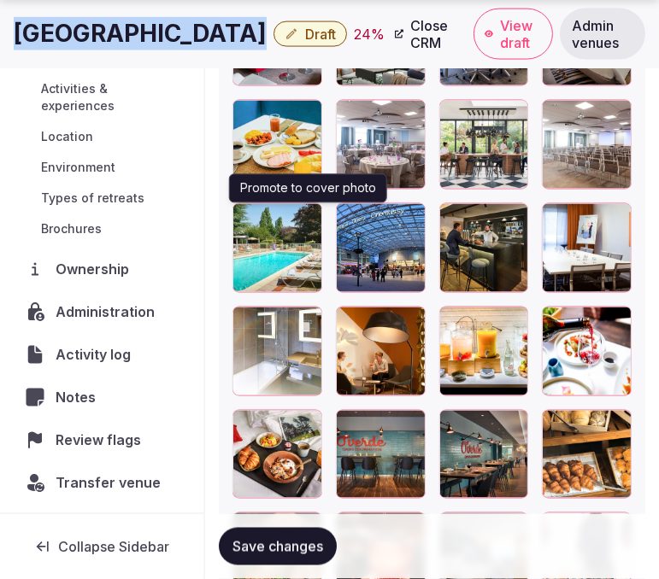
click at [302, 224] on icon "button" at bounding box center [305, 221] width 14 height 14
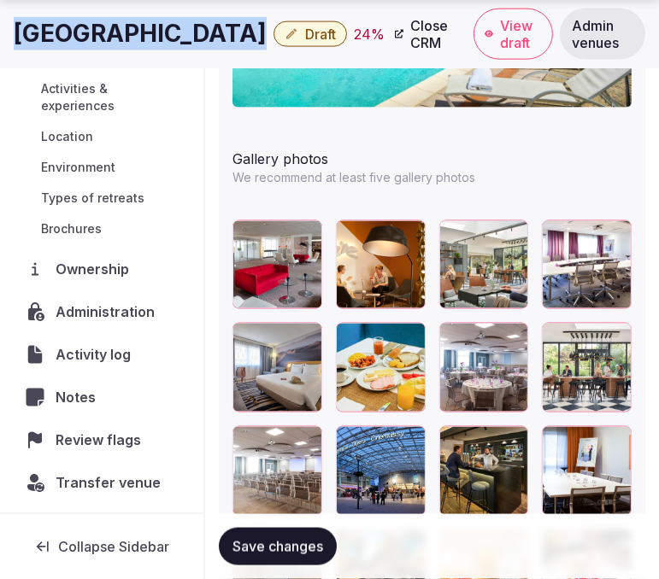
scroll to position [2278, 0]
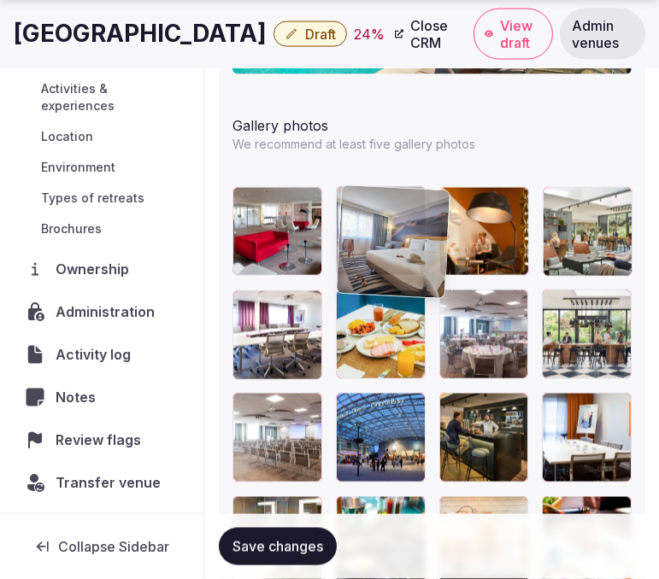
drag, startPoint x: 251, startPoint y: 297, endPoint x: 352, endPoint y: 188, distance: 148.8
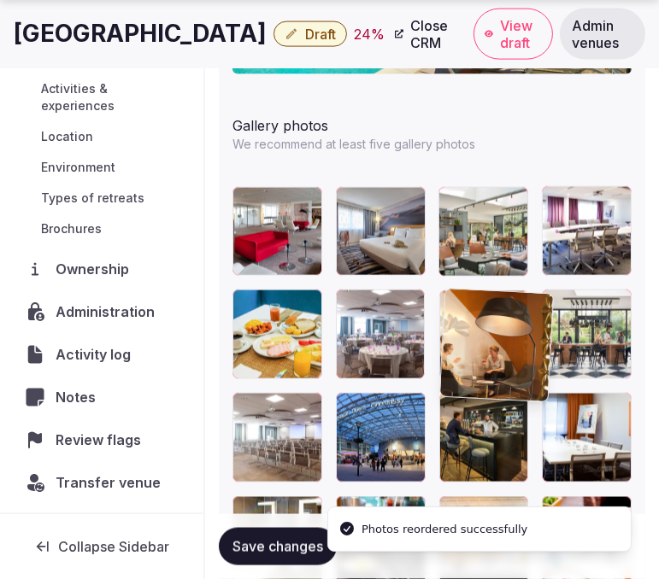
drag, startPoint x: 453, startPoint y: 206, endPoint x: 438, endPoint y: 354, distance: 148.6
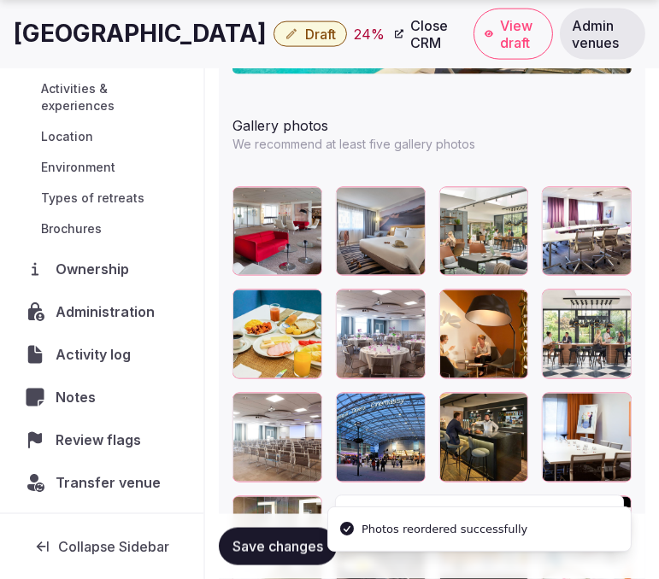
scroll to position [2373, 0]
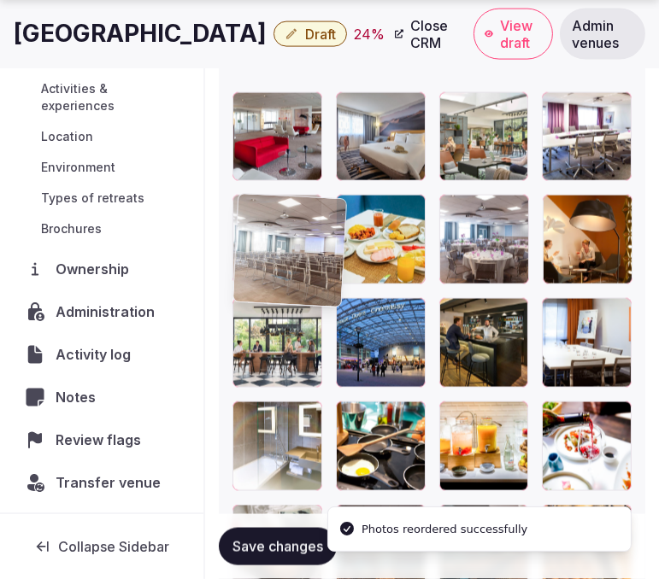
drag, startPoint x: 248, startPoint y: 316, endPoint x: 256, endPoint y: 200, distance: 116.5
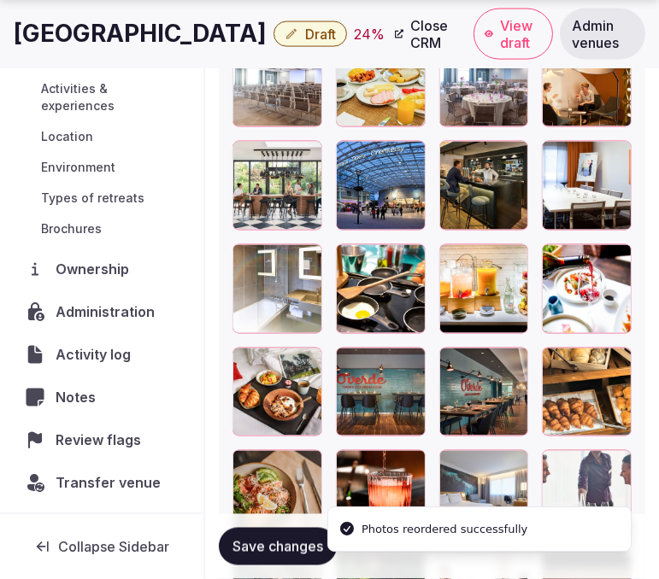
scroll to position [0, 0]
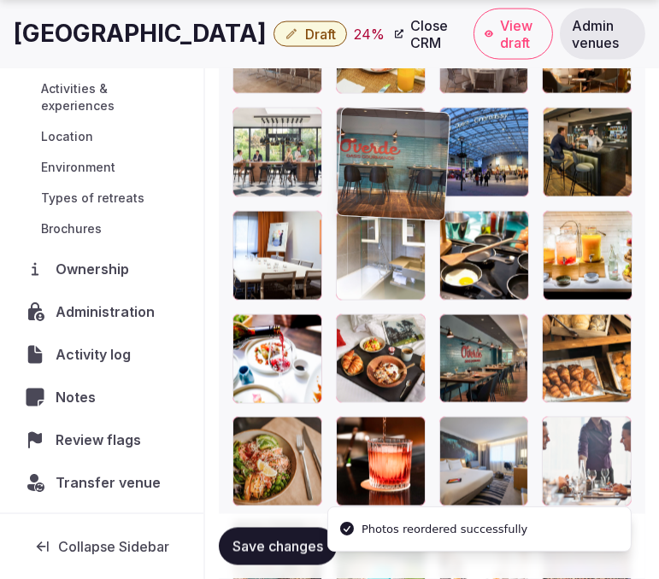
drag, startPoint x: 368, startPoint y: 143, endPoint x: 346, endPoint y: 126, distance: 28.0
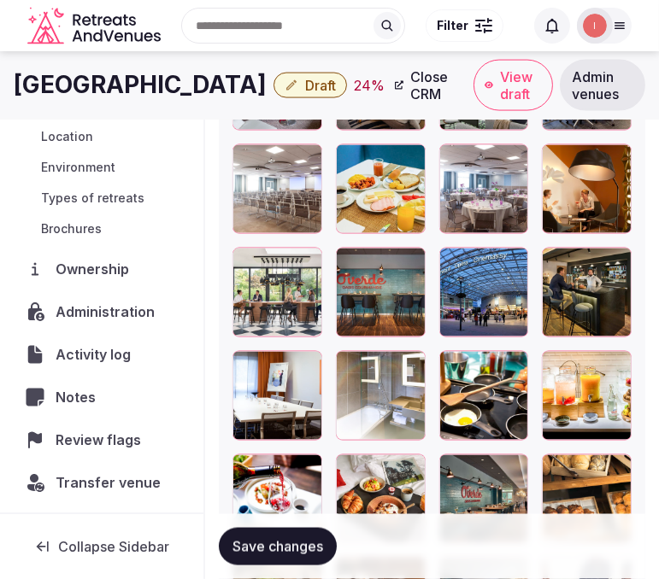
scroll to position [312, 0]
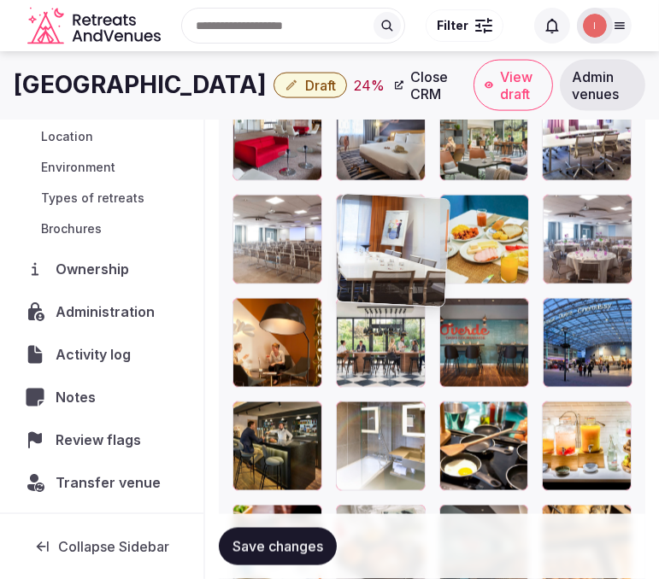
drag, startPoint x: 248, startPoint y: 414, endPoint x: 353, endPoint y: 193, distance: 245.0
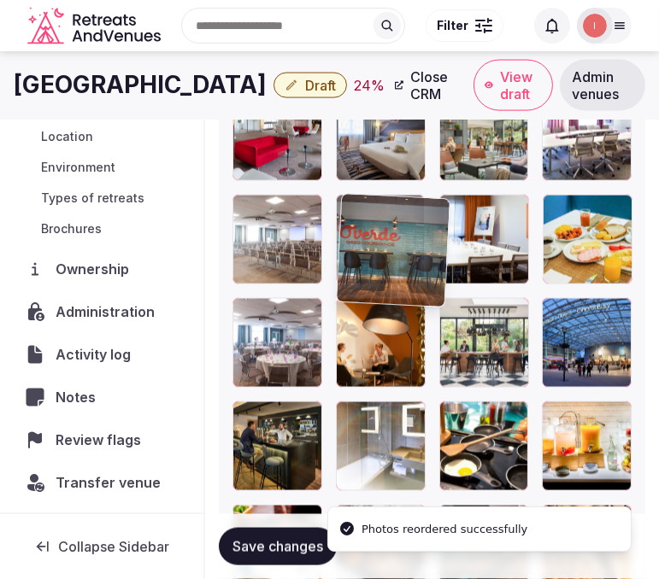
drag, startPoint x: 388, startPoint y: 232, endPoint x: 359, endPoint y: 211, distance: 36.1
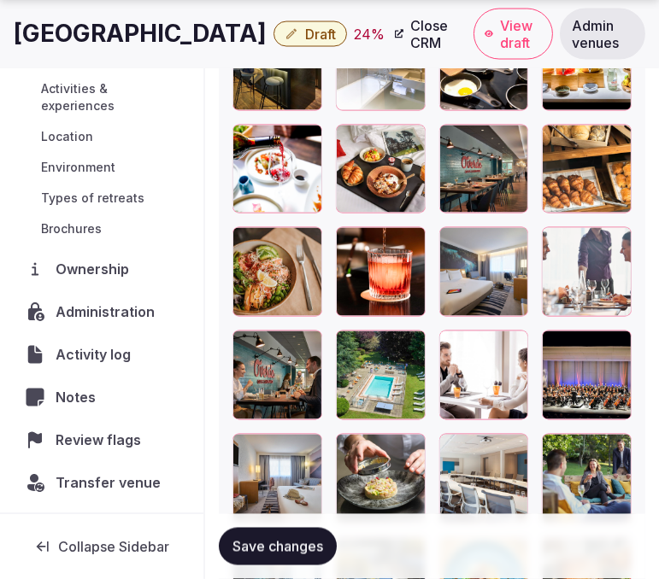
click at [410, 355] on div at bounding box center [408, 349] width 21 height 22
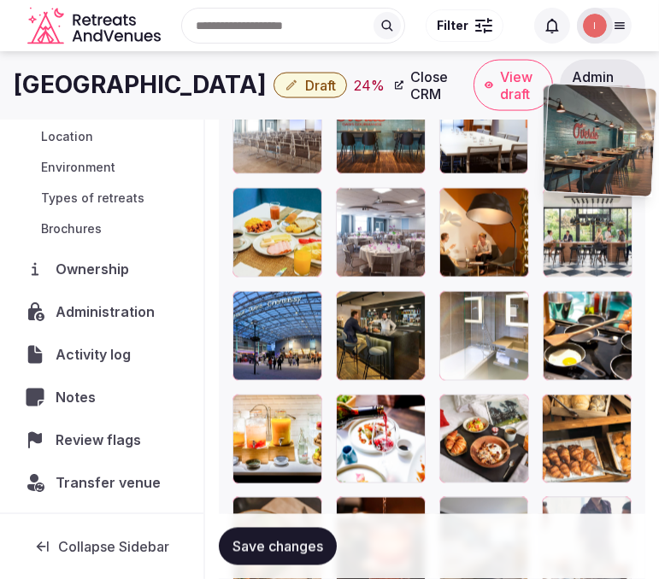
drag, startPoint x: 449, startPoint y: 399, endPoint x: 534, endPoint y: 120, distance: 291.1
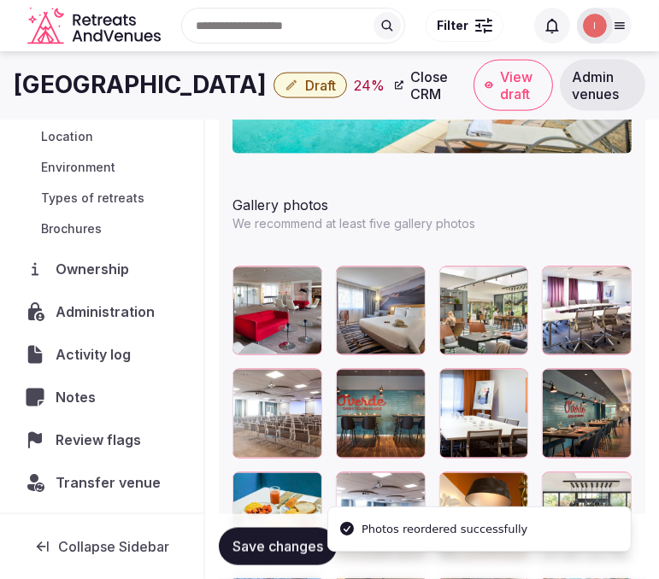
click at [276, 540] on span "Save changes" at bounding box center [277, 546] width 91 height 17
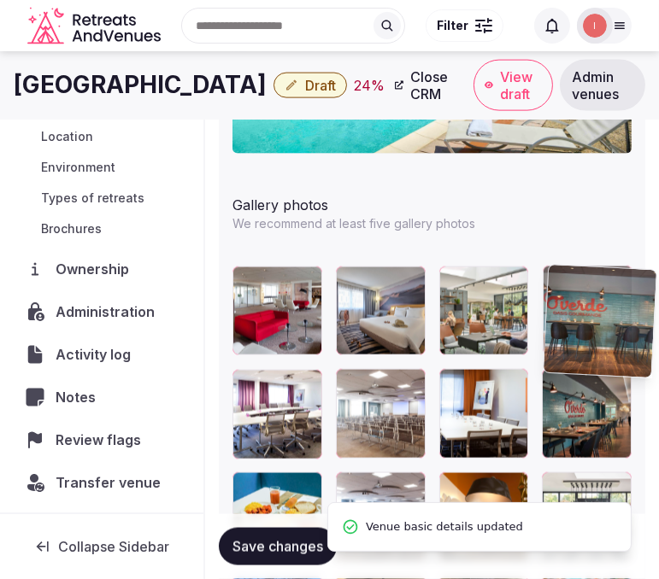
drag, startPoint x: 348, startPoint y: 374, endPoint x: 554, endPoint y: 267, distance: 232.4
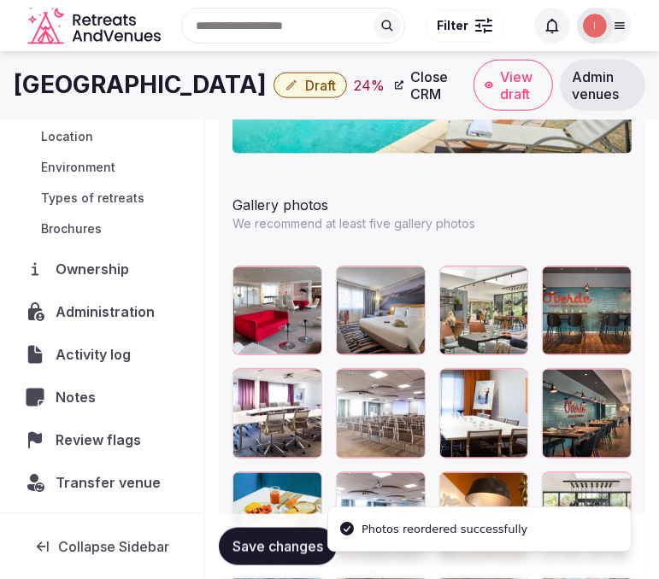
click at [256, 387] on div at bounding box center [245, 382] width 27 height 27
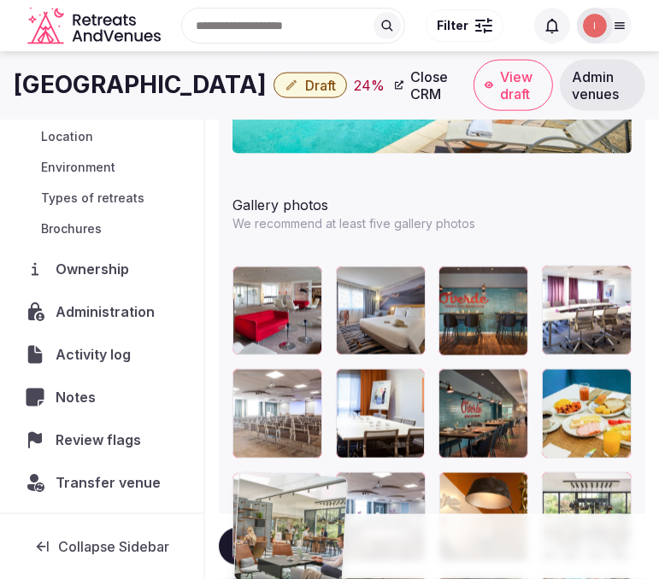
drag, startPoint x: 455, startPoint y: 282, endPoint x: 254, endPoint y: 430, distance: 249.4
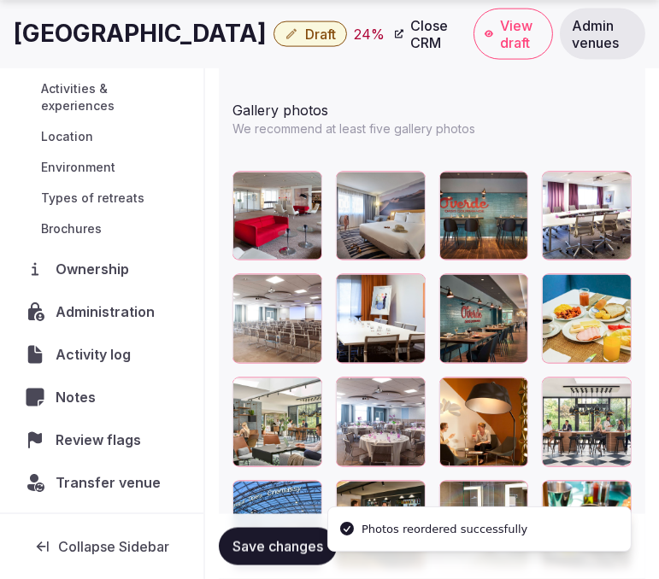
click at [280, 544] on span "Save changes" at bounding box center [277, 546] width 91 height 17
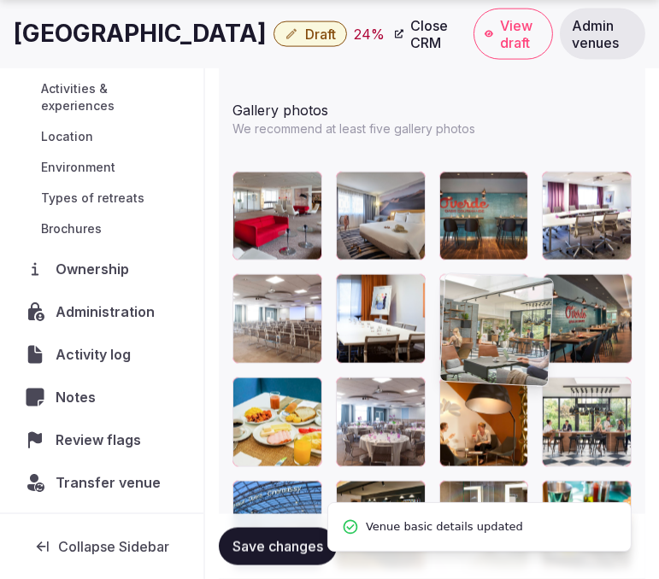
drag, startPoint x: 239, startPoint y: 386, endPoint x: 447, endPoint y: 267, distance: 239.2
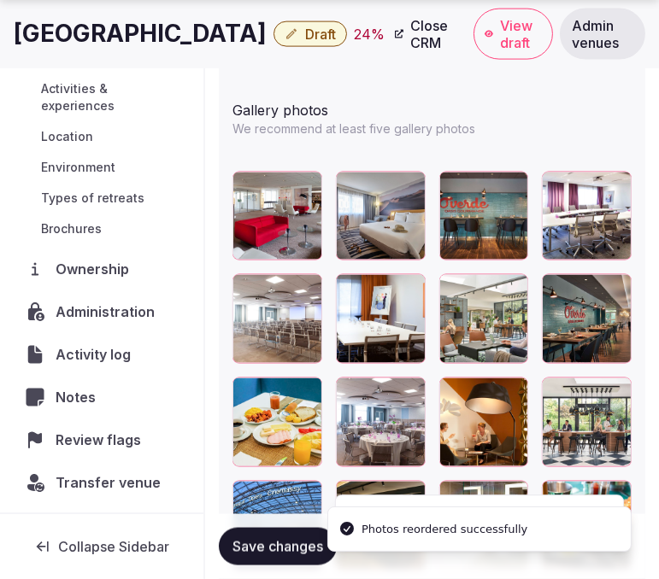
click at [294, 535] on button "Save changes" at bounding box center [278, 547] width 118 height 38
click at [218, 44] on h1 "Novotel Massy Palaiseau" at bounding box center [140, 33] width 253 height 33
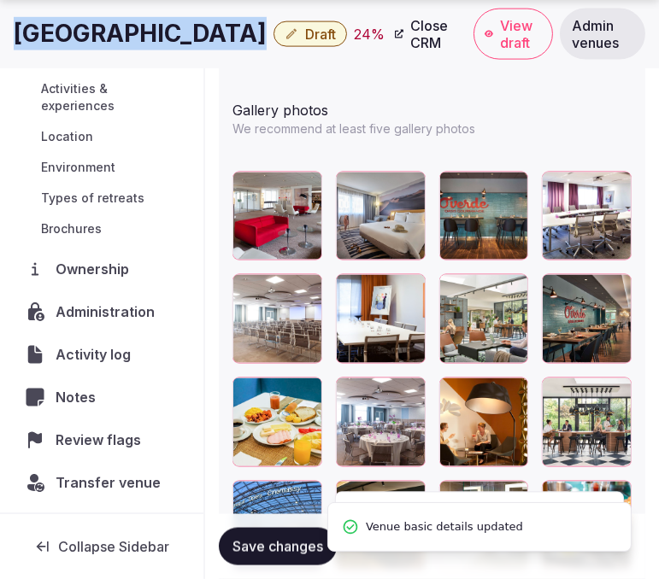
click at [218, 44] on h1 "Novotel Massy Palaiseau" at bounding box center [140, 33] width 253 height 33
copy div "Novotel Massy Palaiseau"
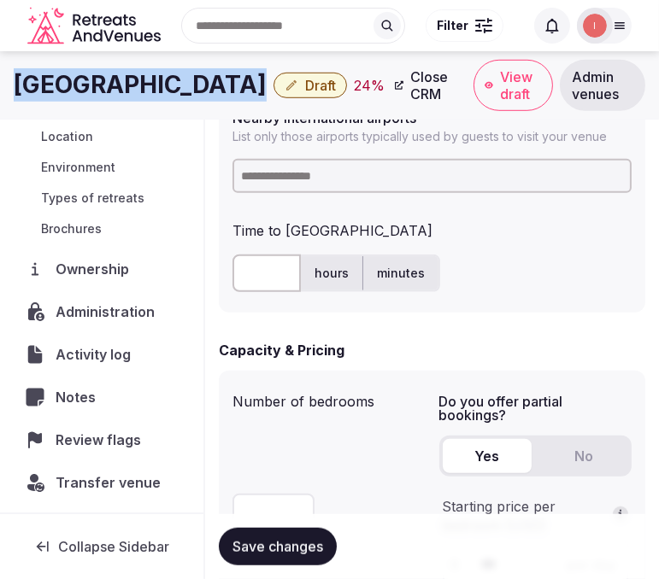
scroll to position [1060, 0]
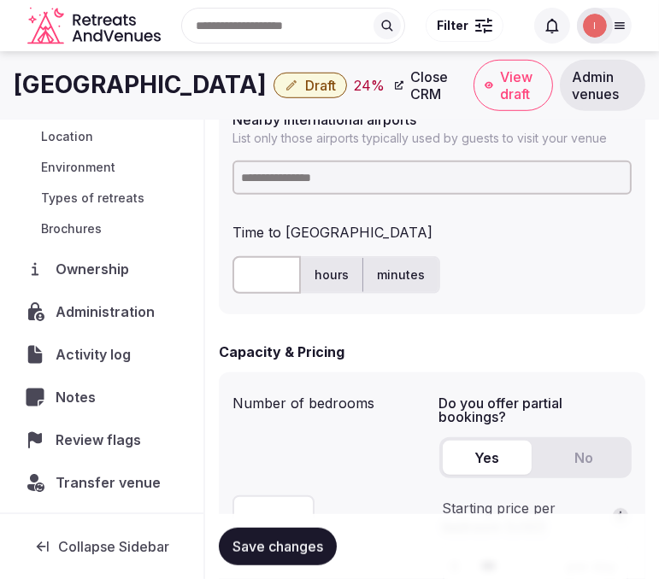
click at [342, 177] on input at bounding box center [431, 178] width 399 height 34
type input "****"
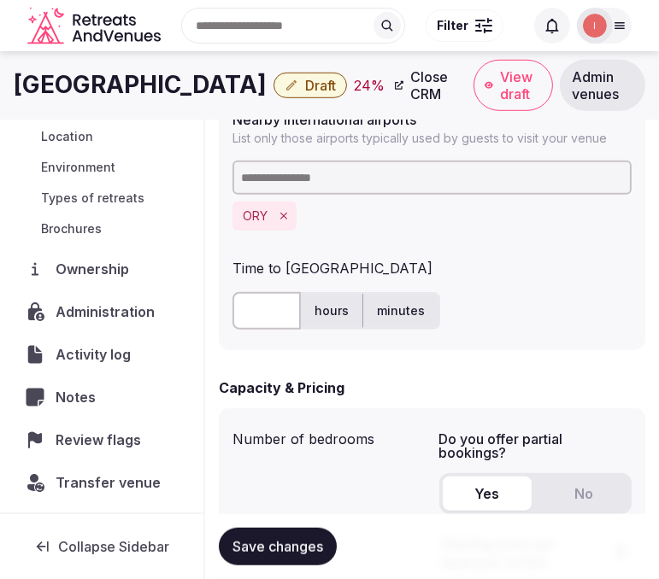
click at [261, 308] on input "text" at bounding box center [266, 311] width 68 height 38
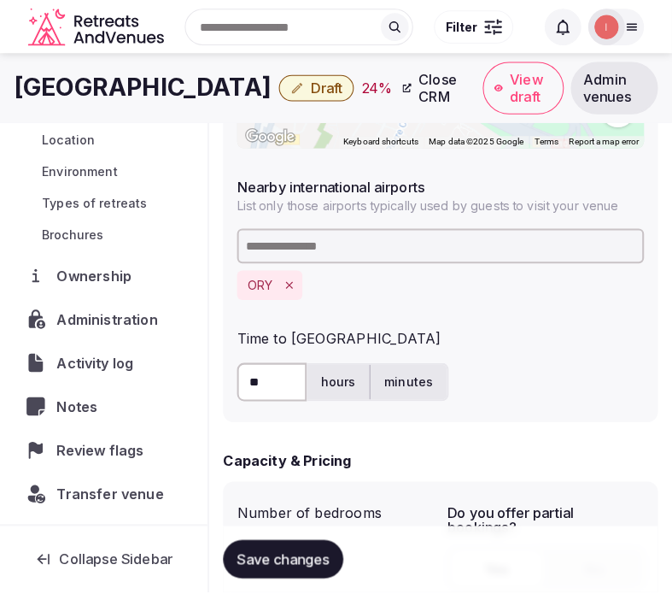
scroll to position [964, 0]
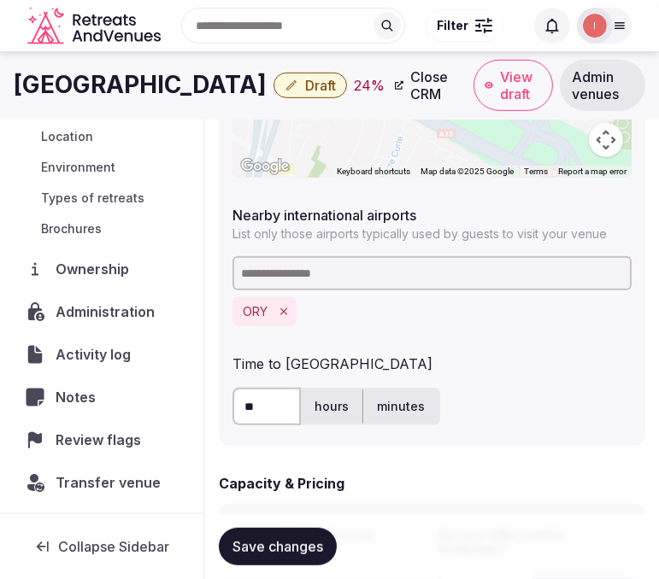
type input "**"
click at [258, 544] on span "Save changes" at bounding box center [277, 546] width 91 height 17
click at [336, 91] on span "Draft" at bounding box center [320, 85] width 31 height 17
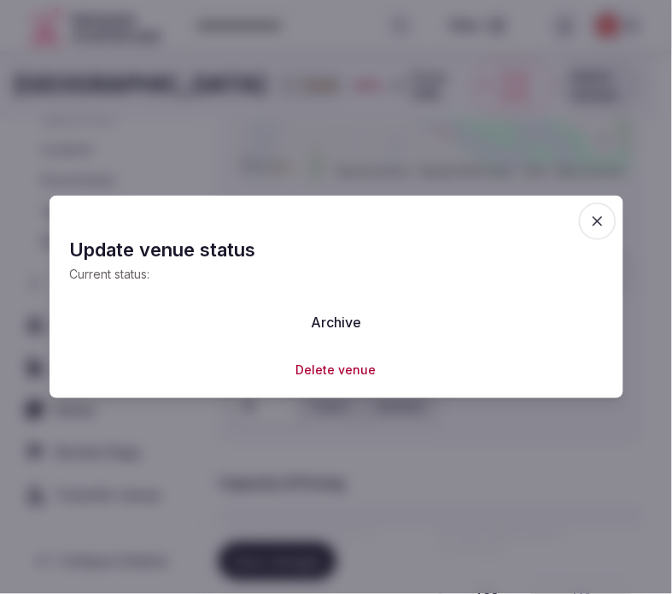
scroll to position [339, 0]
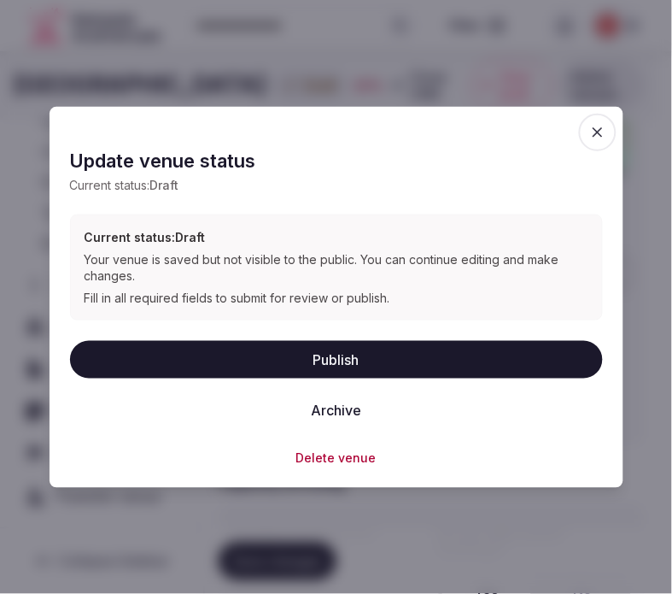
click at [304, 360] on button "Publish" at bounding box center [336, 360] width 533 height 38
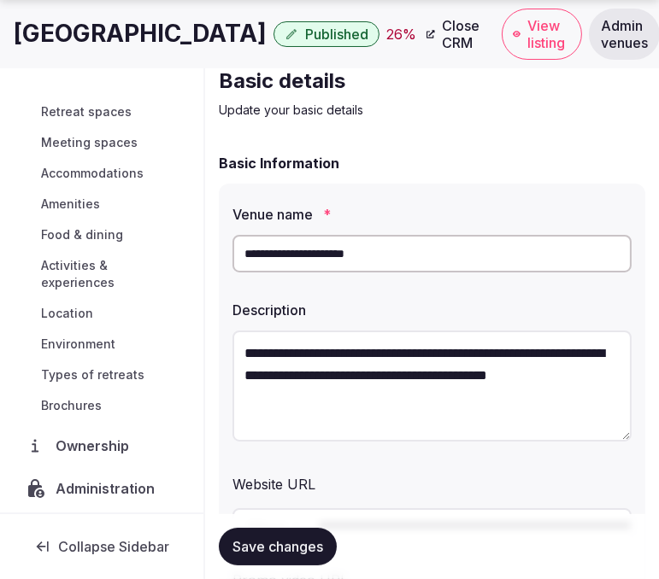
scroll to position [190, 0]
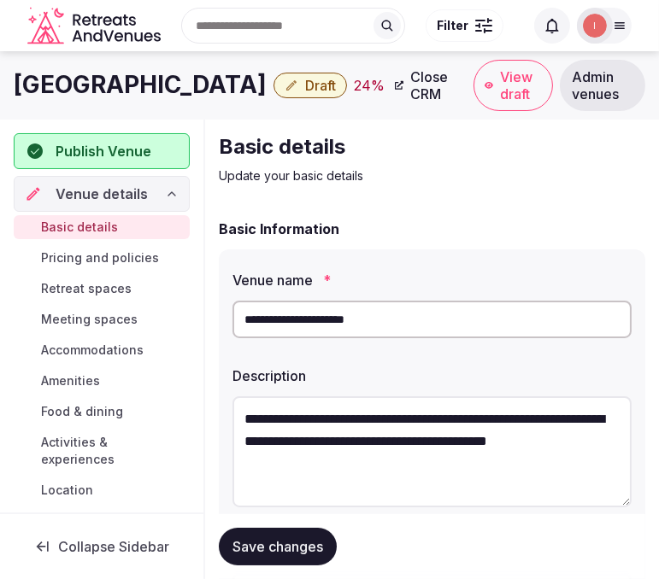
click at [189, 79] on h1 "[GEOGRAPHIC_DATA]" at bounding box center [140, 84] width 253 height 33
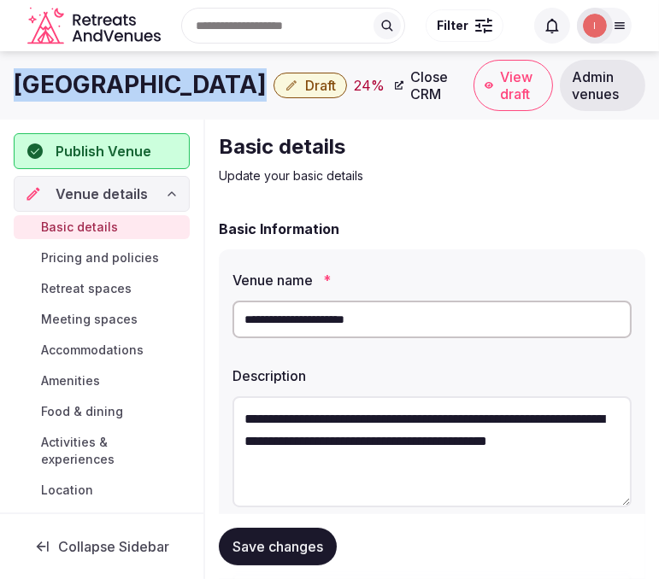
click at [189, 79] on h1 "[GEOGRAPHIC_DATA]" at bounding box center [140, 84] width 253 height 33
copy div "[GEOGRAPHIC_DATA]"
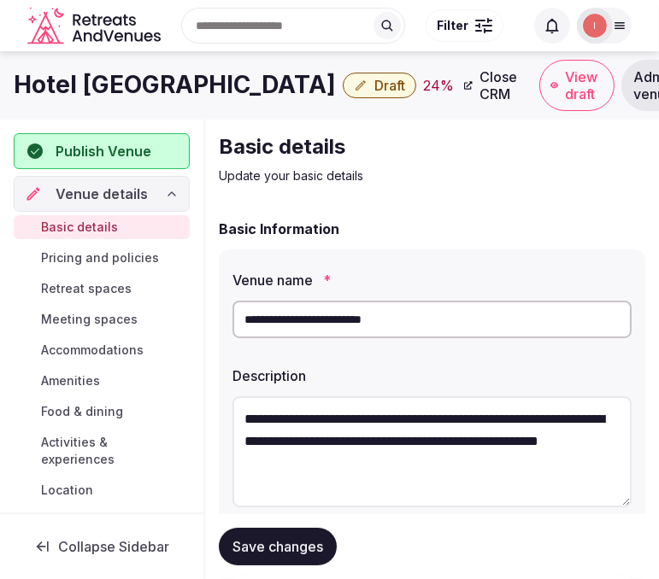
click at [202, 75] on h1 "Hotel [GEOGRAPHIC_DATA]" at bounding box center [175, 84] width 322 height 33
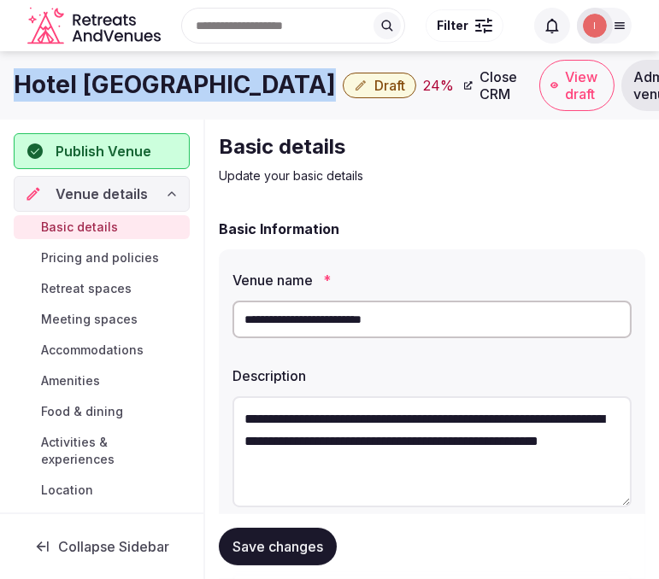
click at [202, 75] on h1 "Hotel [GEOGRAPHIC_DATA]" at bounding box center [175, 84] width 322 height 33
copy div "Hotel [GEOGRAPHIC_DATA]"
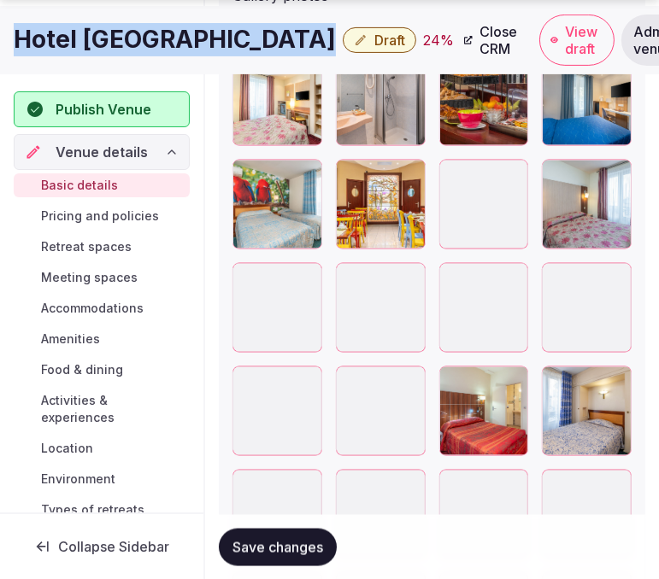
scroll to position [2441, 0]
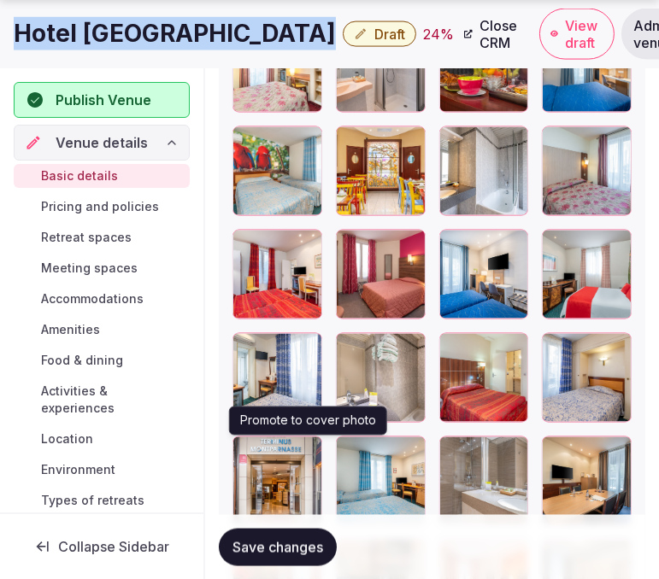
click at [306, 451] on icon "button" at bounding box center [304, 453] width 9 height 11
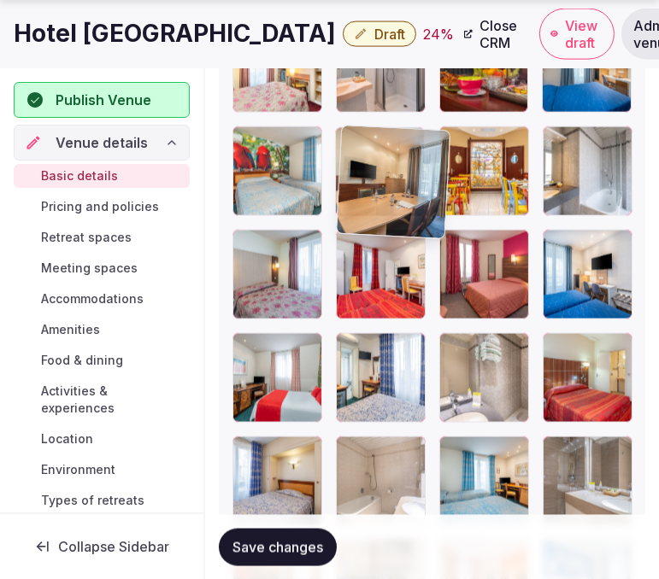
drag, startPoint x: 538, startPoint y: 325, endPoint x: 365, endPoint y: 116, distance: 271.2
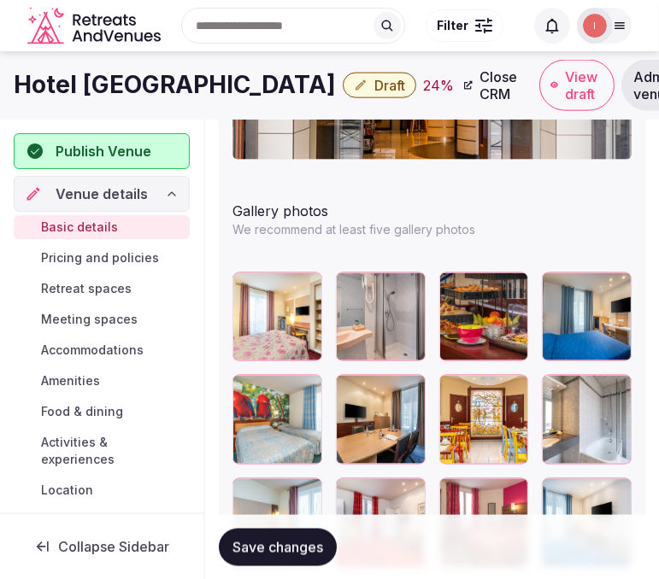
scroll to position [2157, 0]
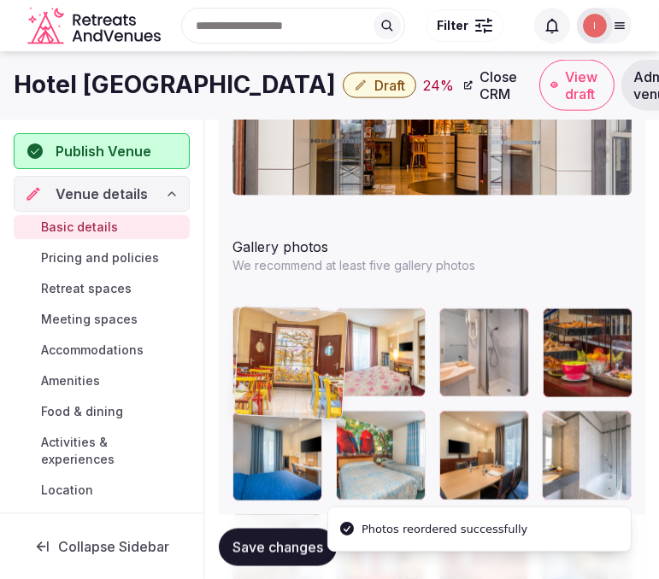
drag, startPoint x: 379, startPoint y: 386, endPoint x: 254, endPoint y: 310, distance: 146.1
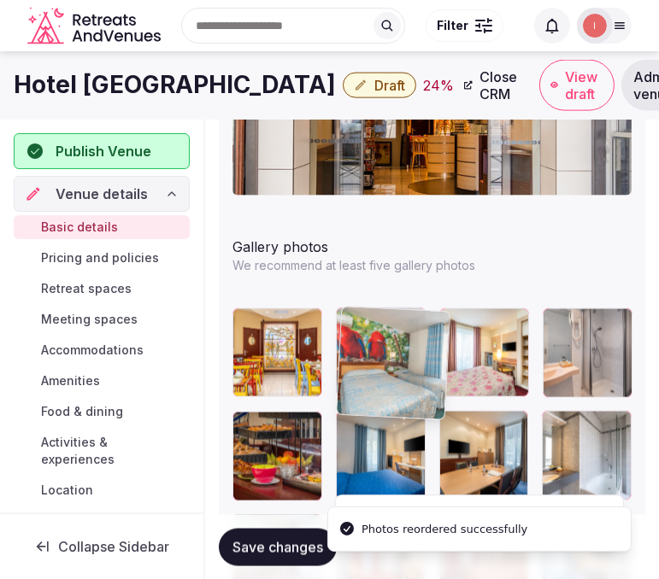
drag, startPoint x: 347, startPoint y: 414, endPoint x: 367, endPoint y: 320, distance: 97.0
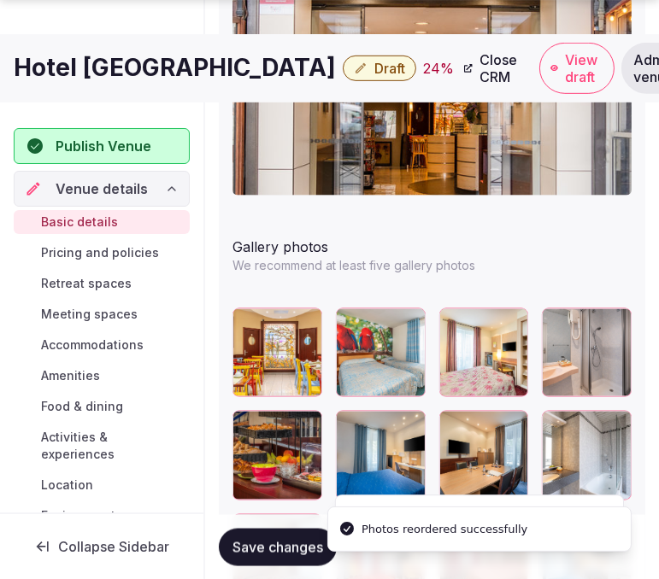
scroll to position [2252, 0]
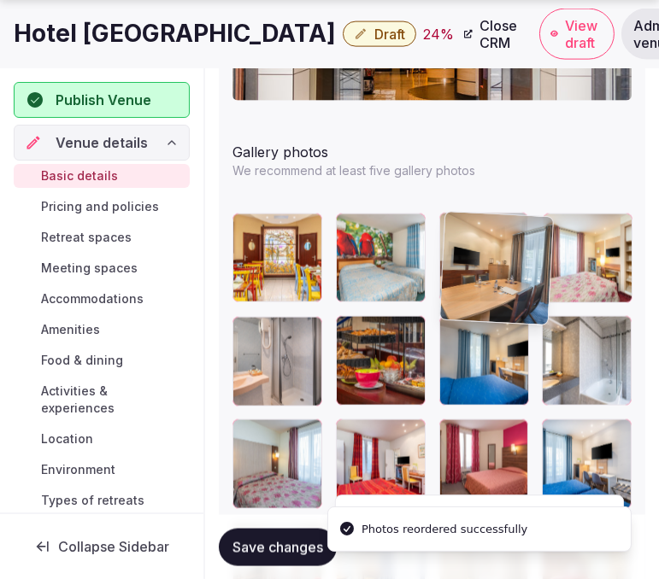
drag, startPoint x: 443, startPoint y: 268, endPoint x: 438, endPoint y: 226, distance: 42.2
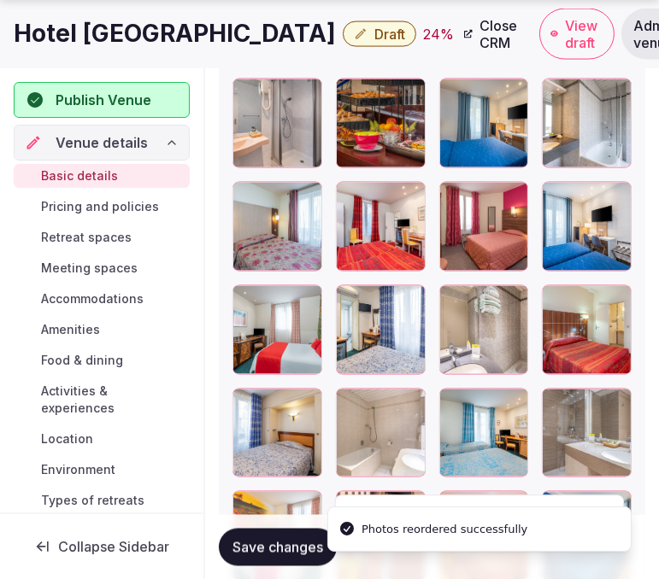
scroll to position [2632, 0]
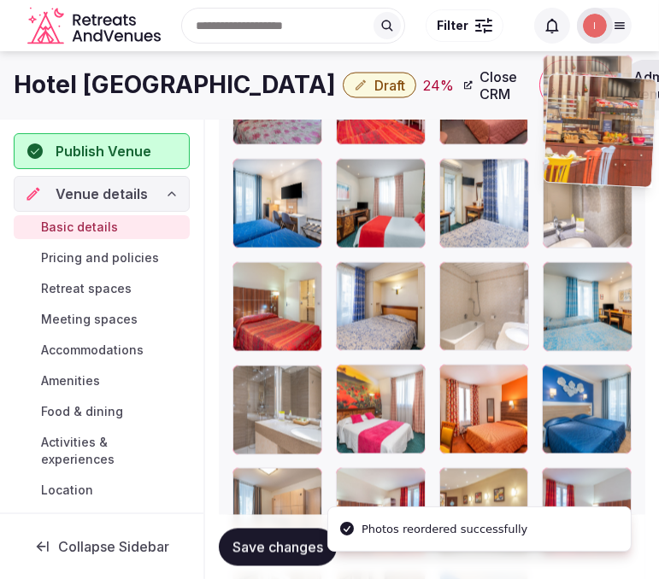
drag, startPoint x: 347, startPoint y: 364, endPoint x: 541, endPoint y: 98, distance: 329.0
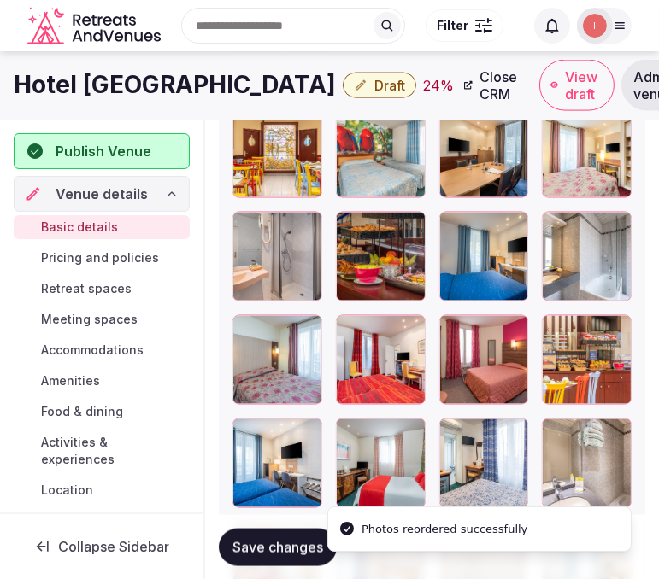
scroll to position [2311, 0]
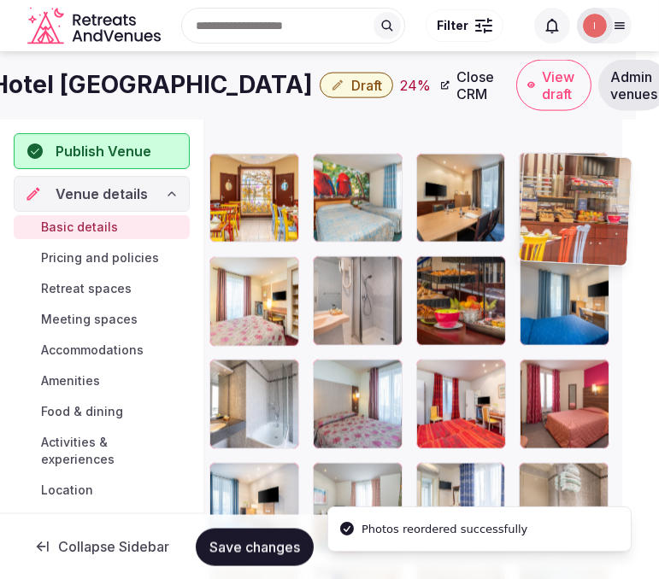
drag, startPoint x: 560, startPoint y: 369, endPoint x: 510, endPoint y: 152, distance: 222.6
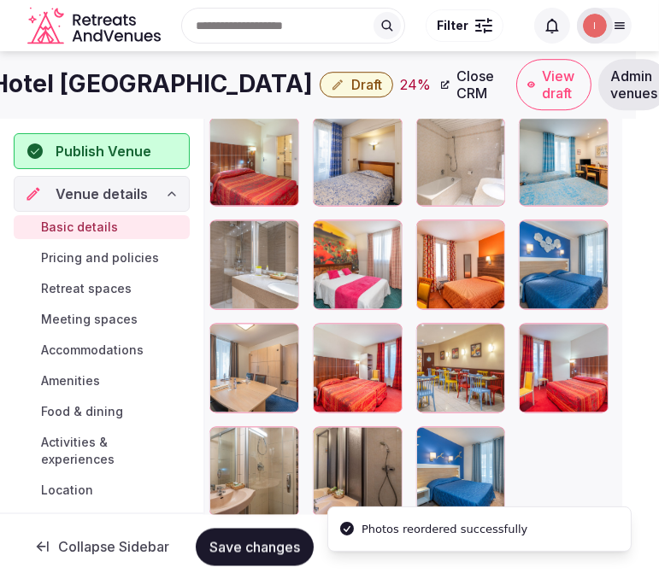
scroll to position [2727, 23]
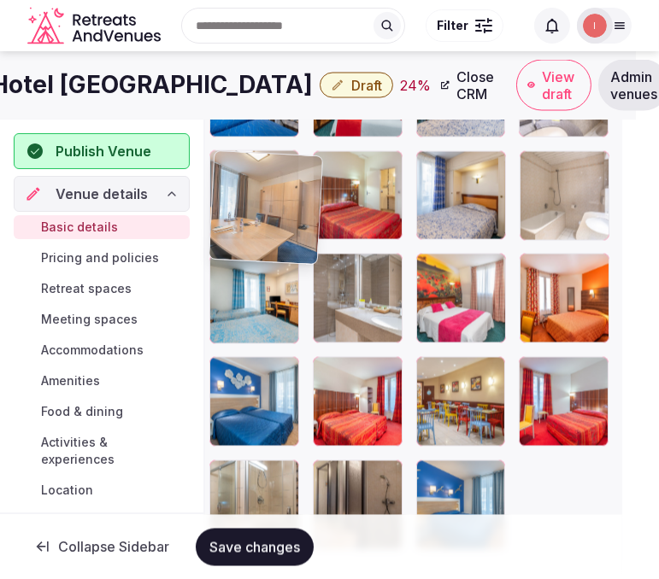
drag, startPoint x: 267, startPoint y: 276, endPoint x: 254, endPoint y: 169, distance: 107.6
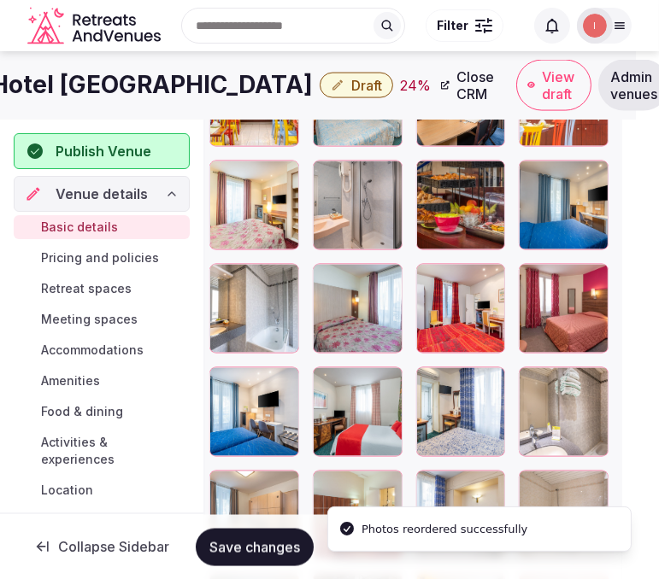
scroll to position [2346, 23]
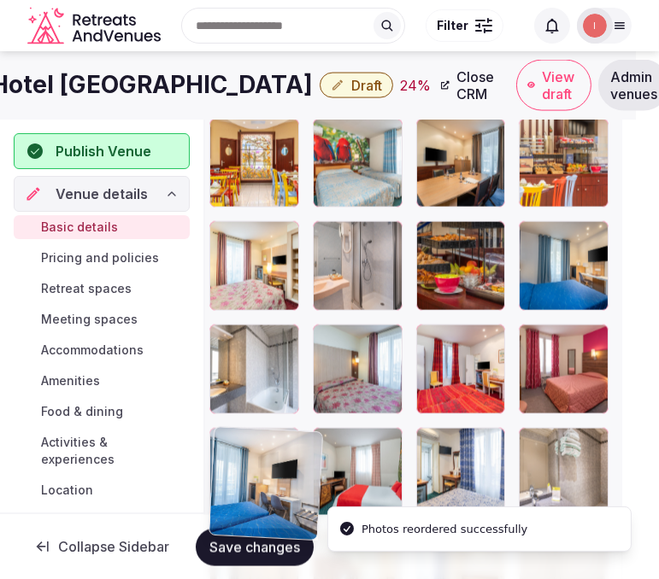
drag, startPoint x: 224, startPoint y: 439, endPoint x: 232, endPoint y: 416, distance: 24.6
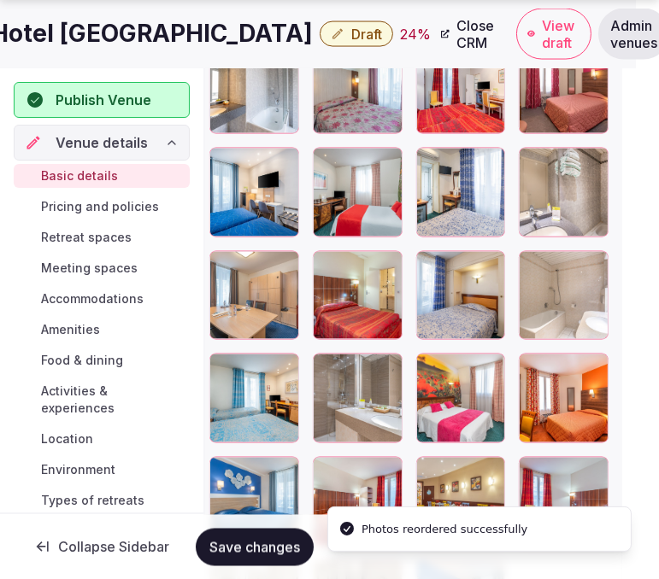
scroll to position [2632, 23]
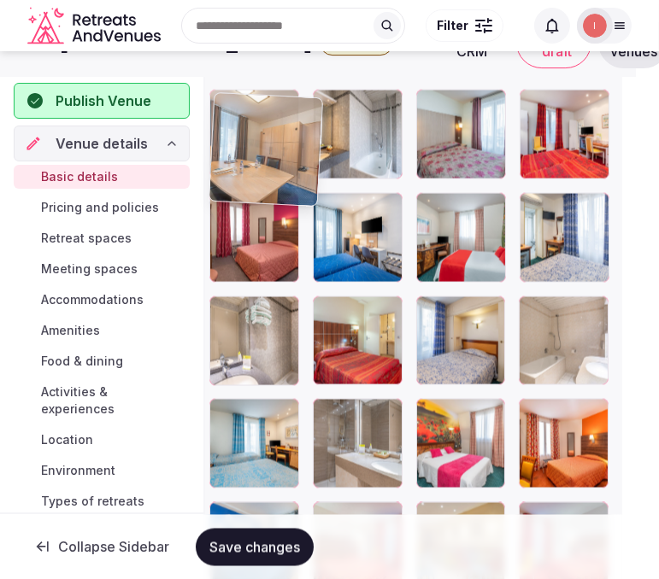
drag, startPoint x: 220, startPoint y: 260, endPoint x: 237, endPoint y: 88, distance: 172.5
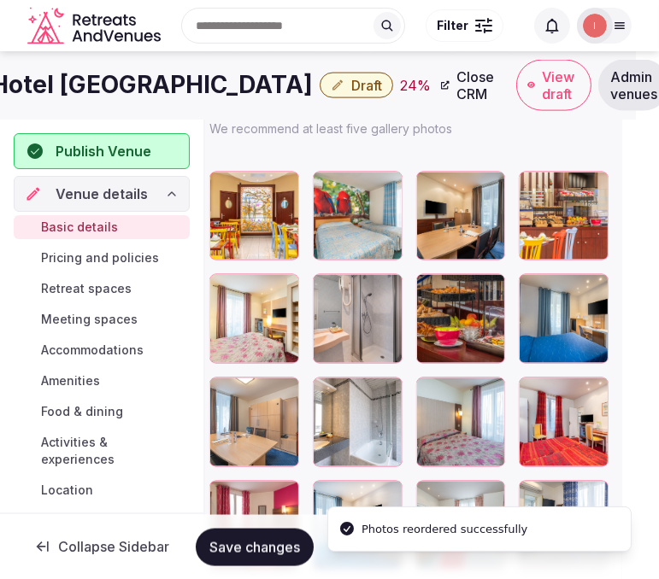
scroll to position [2293, 23]
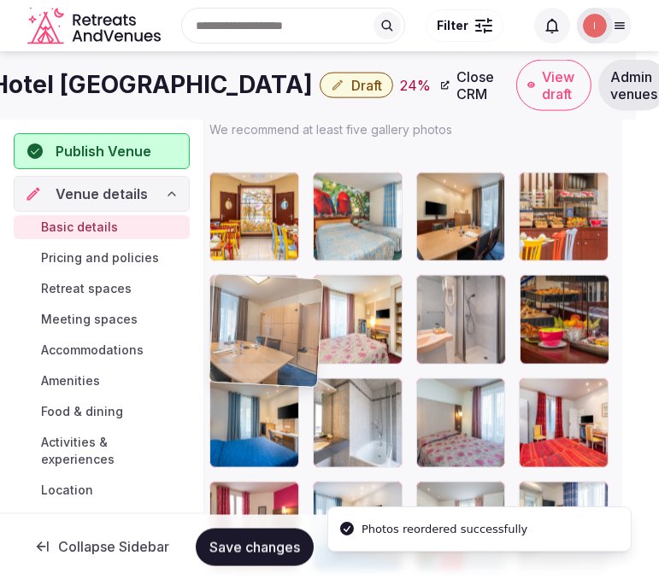
drag, startPoint x: 228, startPoint y: 400, endPoint x: 262, endPoint y: 305, distance: 100.8
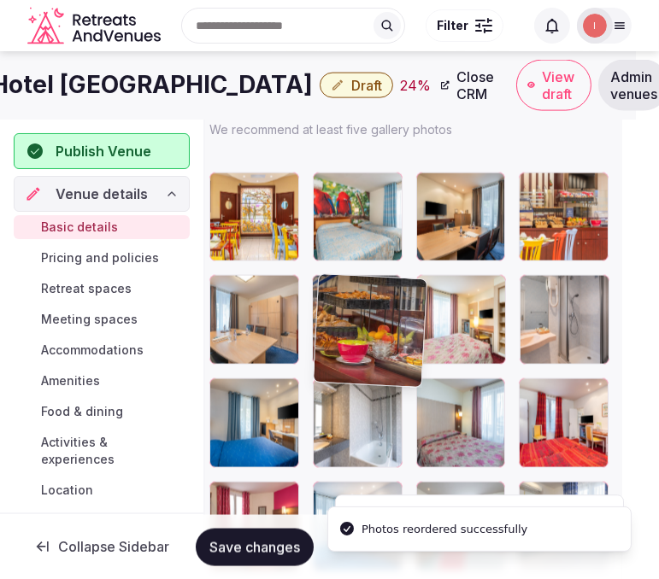
drag, startPoint x: 539, startPoint y: 289, endPoint x: 313, endPoint y: 286, distance: 226.5
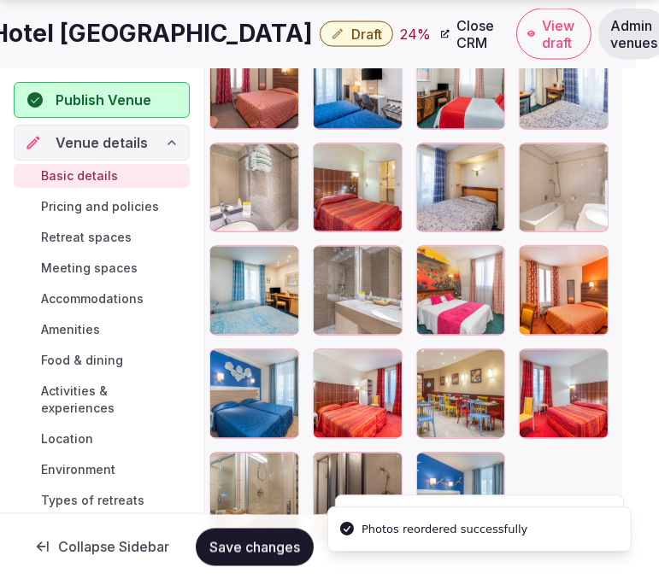
scroll to position [2767, 23]
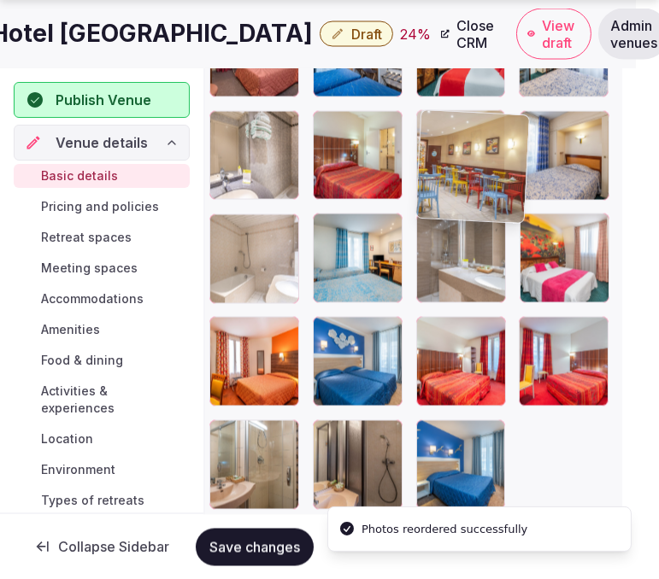
drag, startPoint x: 436, startPoint y: 330, endPoint x: 429, endPoint y: 132, distance: 197.5
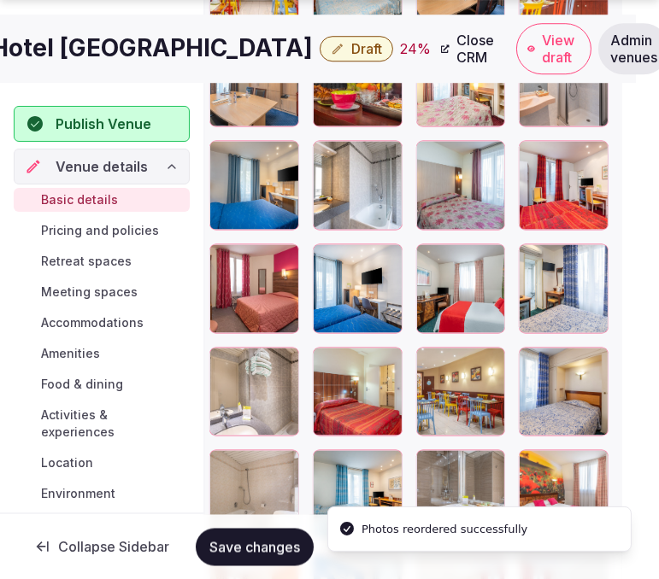
scroll to position [2577, 23]
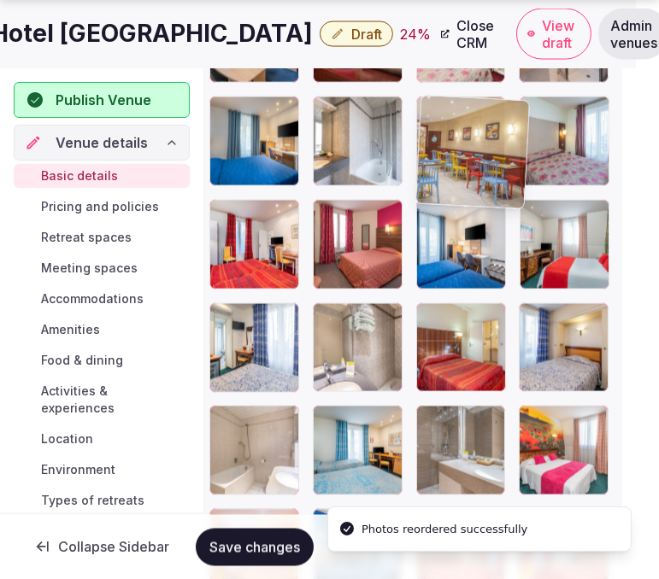
drag, startPoint x: 426, startPoint y: 297, endPoint x: 407, endPoint y: 107, distance: 191.5
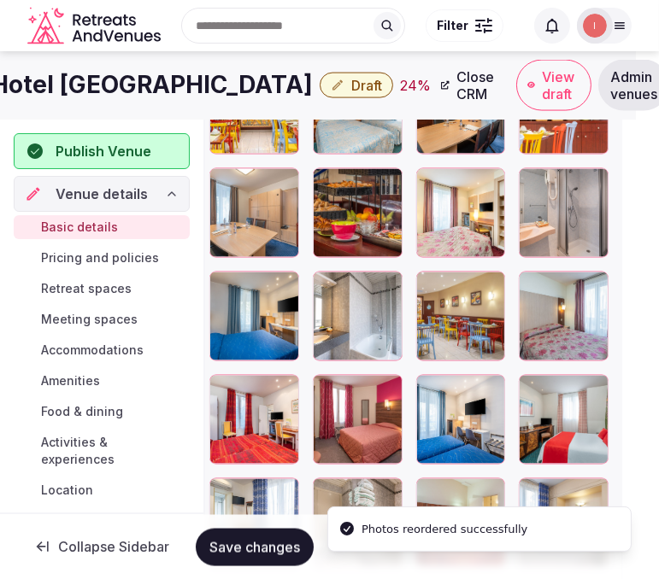
scroll to position [2385, 23]
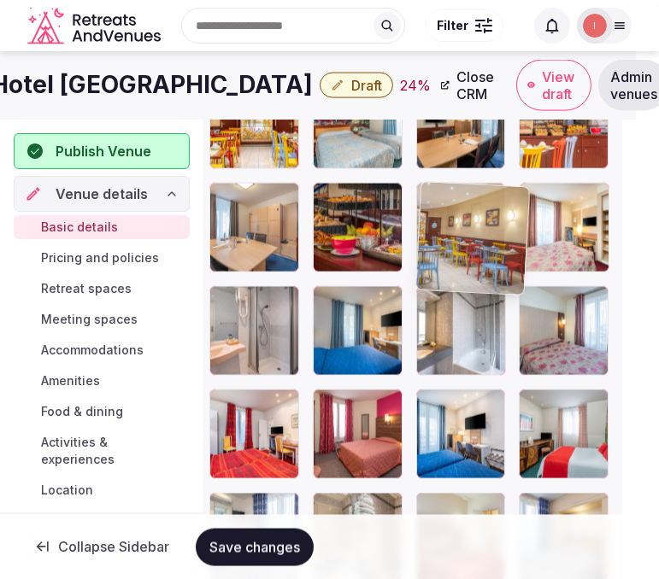
drag, startPoint x: 439, startPoint y: 299, endPoint x: 420, endPoint y: 206, distance: 95.2
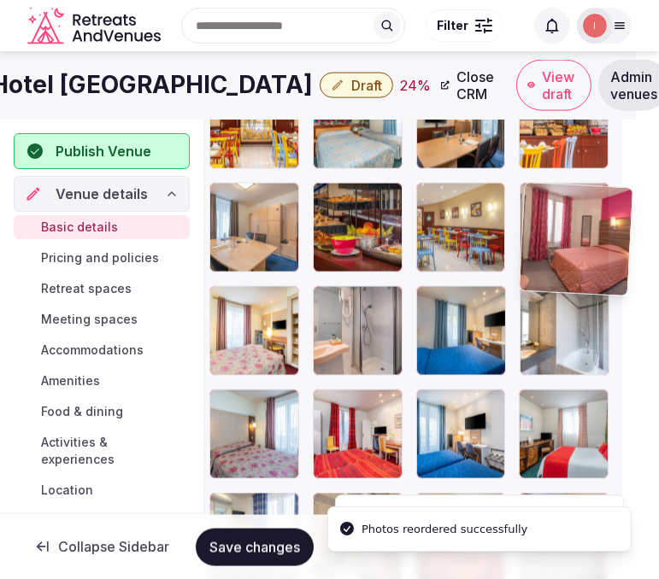
drag, startPoint x: 331, startPoint y: 402, endPoint x: 519, endPoint y: 198, distance: 276.9
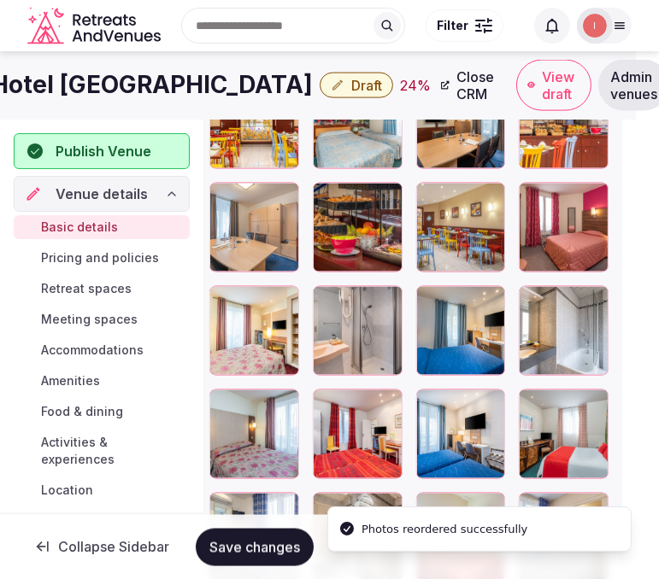
click at [270, 551] on span "Save changes" at bounding box center [254, 546] width 91 height 17
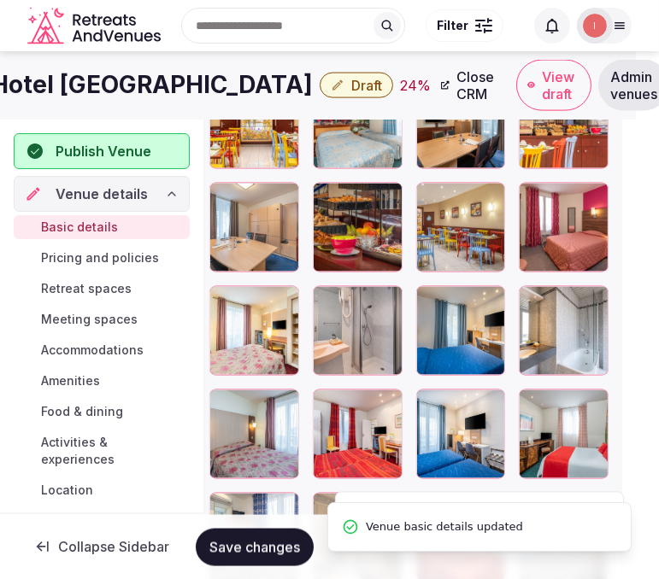
click at [272, 552] on span "Save changes" at bounding box center [254, 546] width 91 height 17
click at [146, 84] on h1 "Hotel Terminus Montparnasse" at bounding box center [152, 84] width 322 height 33
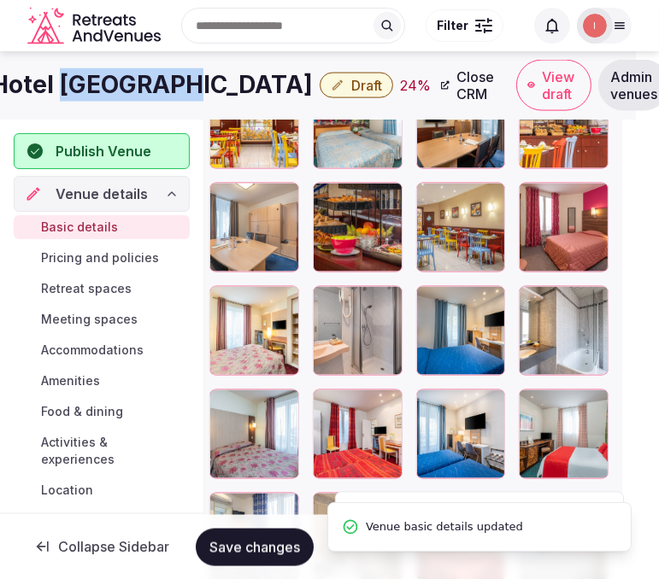
click at [146, 84] on h1 "Hotel Terminus Montparnasse" at bounding box center [152, 84] width 322 height 33
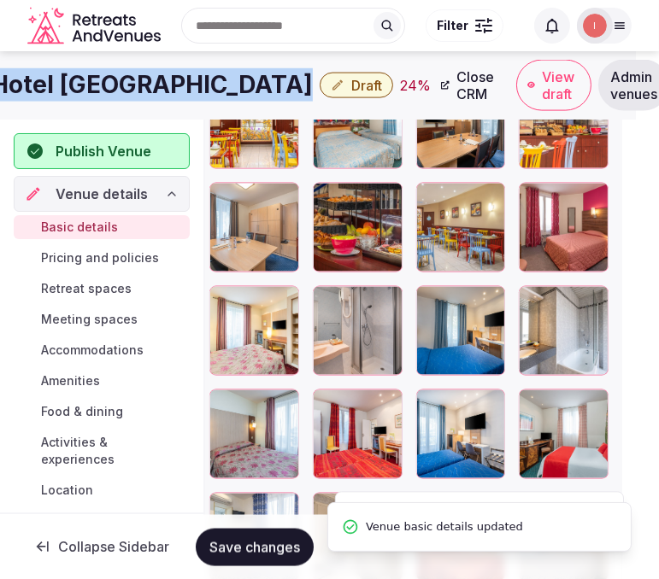
click at [146, 84] on h1 "Hotel Terminus Montparnasse" at bounding box center [152, 84] width 322 height 33
copy div "Hotel Terminus Montparnasse"
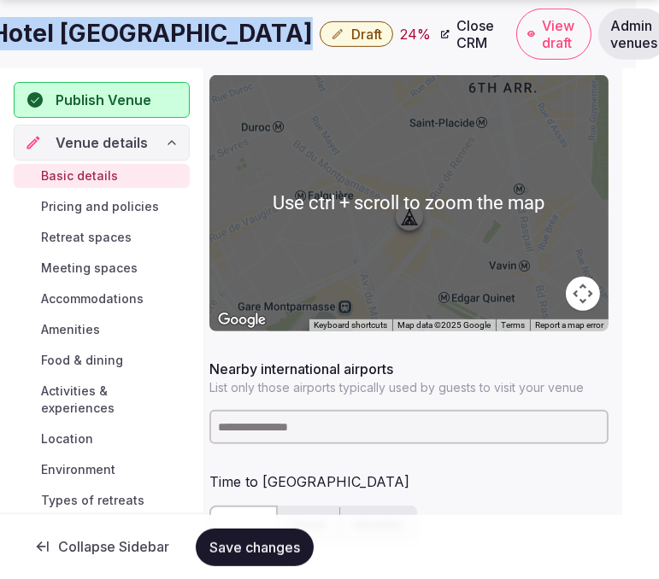
scroll to position [960, 23]
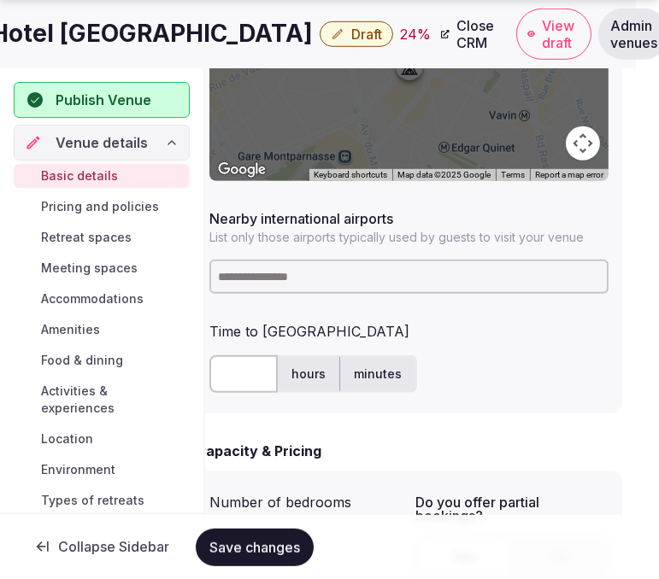
click at [292, 273] on input at bounding box center [408, 277] width 399 height 34
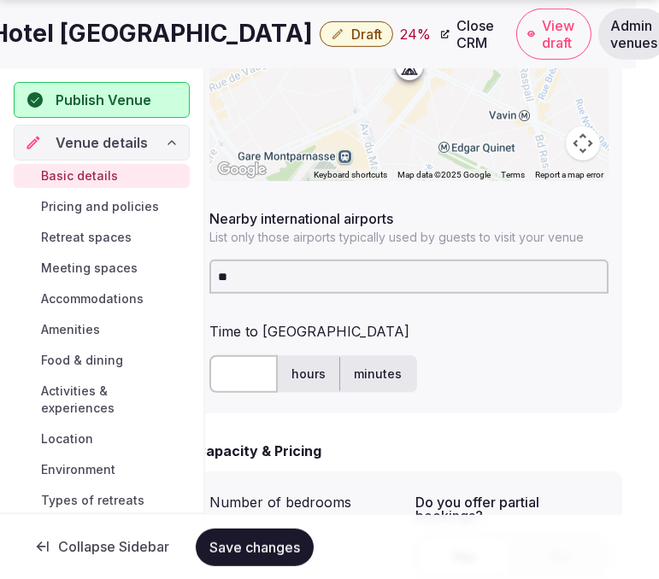
type input "***"
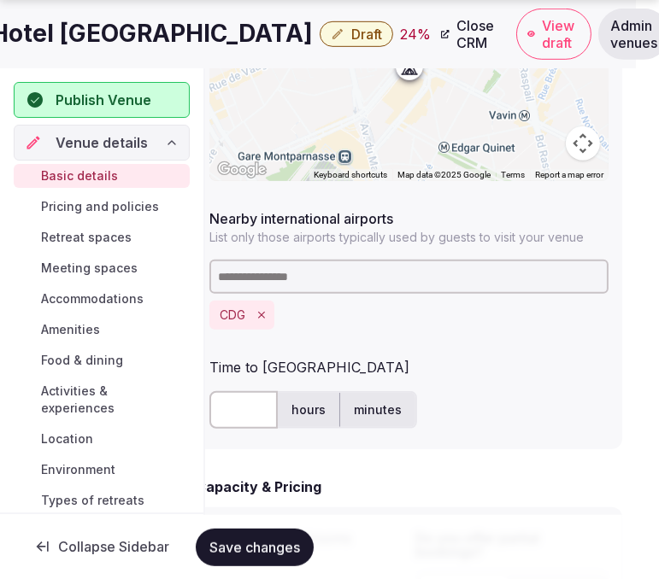
click at [246, 412] on input "text" at bounding box center [243, 410] width 68 height 38
type input "**"
click at [250, 539] on span "Save changes" at bounding box center [254, 546] width 91 height 17
click at [379, 28] on button "Draft" at bounding box center [356, 34] width 73 height 26
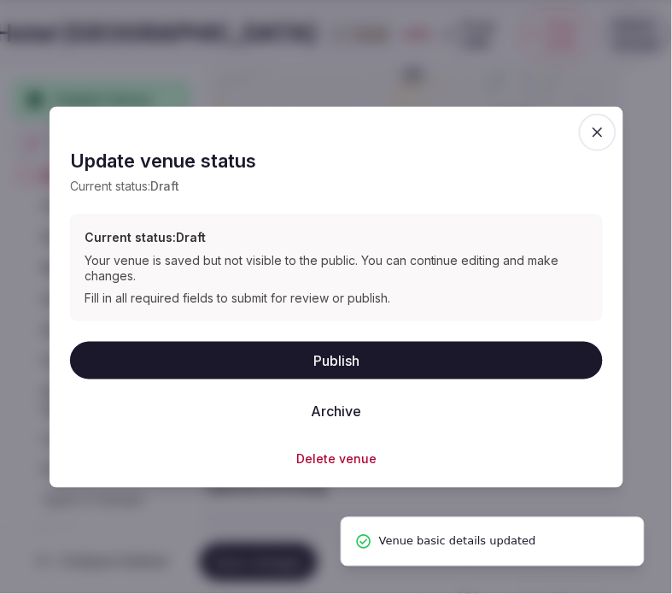
click at [371, 350] on button "Publish" at bounding box center [336, 360] width 533 height 38
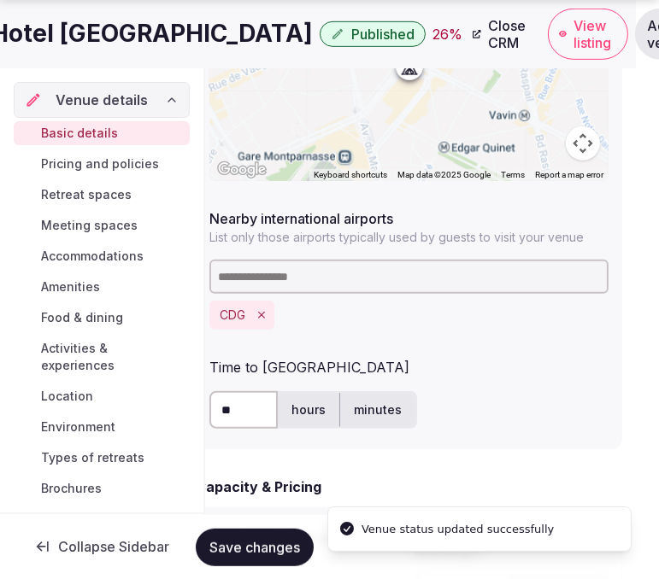
click at [154, 27] on h1 "Hotel Terminus Montparnasse" at bounding box center [152, 33] width 322 height 33
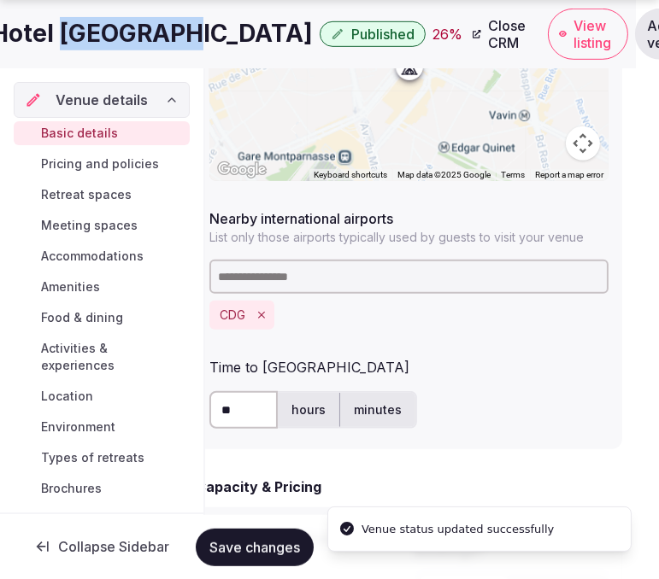
click at [154, 27] on h1 "Hotel Terminus Montparnasse" at bounding box center [152, 33] width 322 height 33
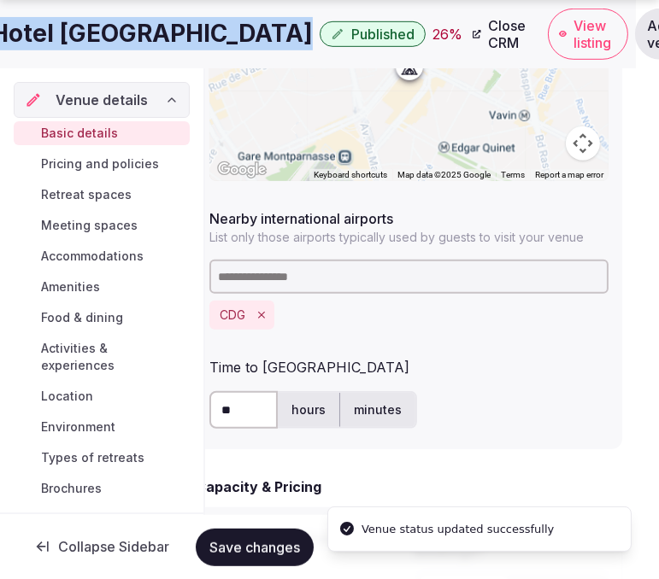
click at [154, 27] on h1 "Hotel Terminus Montparnasse" at bounding box center [152, 33] width 322 height 33
copy div "Hotel Terminus Montparnasse"
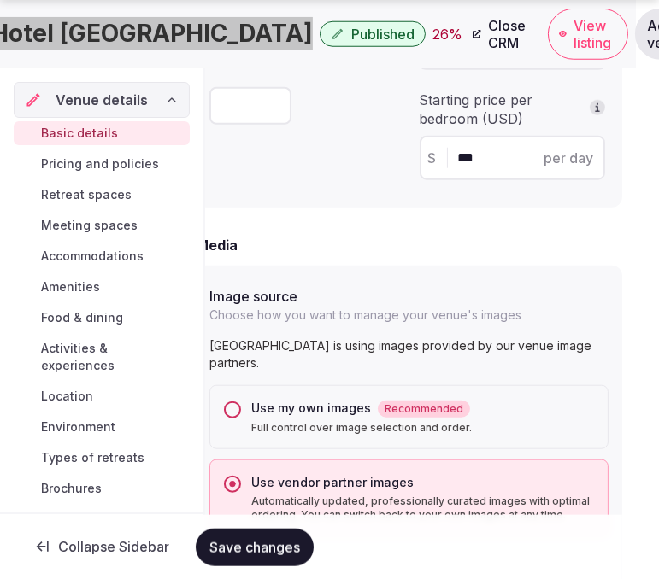
scroll to position [1709, 23]
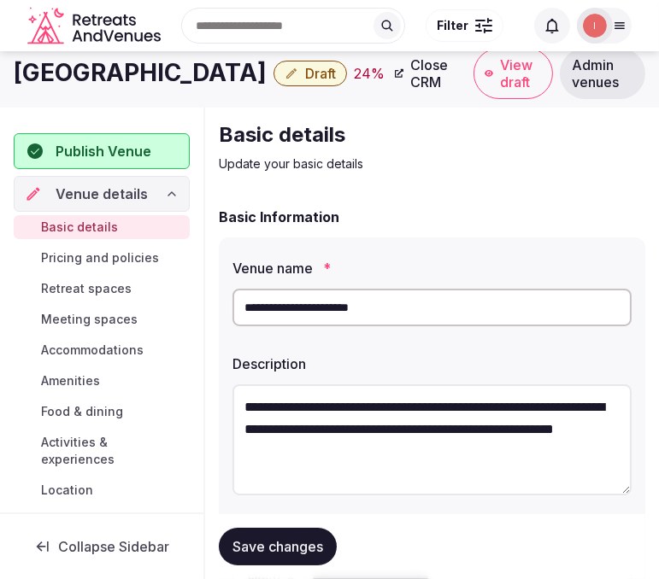
scroll to position [190, 0]
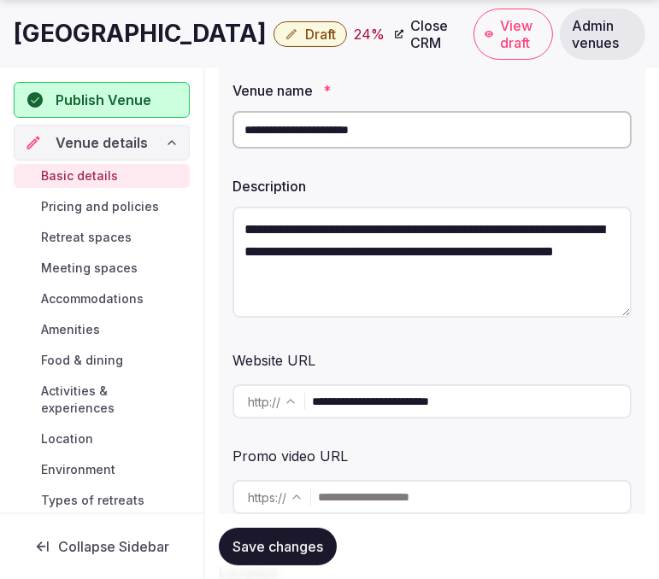
click at [132, 34] on h1 "[GEOGRAPHIC_DATA]" at bounding box center [140, 33] width 253 height 33
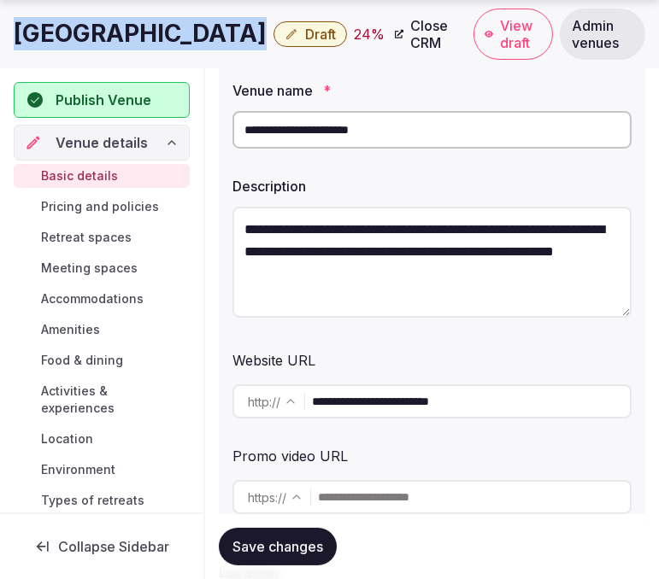
click at [132, 34] on h1 "[GEOGRAPHIC_DATA]" at bounding box center [140, 33] width 253 height 33
copy div "[GEOGRAPHIC_DATA]"
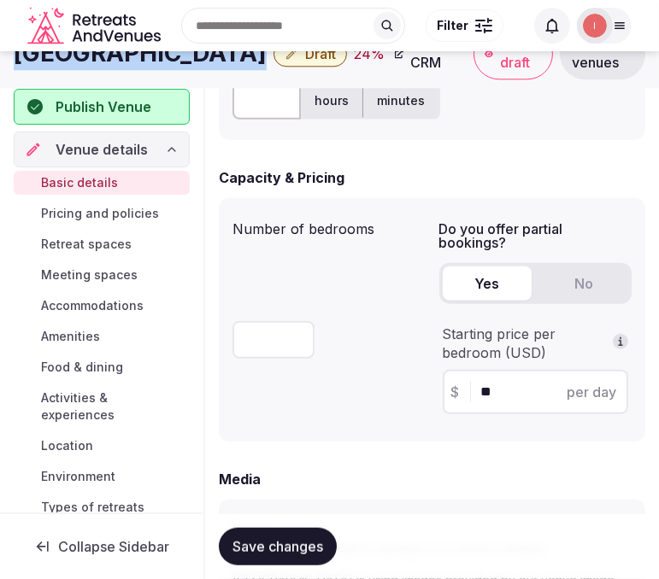
scroll to position [1044, 0]
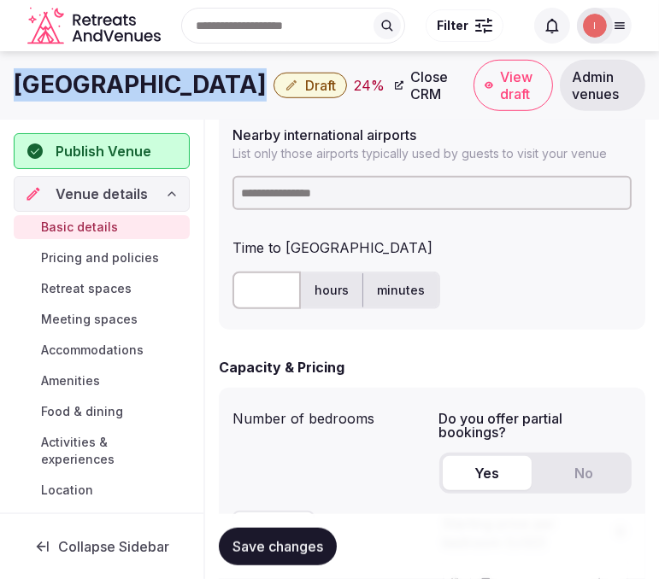
copy div "[GEOGRAPHIC_DATA]"
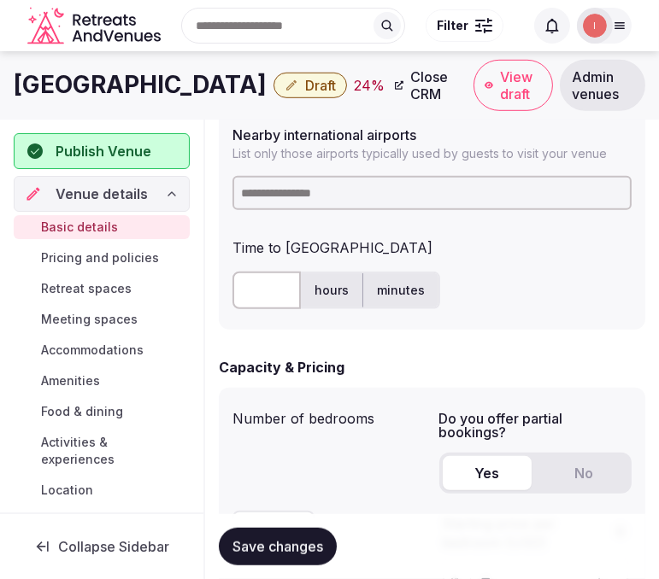
click at [277, 185] on input at bounding box center [431, 193] width 399 height 34
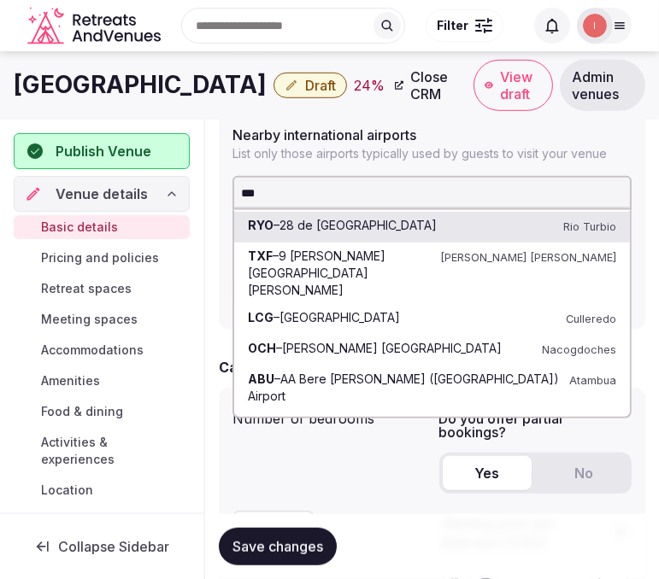
type input "****"
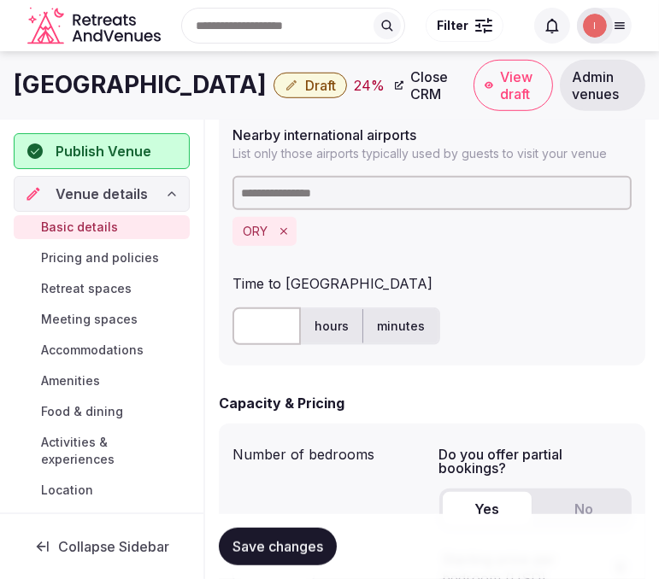
click at [257, 336] on input "text" at bounding box center [266, 327] width 68 height 38
type input "**"
click at [303, 561] on button "Save changes" at bounding box center [278, 547] width 118 height 38
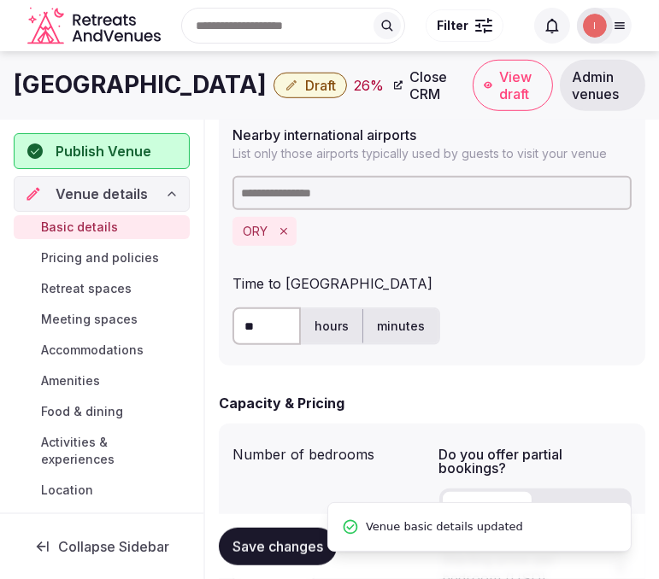
click at [288, 544] on span "Save changes" at bounding box center [277, 546] width 91 height 17
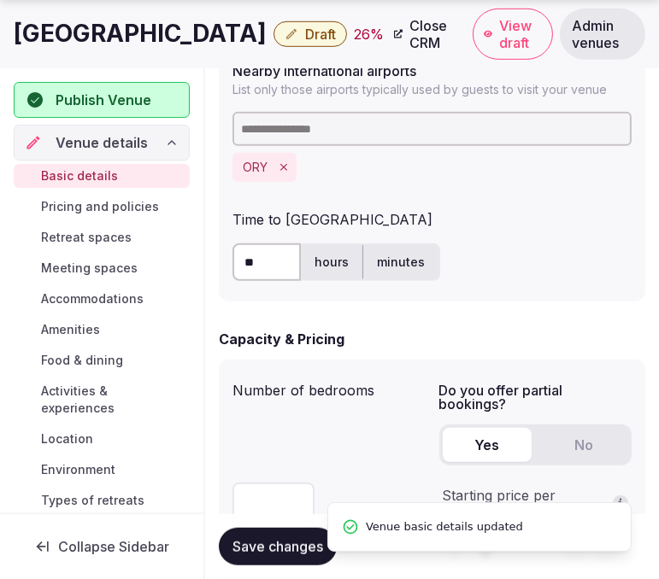
scroll to position [1139, 0]
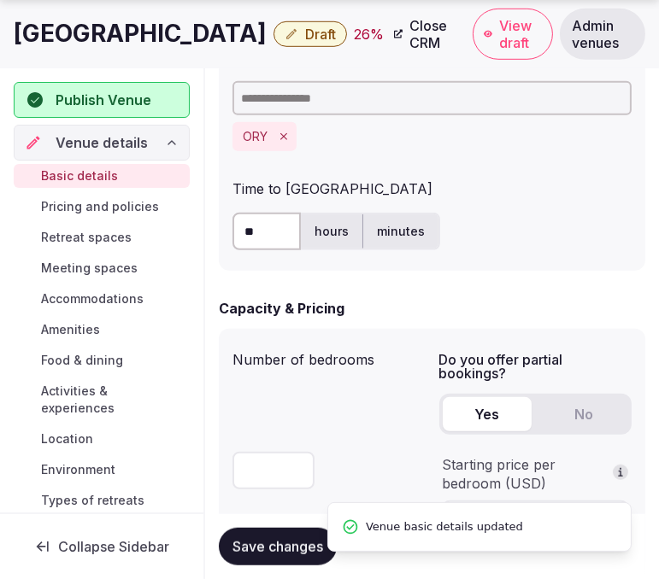
click at [197, 45] on h1 "[GEOGRAPHIC_DATA]" at bounding box center [140, 33] width 253 height 33
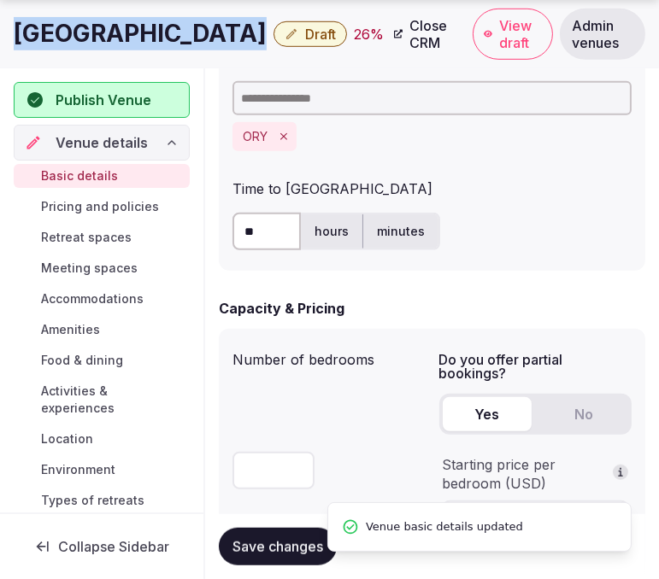
click at [197, 45] on h1 "[GEOGRAPHIC_DATA]" at bounding box center [140, 33] width 253 height 33
copy div "[GEOGRAPHIC_DATA]"
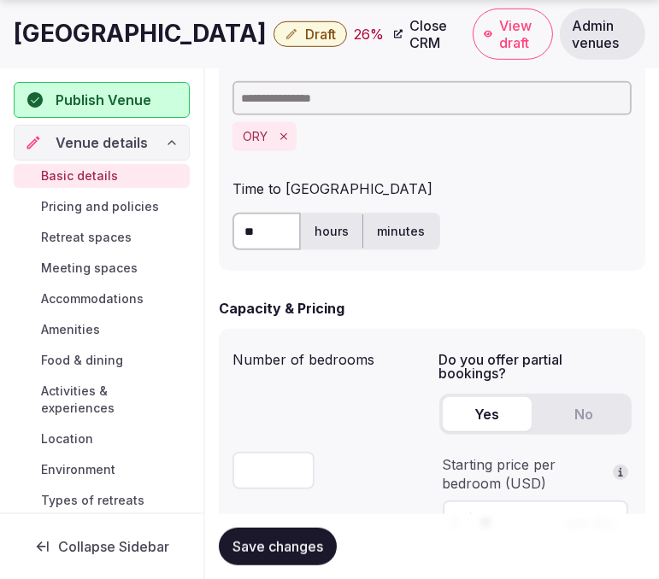
click at [442, 69] on div "Nearby international airports List only those airports typically used by guests…" at bounding box center [431, 90] width 399 height 135
click at [336, 32] on span "Draft" at bounding box center [320, 34] width 31 height 17
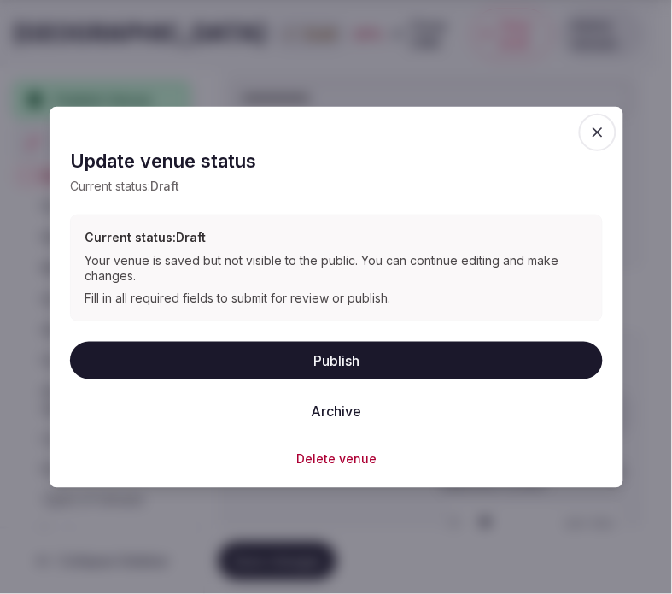
drag, startPoint x: 336, startPoint y: 355, endPoint x: 184, endPoint y: 357, distance: 152.1
click at [337, 354] on button "Publish" at bounding box center [336, 360] width 533 height 38
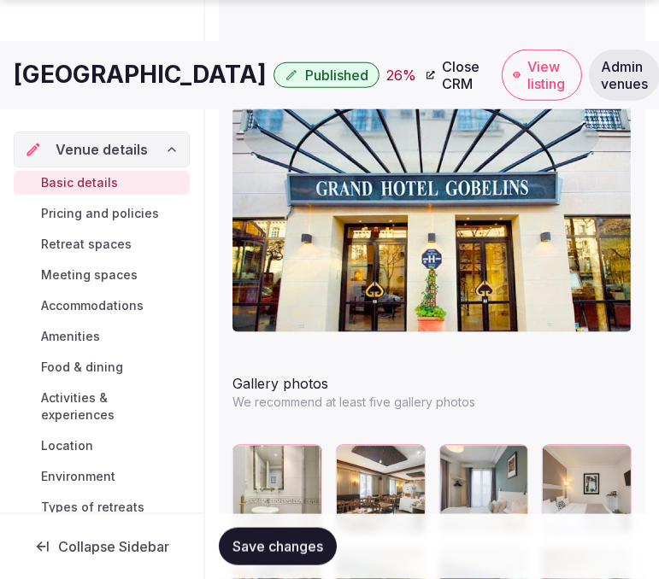
scroll to position [2239, 0]
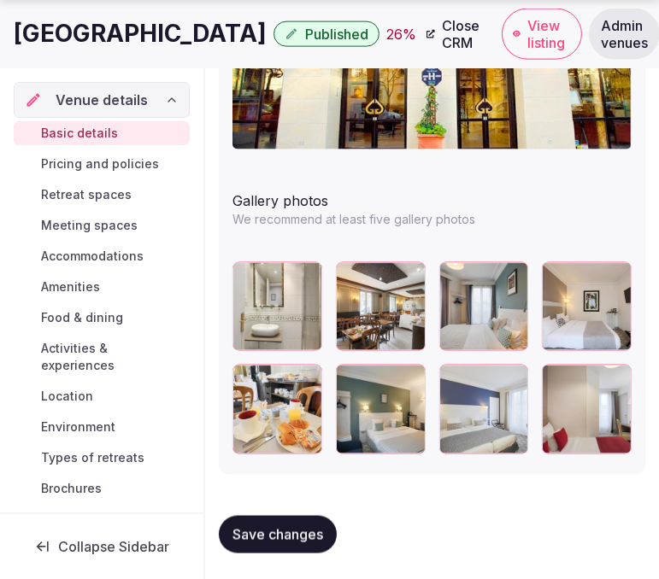
click at [344, 266] on icon at bounding box center [349, 276] width 21 height 21
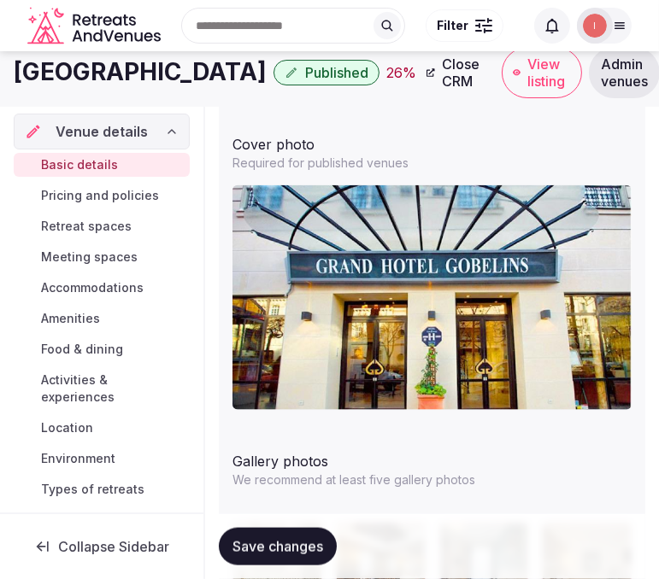
scroll to position [1953, 0]
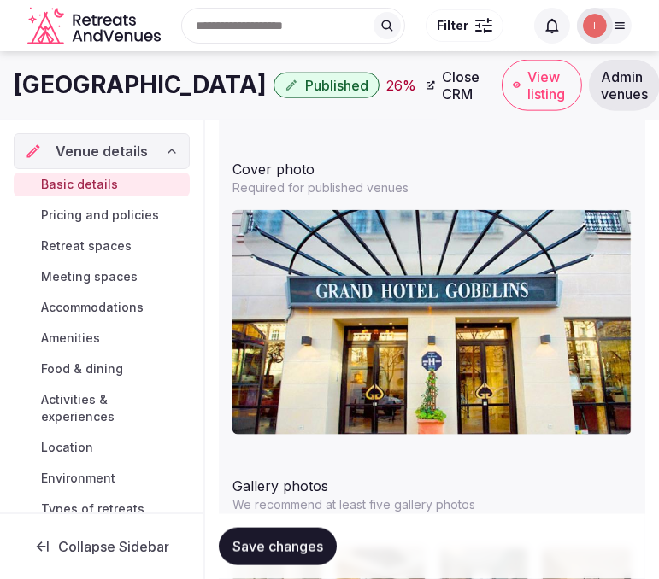
click at [368, 79] on span "Published" at bounding box center [336, 85] width 63 height 17
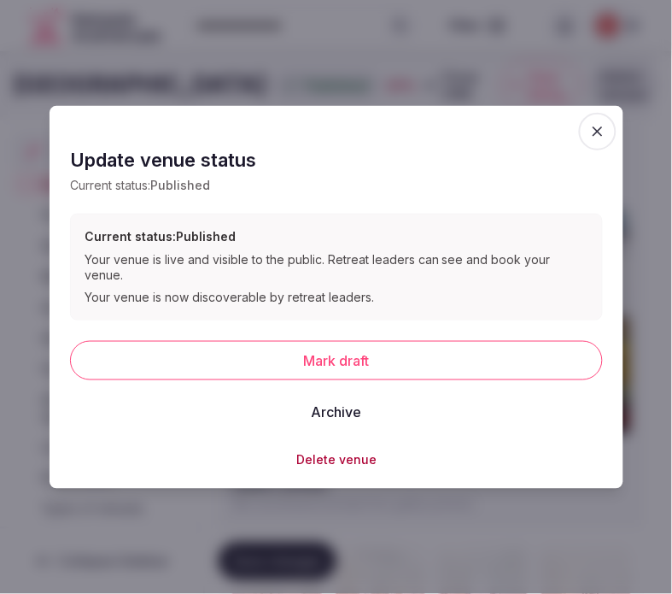
click at [365, 396] on button "Archive" at bounding box center [336, 412] width 78 height 38
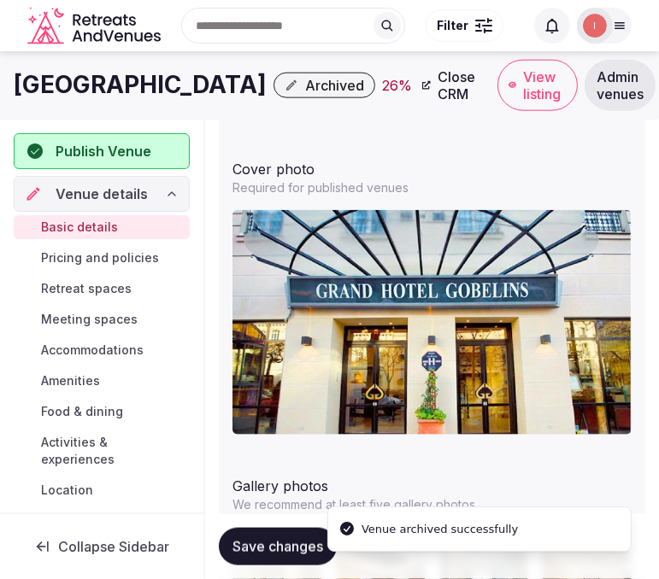
click at [364, 80] on span "Archived" at bounding box center [334, 85] width 59 height 17
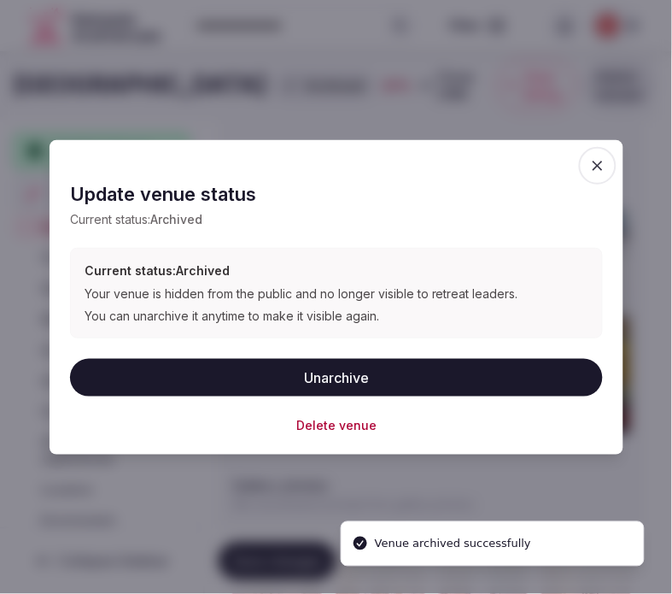
click at [355, 376] on button "Unarchive" at bounding box center [336, 378] width 533 height 38
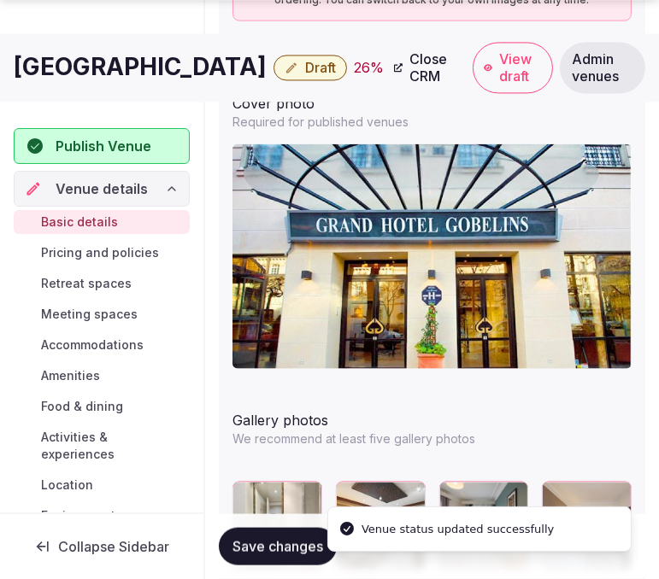
scroll to position [2048, 0]
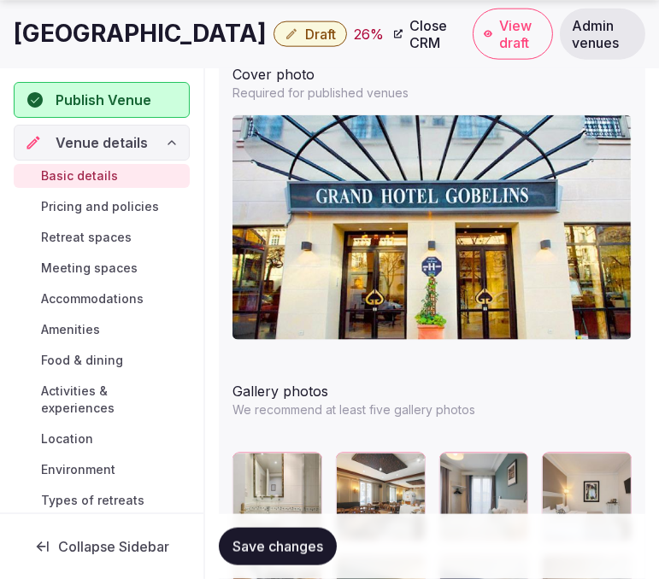
click at [336, 35] on span "Draft" at bounding box center [320, 34] width 31 height 17
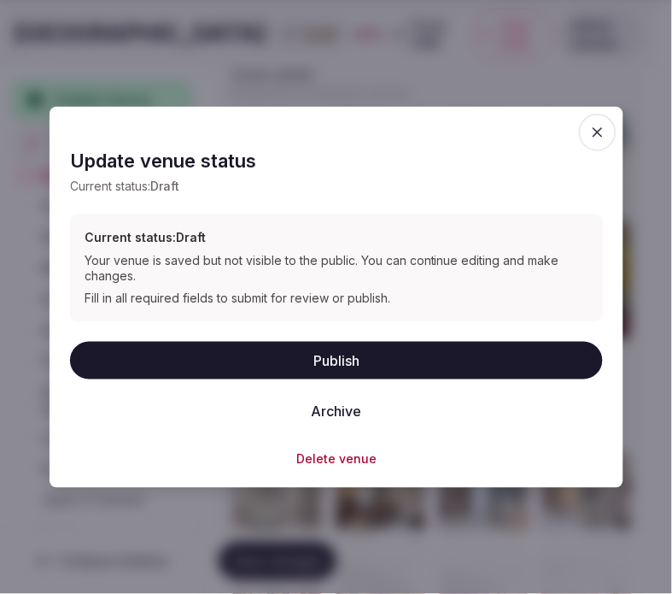
click at [596, 118] on span "button" at bounding box center [598, 132] width 38 height 38
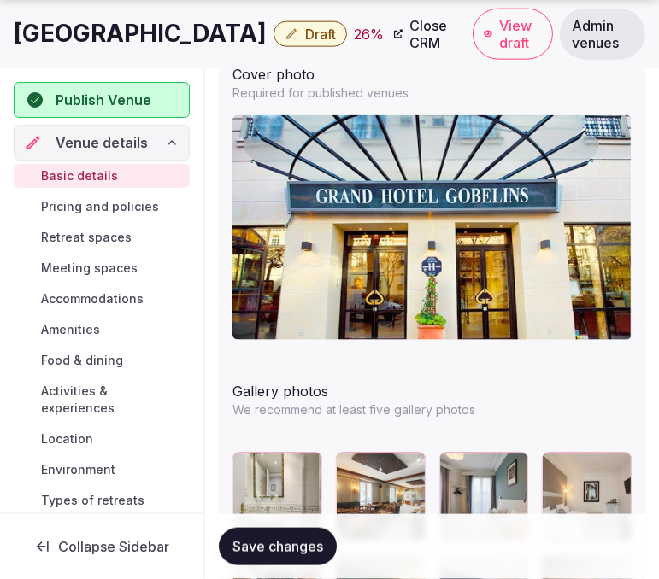
drag, startPoint x: 279, startPoint y: 553, endPoint x: 294, endPoint y: 533, distance: 24.4
click at [279, 554] on span "Save changes" at bounding box center [277, 546] width 91 height 17
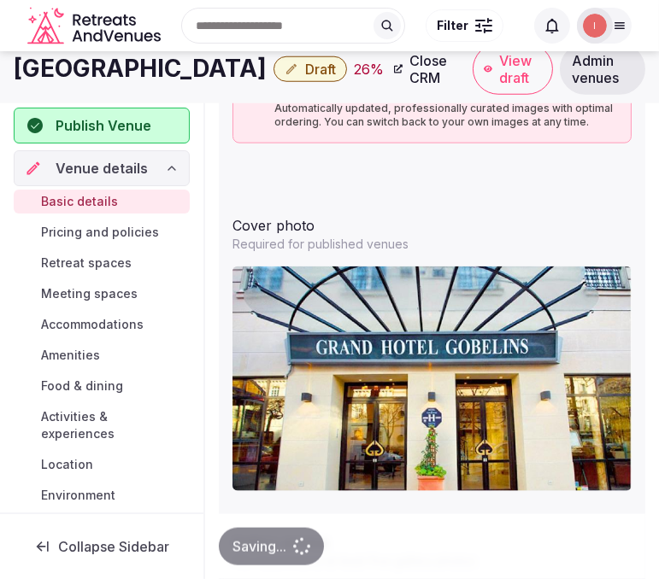
scroll to position [1669, 0]
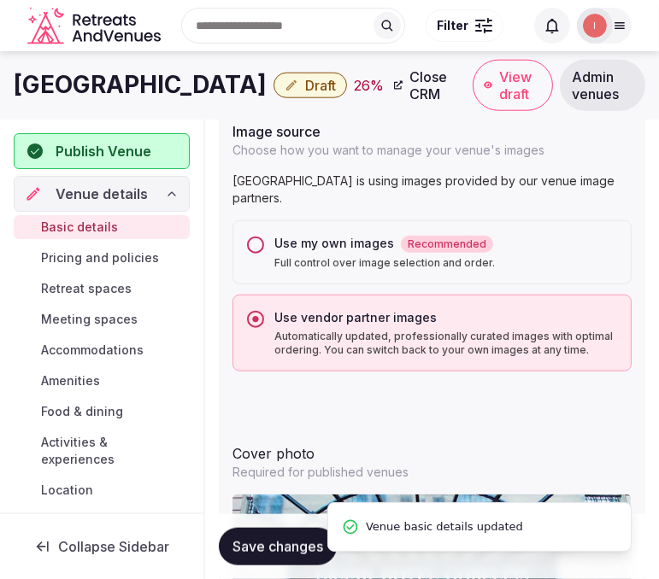
click at [255, 239] on button "Use my own images Recommended Full control over image selection and order." at bounding box center [255, 245] width 17 height 17
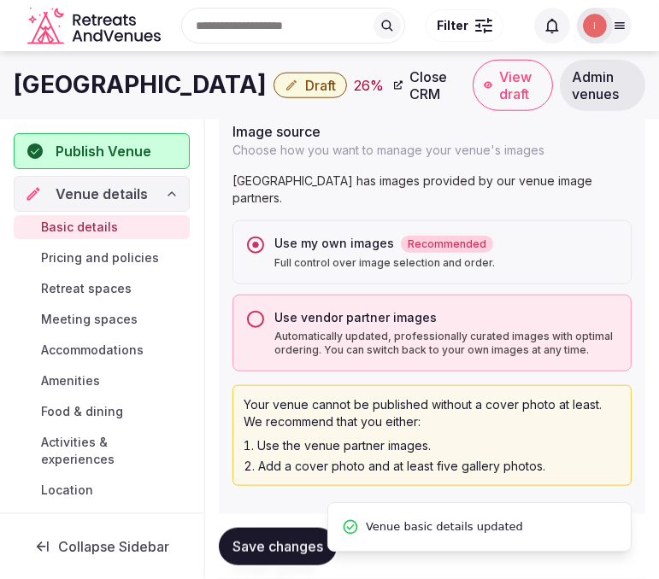
click at [297, 552] on span "Save changes" at bounding box center [277, 546] width 91 height 17
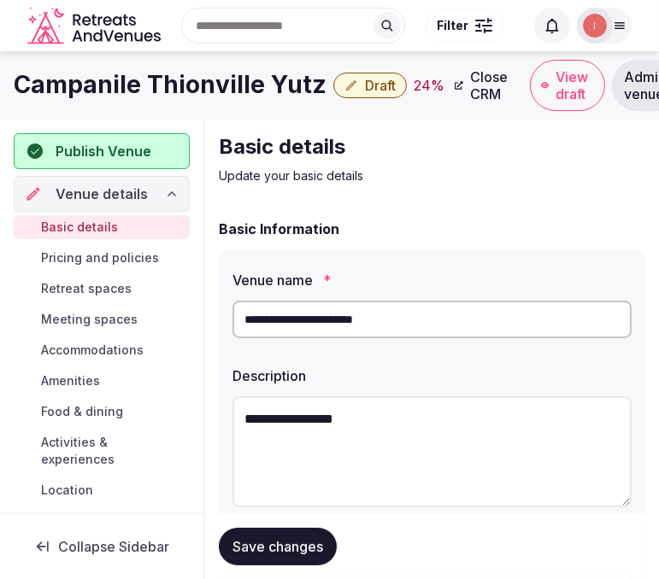
click at [169, 70] on h1 "Campanile Thionville Yutz" at bounding box center [170, 84] width 313 height 33
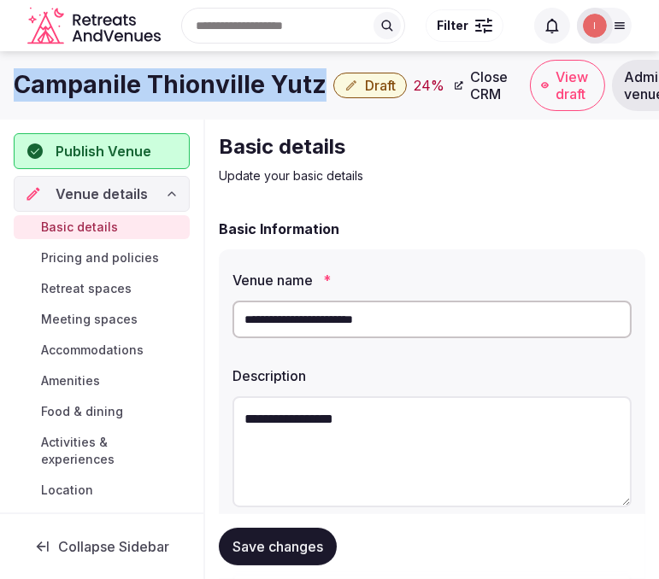
click at [169, 70] on h1 "Campanile Thionville Yutz" at bounding box center [170, 84] width 313 height 33
copy div "Campanile Thionville Yutz"
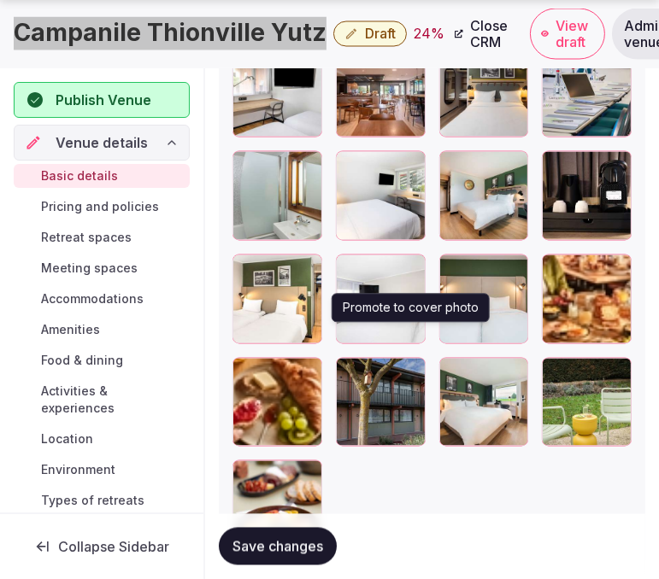
scroll to position [3027, 0]
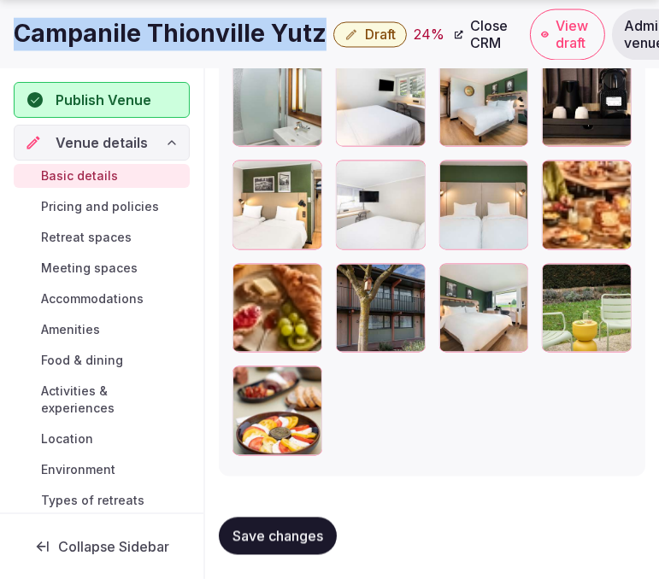
click at [416, 283] on button "button" at bounding box center [408, 280] width 21 height 21
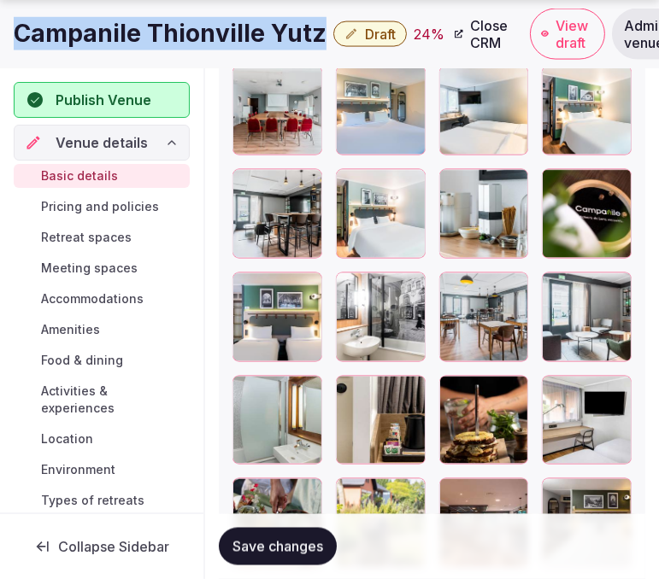
scroll to position [2630, 0]
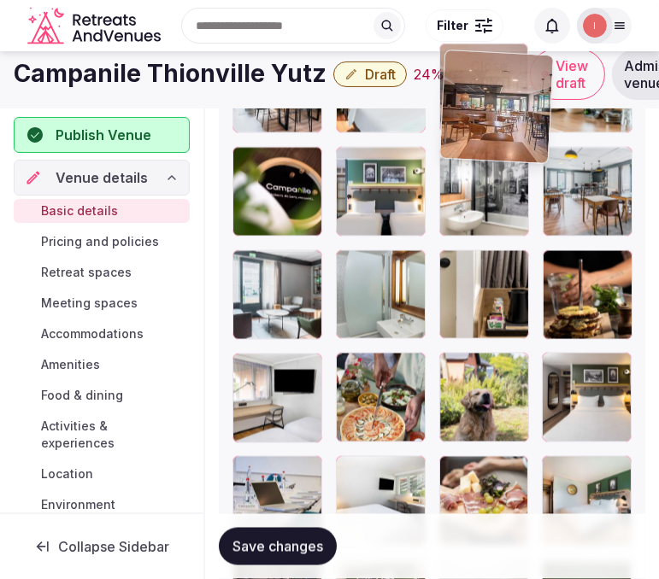
drag, startPoint x: 450, startPoint y: 373, endPoint x: 431, endPoint y: 97, distance: 276.7
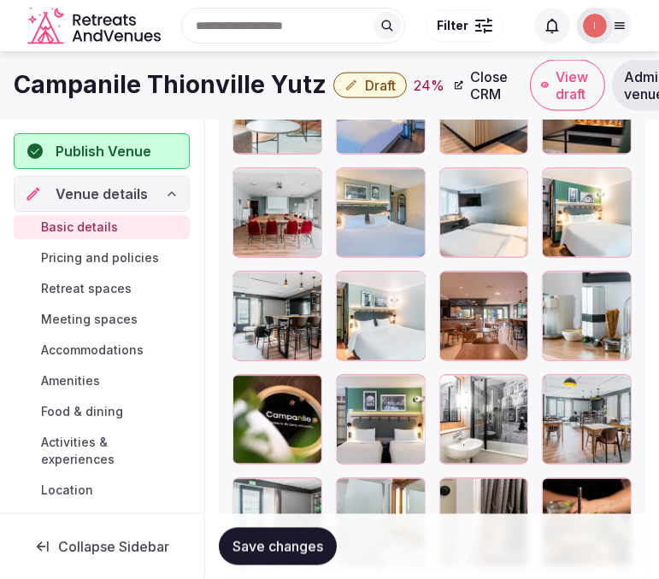
scroll to position [2335, 0]
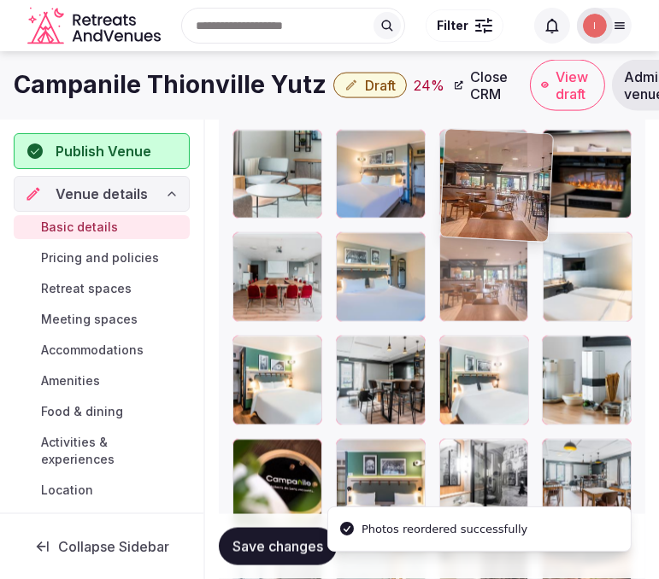
drag, startPoint x: 451, startPoint y: 340, endPoint x: 449, endPoint y: 171, distance: 169.2
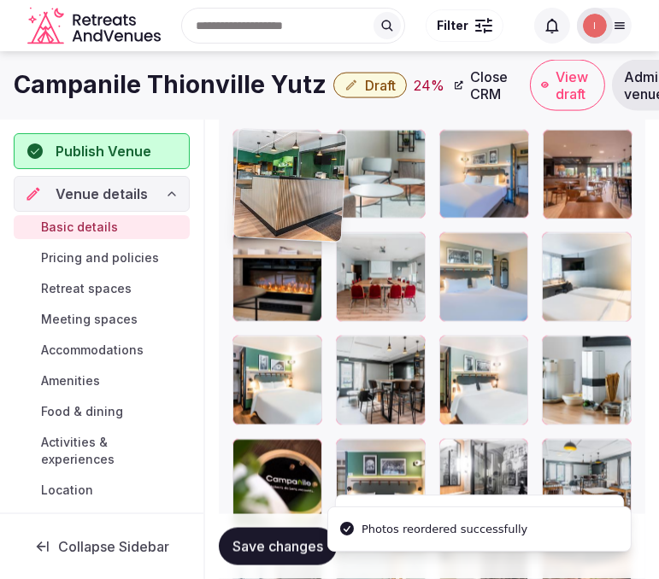
drag, startPoint x: 561, startPoint y: 147, endPoint x: 234, endPoint y: 166, distance: 327.8
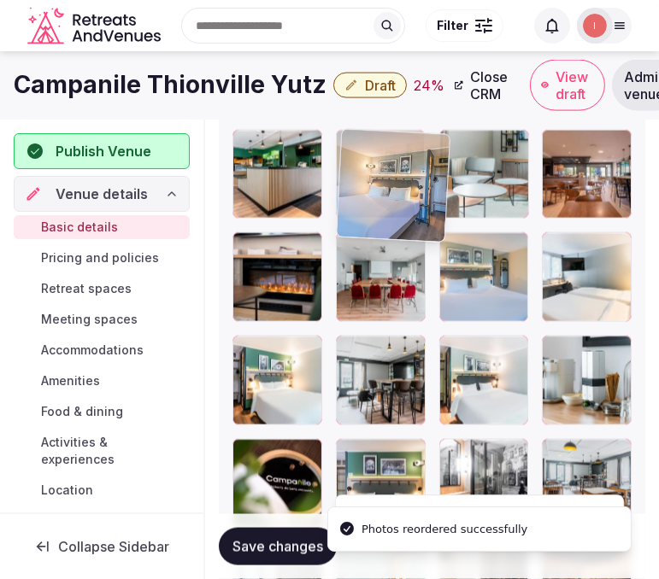
drag, startPoint x: 455, startPoint y: 135, endPoint x: 339, endPoint y: 149, distance: 116.2
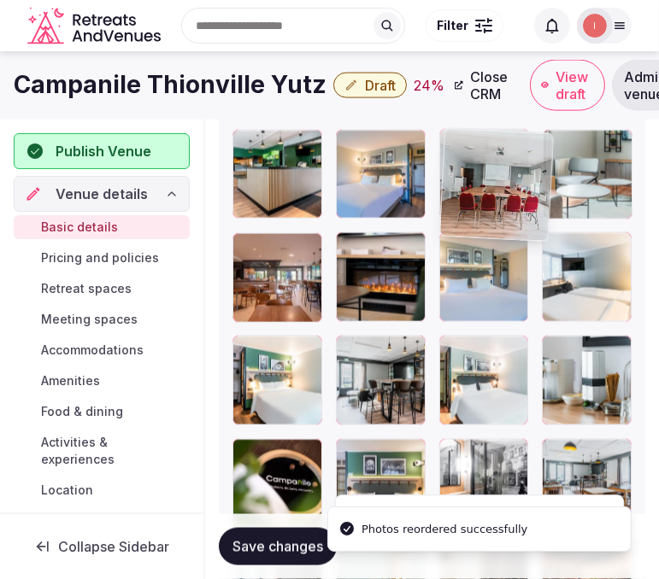
drag, startPoint x: 340, startPoint y: 248, endPoint x: 441, endPoint y: 126, distance: 157.8
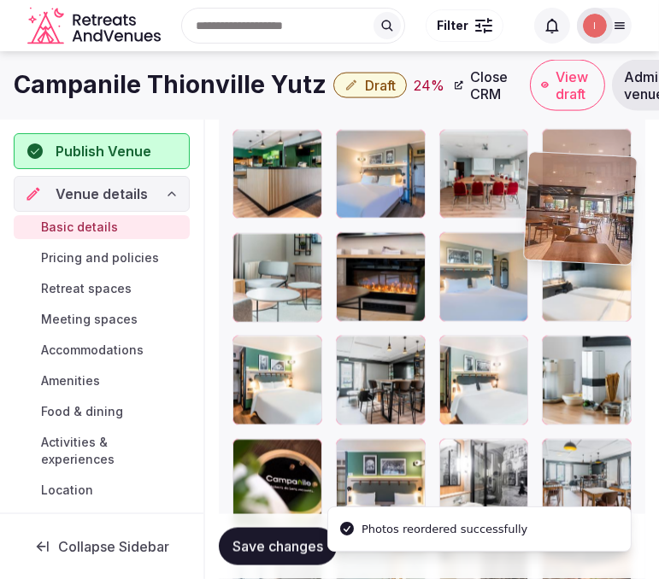
scroll to position [2335, 1]
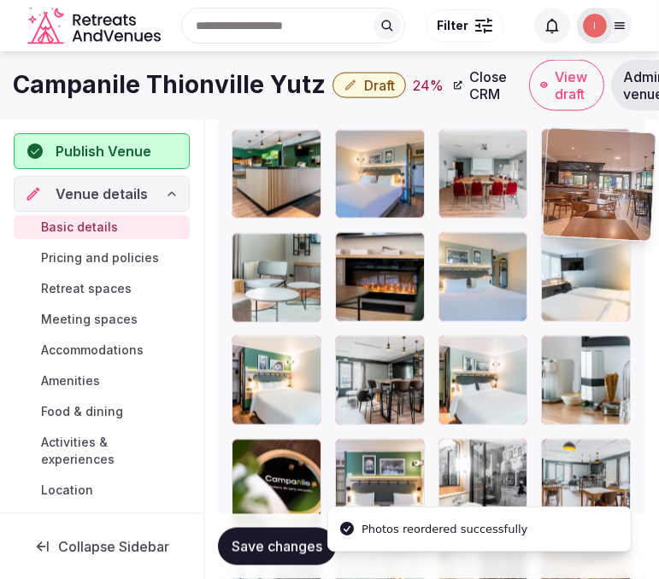
drag, startPoint x: 255, startPoint y: 244, endPoint x: 561, endPoint y: 159, distance: 317.6
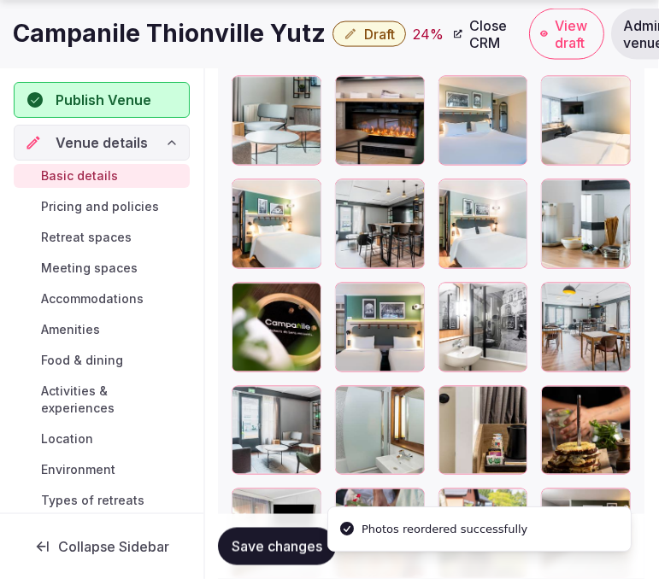
scroll to position [2525, 1]
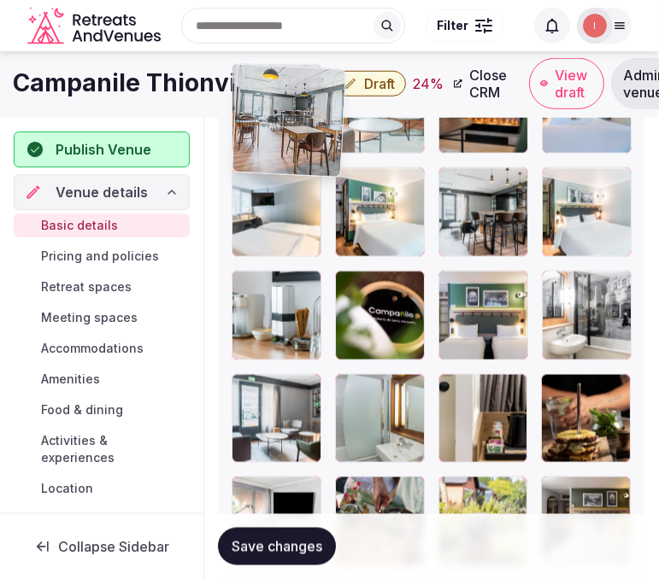
drag, startPoint x: 553, startPoint y: 262, endPoint x: 203, endPoint y: 101, distance: 385.8
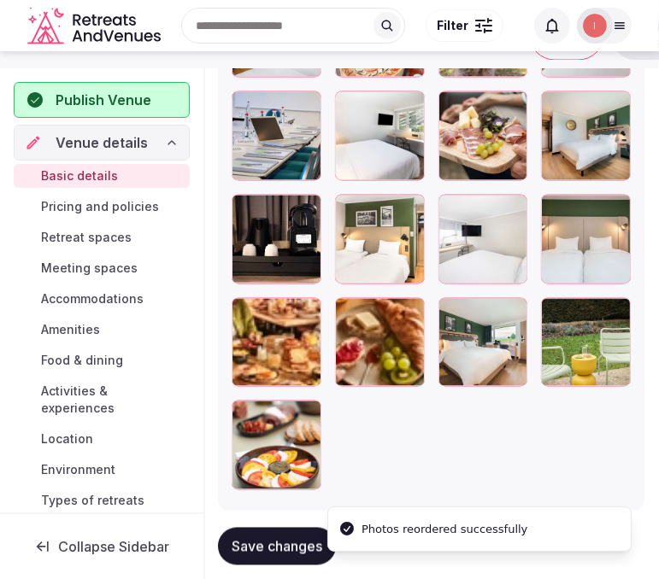
scroll to position [2933, 1]
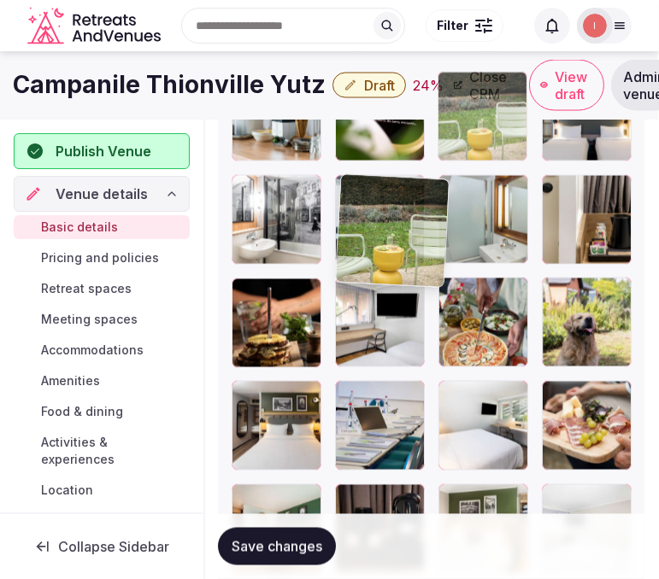
drag, startPoint x: 555, startPoint y: 378, endPoint x: 383, endPoint y: 200, distance: 247.8
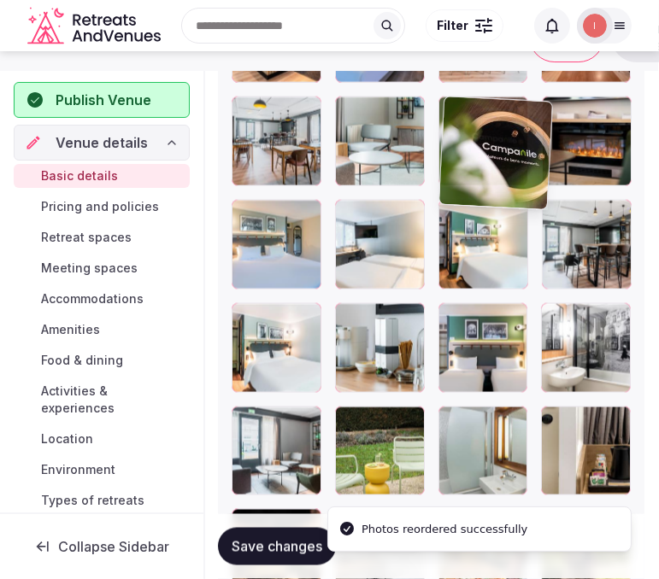
drag, startPoint x: 344, startPoint y: 276, endPoint x: 449, endPoint y: 75, distance: 226.6
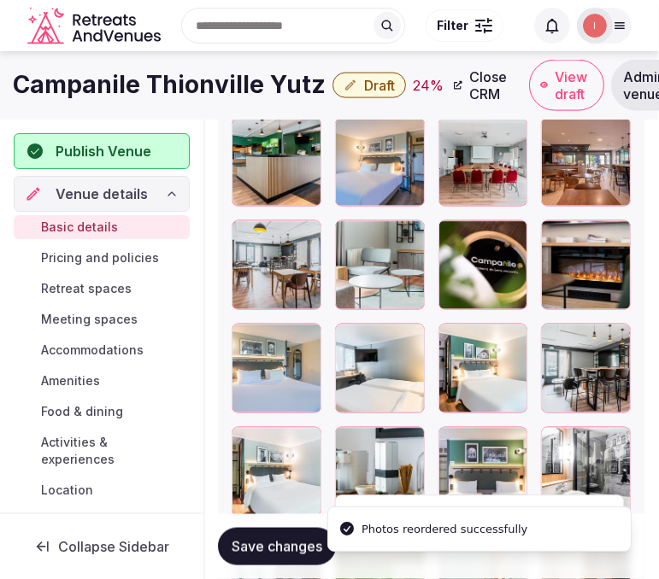
scroll to position [2281, 1]
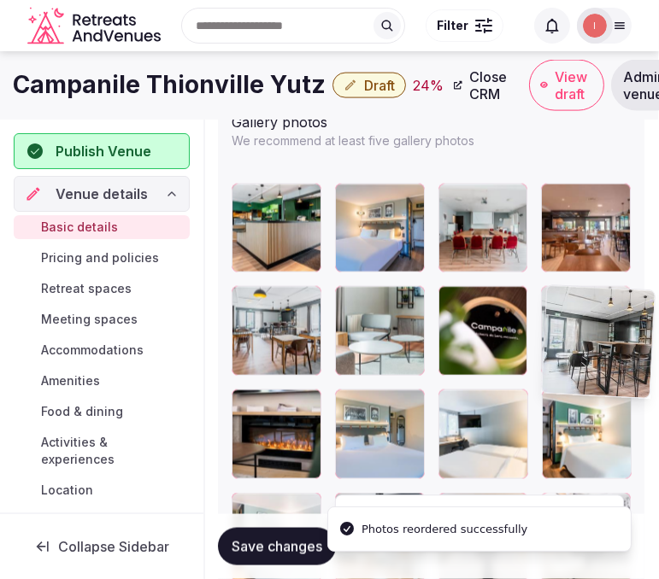
drag, startPoint x: 562, startPoint y: 397, endPoint x: 445, endPoint y: 314, distance: 143.9
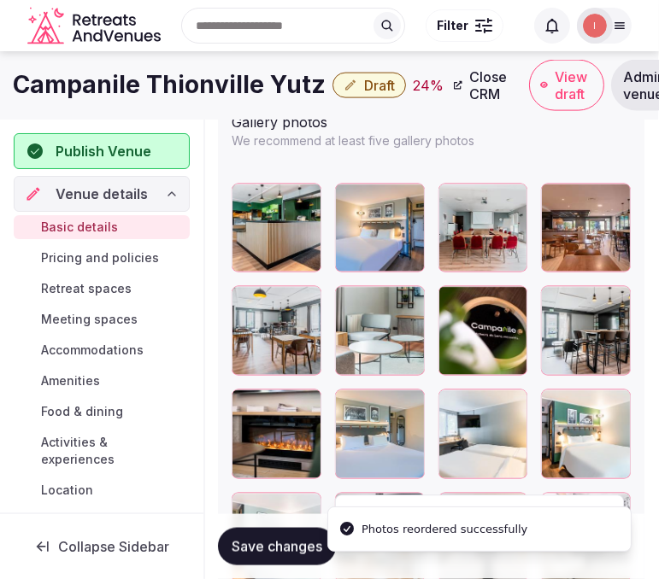
click at [268, 543] on span "Save changes" at bounding box center [277, 546] width 91 height 17
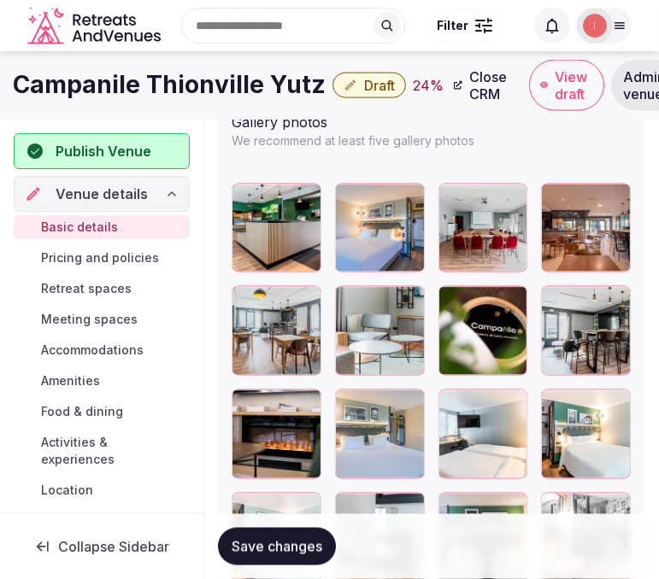
click at [173, 68] on div "Search Popular Destinations Toscana, Italy Riviera Maya, Mexico Indonesia, Bali…" at bounding box center [329, 25] width 631 height 87
click at [160, 82] on h1 "Campanile Thionville Yutz" at bounding box center [169, 84] width 313 height 33
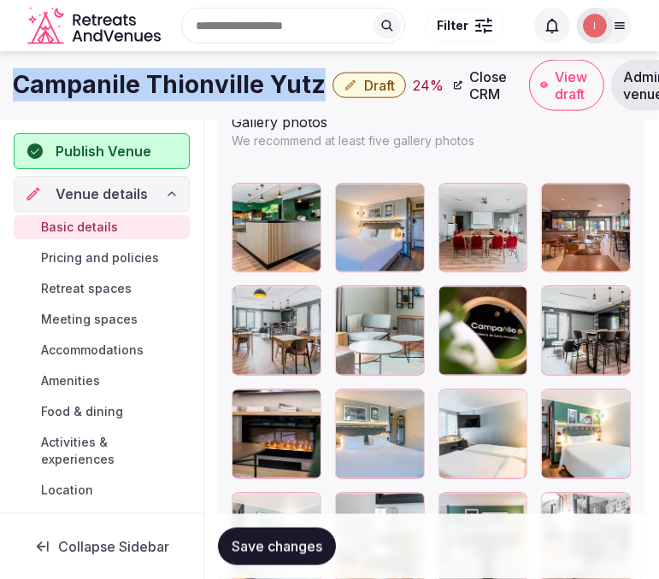
click at [160, 82] on h1 "Campanile Thionville Yutz" at bounding box center [169, 84] width 313 height 33
copy div "Campanile Thionville Yutz"
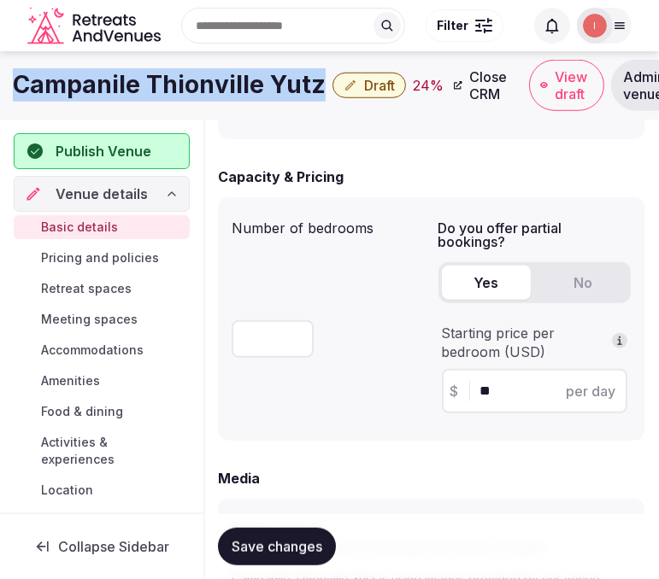
scroll to position [952, 1]
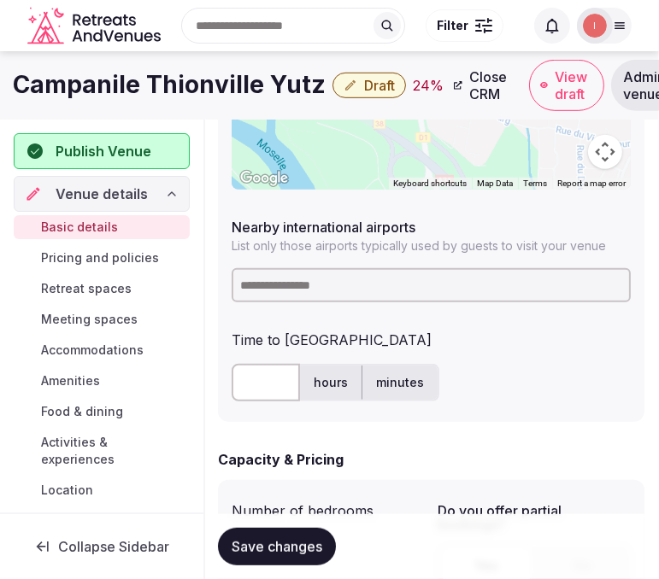
click at [327, 287] on input at bounding box center [431, 285] width 399 height 34
type input "***"
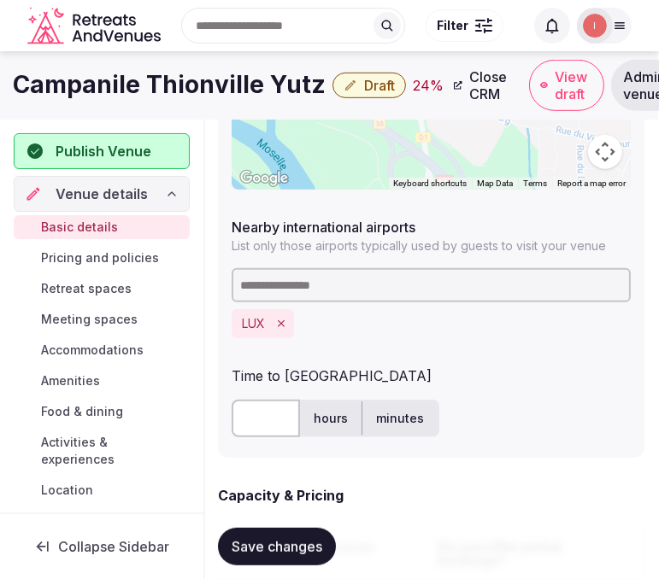
click at [261, 415] on input "text" at bounding box center [266, 419] width 68 height 38
type input "**"
click at [245, 539] on span "Save changes" at bounding box center [277, 546] width 91 height 17
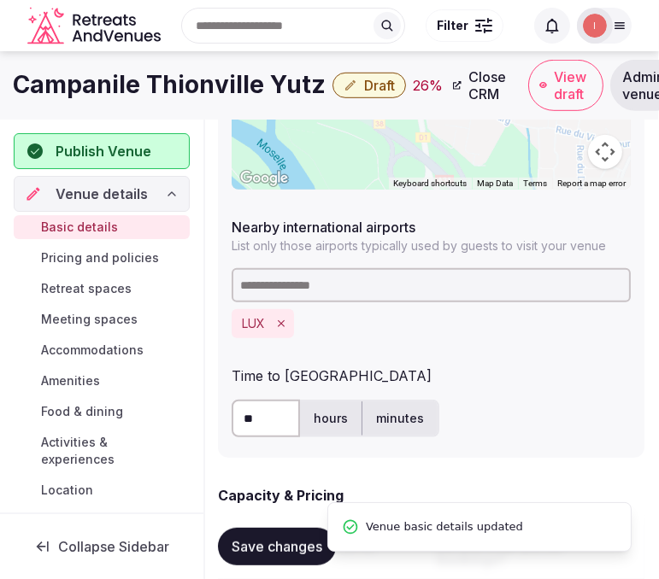
click at [354, 82] on button "Draft" at bounding box center [368, 86] width 73 height 26
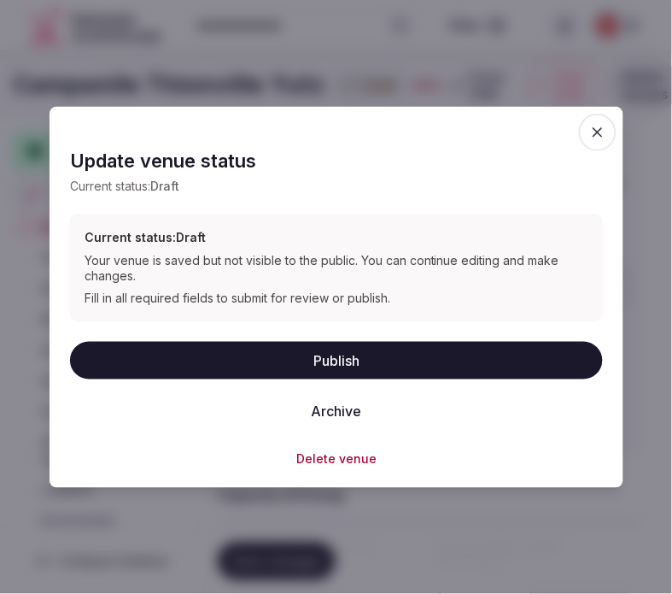
click at [367, 360] on button "Publish" at bounding box center [336, 360] width 533 height 38
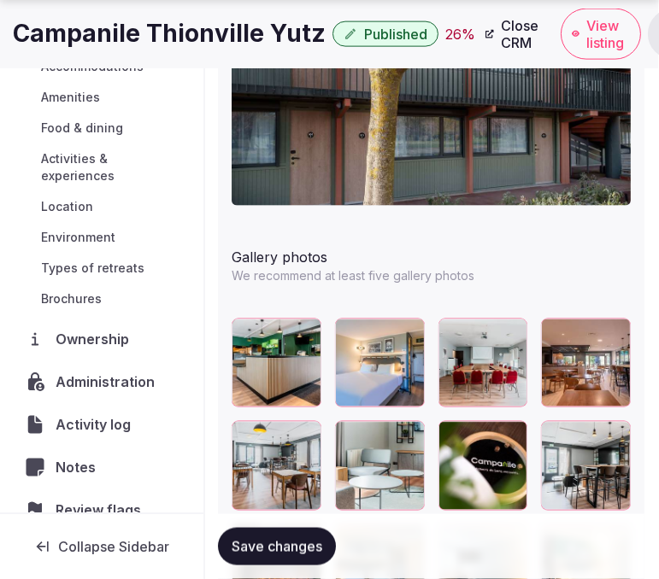
scroll to position [2471, 1]
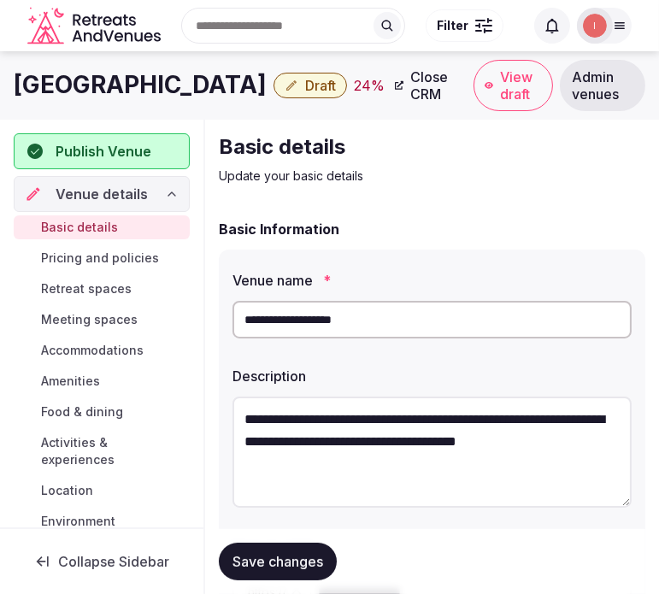
click at [185, 81] on h1 "[GEOGRAPHIC_DATA]" at bounding box center [140, 84] width 253 height 33
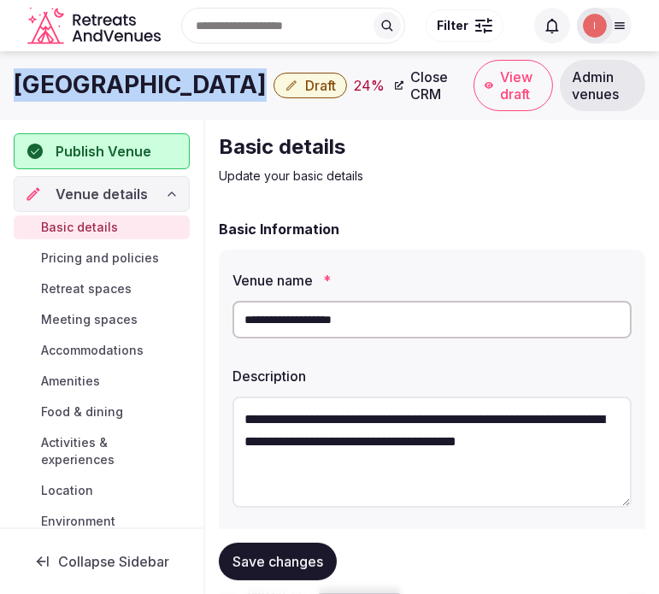
click at [185, 81] on h1 "[GEOGRAPHIC_DATA]" at bounding box center [140, 84] width 253 height 33
copy div "[GEOGRAPHIC_DATA]"
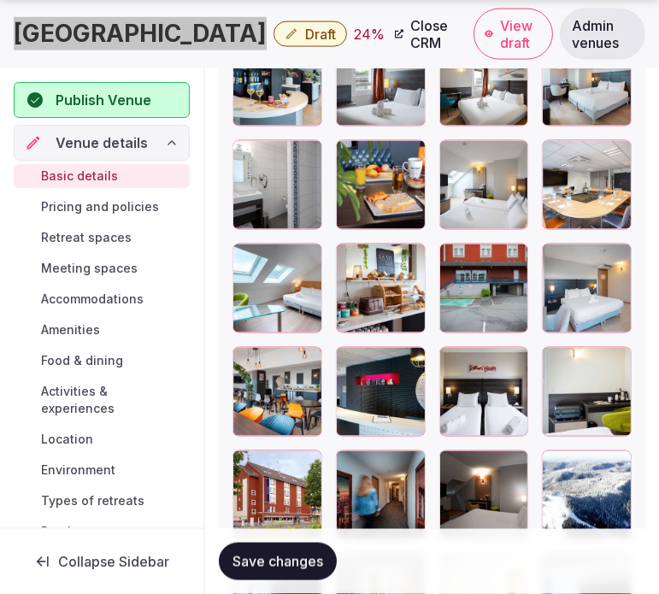
scroll to position [2445, 0]
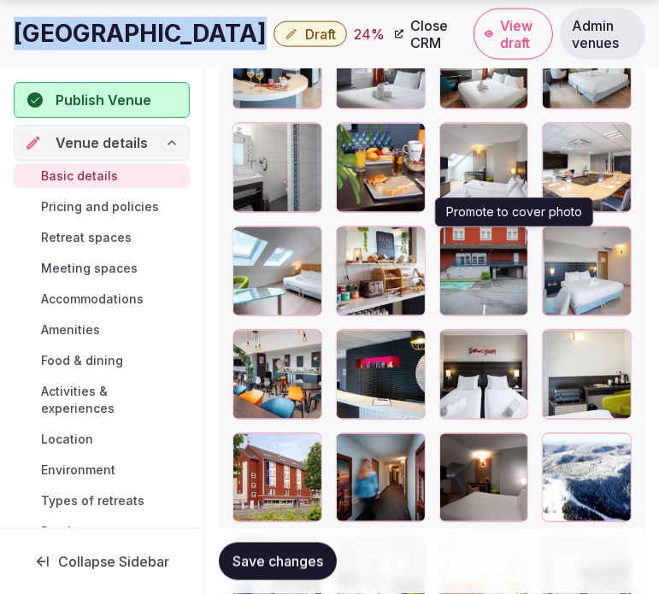
click at [510, 246] on icon "button" at bounding box center [511, 244] width 14 height 14
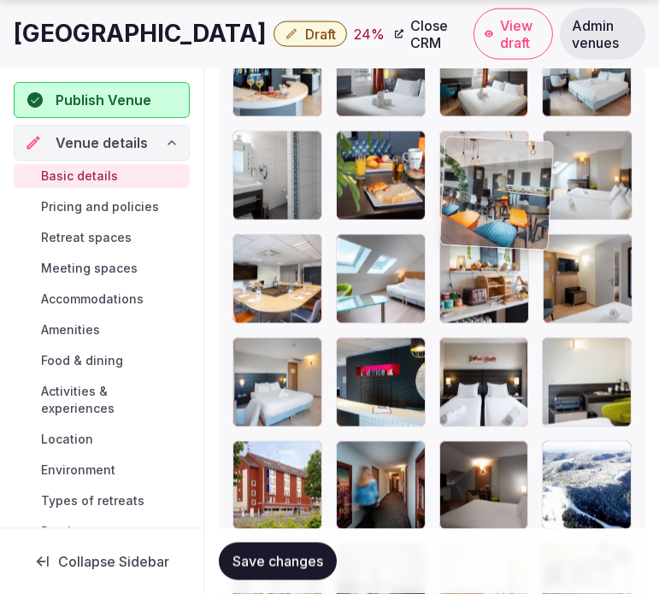
drag, startPoint x: 245, startPoint y: 333, endPoint x: 463, endPoint y: 109, distance: 313.0
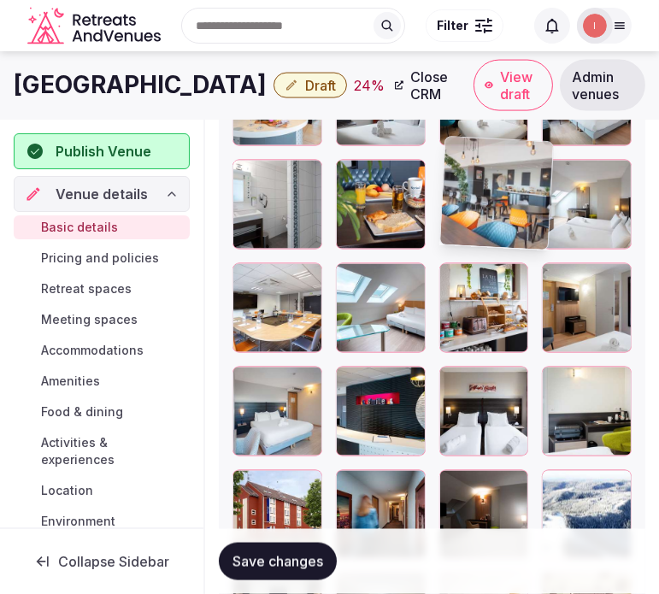
scroll to position [2335, 0]
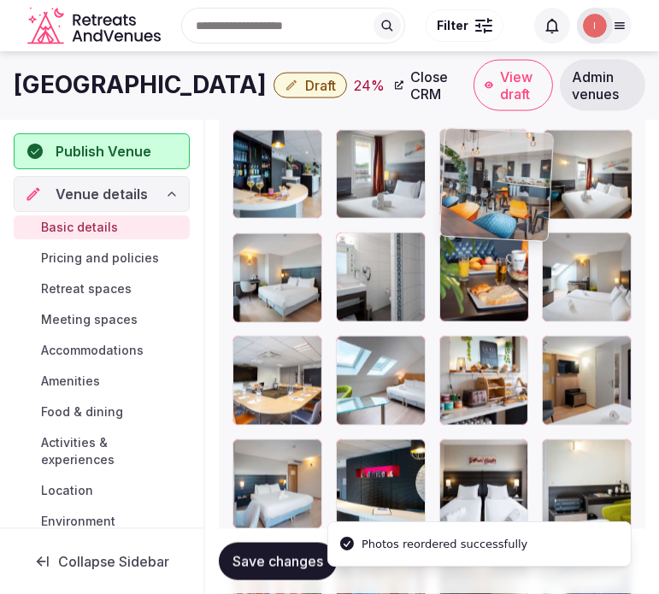
drag, startPoint x: 451, startPoint y: 253, endPoint x: 458, endPoint y: 159, distance: 94.2
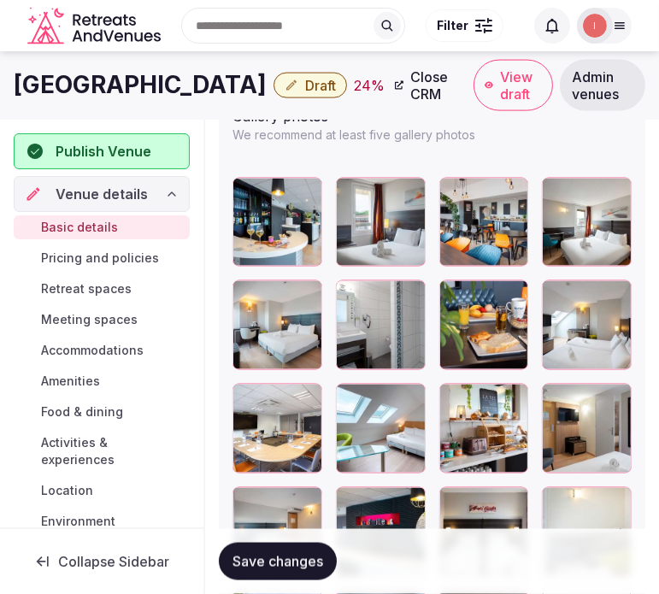
scroll to position [2254, 0]
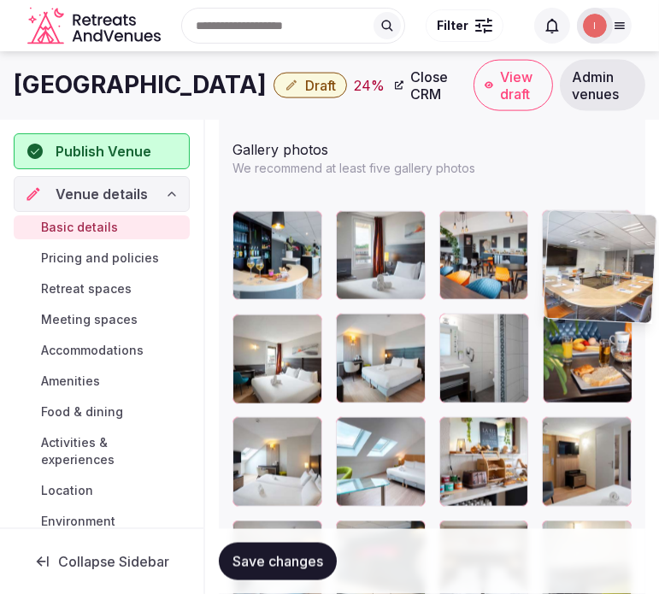
drag, startPoint x: 241, startPoint y: 431, endPoint x: 549, endPoint y: 235, distance: 364.6
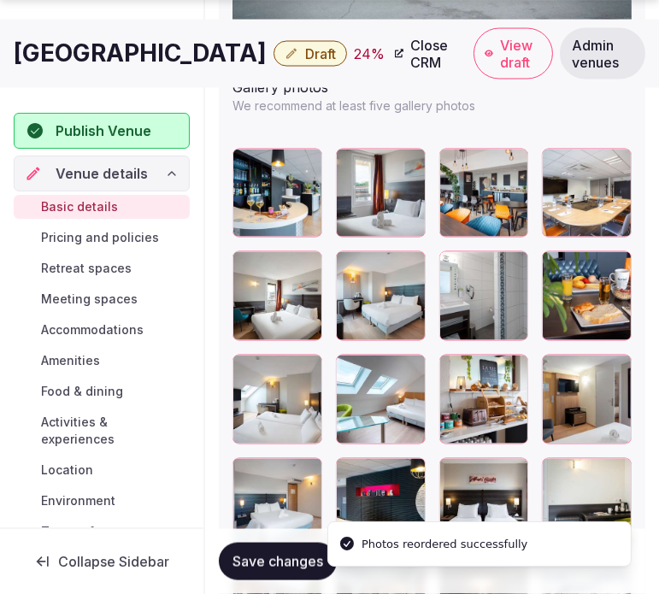
scroll to position [2350, 0]
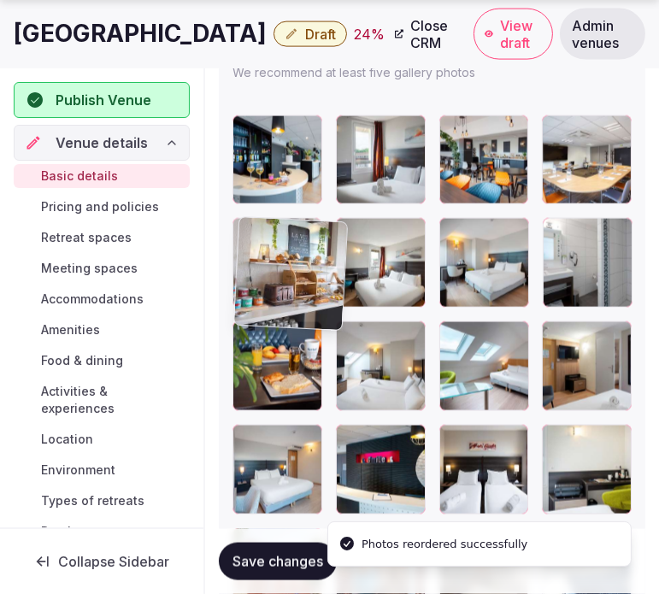
drag, startPoint x: 455, startPoint y: 330, endPoint x: 269, endPoint y: 233, distance: 209.1
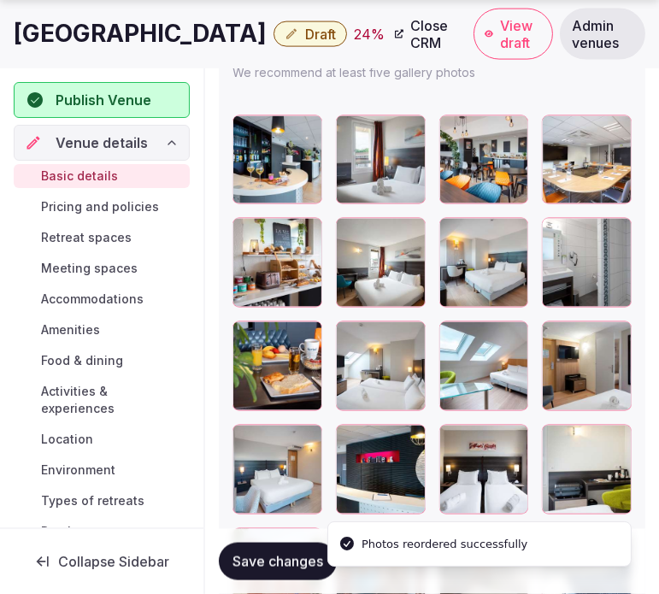
scroll to position [2445, 0]
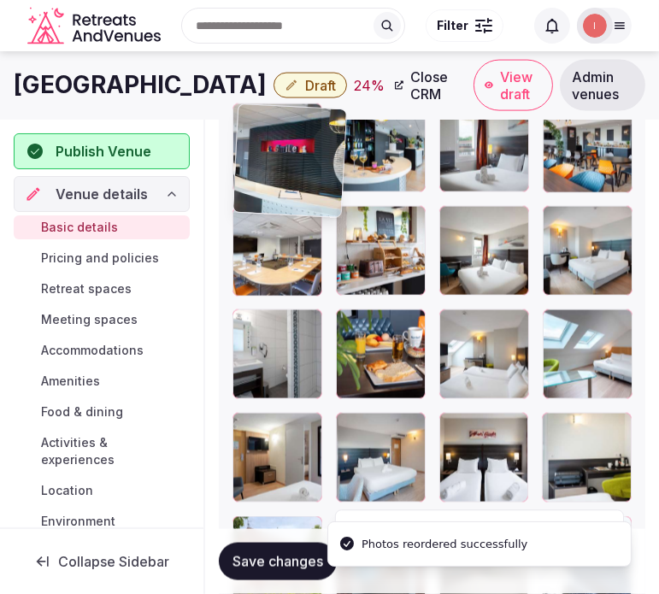
drag, startPoint x: 354, startPoint y: 344, endPoint x: 260, endPoint y: 67, distance: 293.2
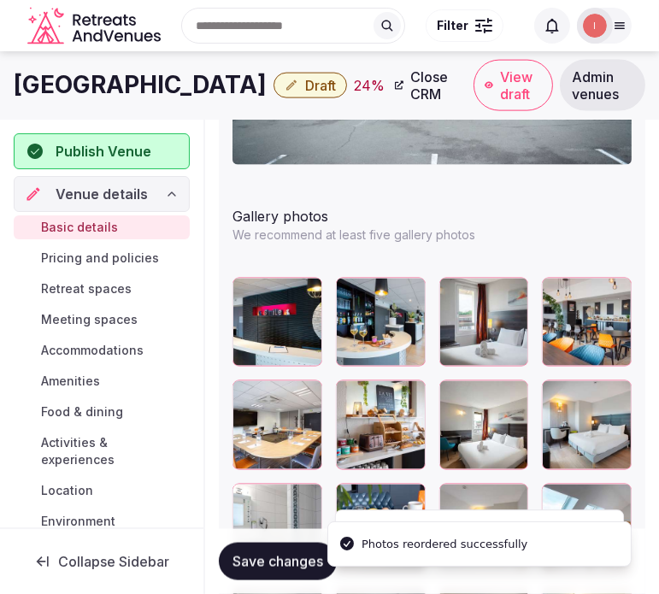
scroll to position [2170, 0]
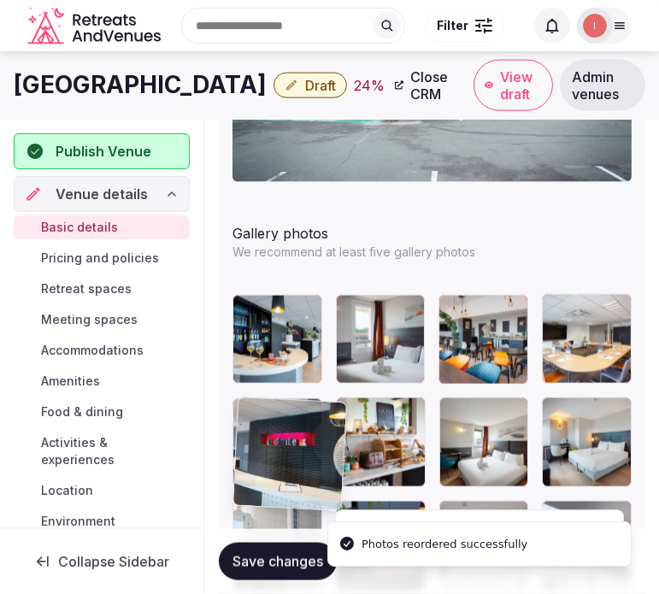
drag, startPoint x: 255, startPoint y: 312, endPoint x: 252, endPoint y: 415, distance: 103.4
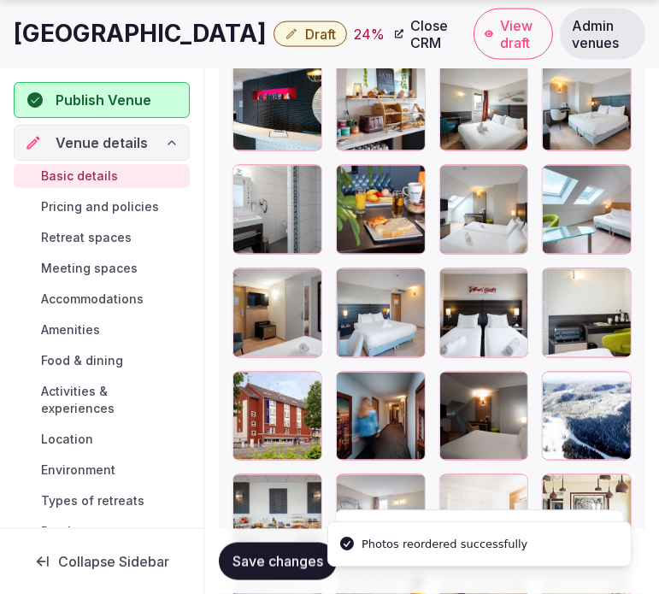
scroll to position [2550, 0]
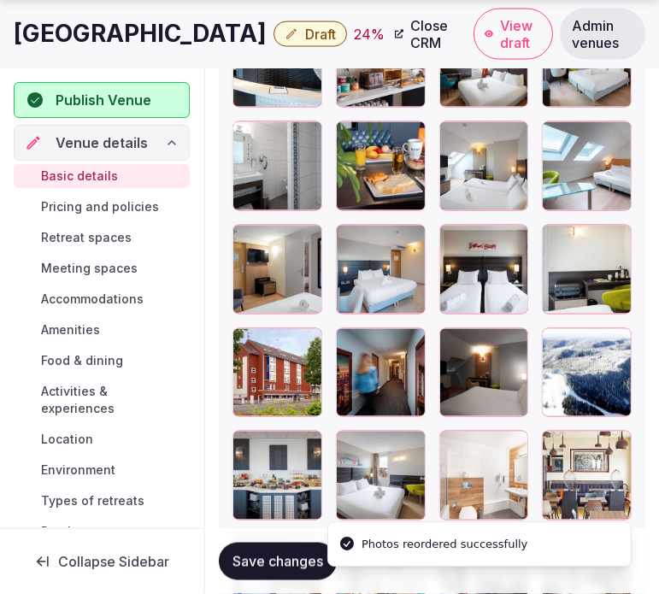
click at [305, 355] on div at bounding box center [277, 373] width 90 height 90
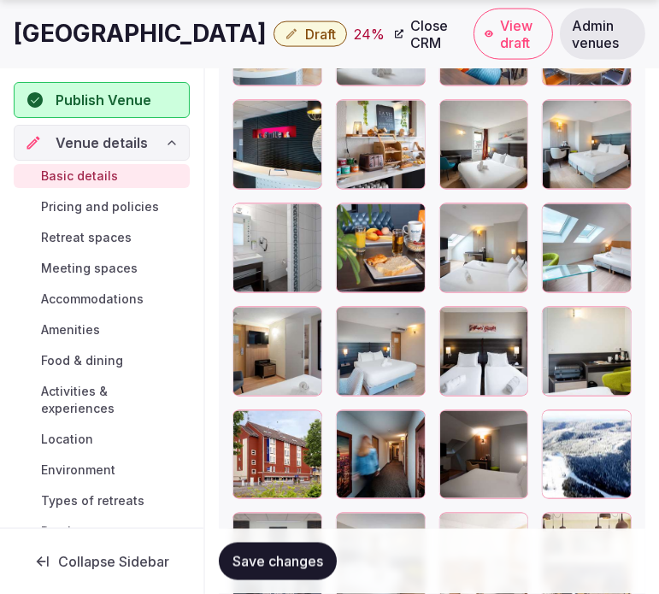
scroll to position [2645, 0]
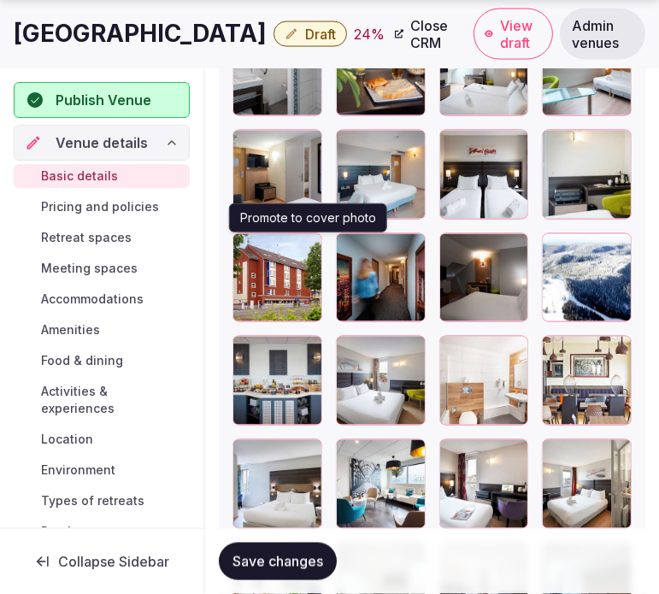
click at [308, 255] on button "button" at bounding box center [305, 250] width 21 height 21
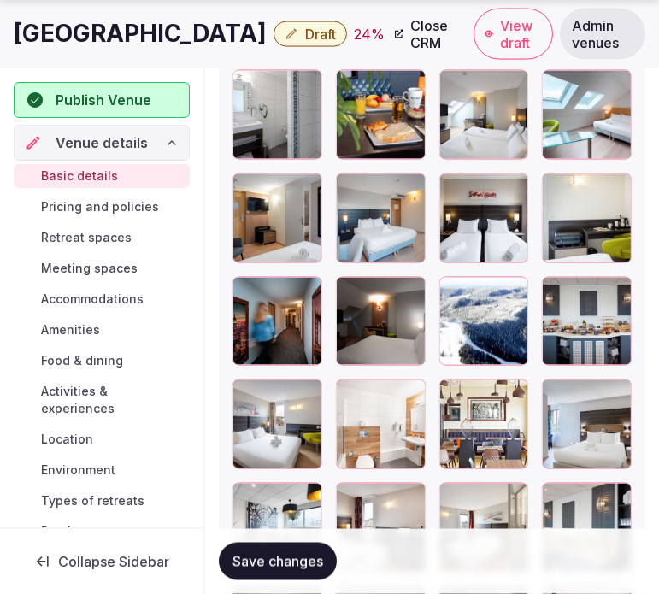
scroll to position [2634, 0]
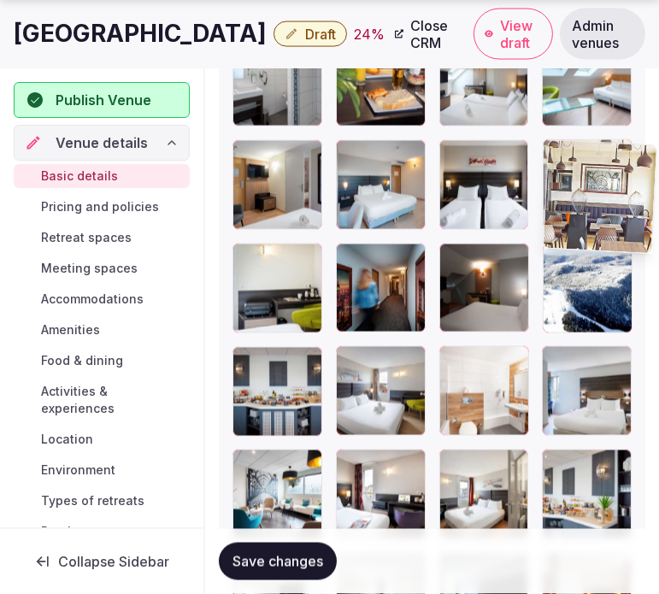
drag, startPoint x: 445, startPoint y: 359, endPoint x: 536, endPoint y: 114, distance: 261.4
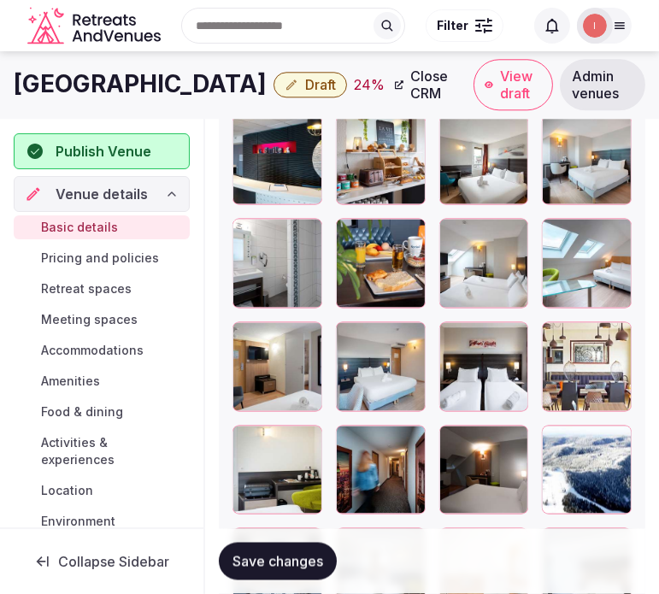
scroll to position [2445, 0]
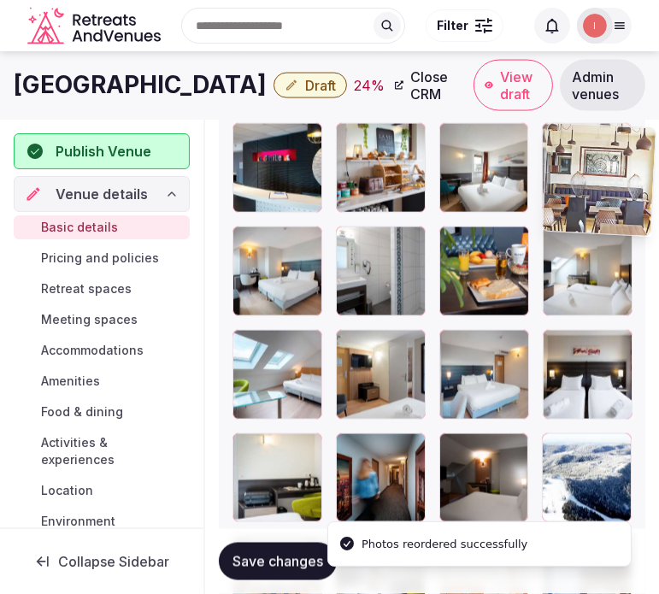
drag, startPoint x: 548, startPoint y: 338, endPoint x: 550, endPoint y: 165, distance: 173.5
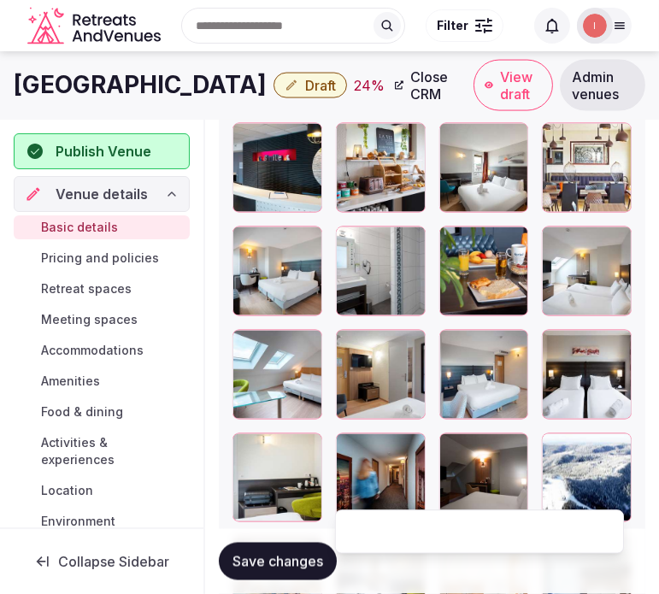
scroll to position [2254, 0]
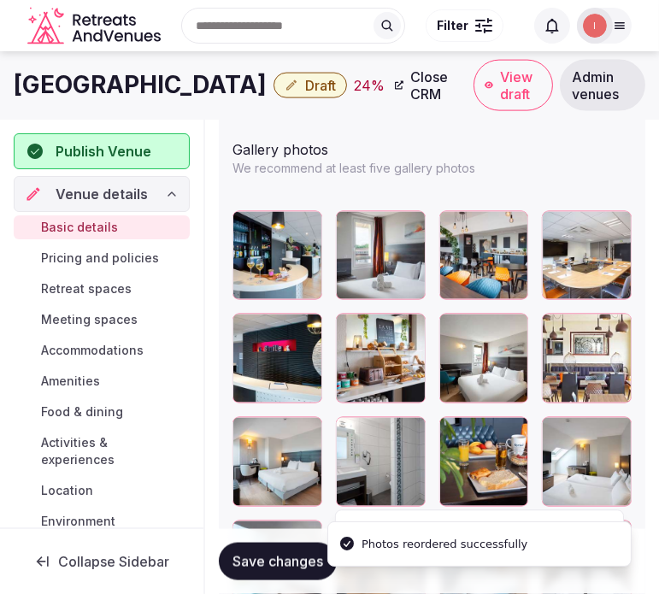
click at [302, 558] on span "Save changes" at bounding box center [277, 561] width 91 height 17
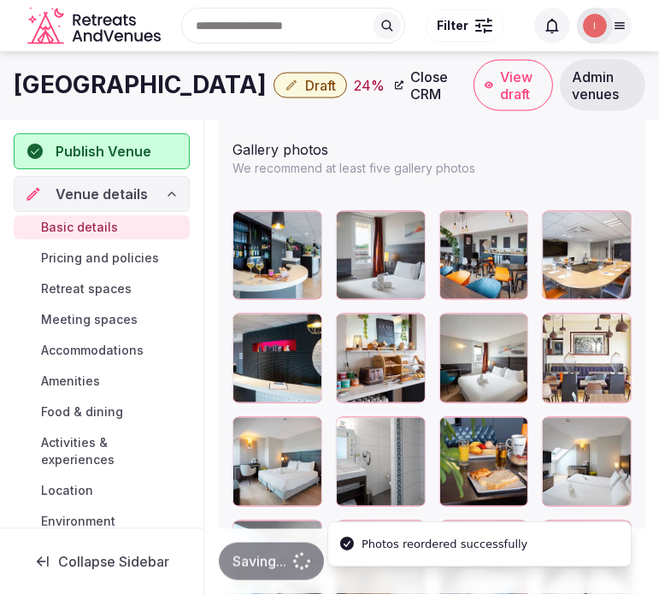
click at [299, 554] on div "Saving..." at bounding box center [271, 562] width 105 height 38
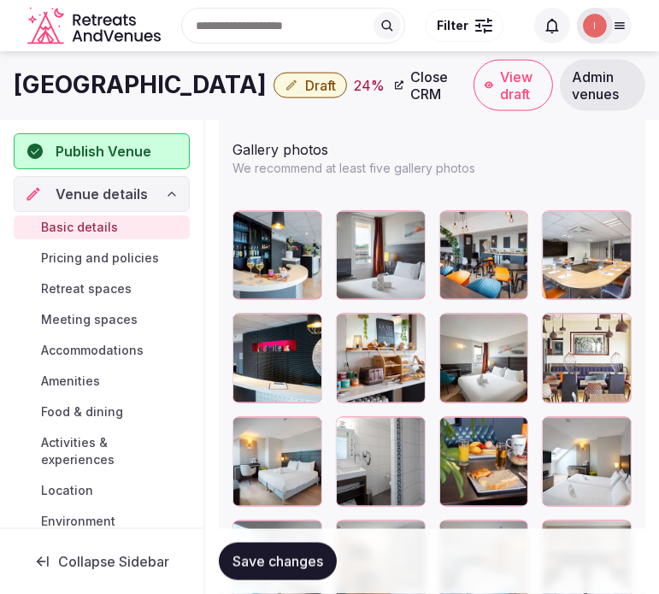
click at [299, 549] on button "Save changes" at bounding box center [278, 562] width 118 height 38
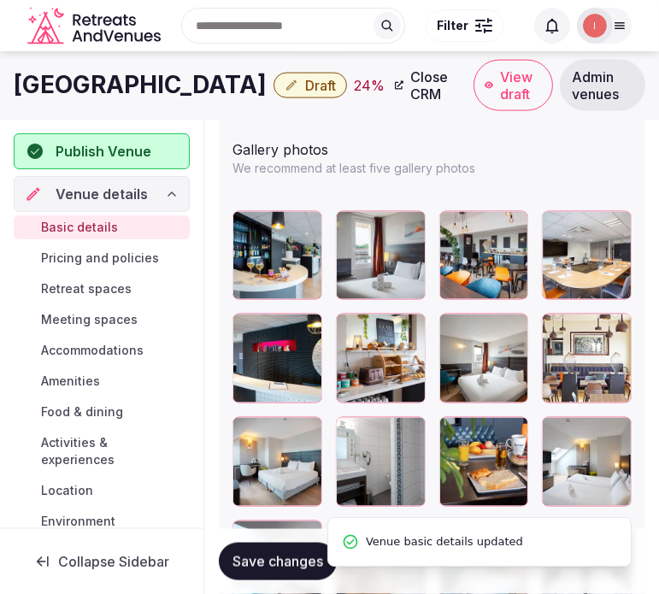
click at [177, 85] on h1 "[GEOGRAPHIC_DATA]" at bounding box center [140, 84] width 253 height 33
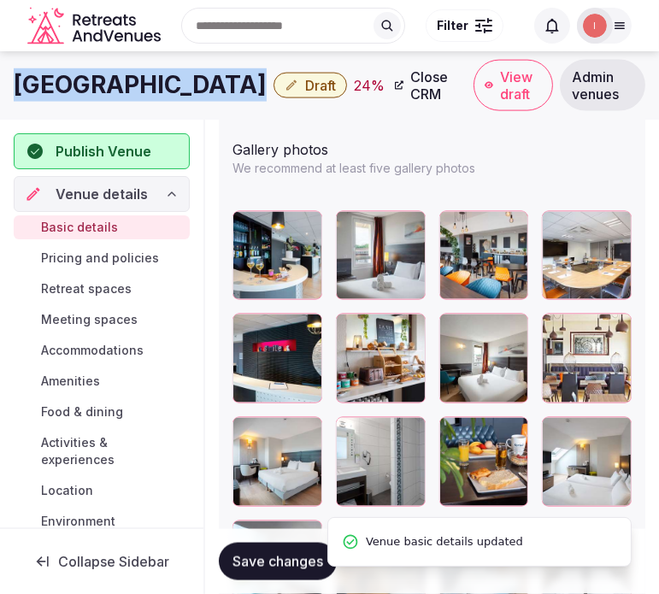
click at [177, 85] on h1 "[GEOGRAPHIC_DATA]" at bounding box center [140, 84] width 253 height 33
copy div "[GEOGRAPHIC_DATA]"
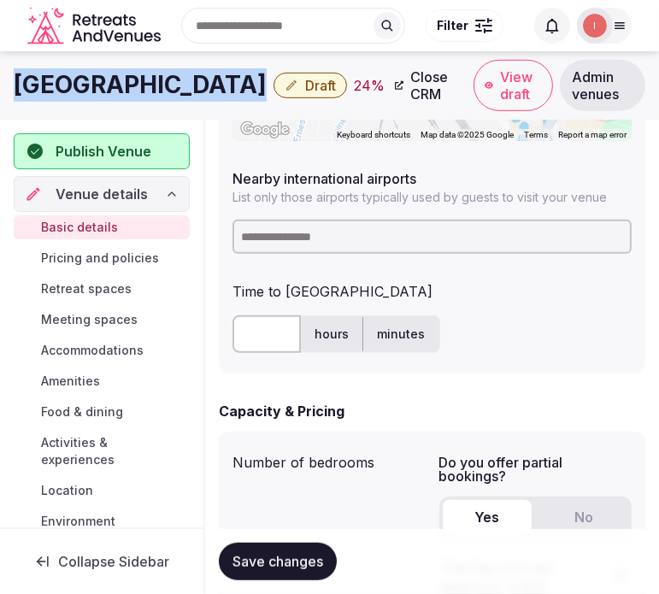
scroll to position [925, 0]
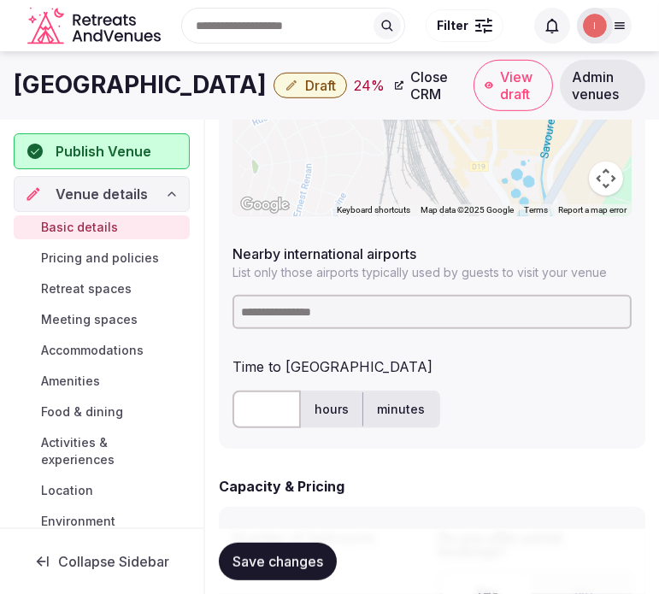
click at [351, 311] on input at bounding box center [431, 312] width 399 height 34
paste input "********"
type input "********"
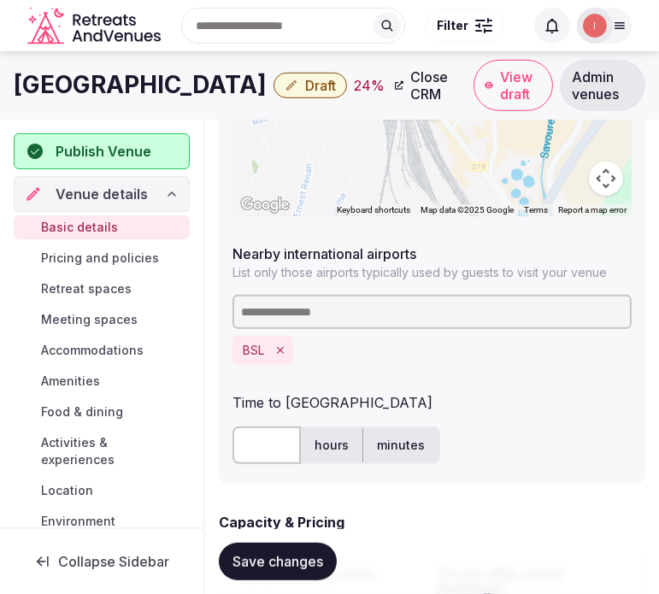
click at [262, 439] on input "text" at bounding box center [266, 445] width 68 height 38
type input "**"
click at [312, 556] on span "Save changes" at bounding box center [277, 561] width 91 height 17
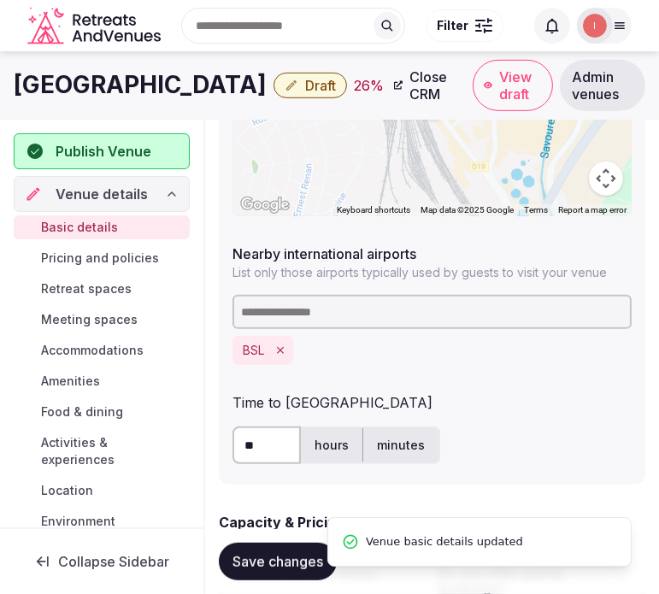
click at [285, 564] on span "Save changes" at bounding box center [277, 561] width 91 height 17
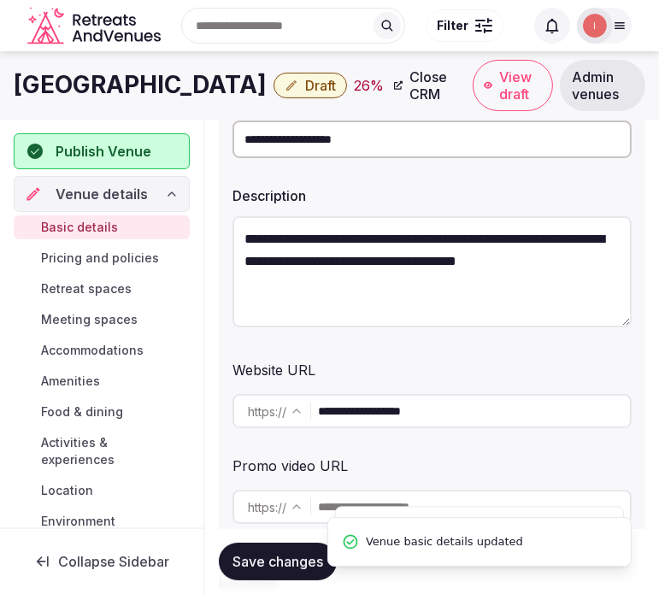
scroll to position [166, 0]
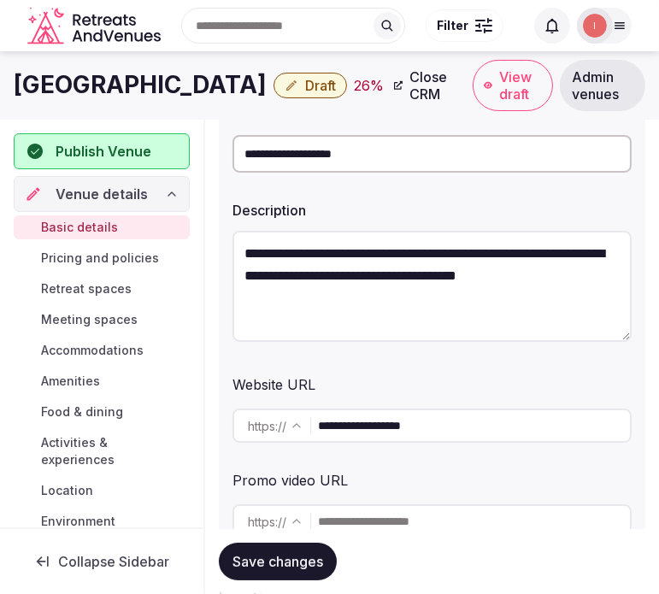
click at [299, 75] on button "Draft" at bounding box center [309, 86] width 73 height 26
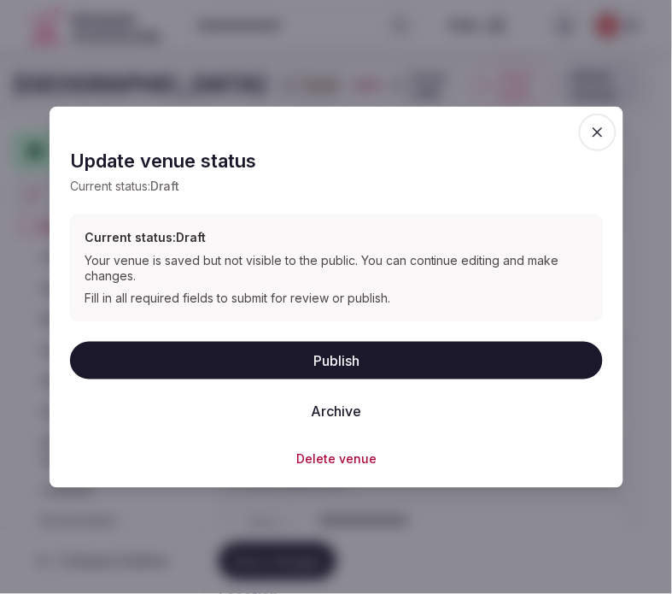
click at [337, 361] on button "Publish" at bounding box center [336, 360] width 533 height 38
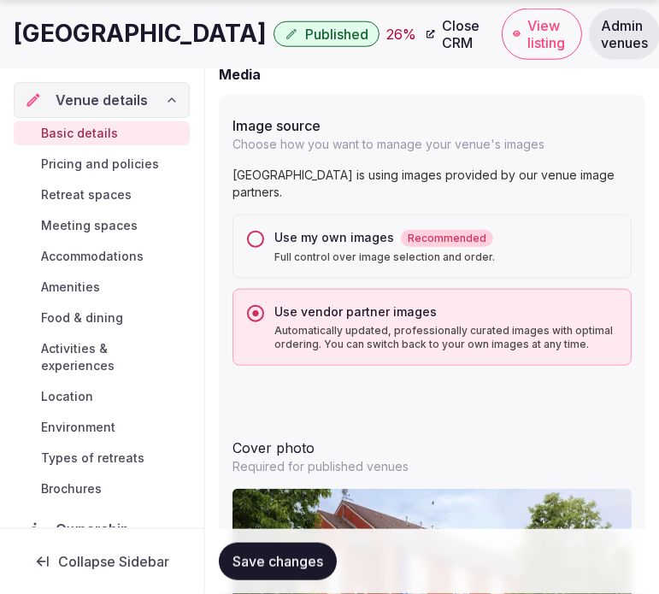
scroll to position [1899, 0]
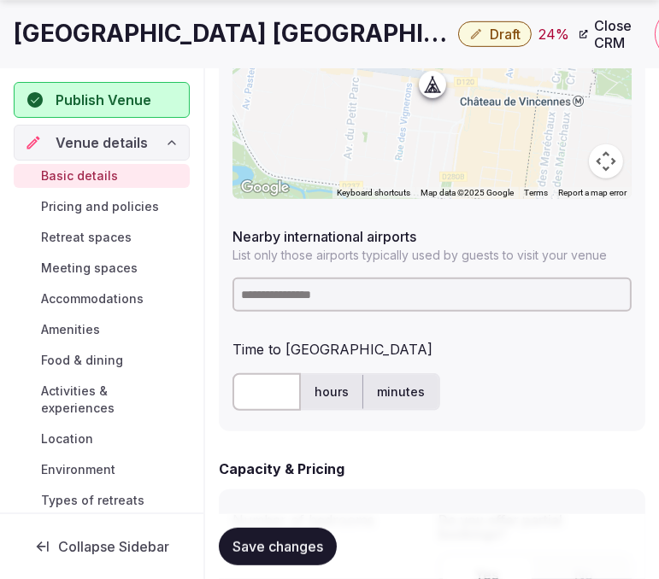
scroll to position [949, 0]
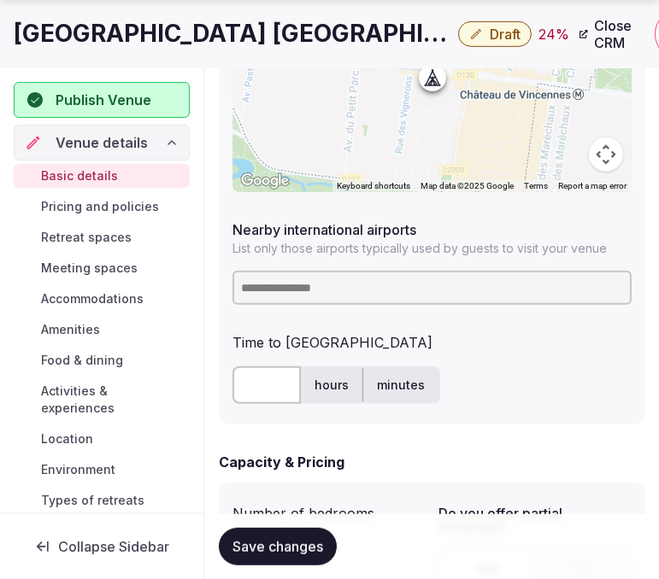
click at [232, 28] on h1 "[GEOGRAPHIC_DATA] [GEOGRAPHIC_DATA]" at bounding box center [233, 33] width 438 height 33
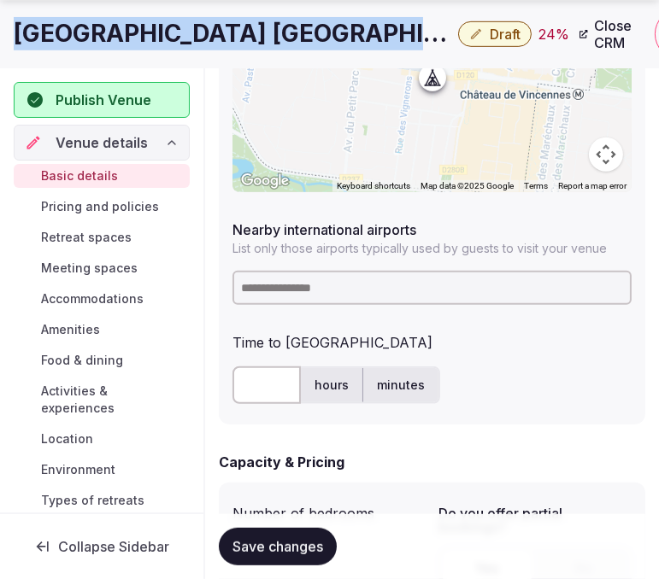
click at [232, 28] on h1 "[GEOGRAPHIC_DATA] [GEOGRAPHIC_DATA]" at bounding box center [233, 33] width 438 height 33
copy div "[GEOGRAPHIC_DATA] [GEOGRAPHIC_DATA]"
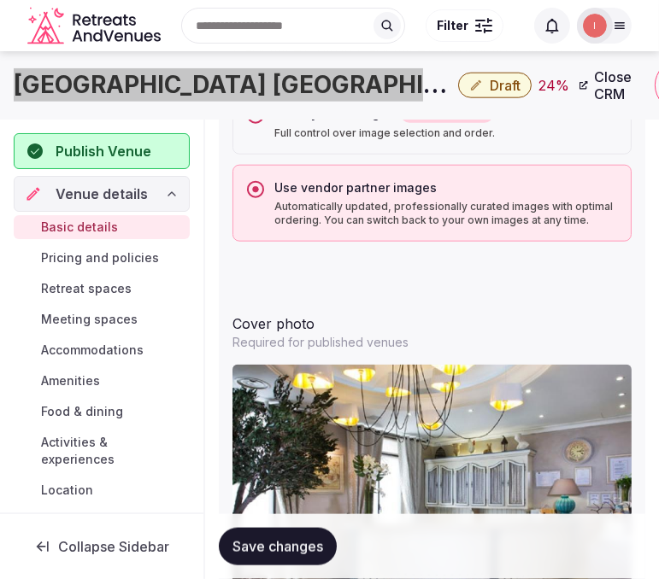
scroll to position [1728, 0]
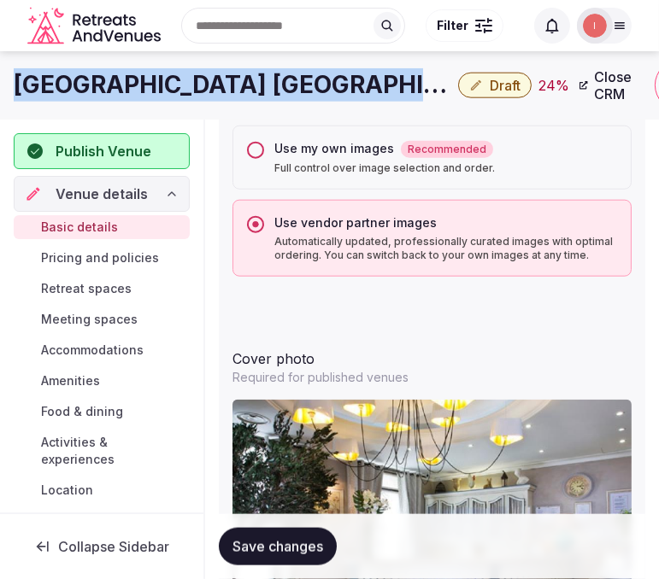
click at [261, 147] on button "Use my own images Recommended Full control over image selection and order." at bounding box center [255, 150] width 17 height 17
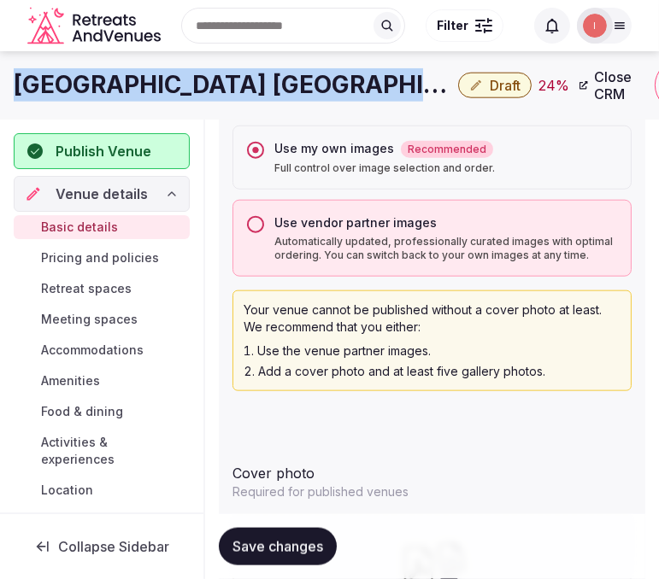
click at [279, 538] on button "Save changes" at bounding box center [278, 547] width 118 height 38
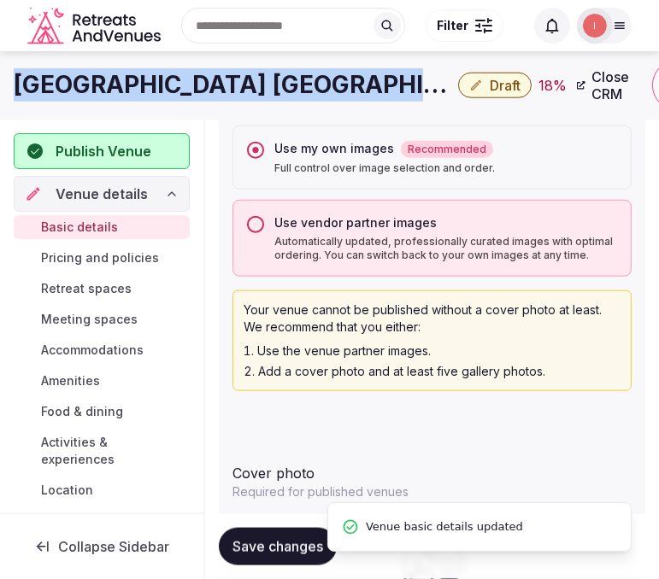
click at [278, 537] on button "Save changes" at bounding box center [278, 547] width 118 height 38
click at [490, 79] on span "Draft" at bounding box center [505, 85] width 31 height 17
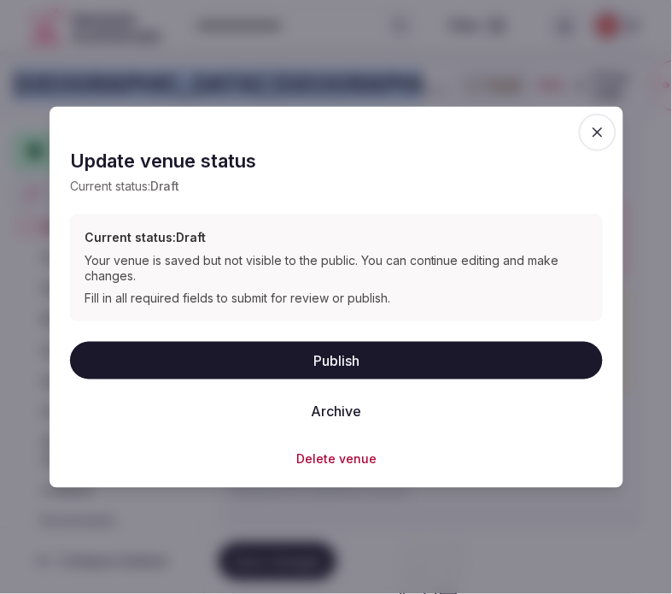
click at [599, 126] on icon "button" at bounding box center [598, 131] width 17 height 17
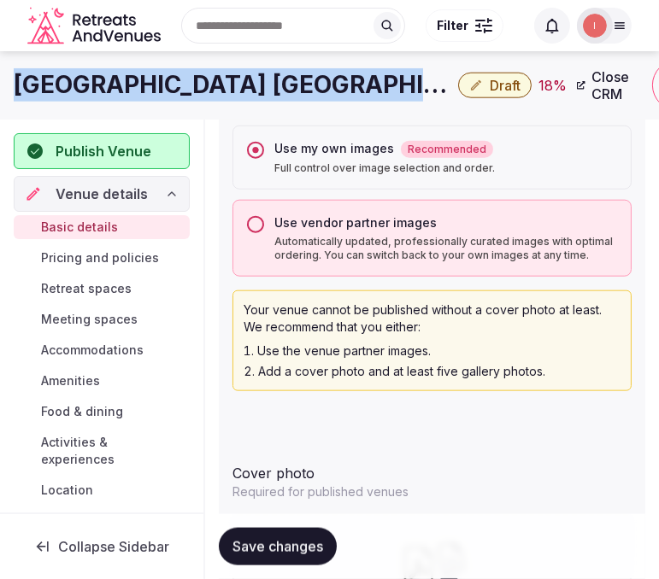
drag, startPoint x: 250, startPoint y: 553, endPoint x: 285, endPoint y: 524, distance: 45.5
click at [251, 553] on span "Save changes" at bounding box center [277, 546] width 91 height 17
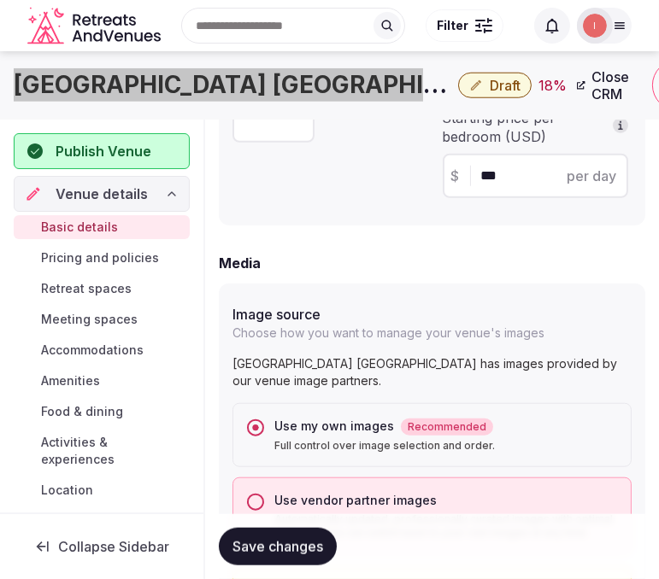
scroll to position [1442, 0]
